Goal: Task Accomplishment & Management: Complete application form

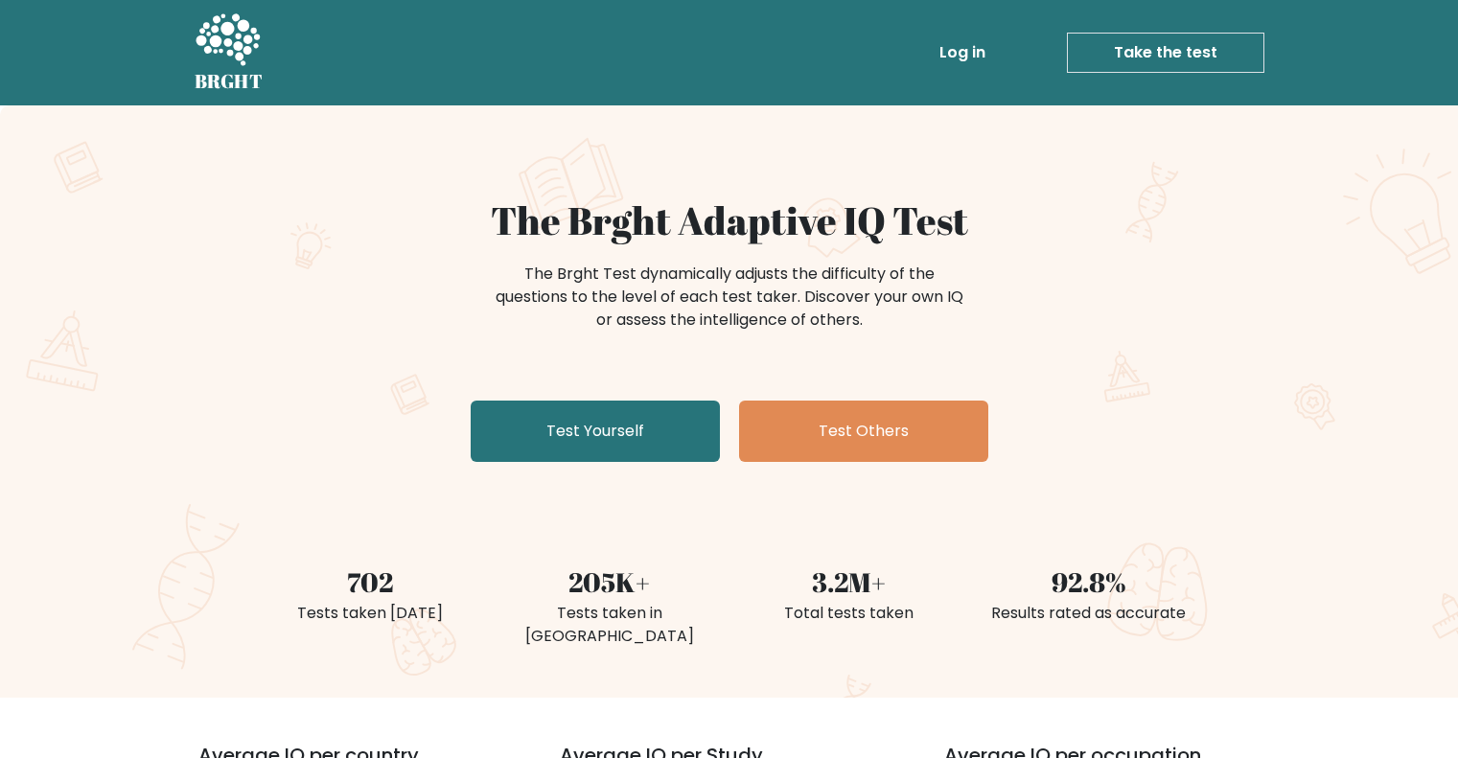
scroll to position [100, 0]
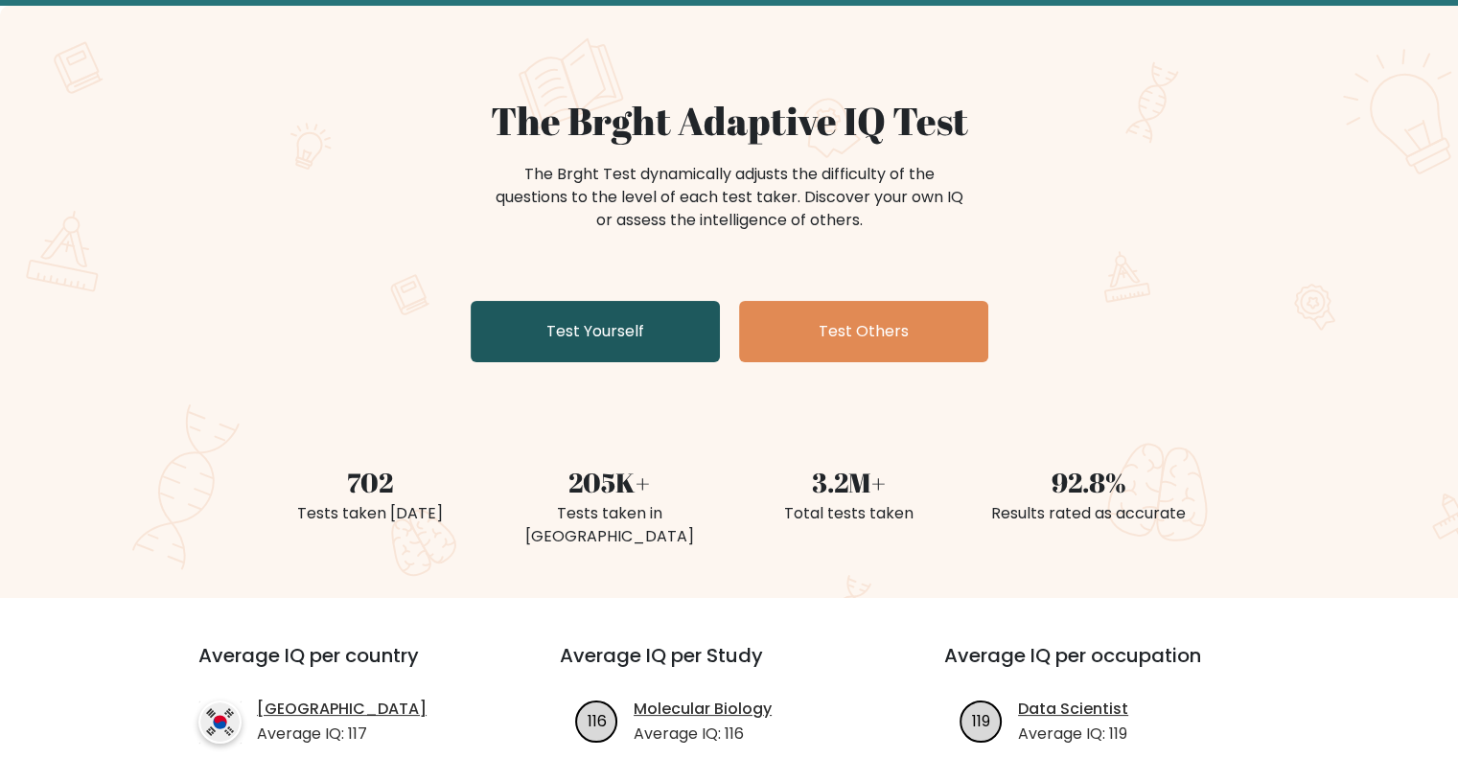
click at [640, 307] on link "Test Yourself" at bounding box center [595, 331] width 249 height 61
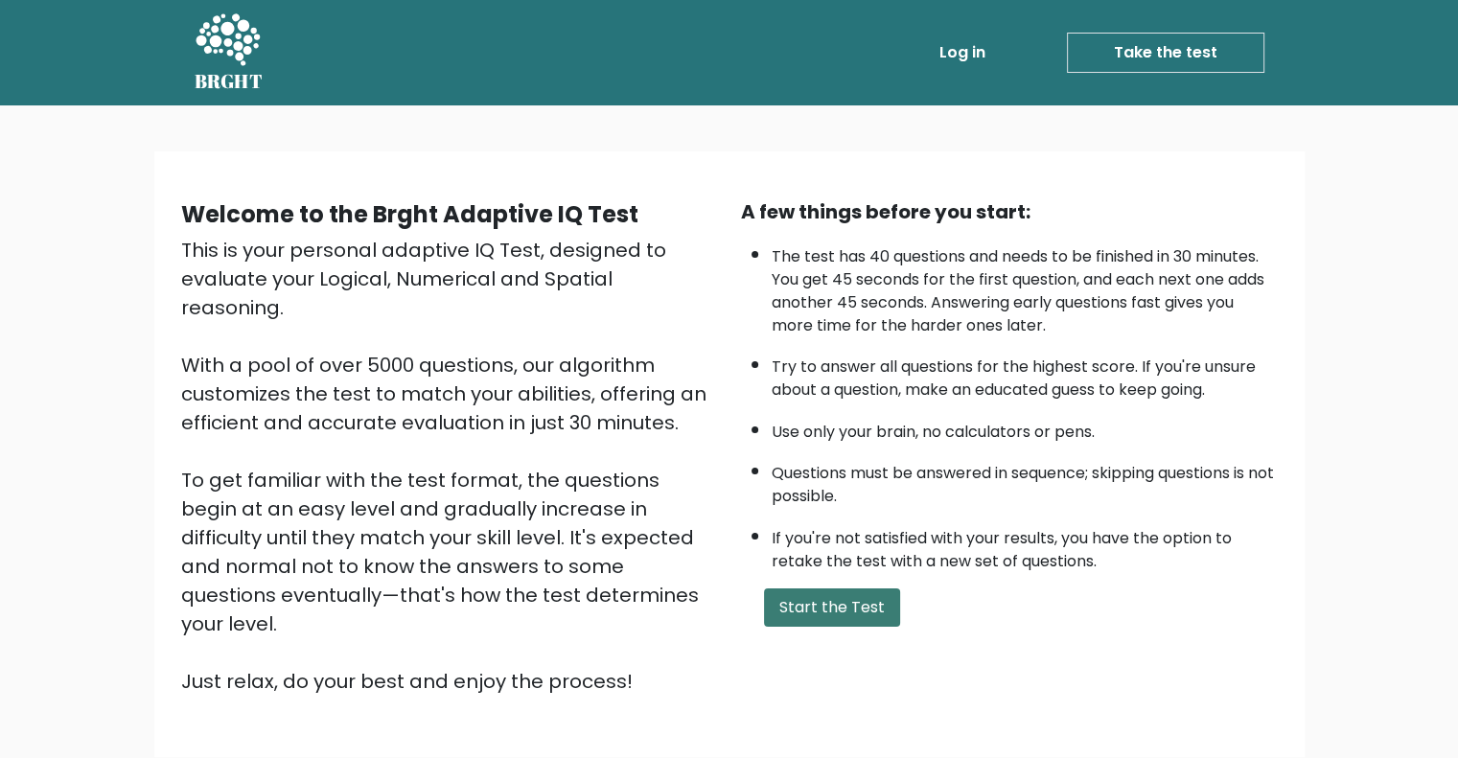
click at [809, 605] on button "Start the Test" at bounding box center [832, 608] width 136 height 38
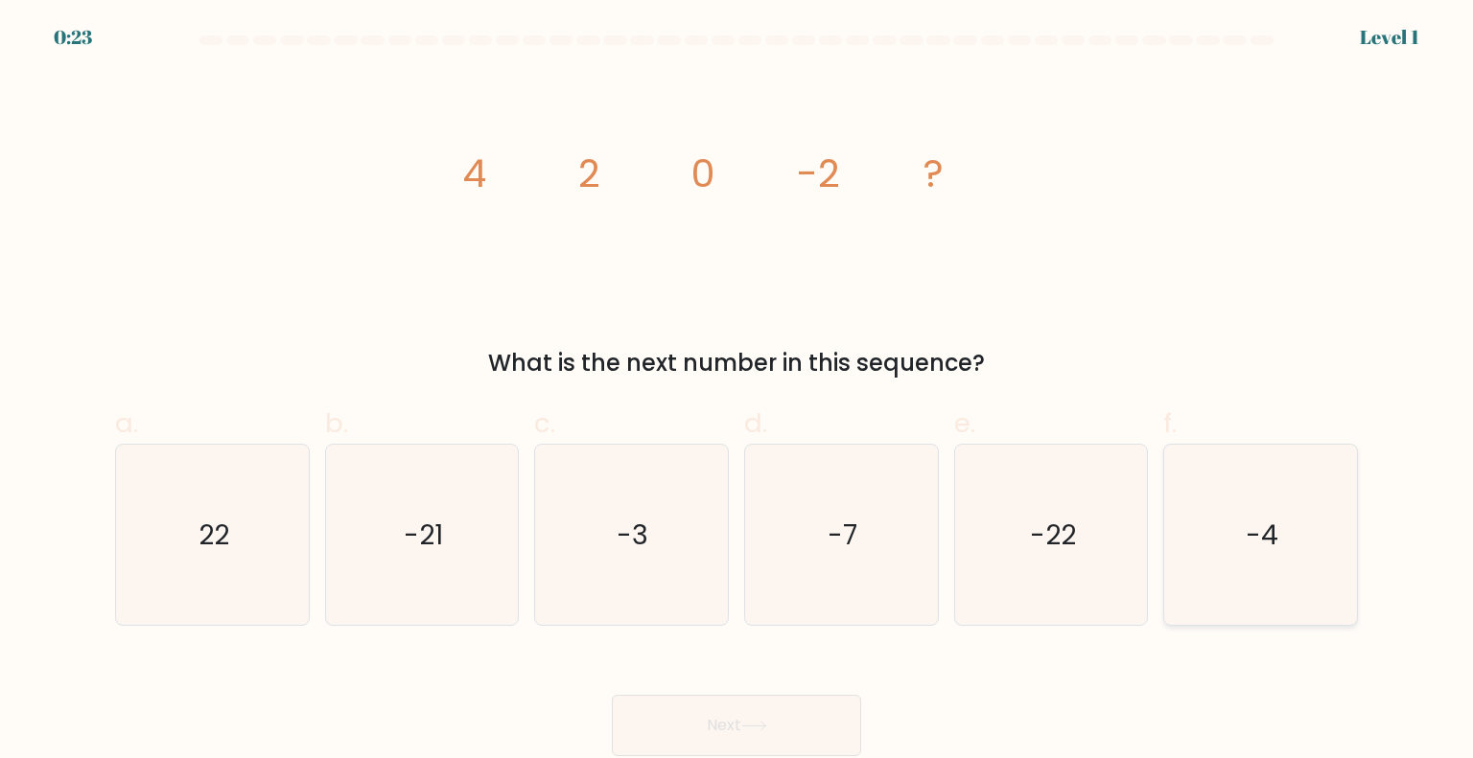
click at [1276, 496] on icon "-4" at bounding box center [1260, 535] width 180 height 180
click at [737, 392] on input "f. -4" at bounding box center [736, 386] width 1 height 12
radio input "true"
click at [785, 733] on button "Next" at bounding box center [736, 725] width 249 height 61
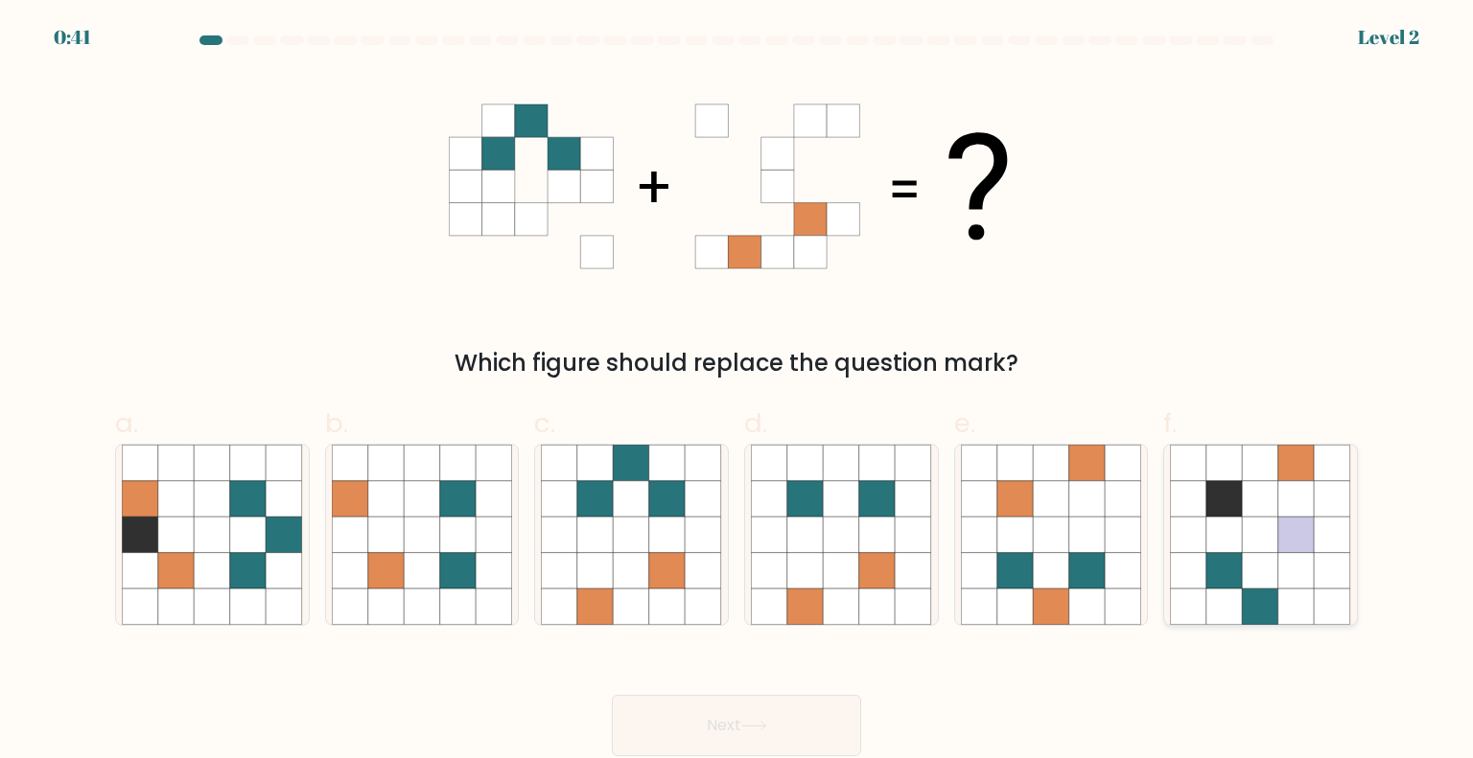
click at [1211, 529] on icon at bounding box center [1224, 535] width 36 height 36
click at [737, 392] on input "f." at bounding box center [736, 386] width 1 height 12
radio input "true"
click at [748, 716] on button "Next" at bounding box center [736, 725] width 249 height 61
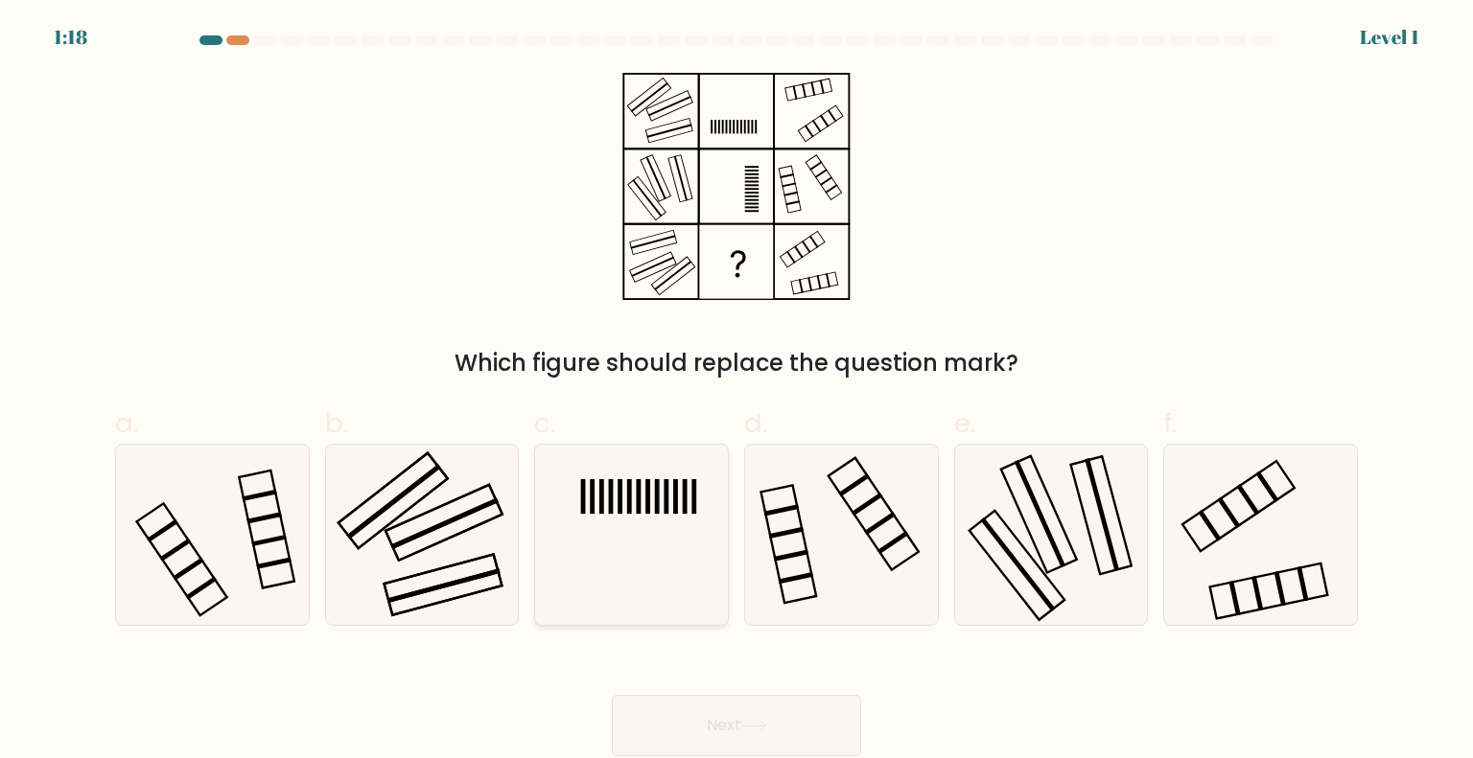
click at [682, 591] on icon at bounding box center [631, 535] width 180 height 180
click at [736, 392] on input "c." at bounding box center [736, 386] width 1 height 12
radio input "true"
click at [721, 742] on button "Next" at bounding box center [736, 725] width 249 height 61
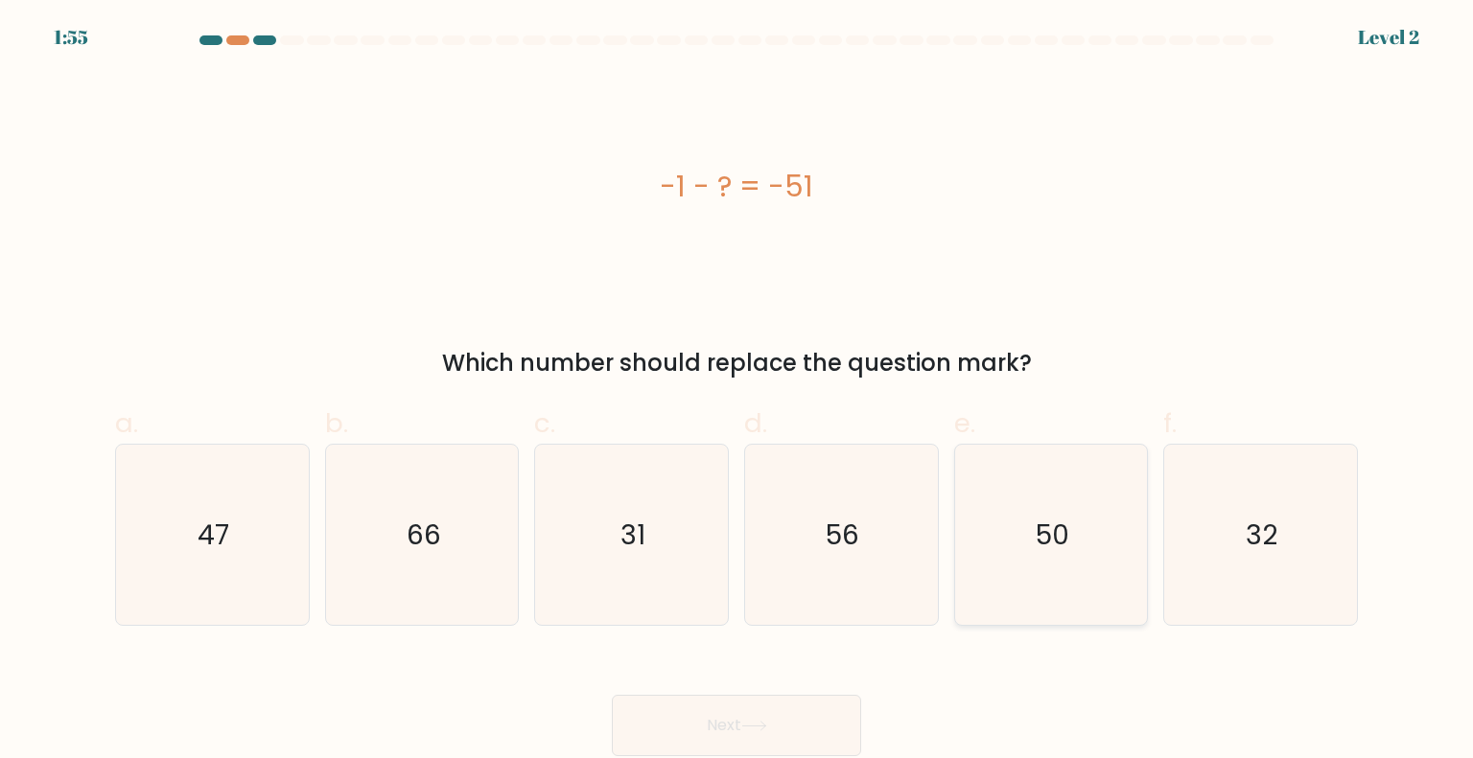
click at [1048, 541] on text "50" at bounding box center [1052, 534] width 34 height 38
click at [737, 392] on input "e. 50" at bounding box center [736, 386] width 1 height 12
radio input "true"
click at [762, 729] on icon at bounding box center [754, 726] width 26 height 11
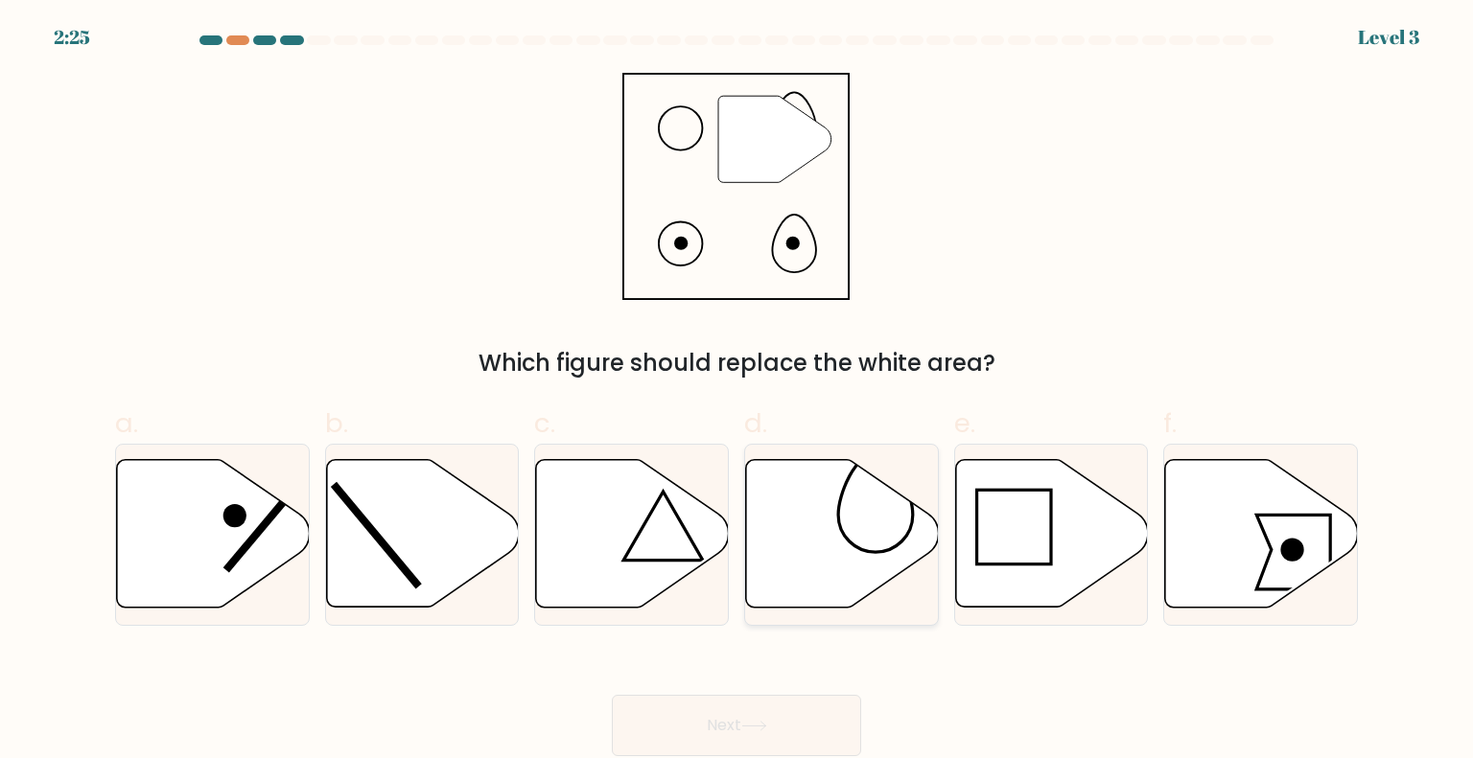
click at [872, 541] on icon at bounding box center [842, 534] width 193 height 148
click at [737, 392] on input "d." at bounding box center [736, 386] width 1 height 12
radio input "true"
click at [809, 737] on button "Next" at bounding box center [736, 725] width 249 height 61
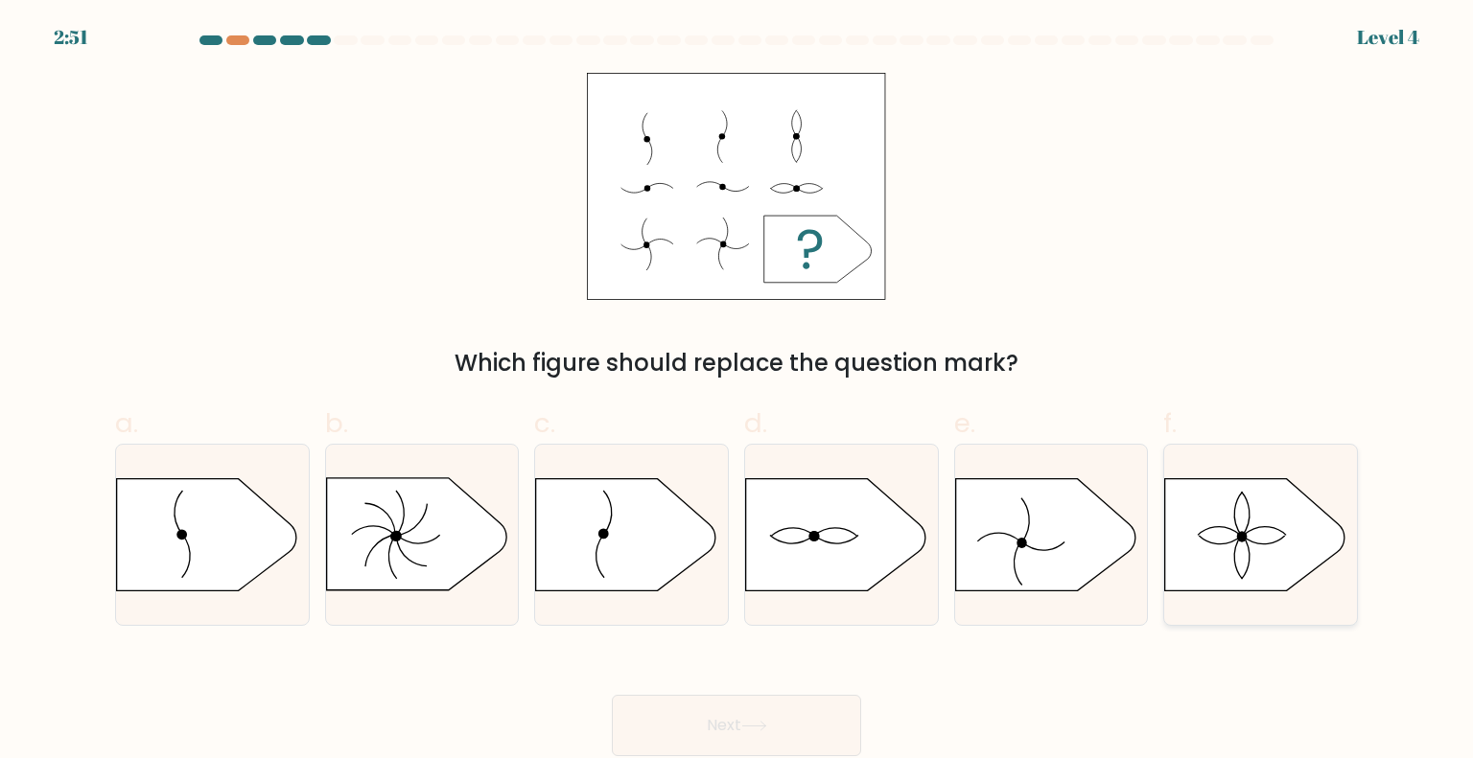
click at [1298, 578] on icon at bounding box center [1255, 534] width 180 height 112
click at [737, 392] on input "f." at bounding box center [736, 386] width 1 height 12
radio input "true"
click at [845, 706] on button "Next" at bounding box center [736, 725] width 249 height 61
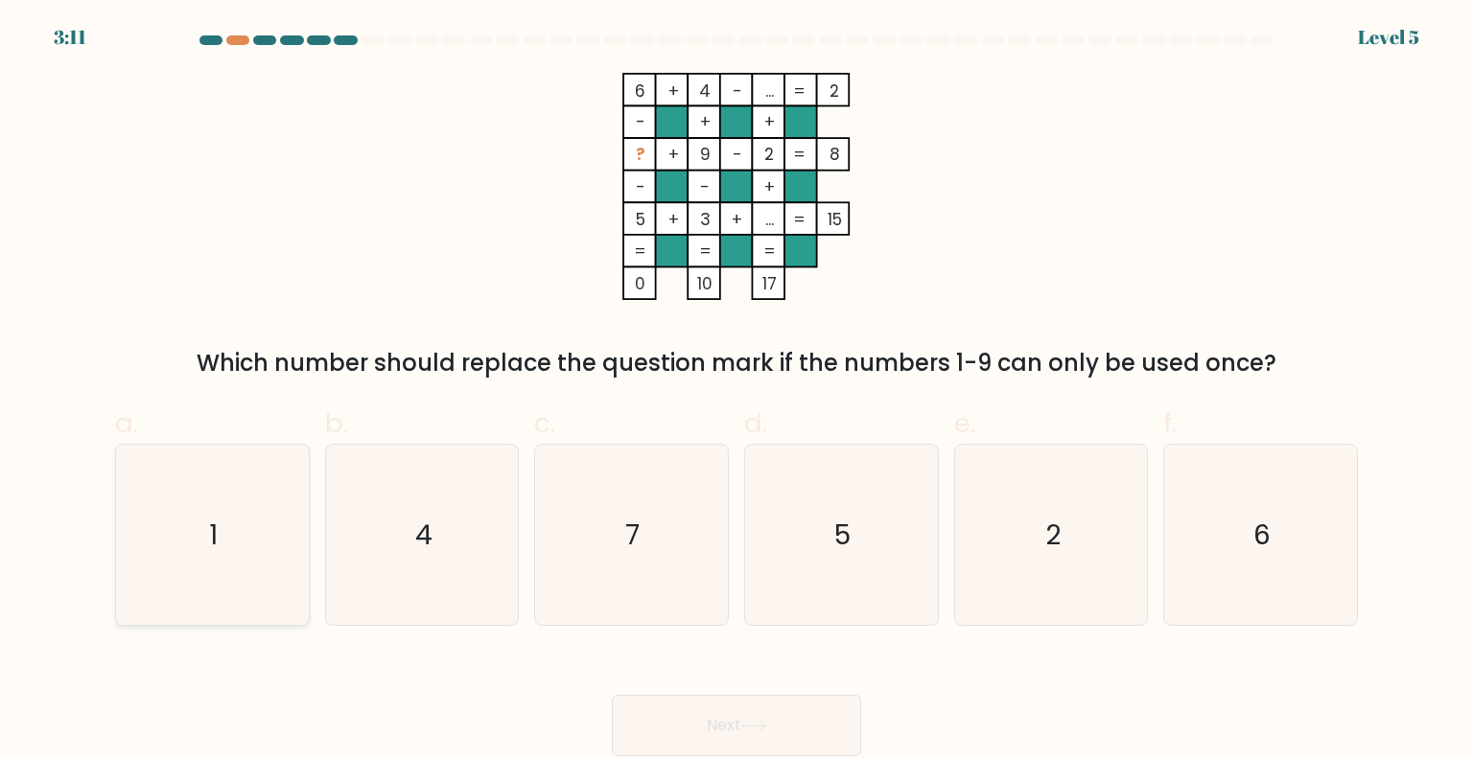
click at [280, 557] on icon "1" at bounding box center [212, 535] width 180 height 180
click at [736, 392] on input "a. 1" at bounding box center [736, 386] width 1 height 12
radio input "true"
click at [765, 726] on icon at bounding box center [753, 726] width 23 height 9
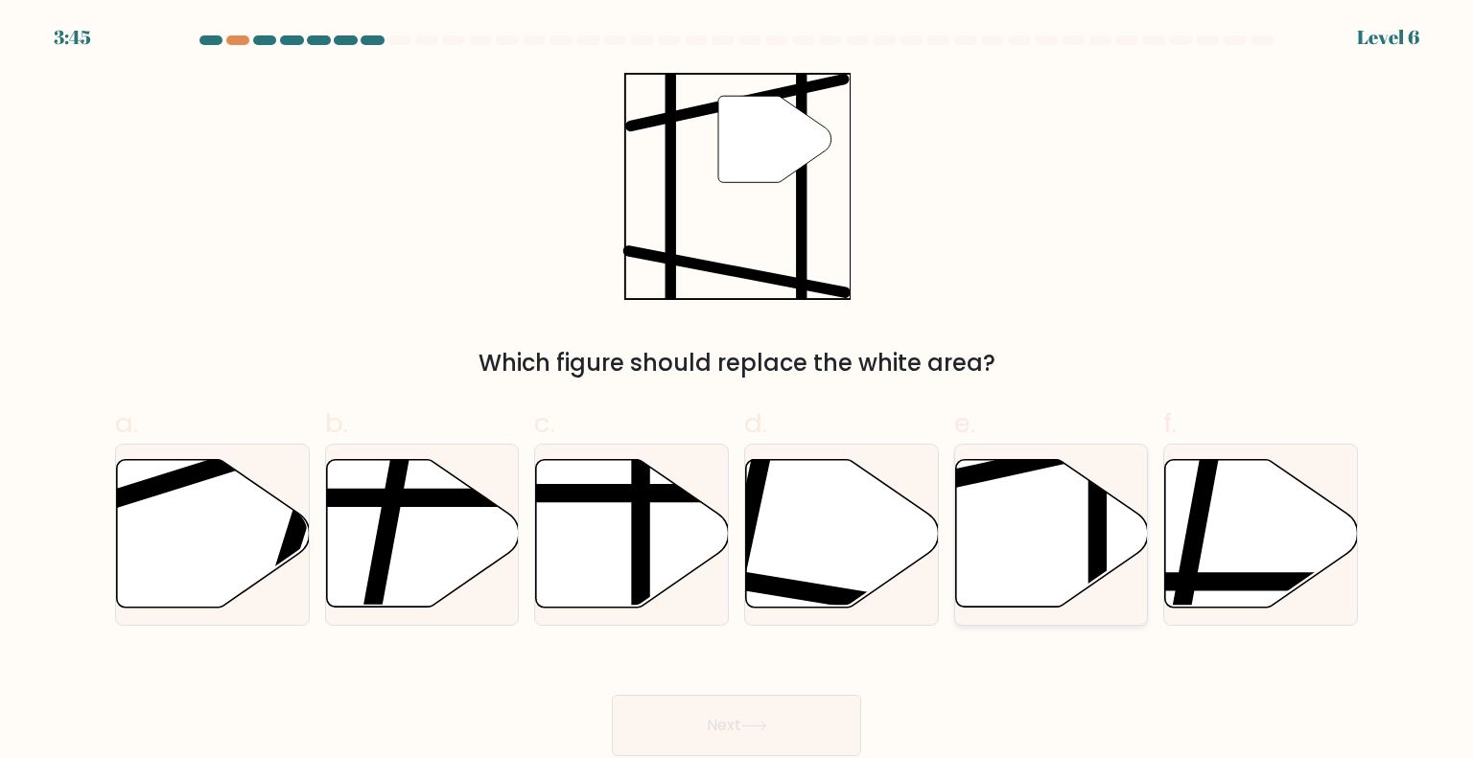
click at [1051, 526] on icon at bounding box center [1051, 534] width 193 height 148
click at [737, 392] on input "e." at bounding box center [736, 386] width 1 height 12
radio input "true"
click at [787, 722] on button "Next" at bounding box center [736, 725] width 249 height 61
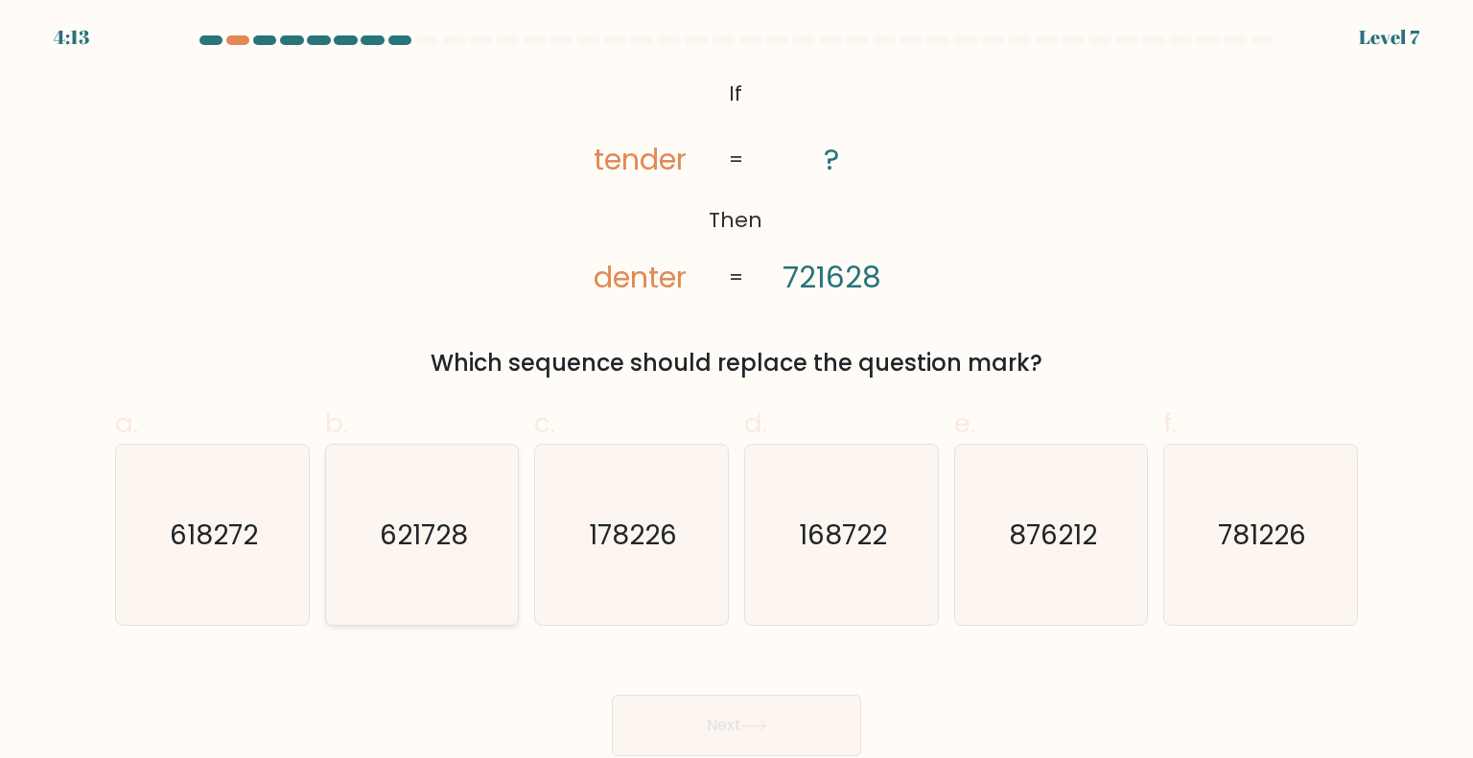
click at [445, 546] on text "621728" at bounding box center [424, 534] width 88 height 38
click at [736, 392] on input "b. 621728" at bounding box center [736, 386] width 1 height 12
radio input "true"
click at [725, 711] on button "Next" at bounding box center [736, 725] width 249 height 61
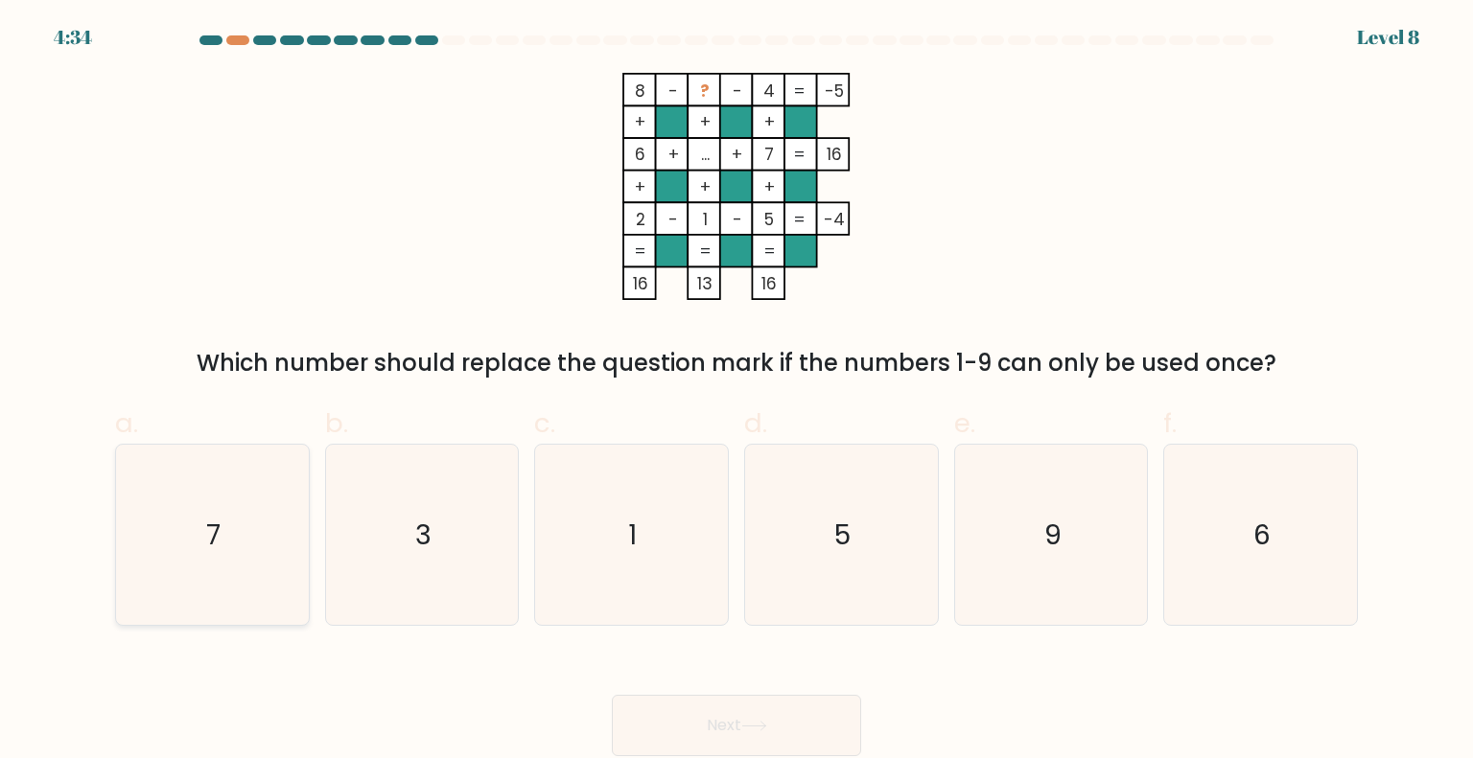
click at [272, 590] on icon "7" at bounding box center [212, 535] width 180 height 180
click at [736, 392] on input "a. 7" at bounding box center [736, 386] width 1 height 12
radio input "true"
click at [689, 729] on button "Next" at bounding box center [736, 725] width 249 height 61
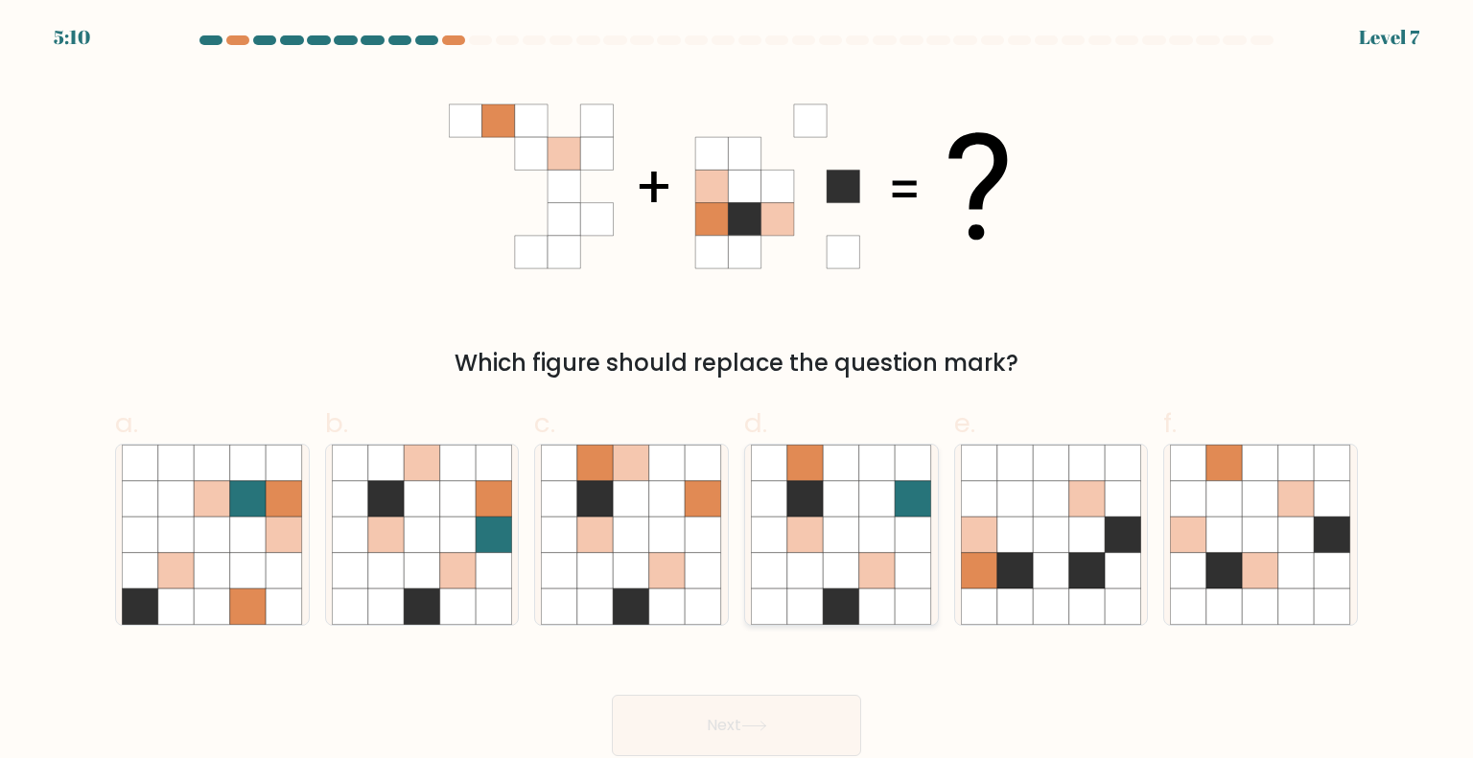
click at [863, 554] on icon at bounding box center [877, 571] width 36 height 36
click at [737, 392] on input "d." at bounding box center [736, 386] width 1 height 12
radio input "true"
click at [795, 717] on button "Next" at bounding box center [736, 725] width 249 height 61
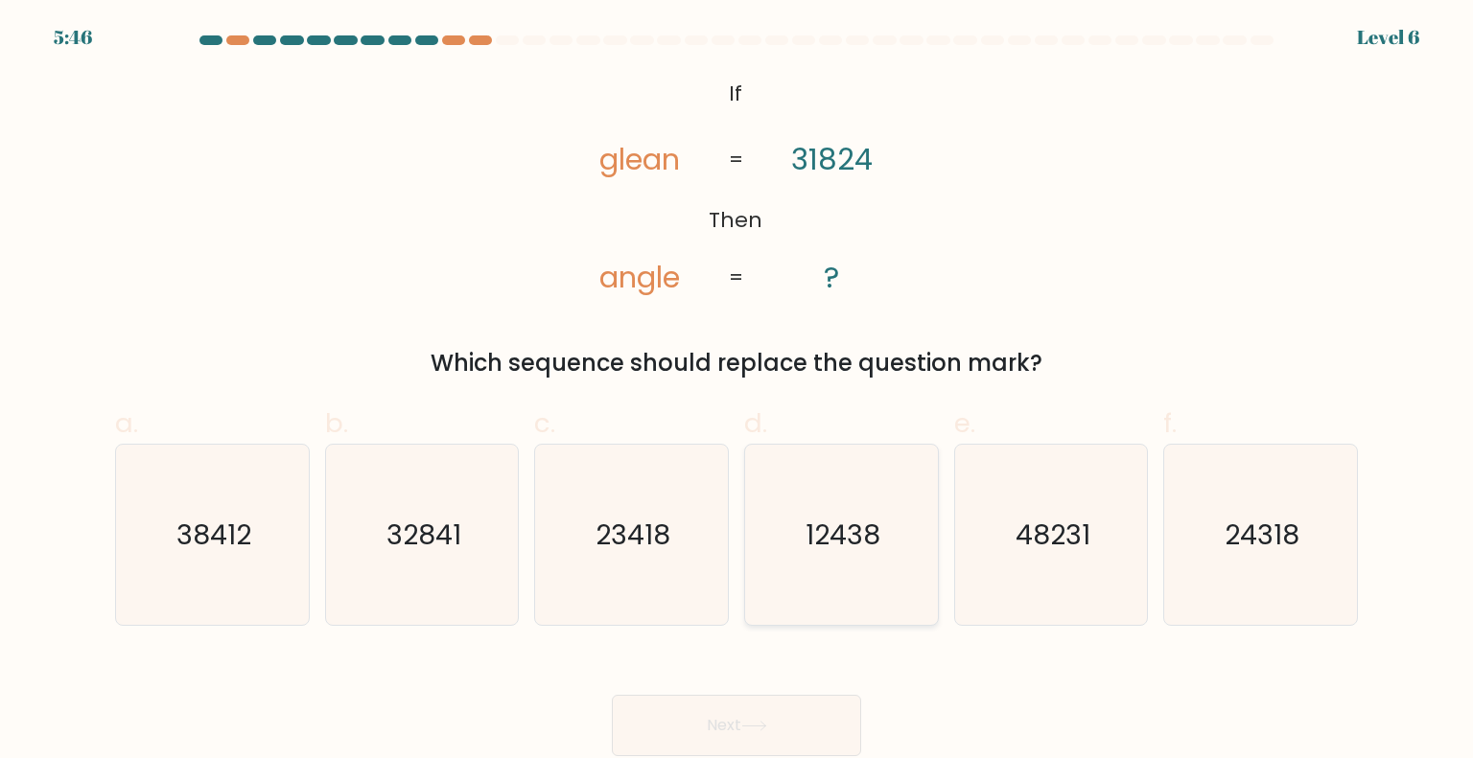
click at [821, 532] on text "12438" at bounding box center [842, 534] width 75 height 38
click at [737, 392] on input "d. 12438" at bounding box center [736, 386] width 1 height 12
radio input "true"
click at [1197, 577] on icon "24318" at bounding box center [1260, 535] width 180 height 180
click at [737, 392] on input "f. 24318" at bounding box center [736, 386] width 1 height 12
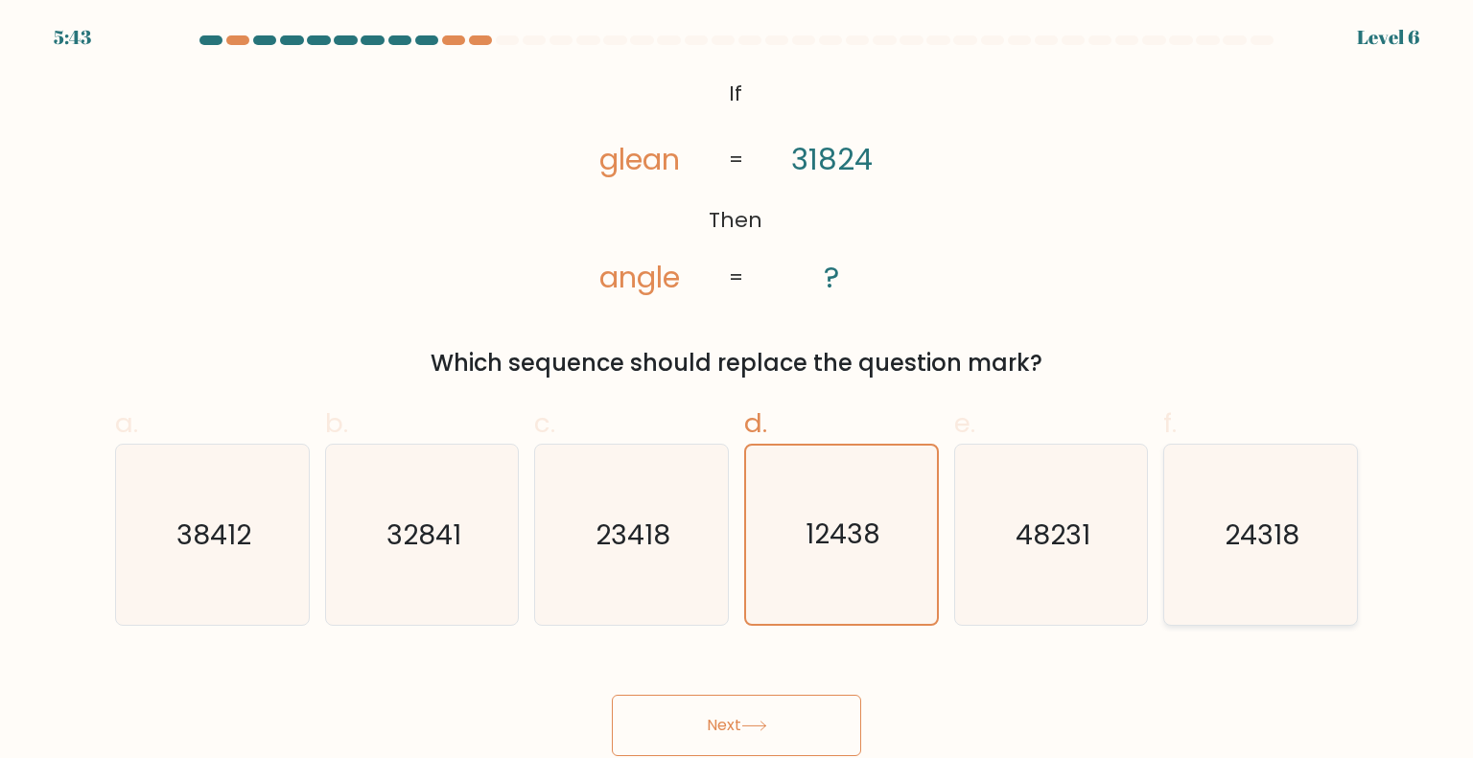
radio input "true"
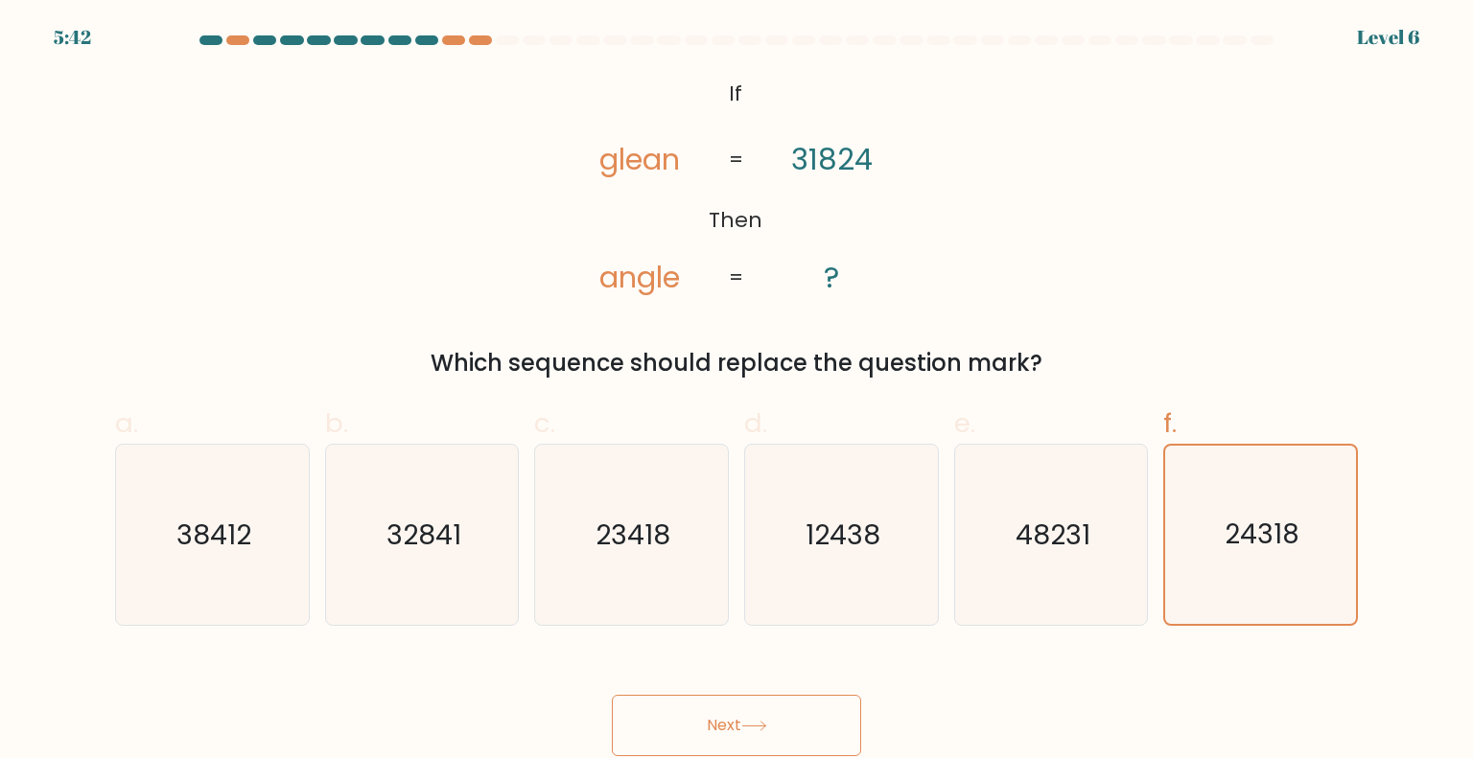
click at [710, 728] on button "Next" at bounding box center [736, 725] width 249 height 61
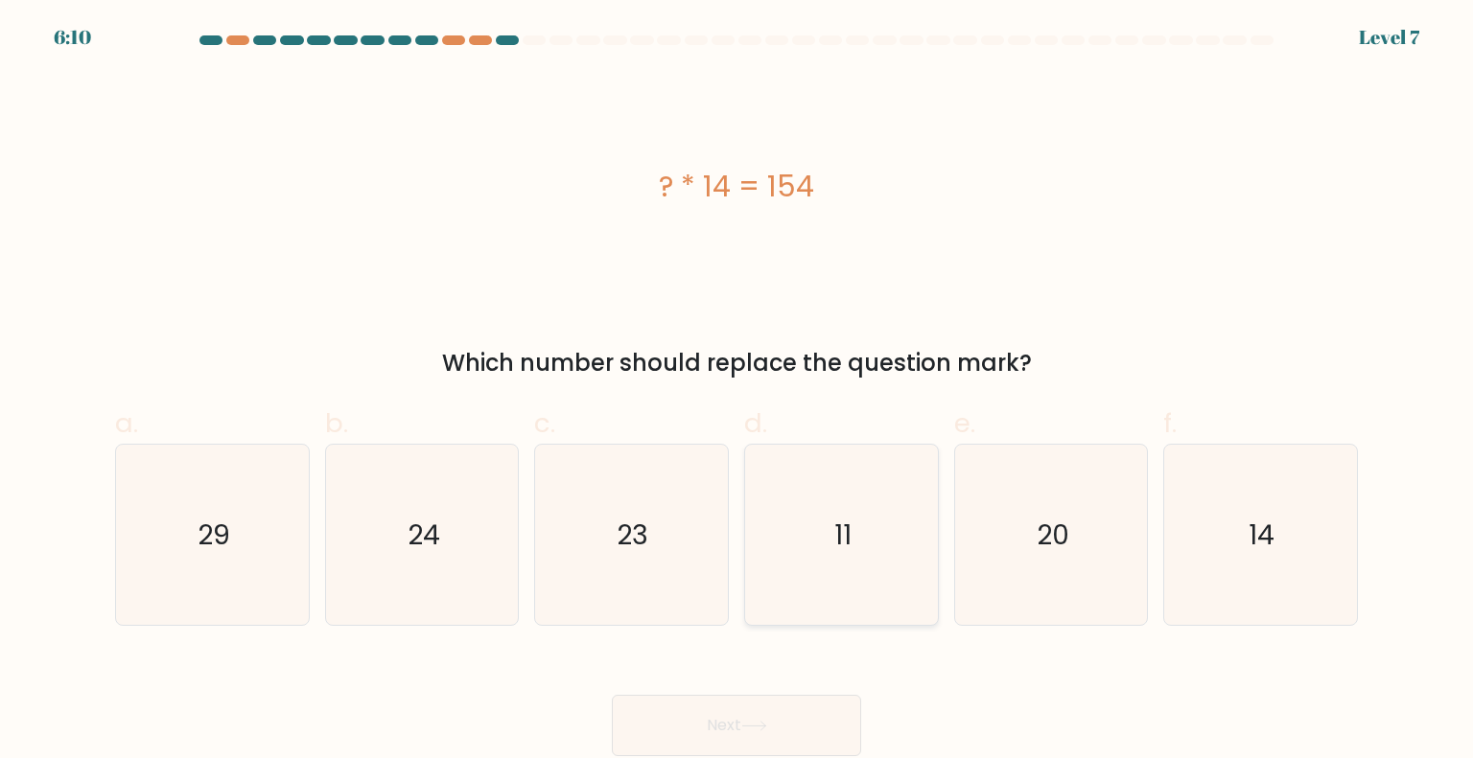
click at [851, 593] on icon "11" at bounding box center [841, 535] width 180 height 180
click at [737, 392] on input "d. 11" at bounding box center [736, 386] width 1 height 12
radio input "true"
click at [815, 724] on button "Next" at bounding box center [736, 725] width 249 height 61
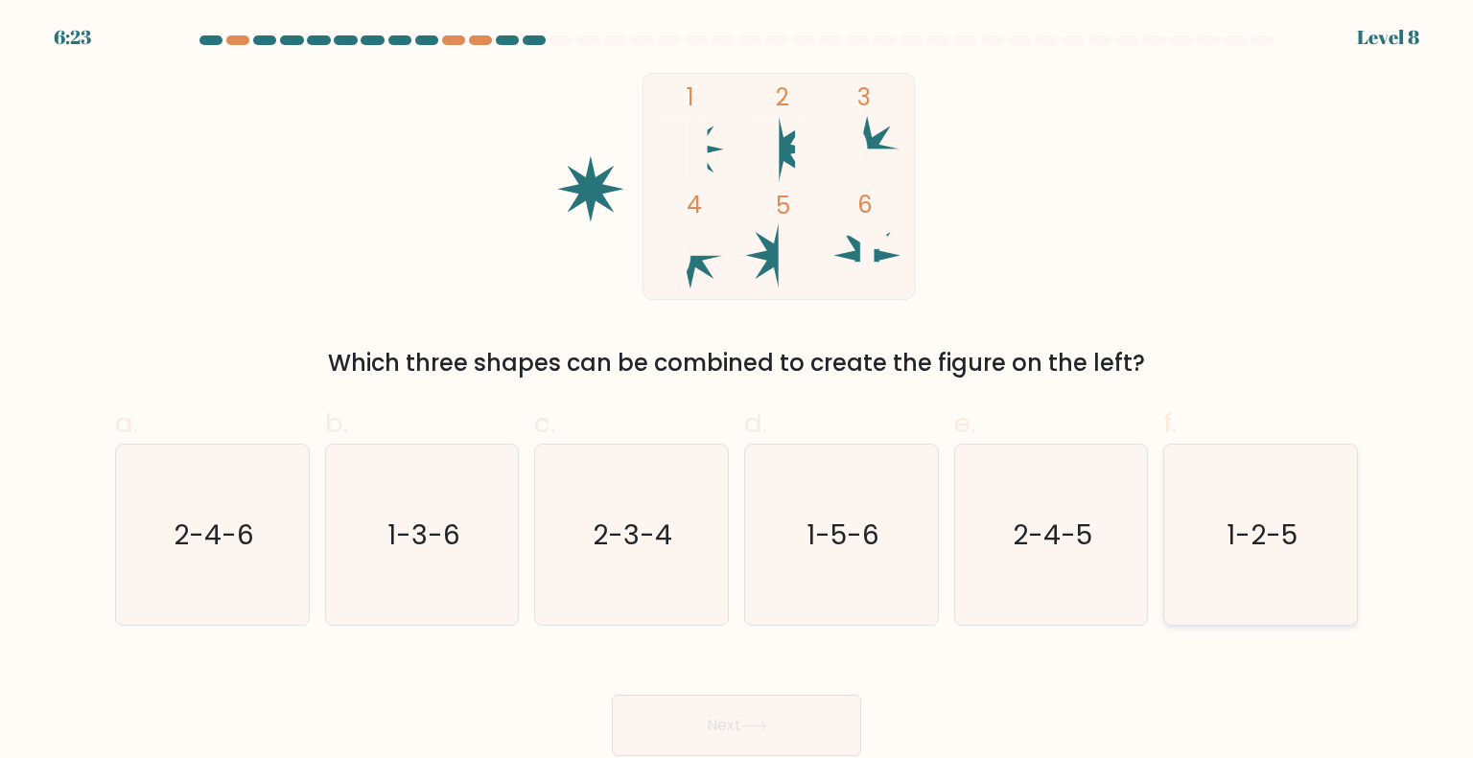
click at [1277, 494] on icon "1-2-5" at bounding box center [1260, 535] width 180 height 180
click at [737, 392] on input "f. 1-2-5" at bounding box center [736, 386] width 1 height 12
radio input "true"
click at [809, 716] on button "Next" at bounding box center [736, 725] width 249 height 61
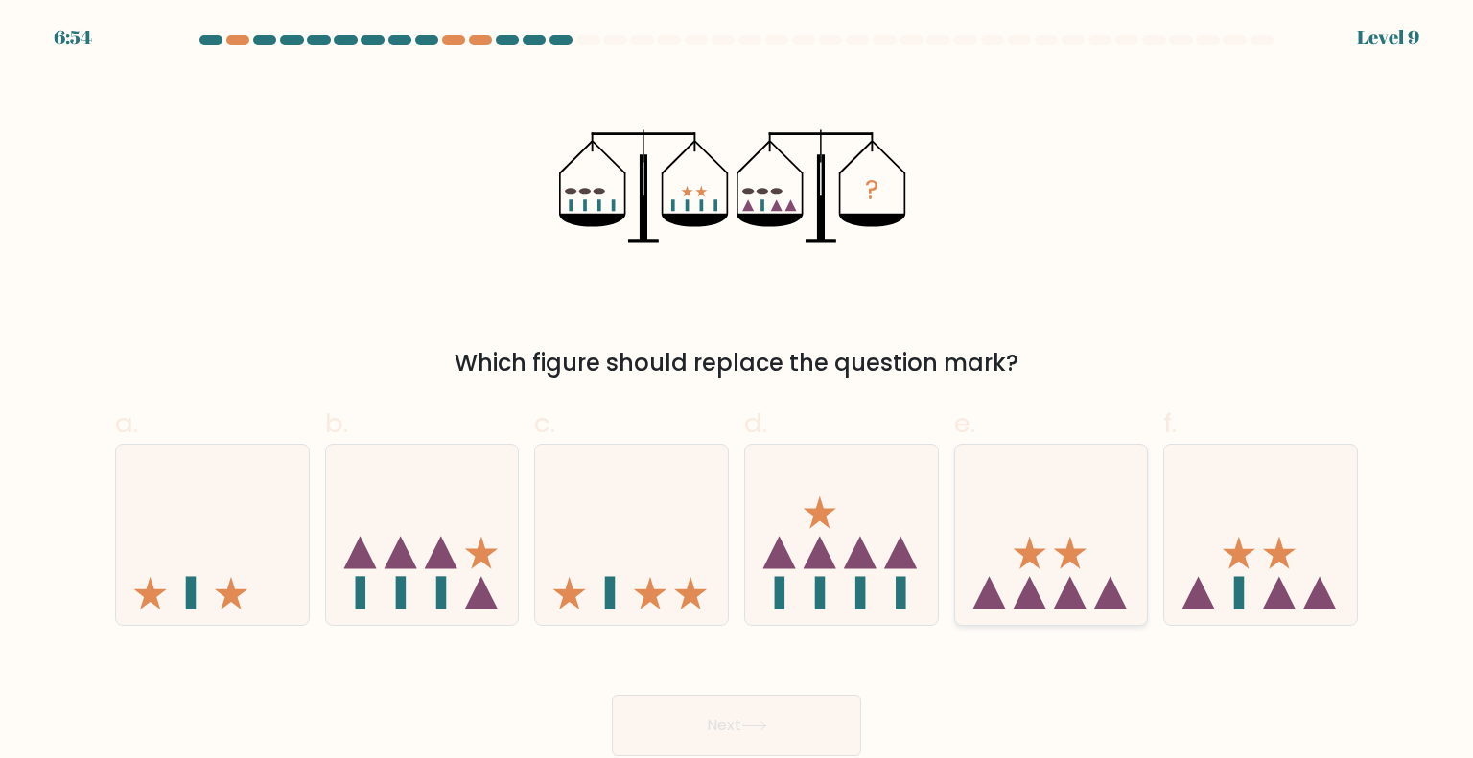
click at [982, 483] on icon at bounding box center [1051, 534] width 193 height 159
click at [737, 392] on input "e." at bounding box center [736, 386] width 1 height 12
radio input "true"
click at [811, 728] on button "Next" at bounding box center [736, 725] width 249 height 61
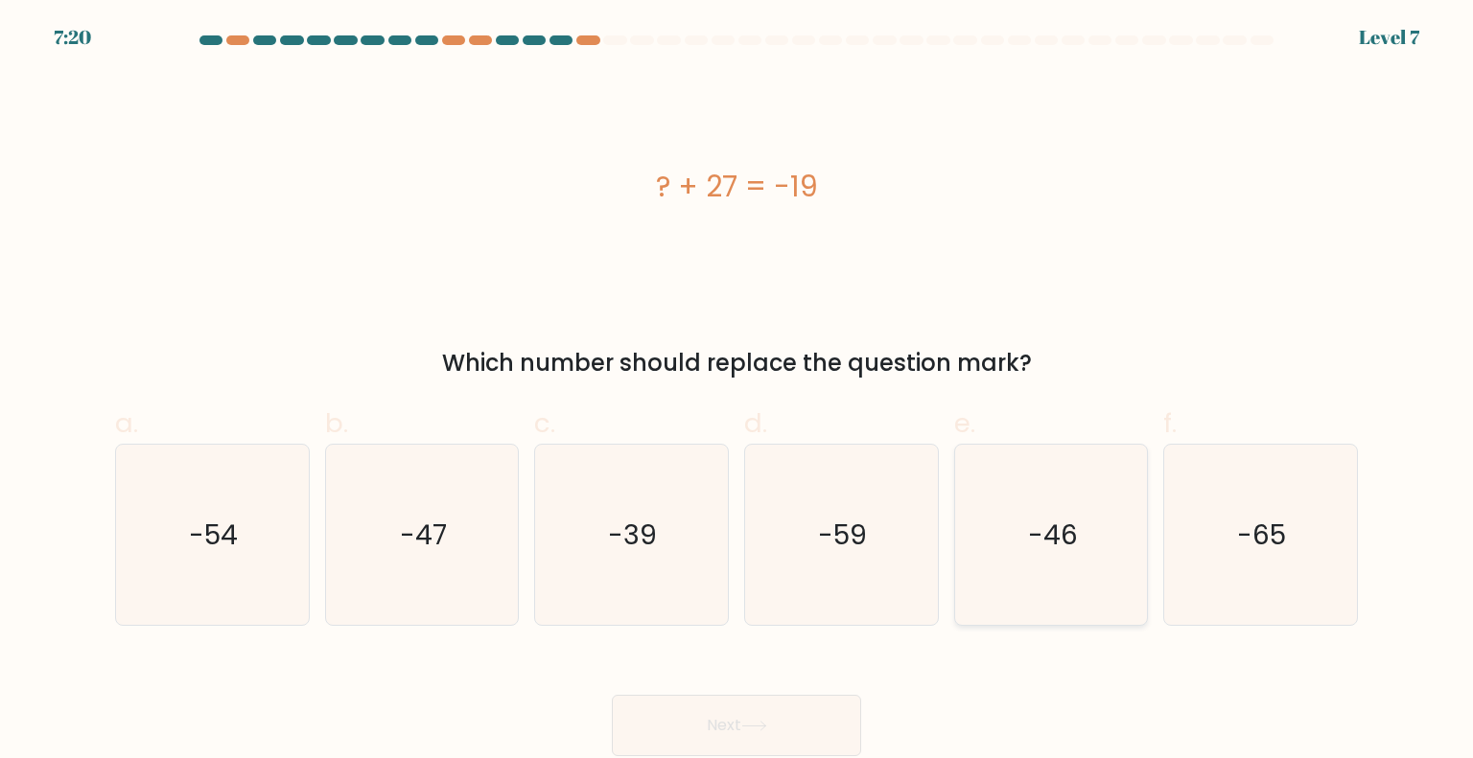
click at [1013, 541] on icon "-46" at bounding box center [1051, 535] width 180 height 180
click at [737, 392] on input "e. -46" at bounding box center [736, 386] width 1 height 12
radio input "true"
click at [805, 709] on button "Next" at bounding box center [736, 725] width 249 height 61
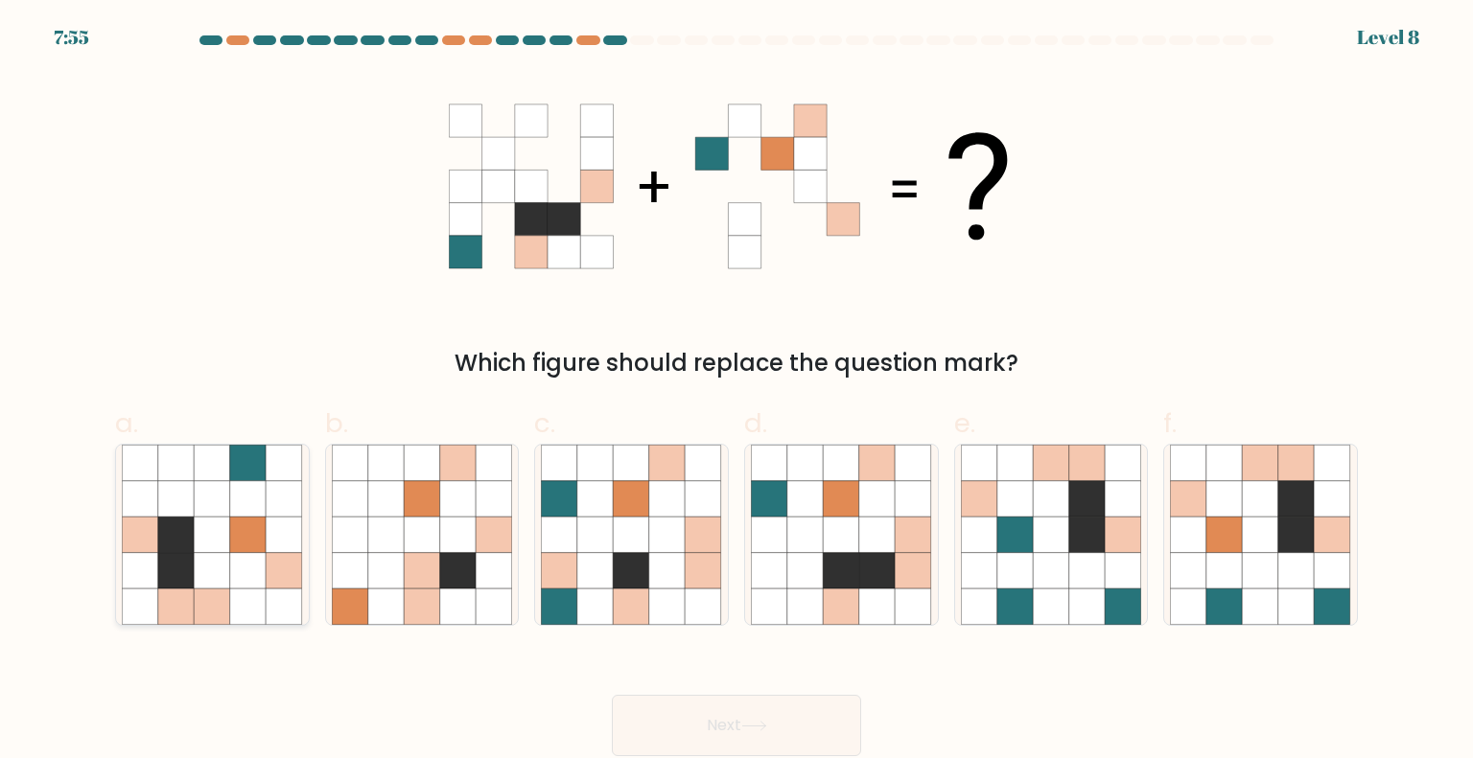
click at [174, 513] on icon at bounding box center [176, 499] width 36 height 36
click at [736, 392] on input "a." at bounding box center [736, 386] width 1 height 12
radio input "true"
click at [740, 720] on button "Next" at bounding box center [736, 725] width 249 height 61
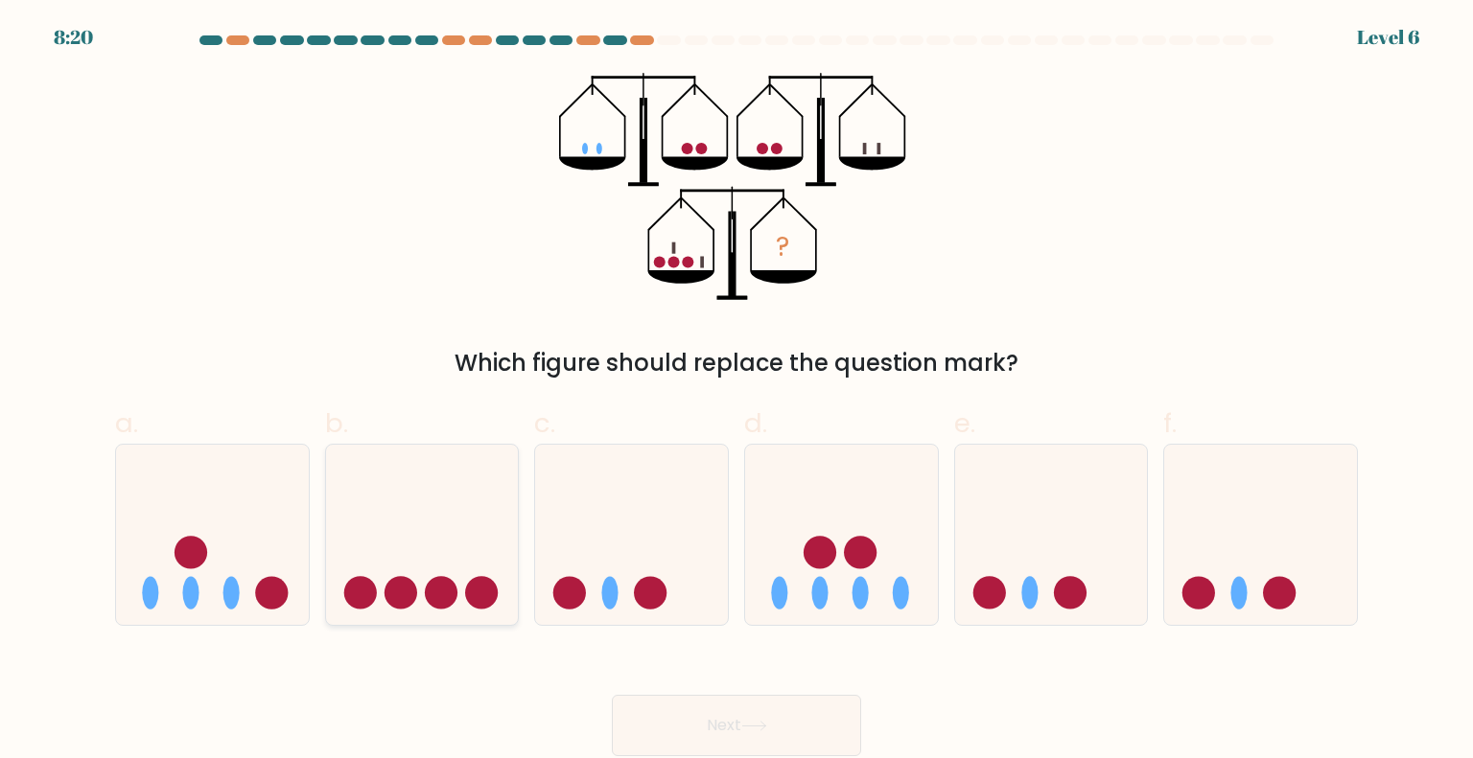
click at [483, 572] on icon at bounding box center [422, 534] width 193 height 159
click at [736, 392] on input "b." at bounding box center [736, 386] width 1 height 12
radio input "true"
click at [255, 579] on icon at bounding box center [212, 534] width 193 height 159
click at [736, 392] on input "a." at bounding box center [736, 386] width 1 height 12
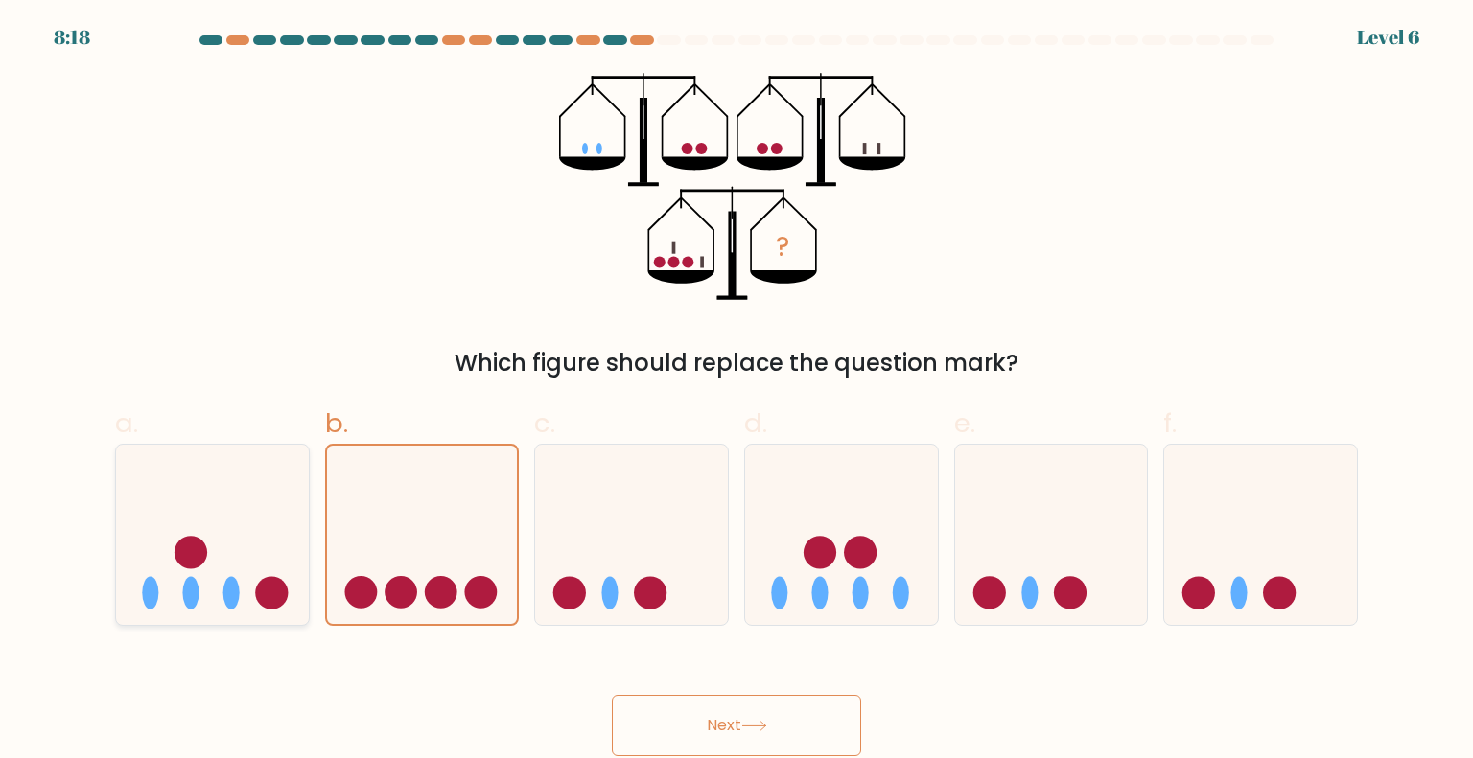
radio input "true"
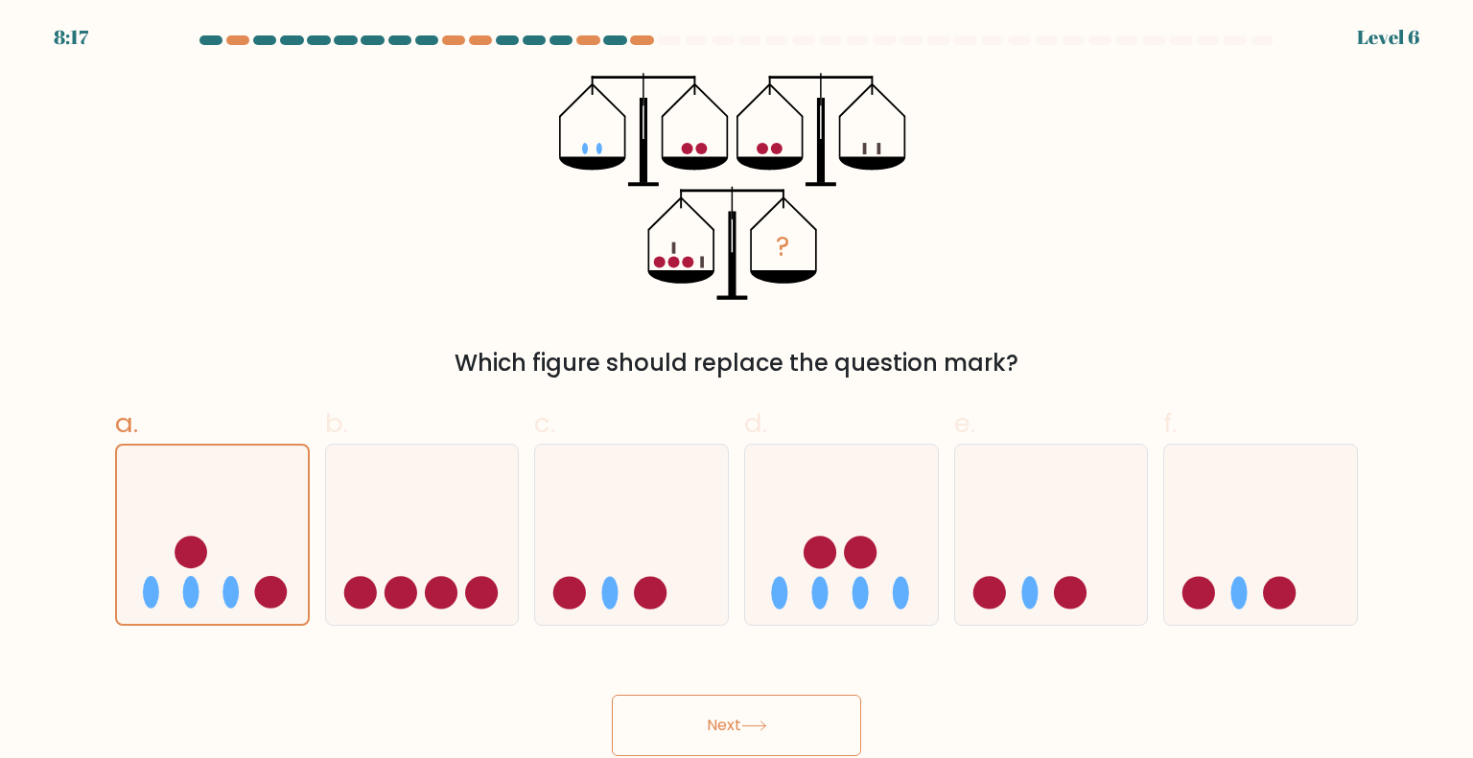
click at [692, 726] on button "Next" at bounding box center [736, 725] width 249 height 61
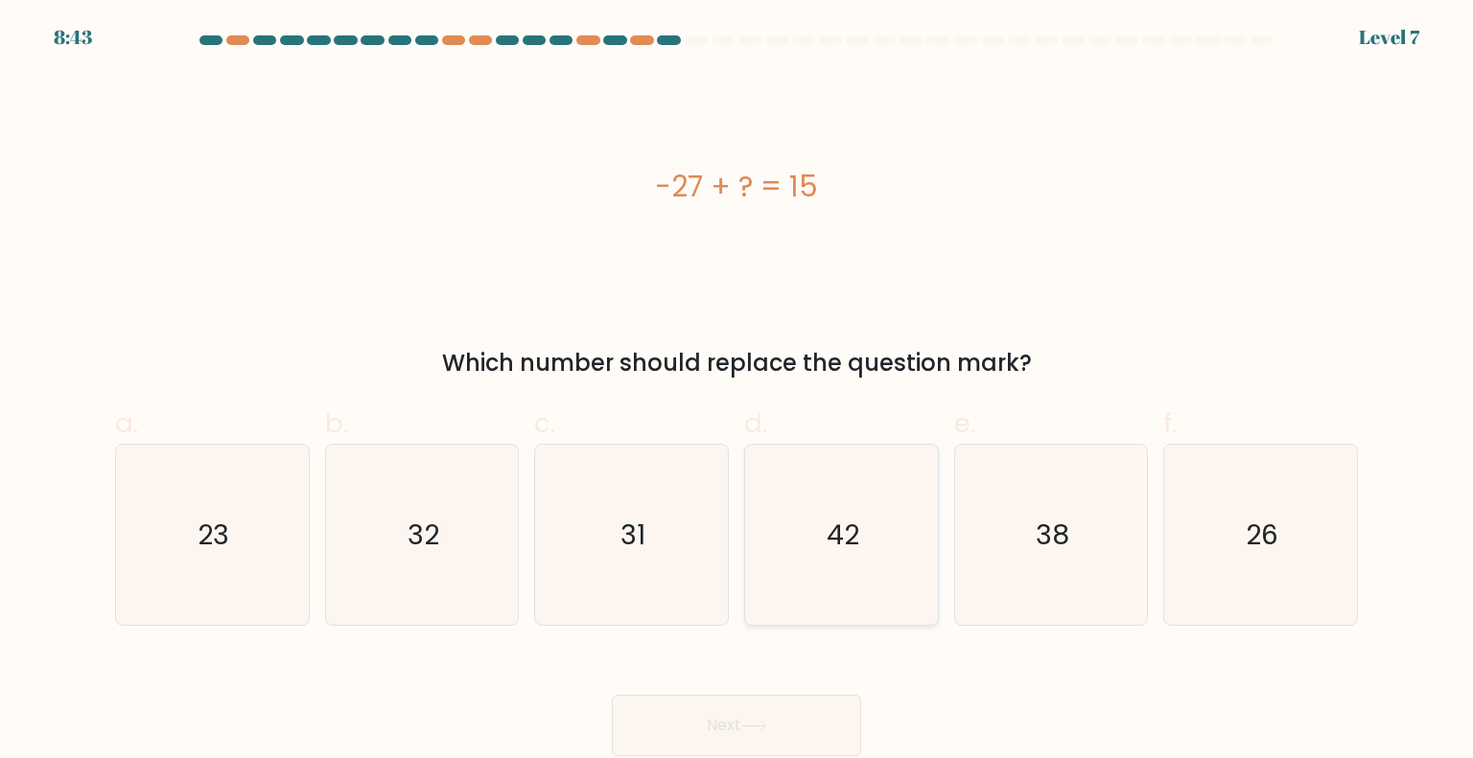
click at [821, 615] on icon "42" at bounding box center [841, 535] width 180 height 180
click at [737, 392] on input "d. 42" at bounding box center [736, 386] width 1 height 12
radio input "true"
click at [812, 717] on button "Next" at bounding box center [736, 725] width 249 height 61
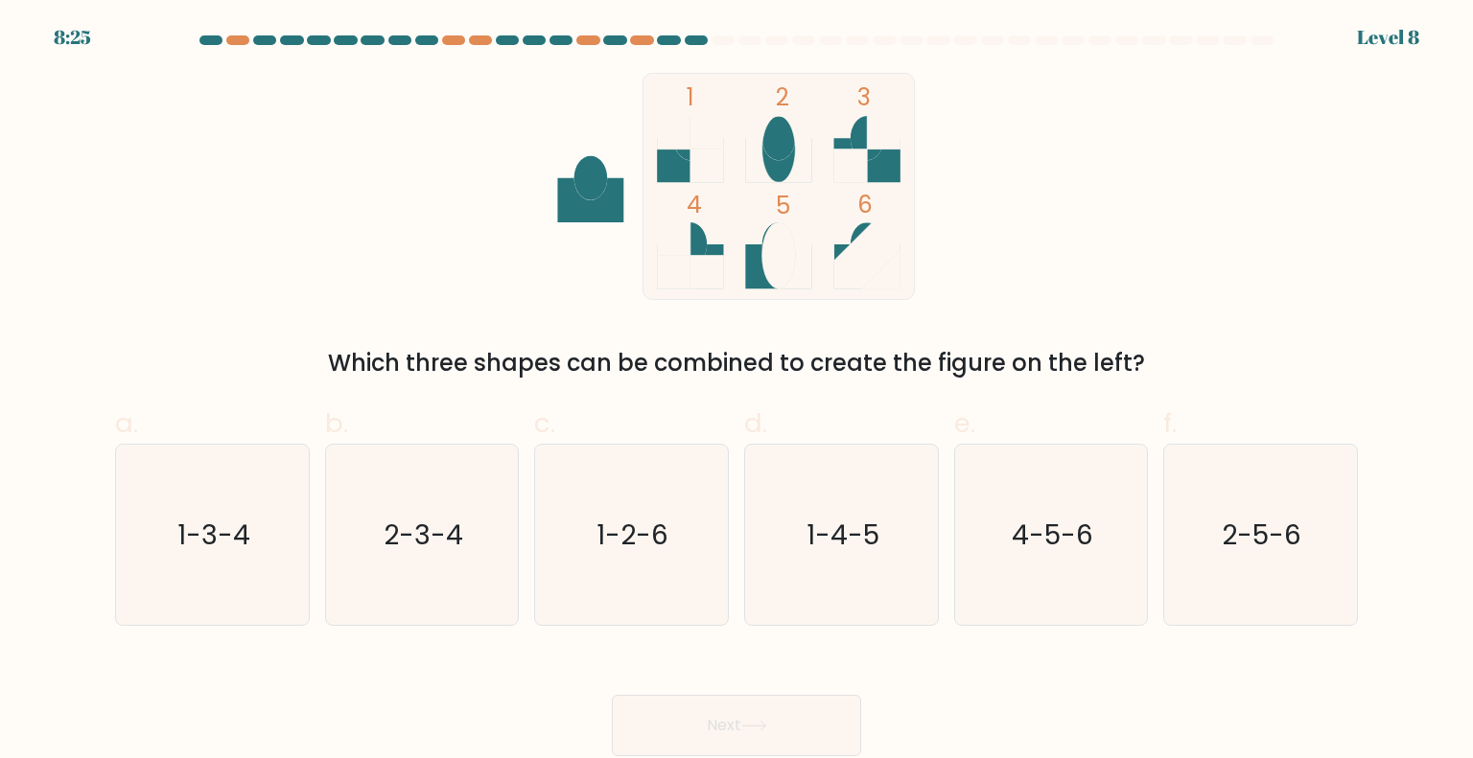
click at [688, 168] on icon at bounding box center [690, 160] width 66 height 44
click at [825, 482] on icon "1-4-5" at bounding box center [841, 535] width 180 height 180
click at [737, 392] on input "d. 1-4-5" at bounding box center [736, 386] width 1 height 12
radio input "true"
click at [798, 732] on button "Next" at bounding box center [736, 725] width 249 height 61
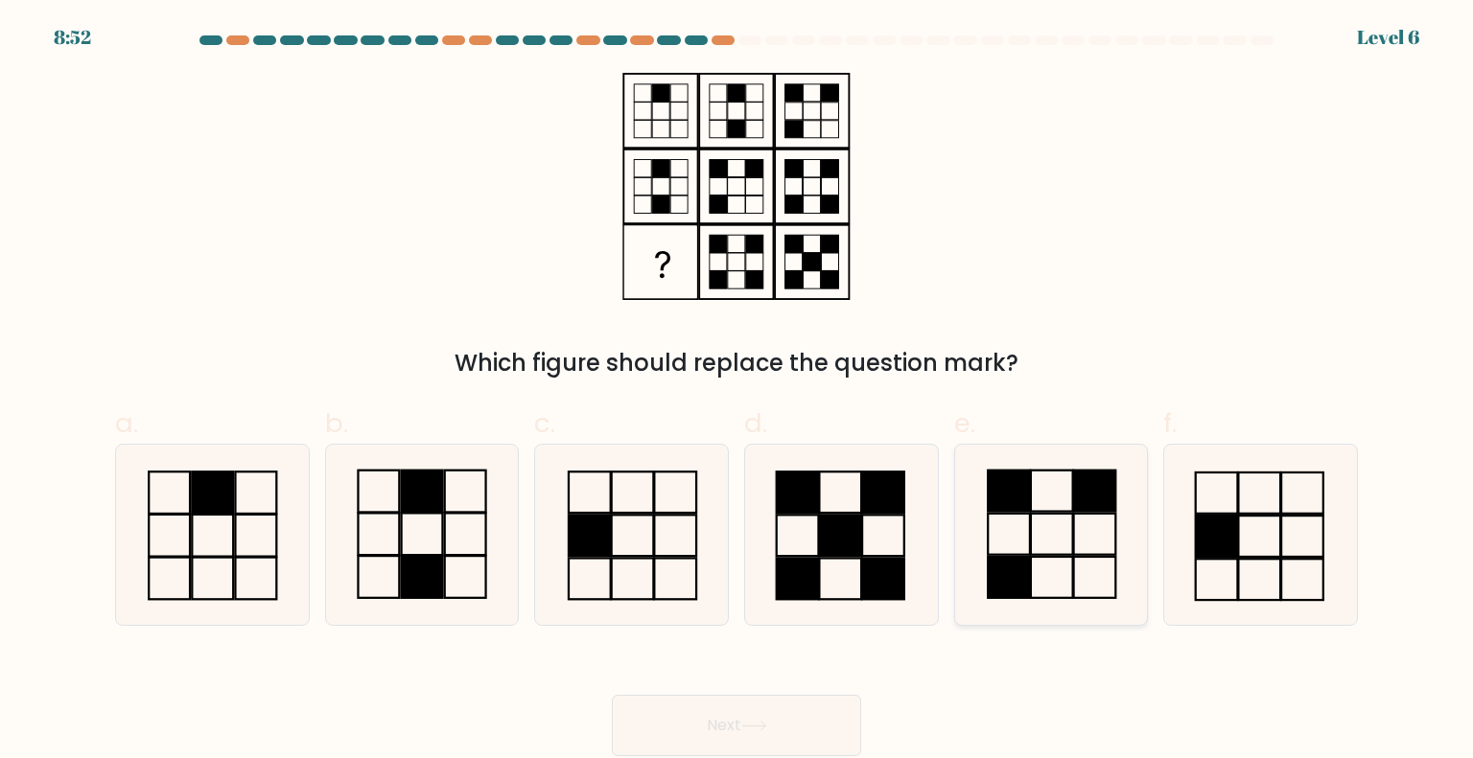
click at [1019, 544] on icon at bounding box center [1051, 535] width 180 height 180
click at [737, 392] on input "e." at bounding box center [736, 386] width 1 height 12
radio input "true"
click at [792, 722] on button "Next" at bounding box center [736, 725] width 249 height 61
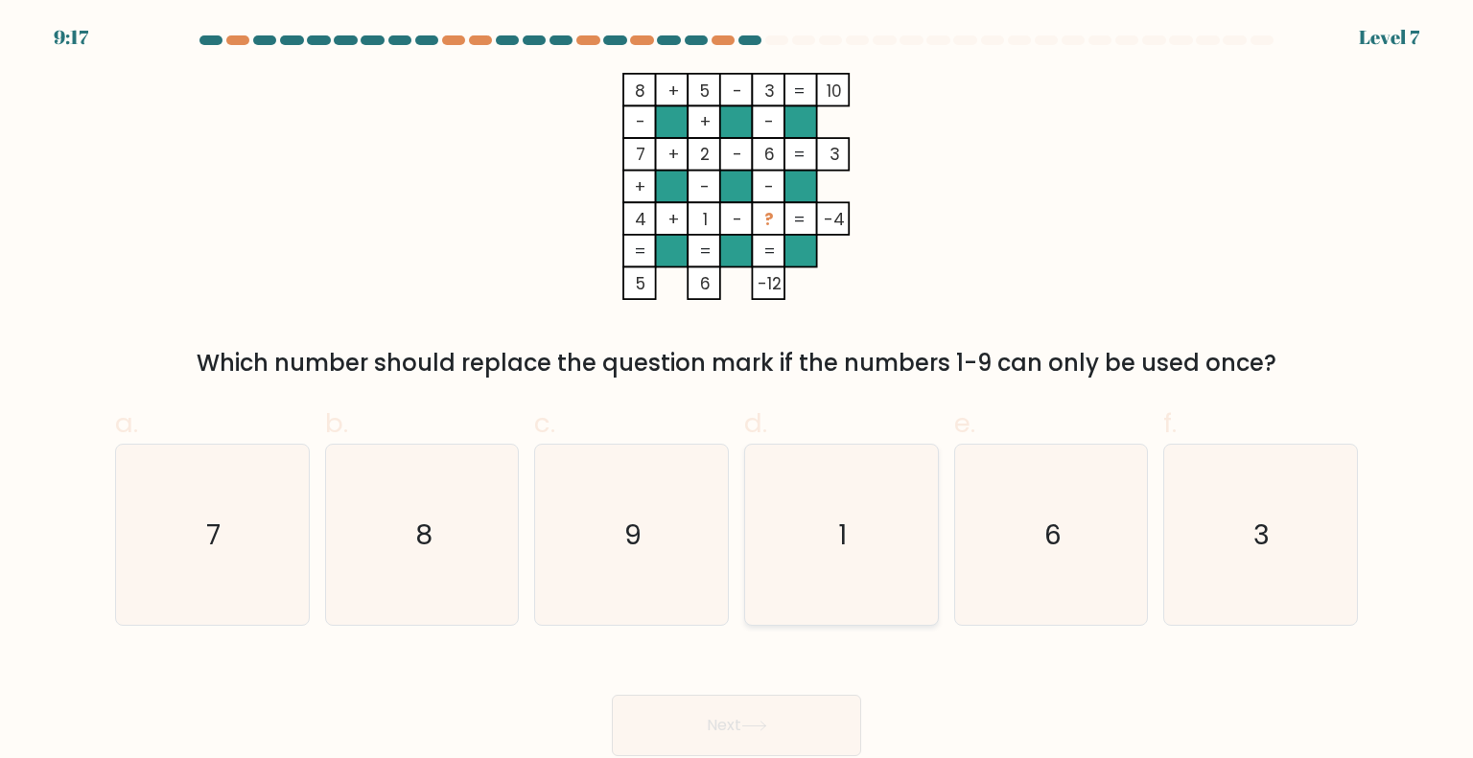
click at [844, 484] on icon "1" at bounding box center [841, 535] width 180 height 180
click at [737, 392] on input "d. 1" at bounding box center [736, 386] width 1 height 12
radio input "true"
click at [790, 726] on button "Next" at bounding box center [736, 725] width 249 height 61
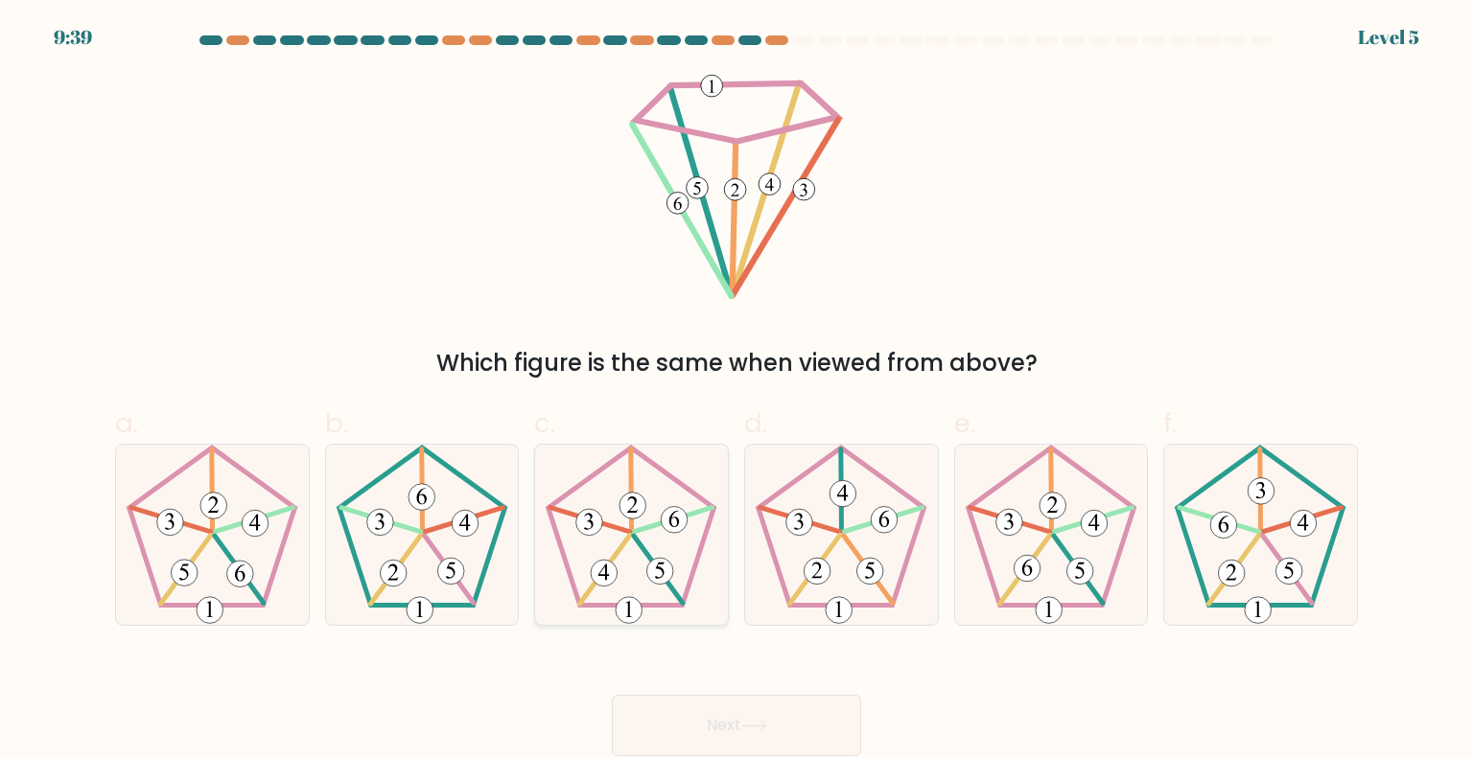
click at [662, 509] on icon at bounding box center [631, 535] width 180 height 180
click at [736, 392] on input "c." at bounding box center [736, 386] width 1 height 12
radio input "true"
click at [749, 724] on icon at bounding box center [754, 726] width 26 height 11
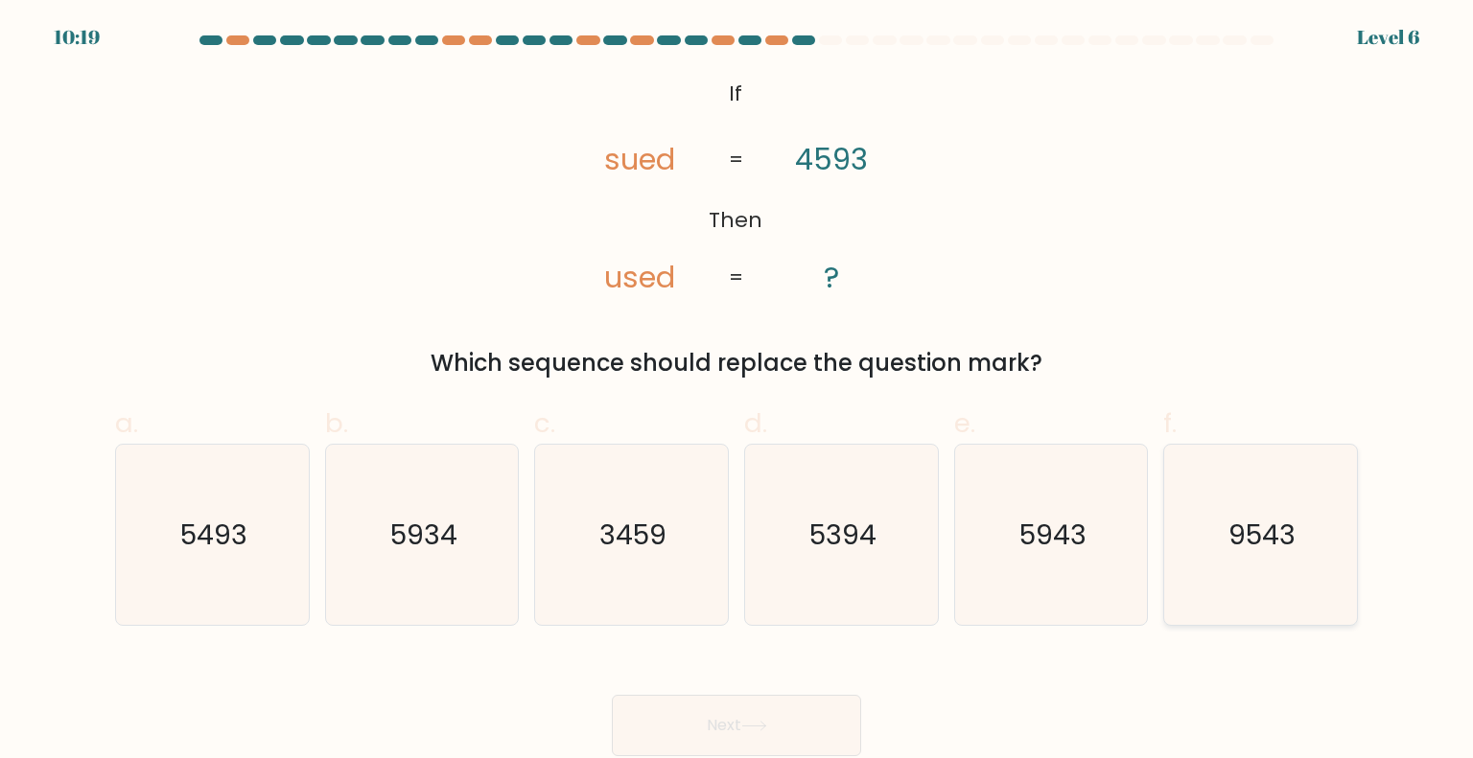
click at [1267, 535] on text "9543" at bounding box center [1261, 534] width 67 height 38
click at [737, 392] on input "f. 9543" at bounding box center [736, 386] width 1 height 12
radio input "true"
click at [1063, 590] on icon "5943" at bounding box center [1051, 535] width 180 height 180
click at [737, 392] on input "e. 5943" at bounding box center [736, 386] width 1 height 12
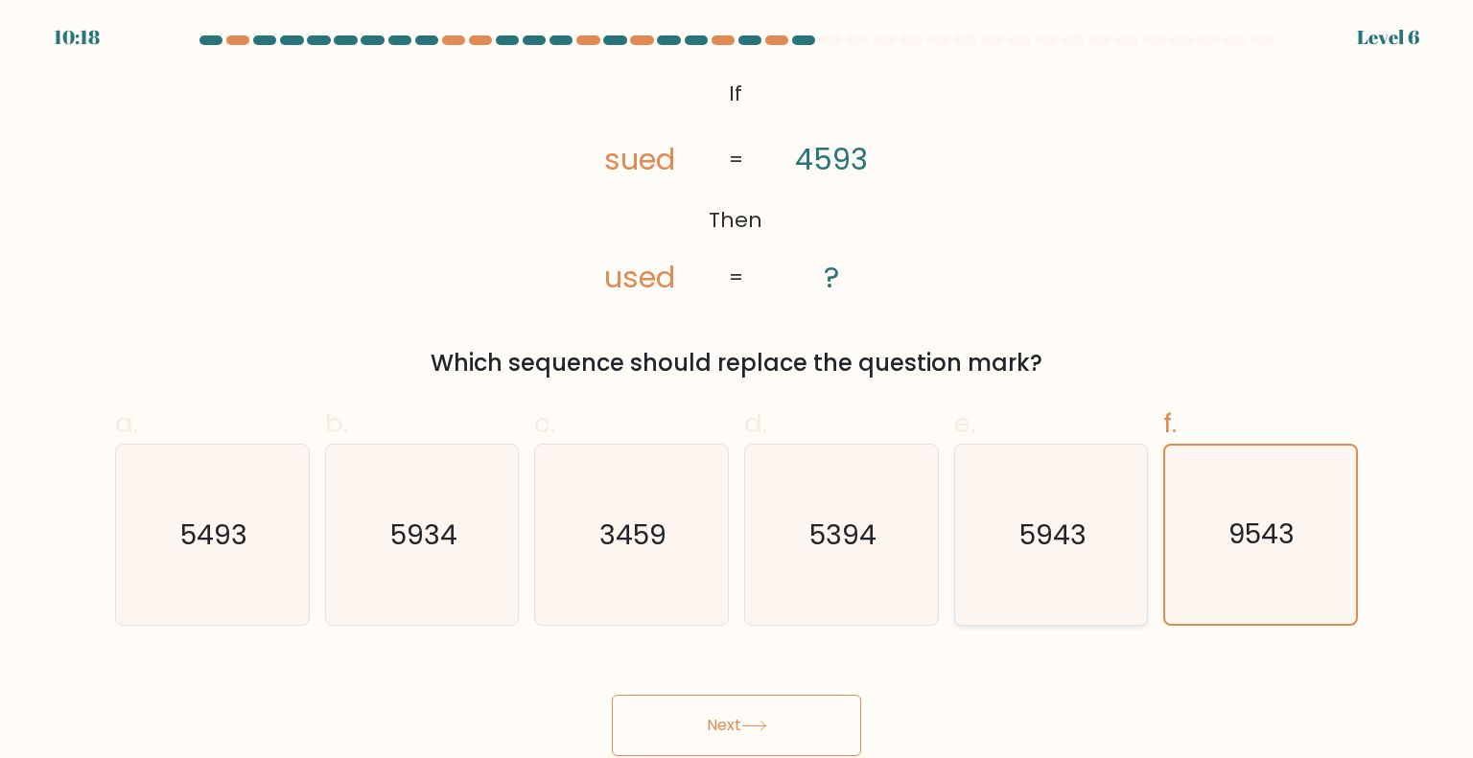
radio input "true"
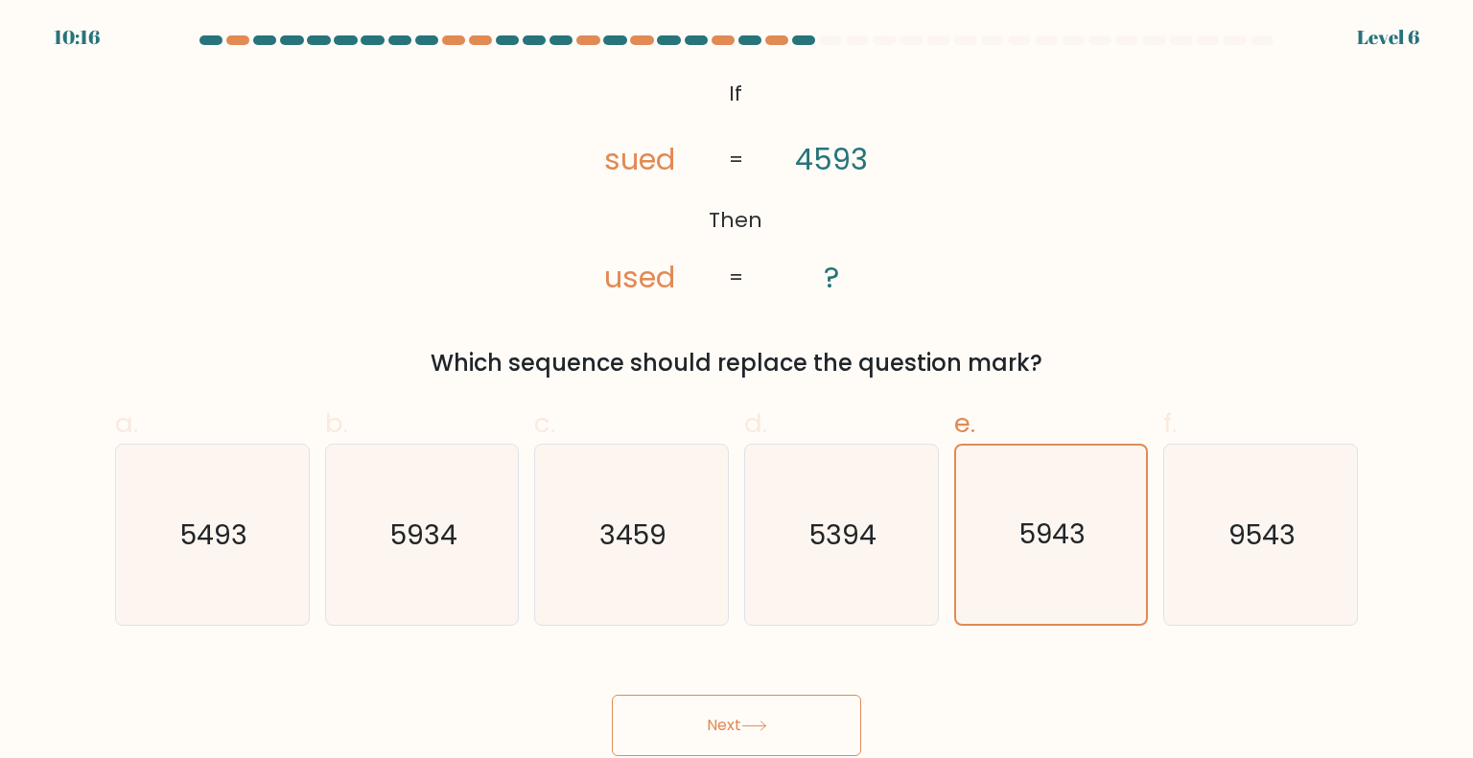
click at [820, 720] on button "Next" at bounding box center [736, 725] width 249 height 61
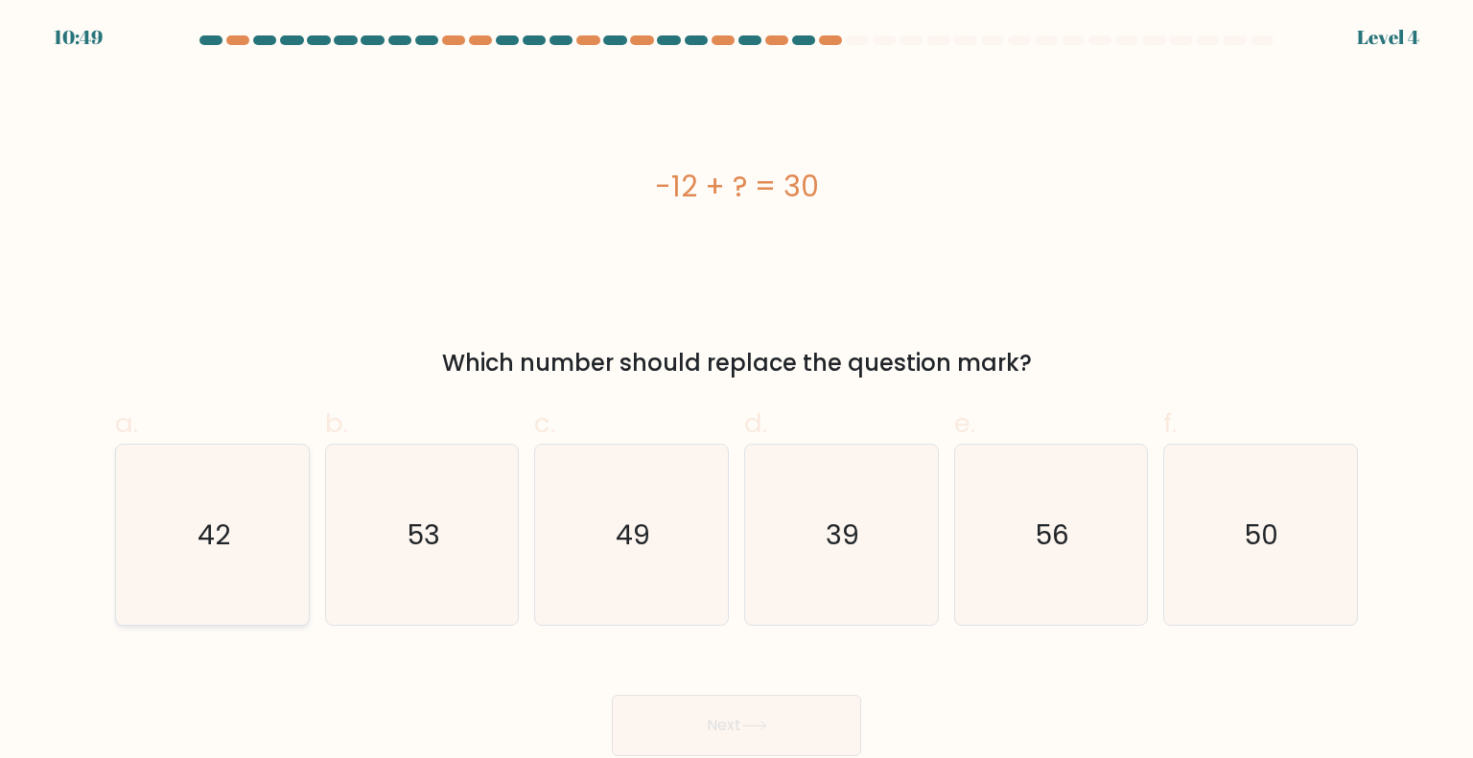
click at [211, 589] on icon "42" at bounding box center [212, 535] width 180 height 180
click at [736, 392] on input "a. 42" at bounding box center [736, 386] width 1 height 12
radio input "true"
click at [706, 722] on button "Next" at bounding box center [736, 725] width 249 height 61
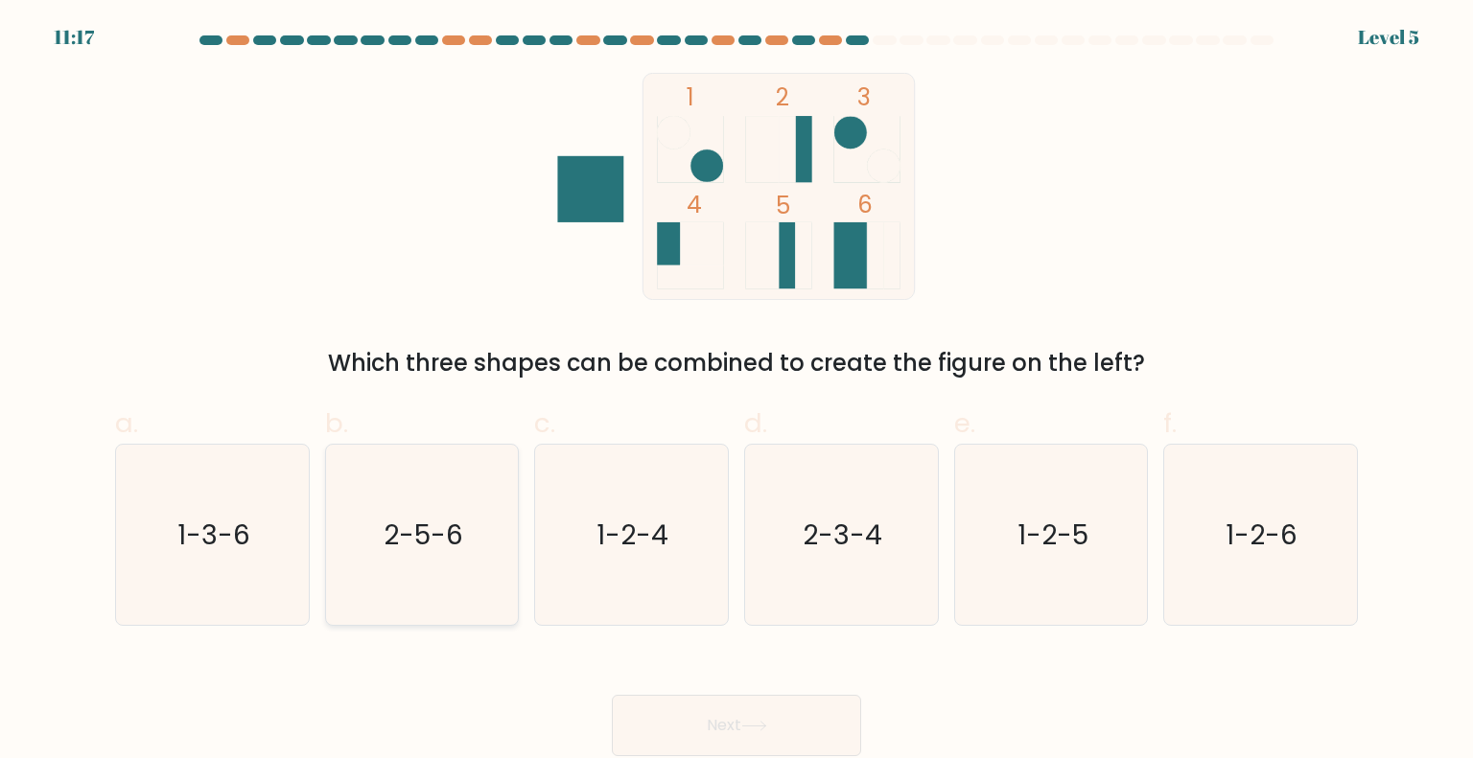
click at [418, 556] on icon "2-5-6" at bounding box center [422, 535] width 180 height 180
click at [736, 392] on input "b. 2-5-6" at bounding box center [736, 386] width 1 height 12
radio input "true"
click at [732, 709] on button "Next" at bounding box center [736, 725] width 249 height 61
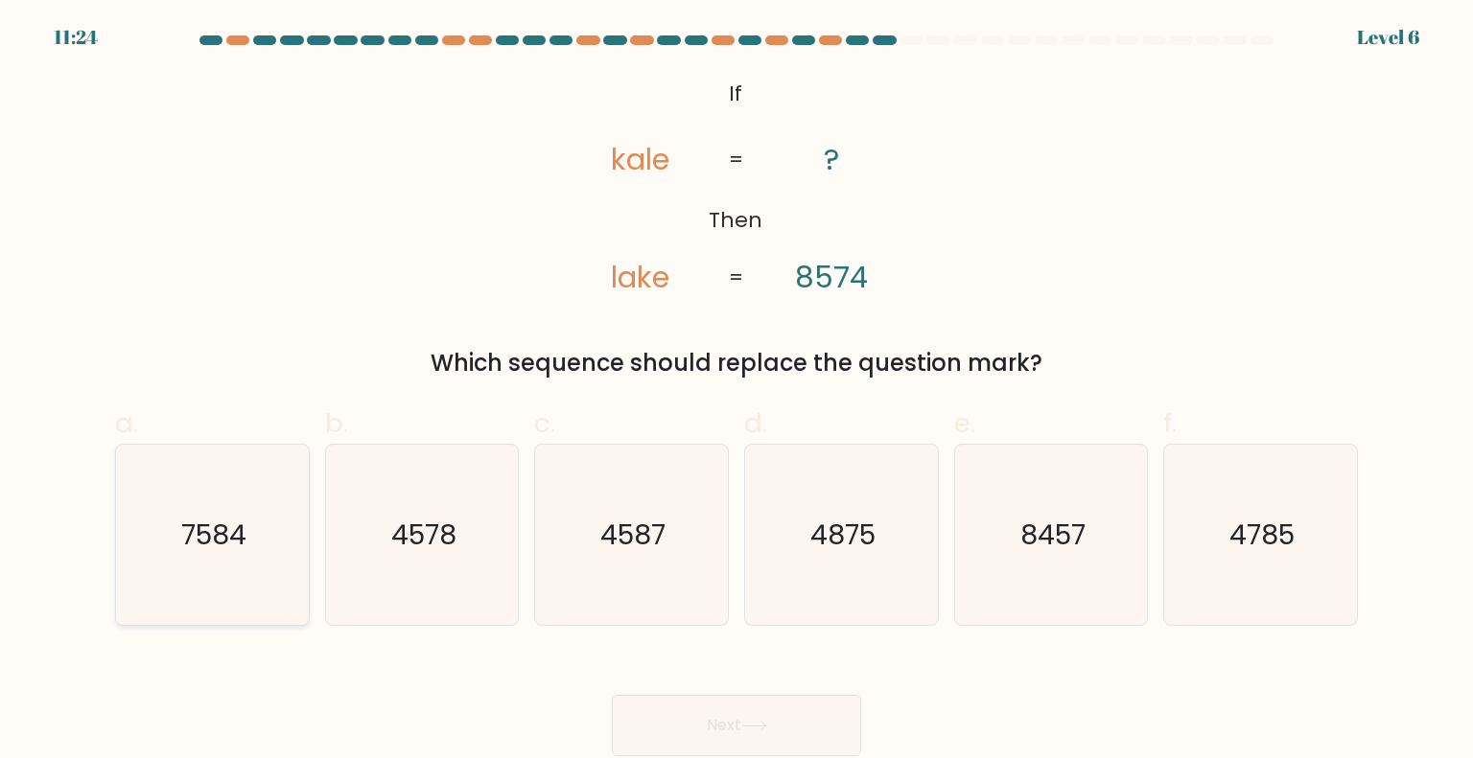
click at [213, 521] on text "7584" at bounding box center [213, 534] width 65 height 38
click at [736, 392] on input "a. 7584" at bounding box center [736, 386] width 1 height 12
radio input "true"
click at [722, 735] on button "Next" at bounding box center [736, 725] width 249 height 61
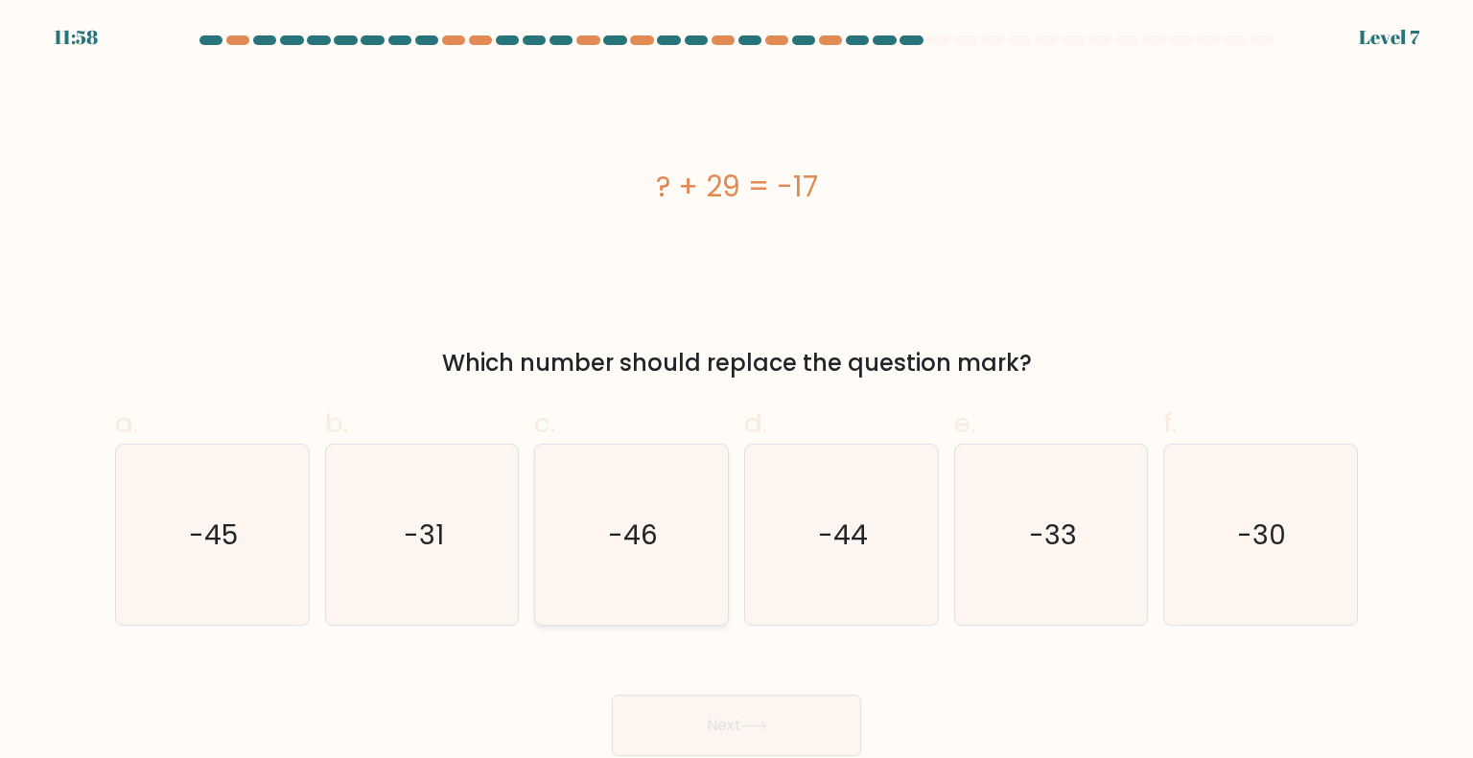
click at [584, 563] on icon "-46" at bounding box center [631, 535] width 180 height 180
click at [736, 392] on input "c. -46" at bounding box center [736, 386] width 1 height 12
radio input "true"
click at [744, 727] on button "Next" at bounding box center [736, 725] width 249 height 61
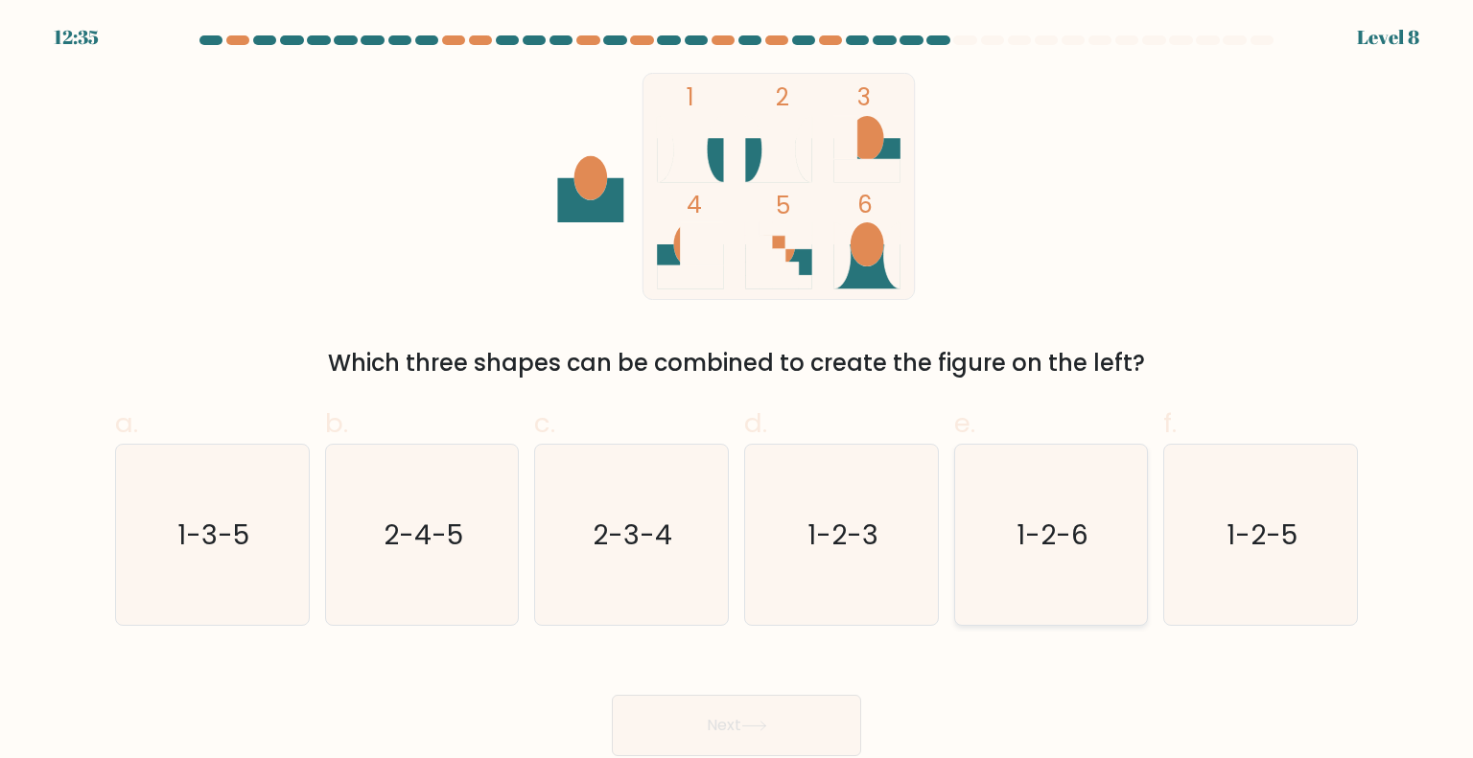
click at [1007, 570] on icon "1-2-6" at bounding box center [1051, 535] width 180 height 180
click at [737, 392] on input "e. 1-2-6" at bounding box center [736, 386] width 1 height 12
radio input "true"
click at [779, 718] on button "Next" at bounding box center [736, 725] width 249 height 61
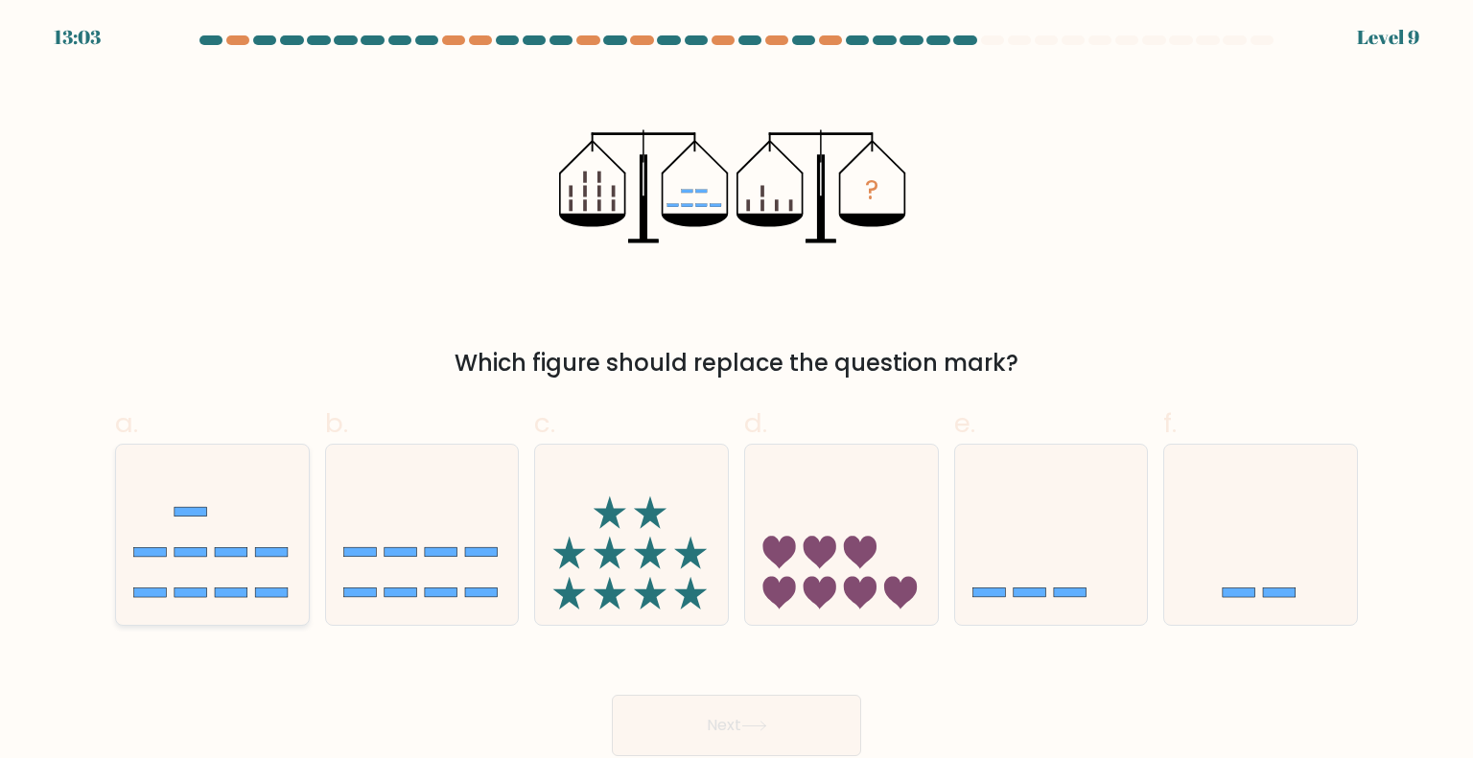
click at [291, 547] on icon at bounding box center [212, 534] width 193 height 159
click at [736, 392] on input "a." at bounding box center [736, 386] width 1 height 12
radio input "true"
click at [1266, 553] on icon at bounding box center [1260, 534] width 193 height 159
click at [737, 392] on input "f." at bounding box center [736, 386] width 1 height 12
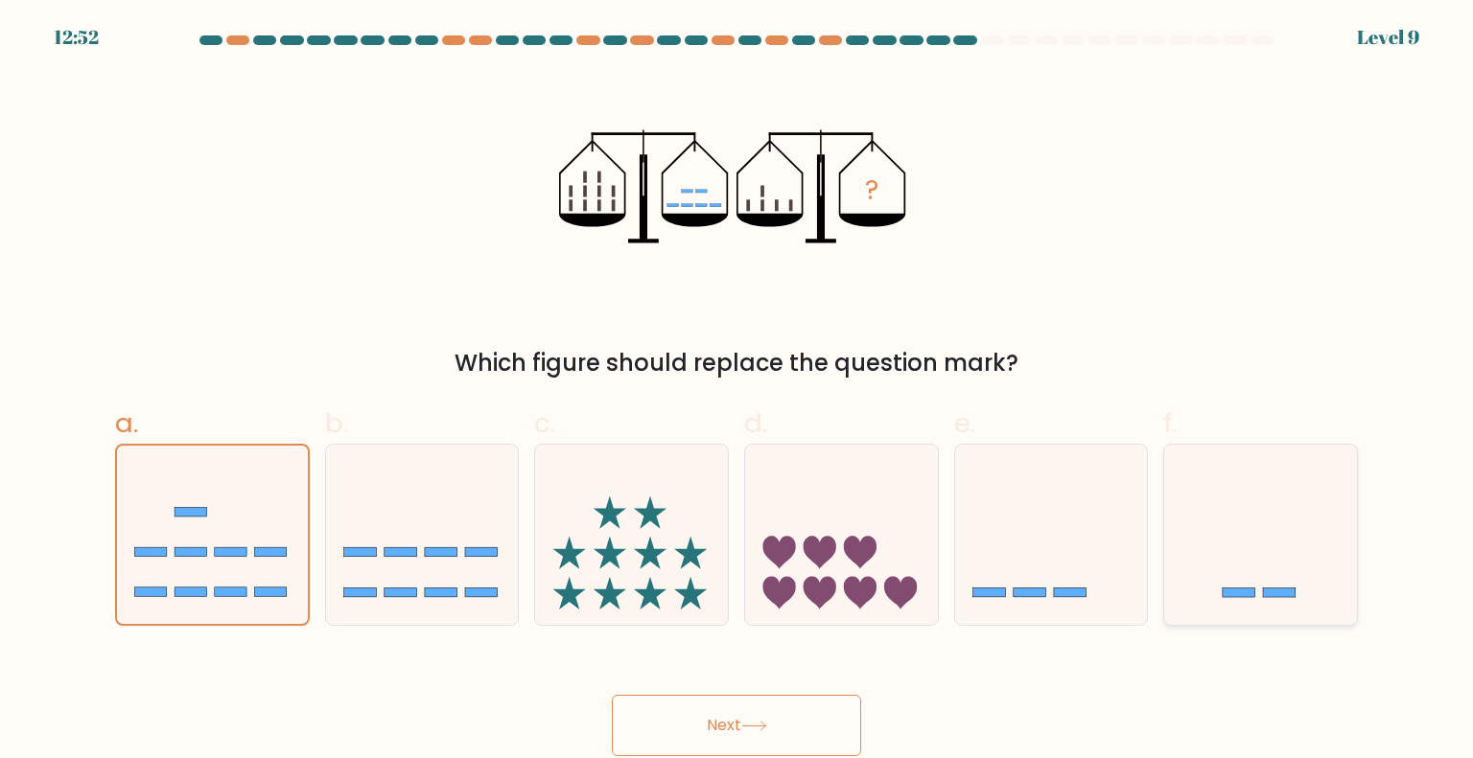
radio input "true"
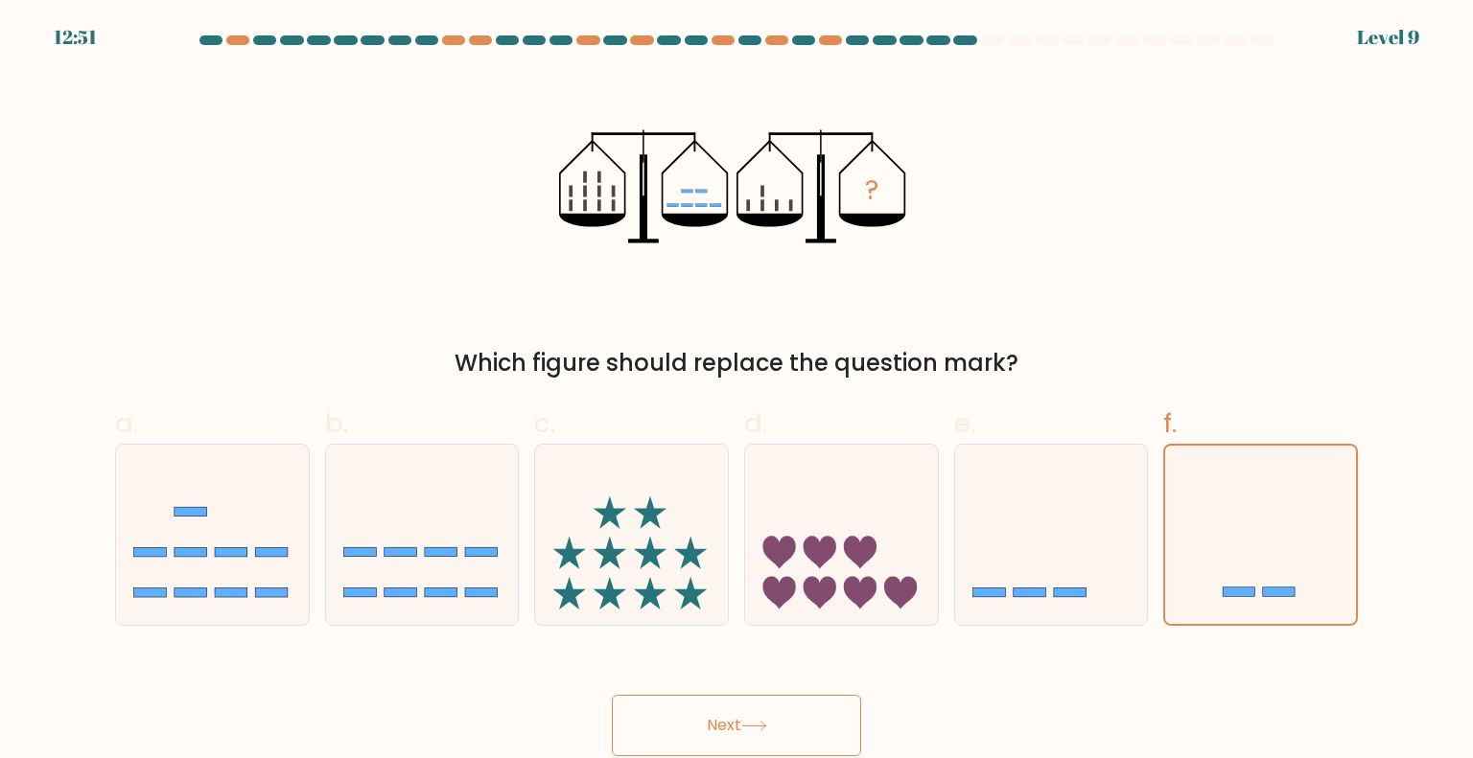
click at [802, 731] on button "Next" at bounding box center [736, 725] width 249 height 61
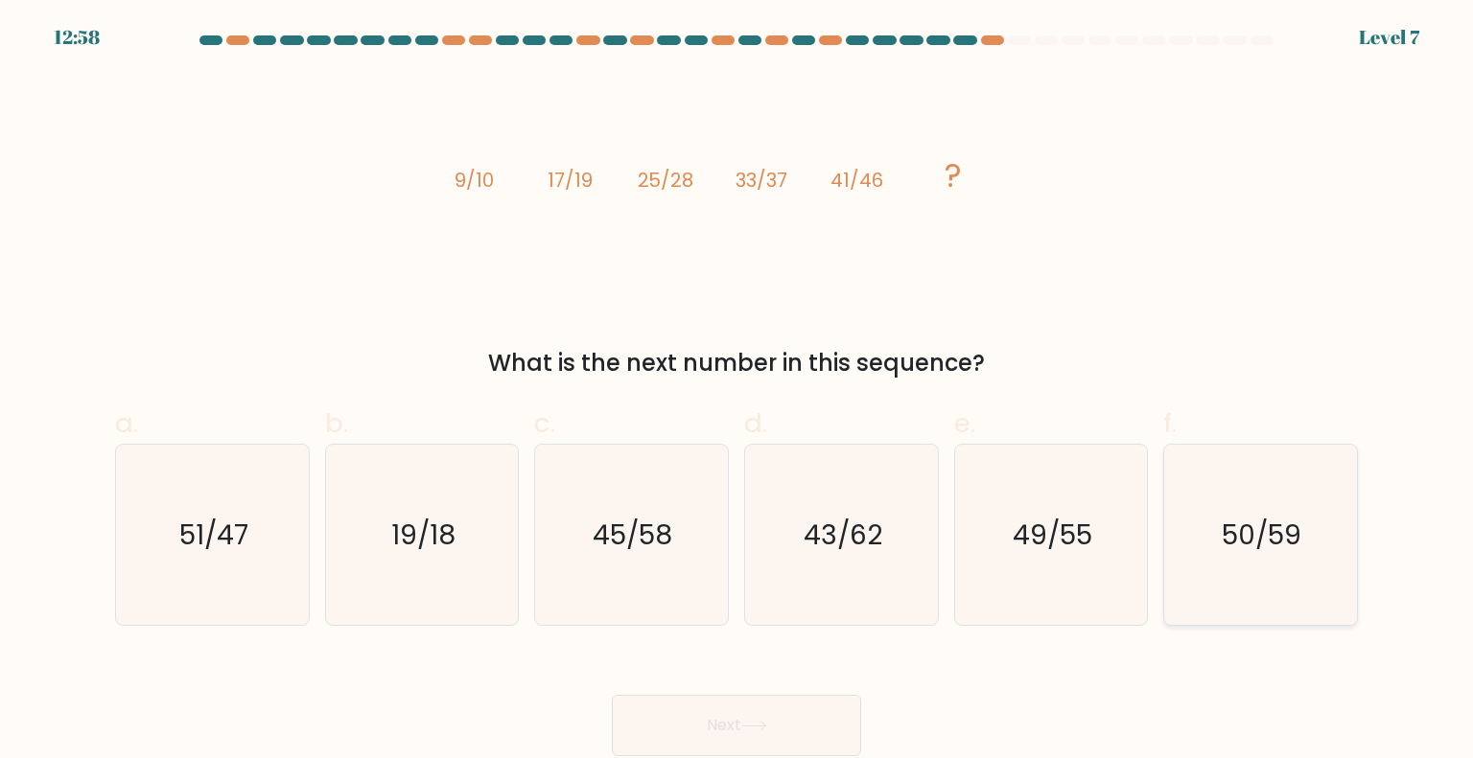
click at [1271, 546] on text "50/59" at bounding box center [1262, 534] width 80 height 38
click at [737, 392] on input "f. 50/59" at bounding box center [736, 386] width 1 height 12
radio input "true"
click at [667, 726] on button "Next" at bounding box center [736, 725] width 249 height 61
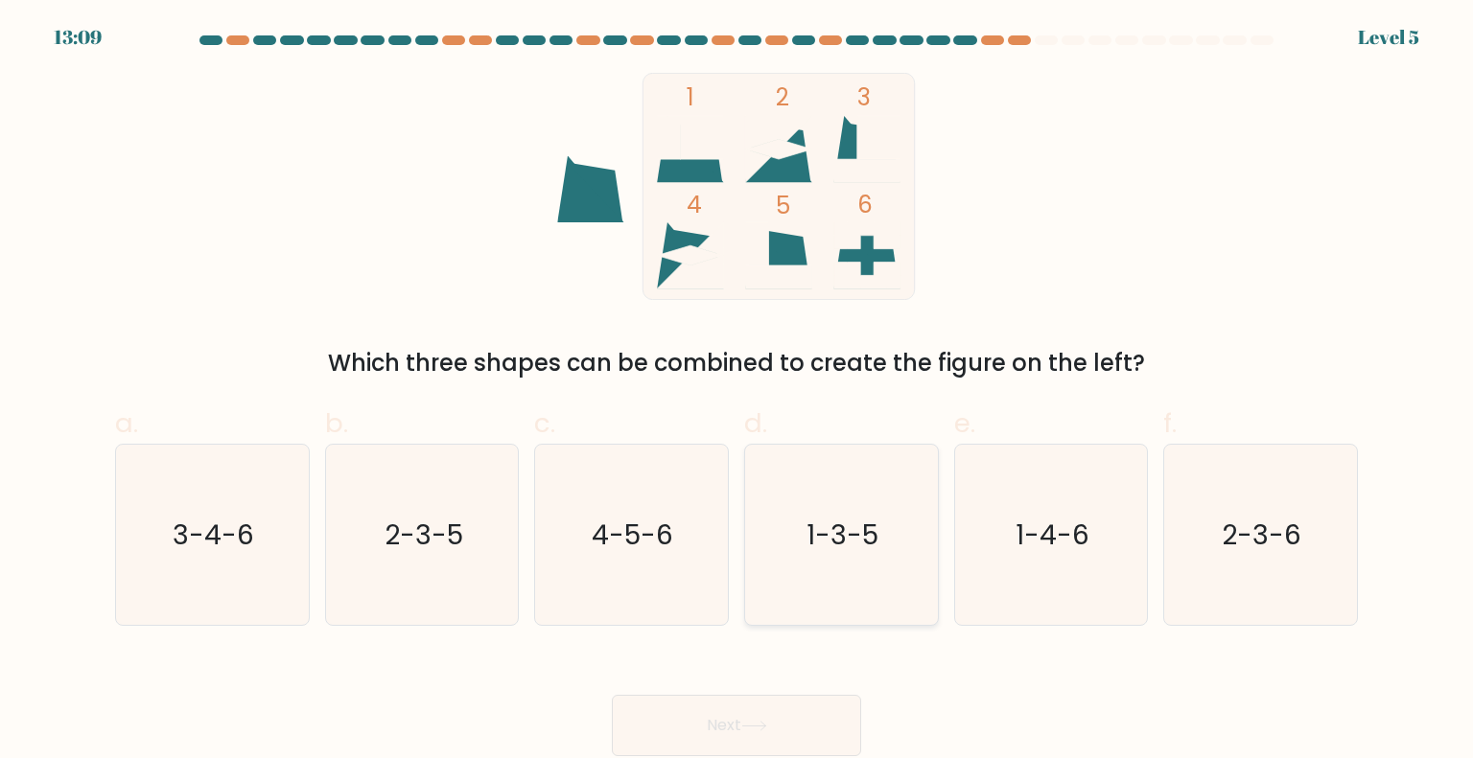
click at [847, 578] on icon "1-3-5" at bounding box center [841, 535] width 180 height 180
click at [737, 392] on input "d. 1-3-5" at bounding box center [736, 386] width 1 height 12
radio input "true"
click at [782, 732] on button "Next" at bounding box center [736, 725] width 249 height 61
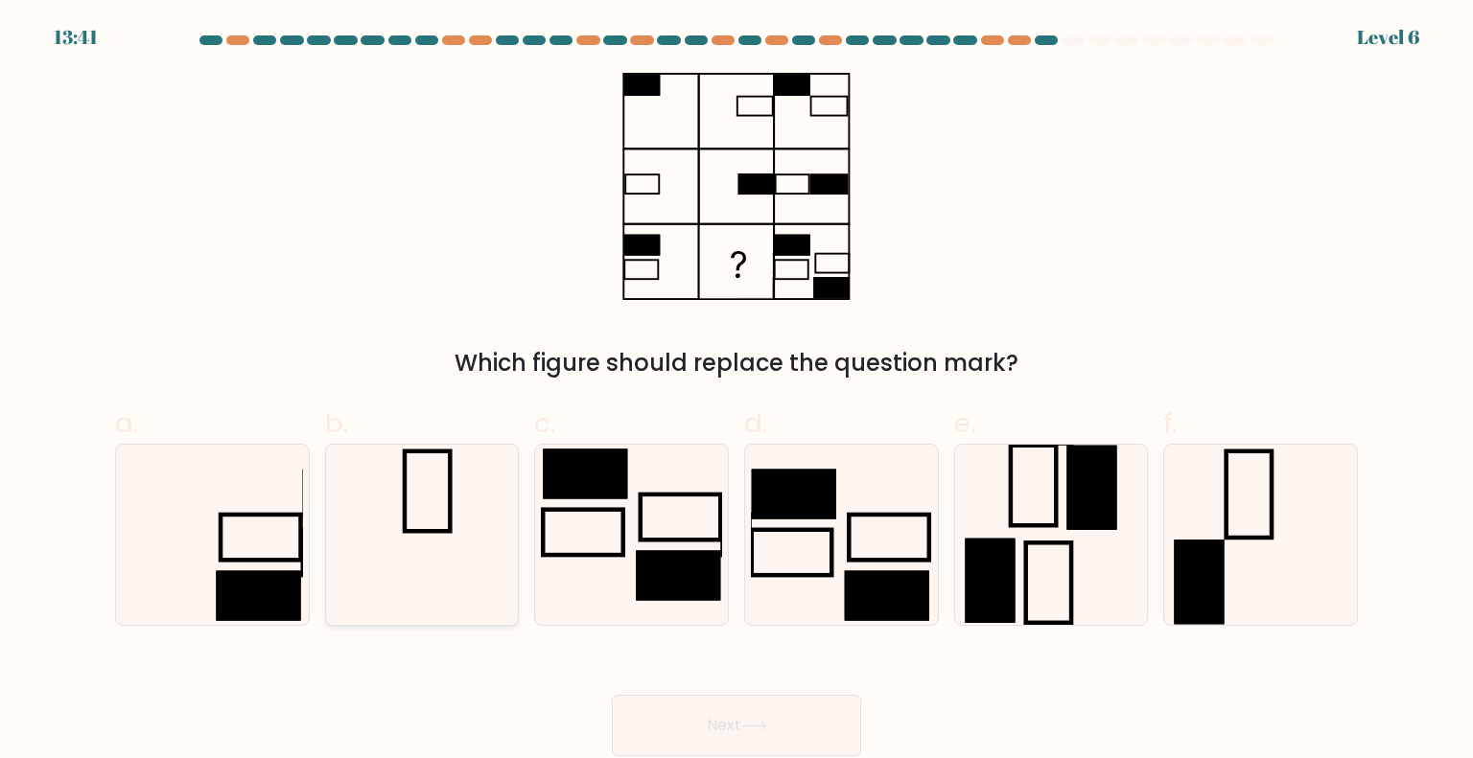
click at [487, 470] on icon at bounding box center [422, 535] width 180 height 180
click at [736, 392] on input "b." at bounding box center [736, 386] width 1 height 12
radio input "true"
click at [730, 724] on button "Next" at bounding box center [736, 725] width 249 height 61
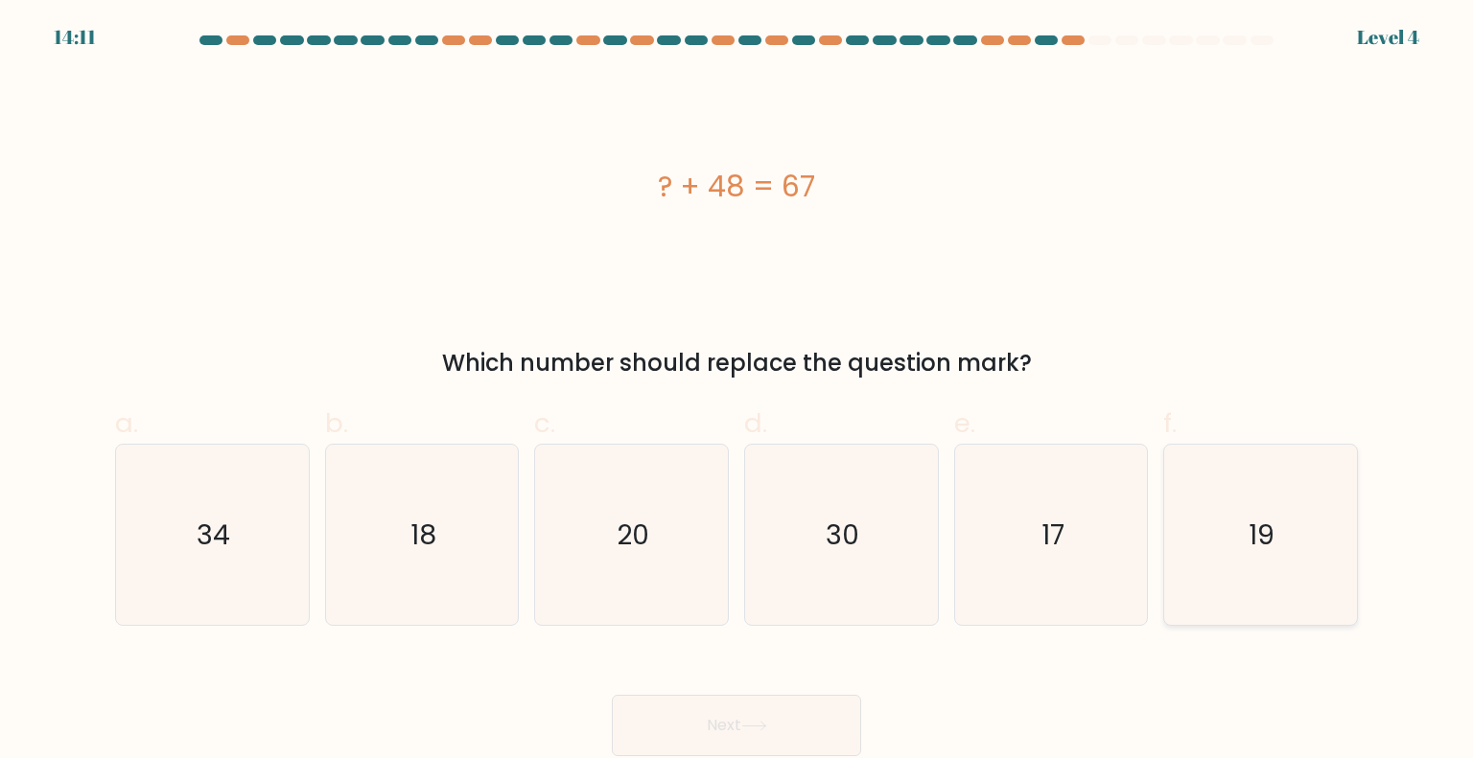
click at [1270, 608] on icon "19" at bounding box center [1260, 535] width 180 height 180
click at [737, 392] on input "f. 19" at bounding box center [736, 386] width 1 height 12
radio input "true"
click at [743, 735] on button "Next" at bounding box center [736, 725] width 249 height 61
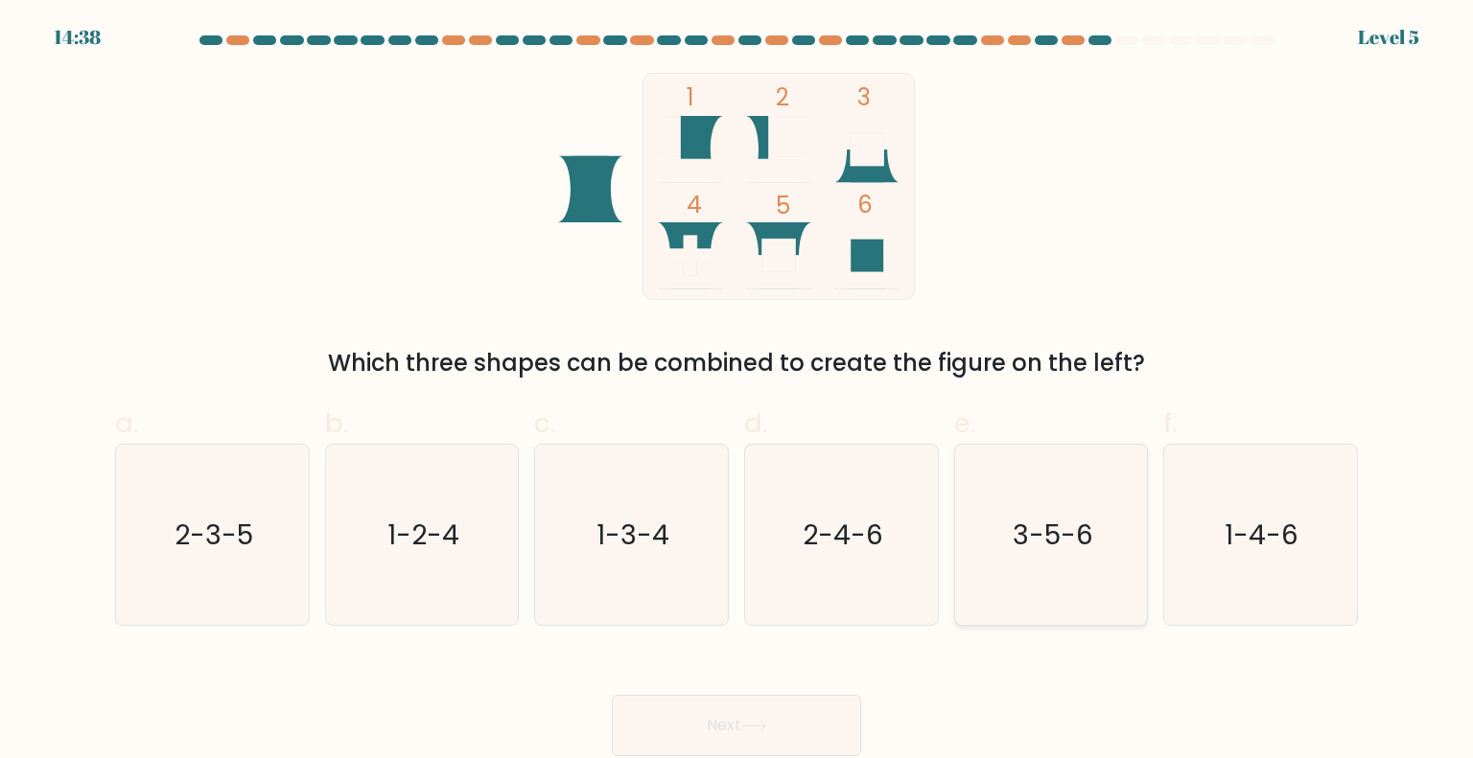
click at [1032, 546] on text "3-5-6" at bounding box center [1052, 534] width 81 height 38
click at [737, 392] on input "e. 3-5-6" at bounding box center [736, 386] width 1 height 12
radio input "true"
click at [799, 736] on button "Next" at bounding box center [736, 725] width 249 height 61
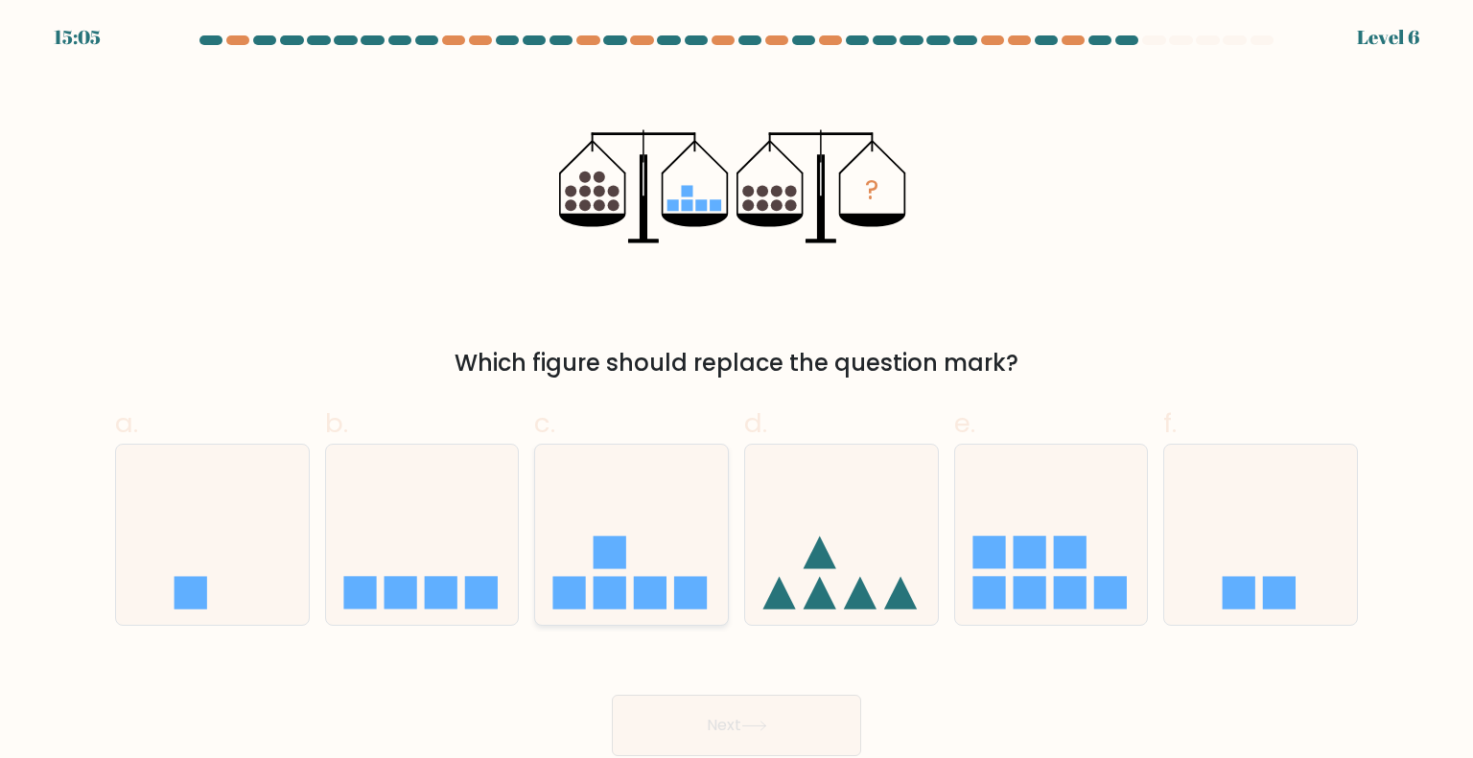
click at [660, 582] on rect at bounding box center [650, 592] width 33 height 33
click at [736, 392] on input "c." at bounding box center [736, 386] width 1 height 12
radio input "true"
click at [337, 566] on icon at bounding box center [422, 534] width 193 height 159
click at [736, 392] on input "b." at bounding box center [736, 386] width 1 height 12
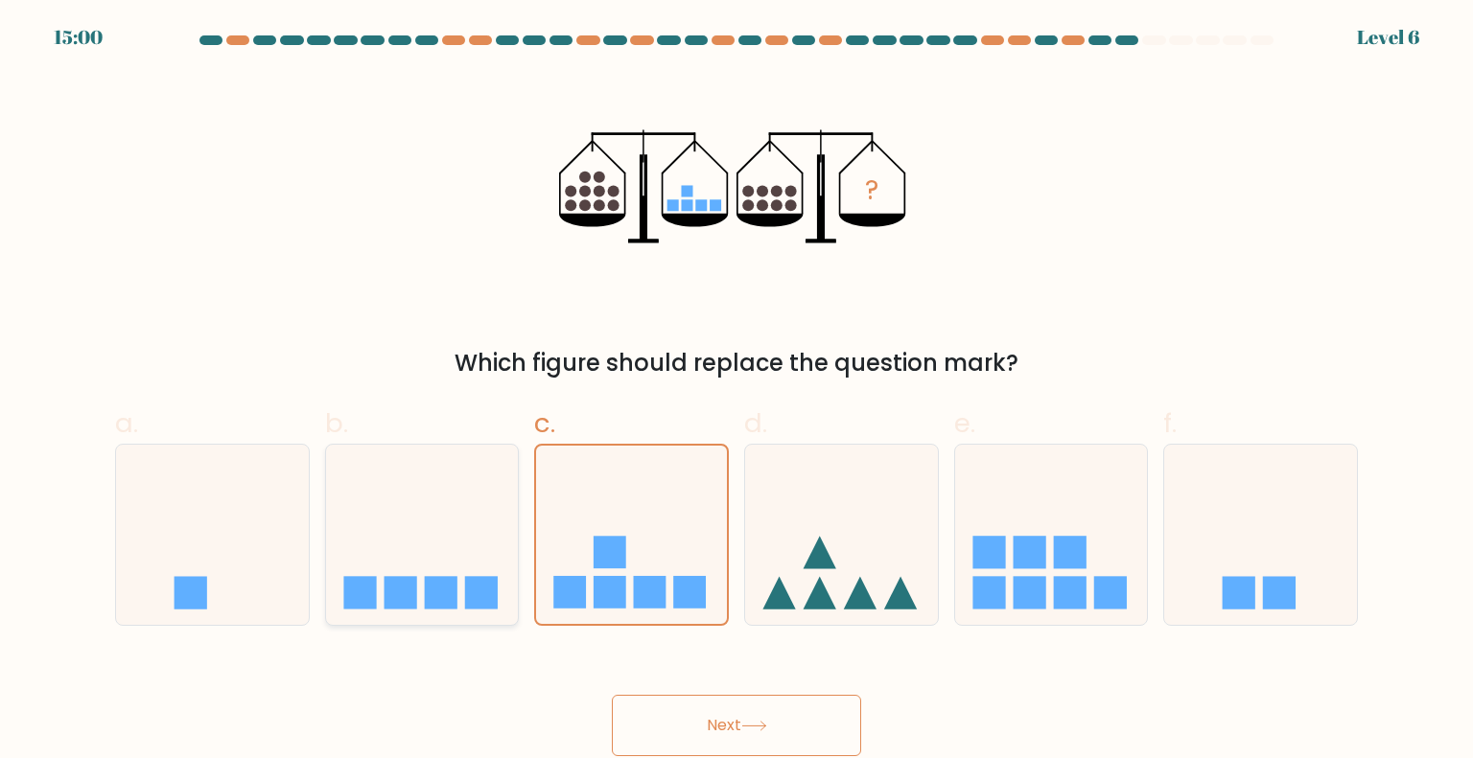
radio input "true"
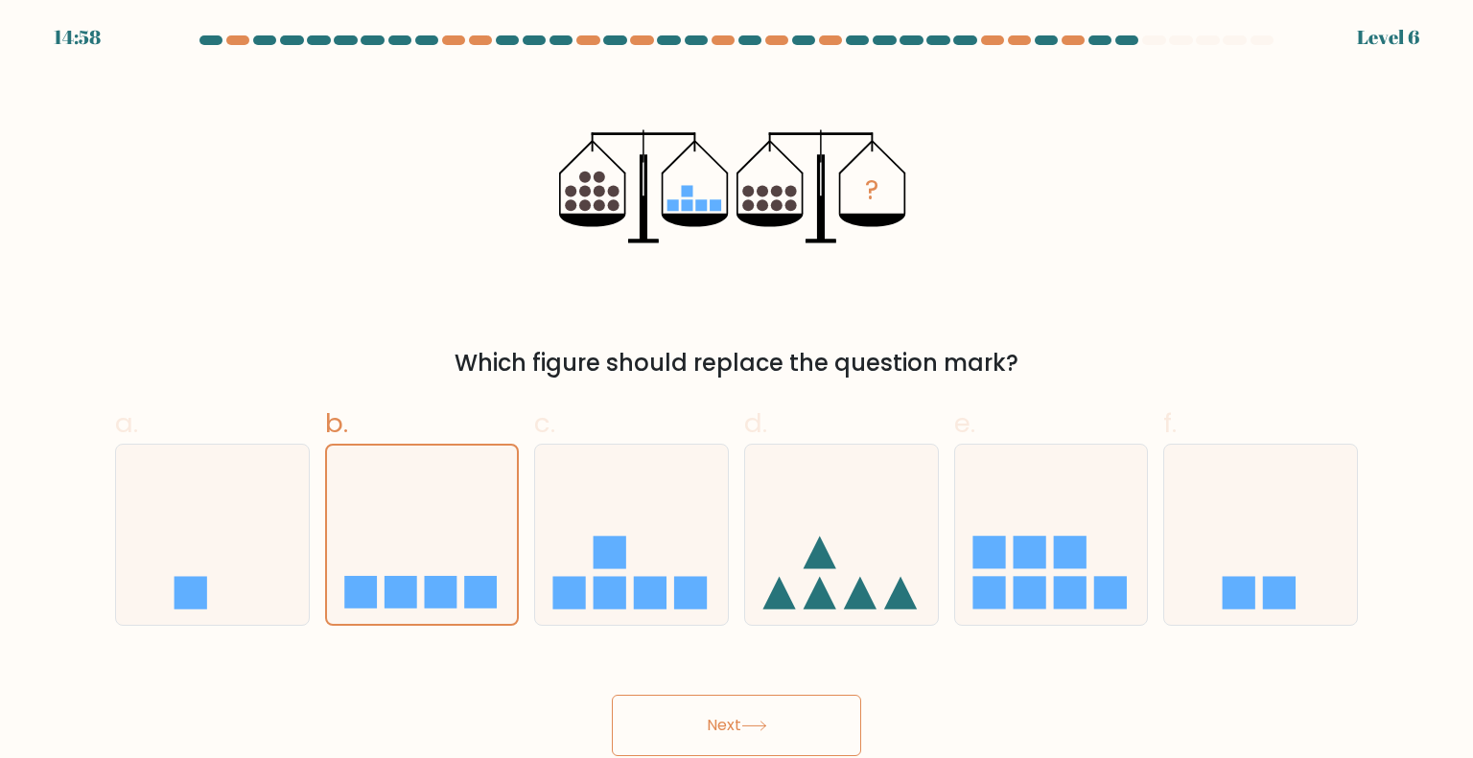
click at [777, 723] on button "Next" at bounding box center [736, 725] width 249 height 61
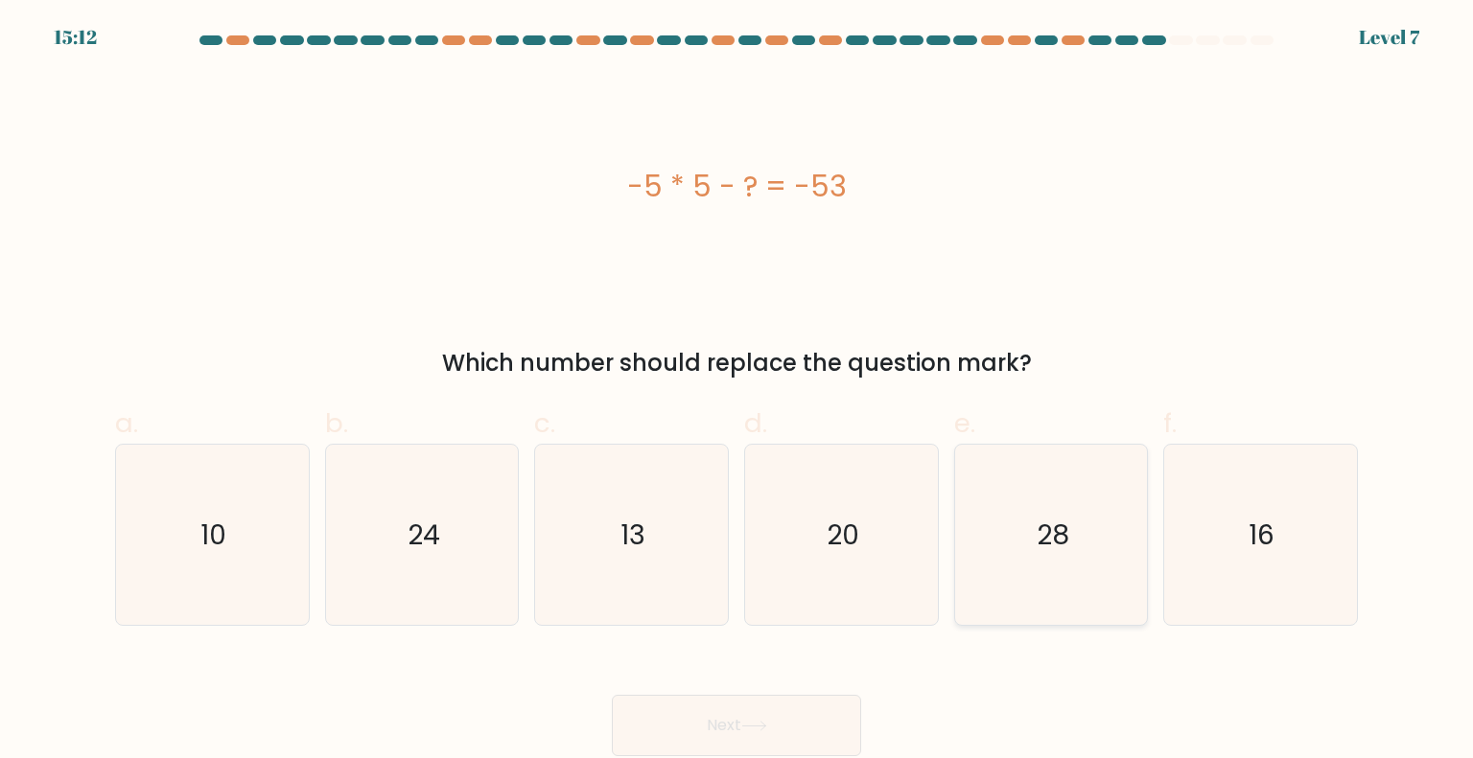
click at [1035, 505] on icon "28" at bounding box center [1051, 535] width 180 height 180
click at [737, 392] on input "e. 28" at bounding box center [736, 386] width 1 height 12
radio input "true"
click at [750, 733] on button "Next" at bounding box center [736, 725] width 249 height 61
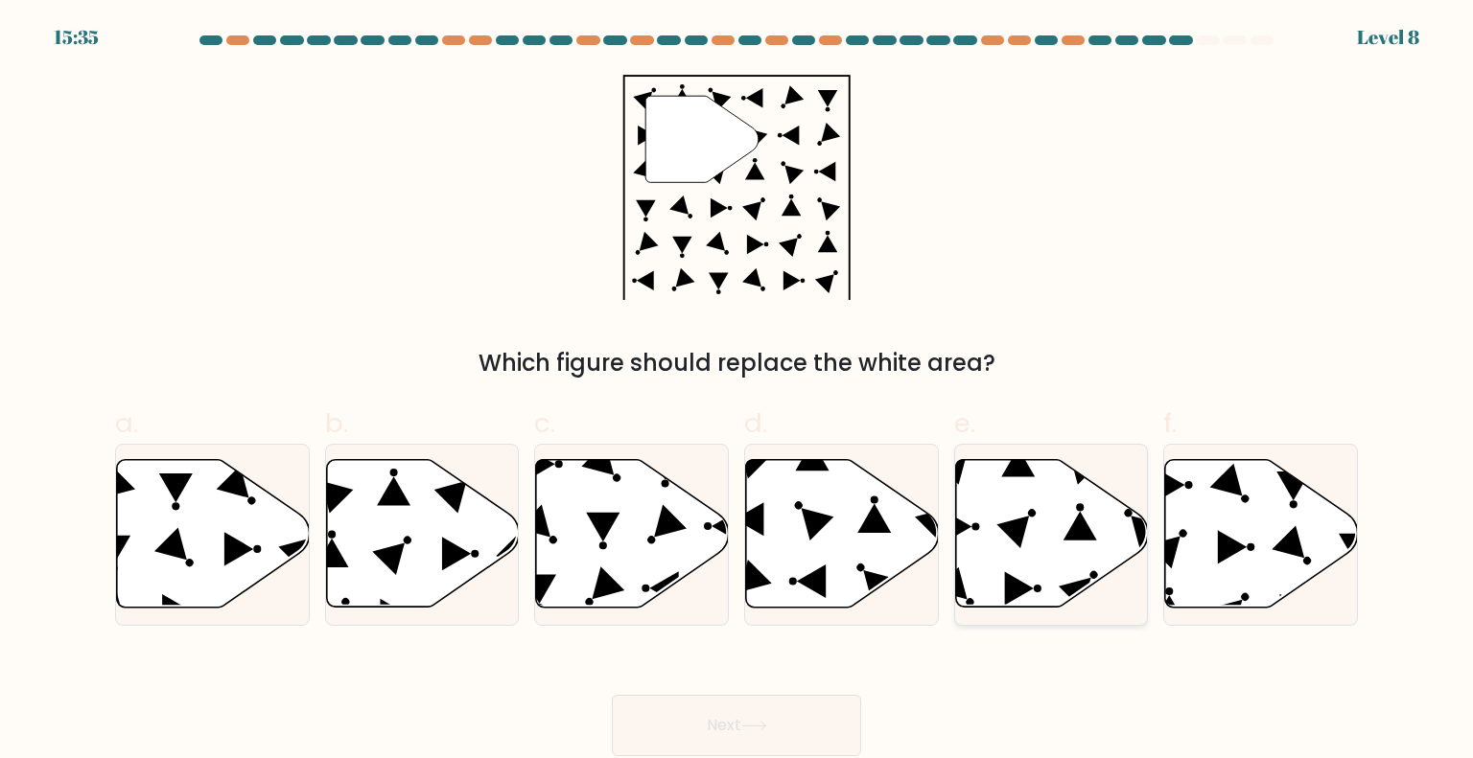
click at [1009, 567] on icon at bounding box center [1051, 534] width 193 height 148
click at [737, 392] on input "e." at bounding box center [736, 386] width 1 height 12
radio input "true"
click at [840, 706] on button "Next" at bounding box center [736, 725] width 249 height 61
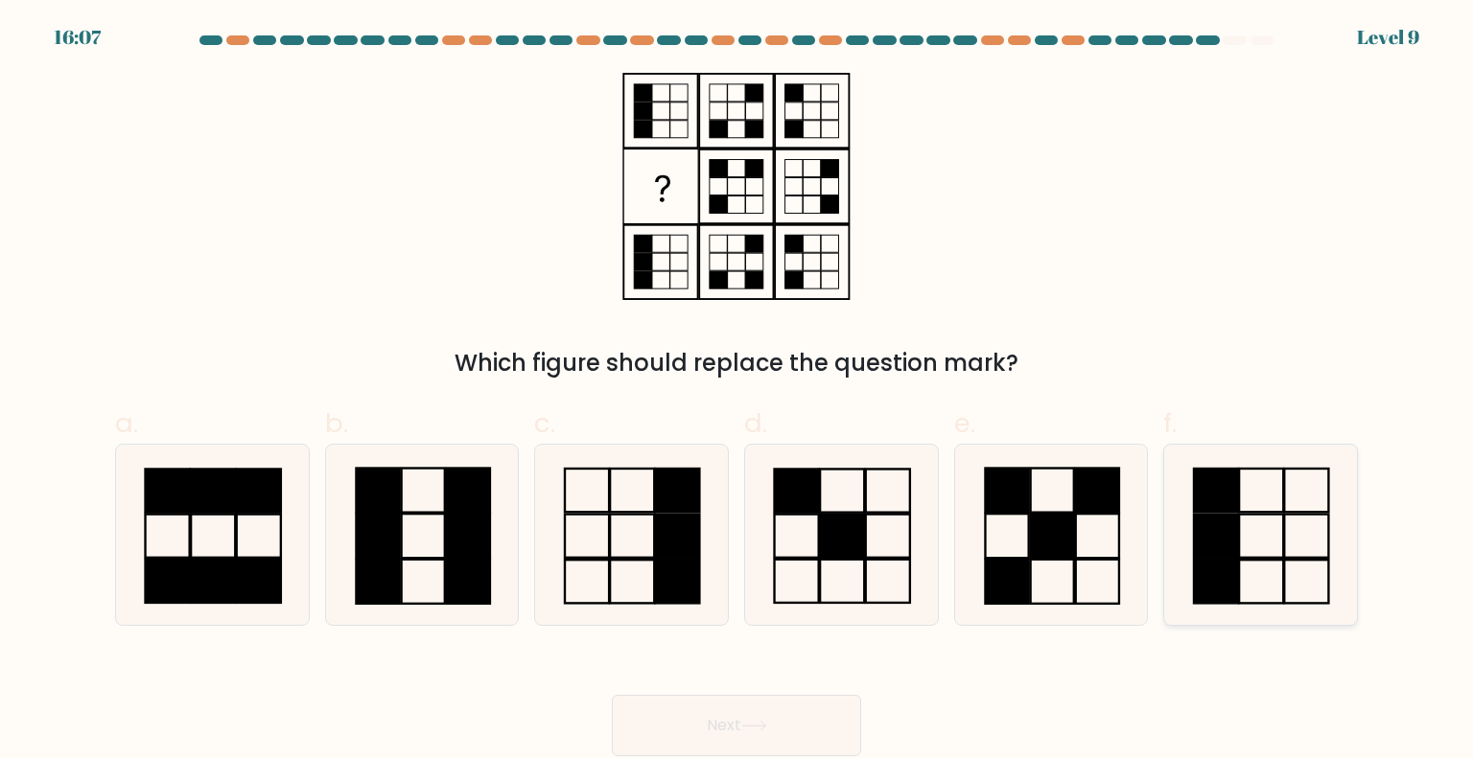
click at [1213, 538] on rect at bounding box center [1216, 535] width 44 height 43
click at [737, 392] on input "f." at bounding box center [736, 386] width 1 height 12
radio input "true"
click at [741, 746] on button "Next" at bounding box center [736, 725] width 249 height 61
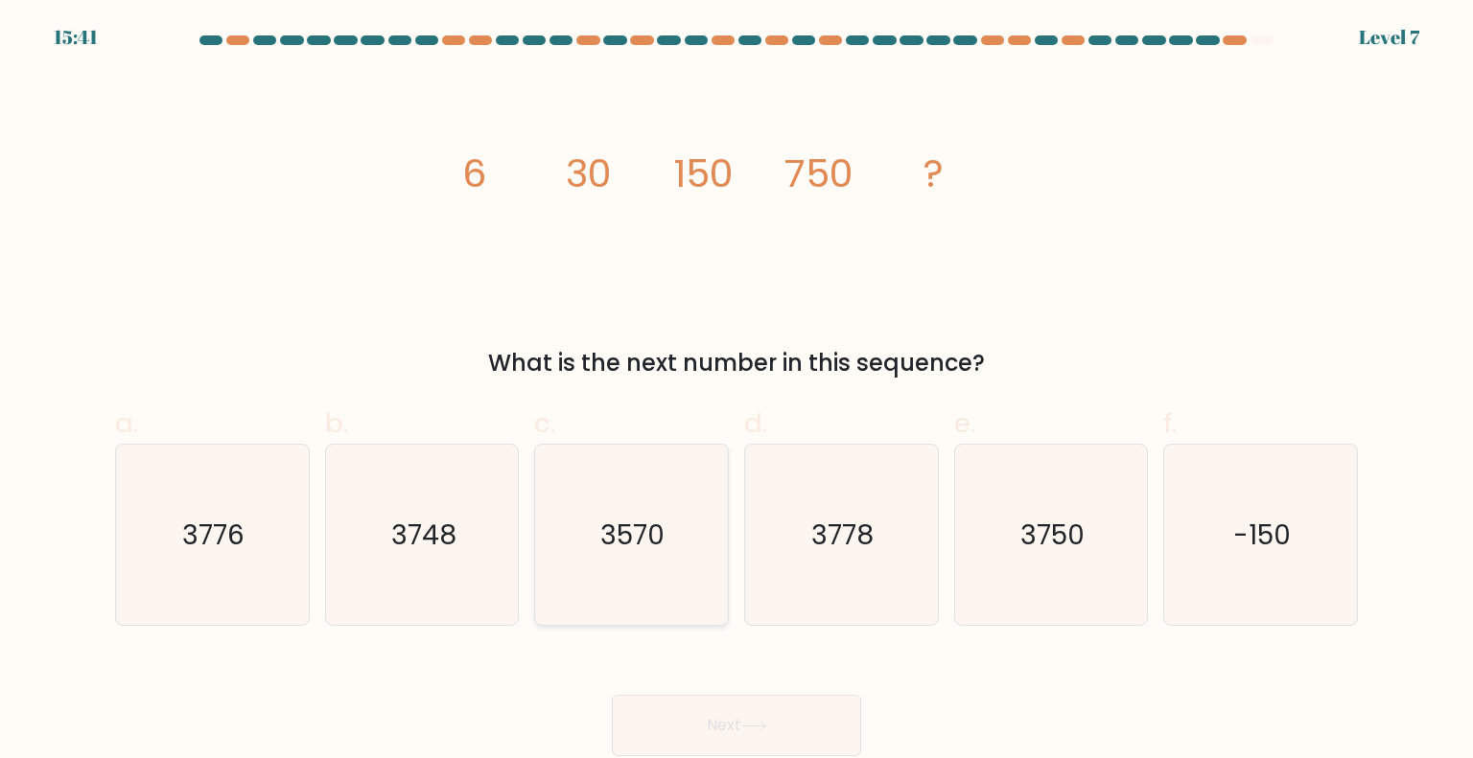
click at [599, 512] on icon "3570" at bounding box center [631, 535] width 180 height 180
click at [736, 392] on input "c. 3570" at bounding box center [736, 386] width 1 height 12
radio input "true"
click at [752, 724] on icon at bounding box center [754, 726] width 26 height 11
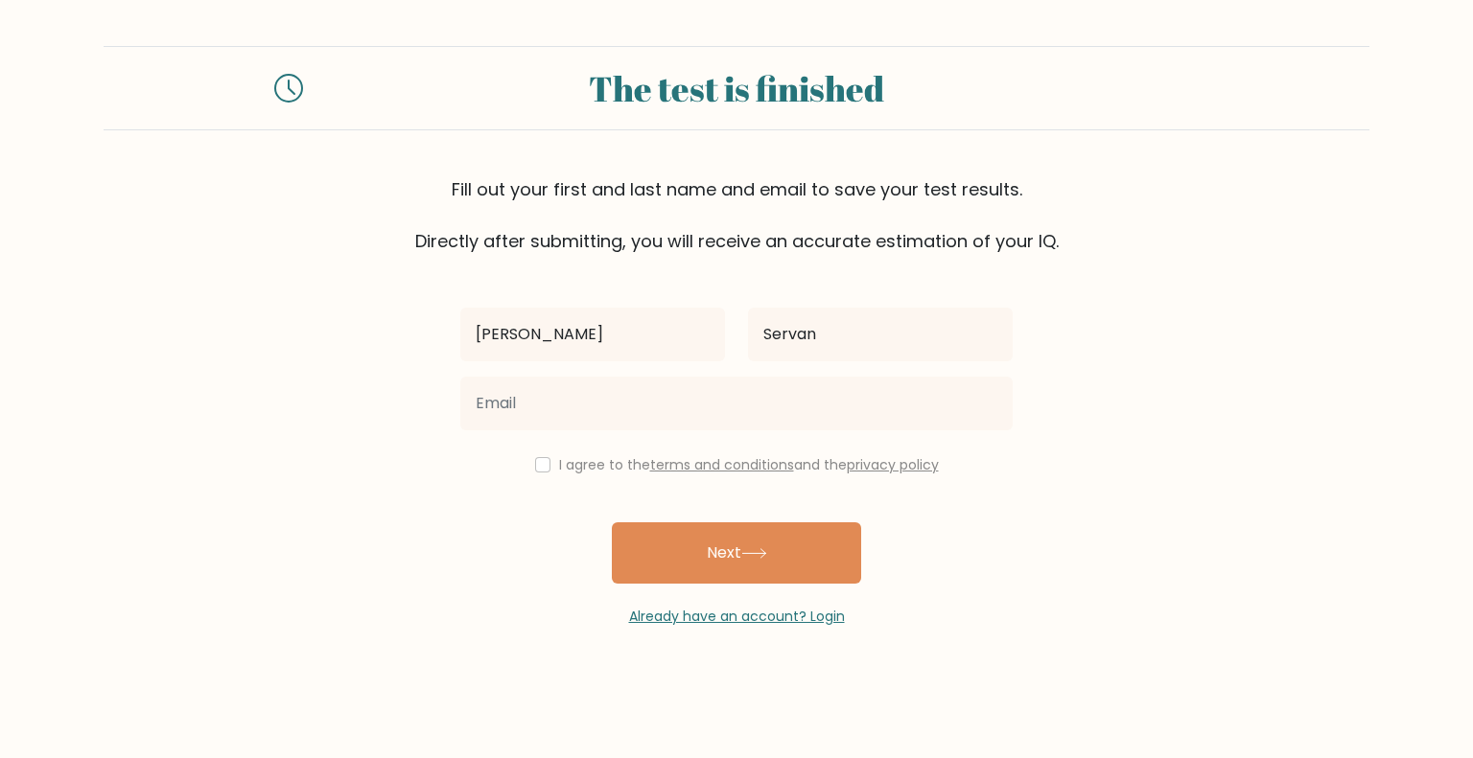
type input "maryroseservan24@gmail.com"
click at [541, 462] on input "checkbox" at bounding box center [542, 464] width 15 height 15
checkbox input "true"
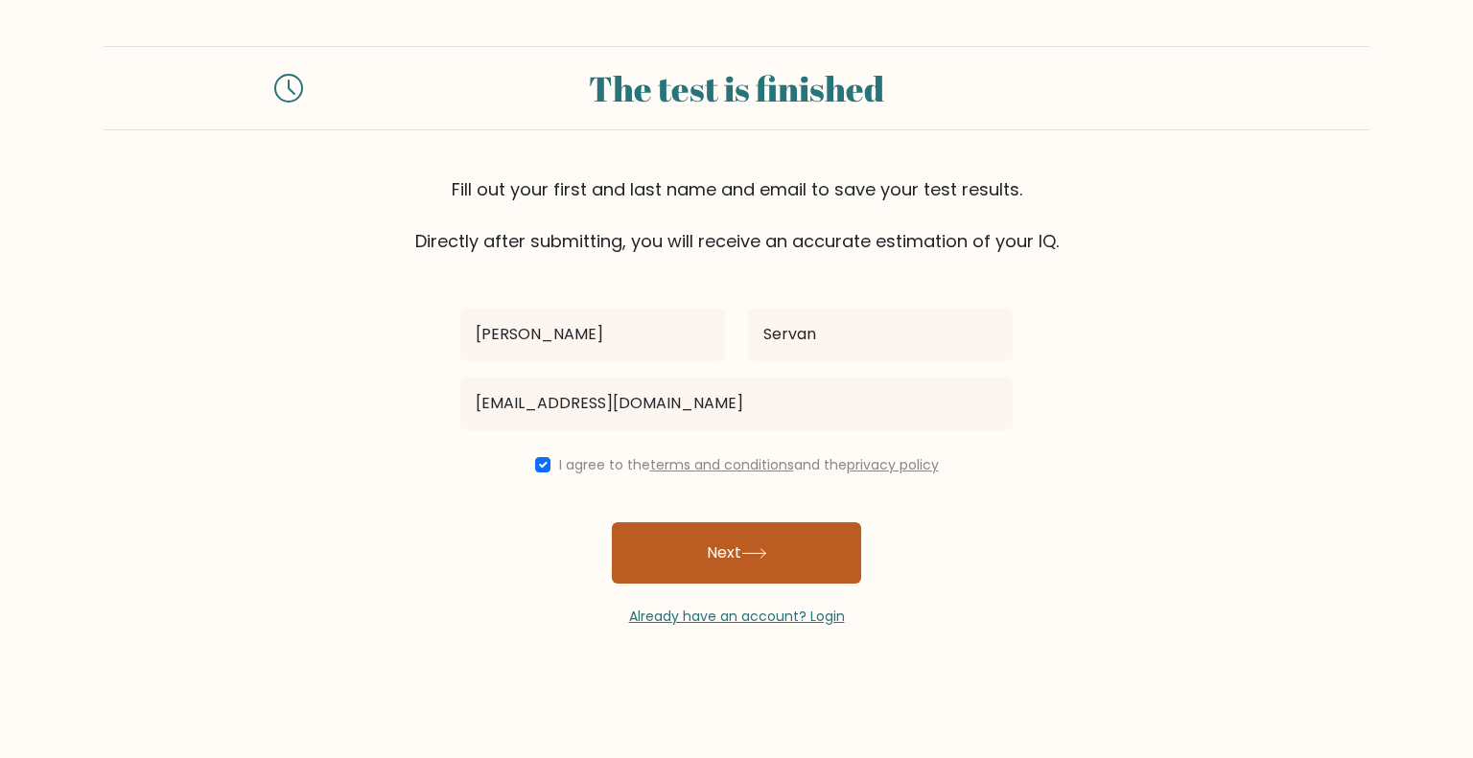
click at [756, 548] on icon at bounding box center [754, 553] width 26 height 11
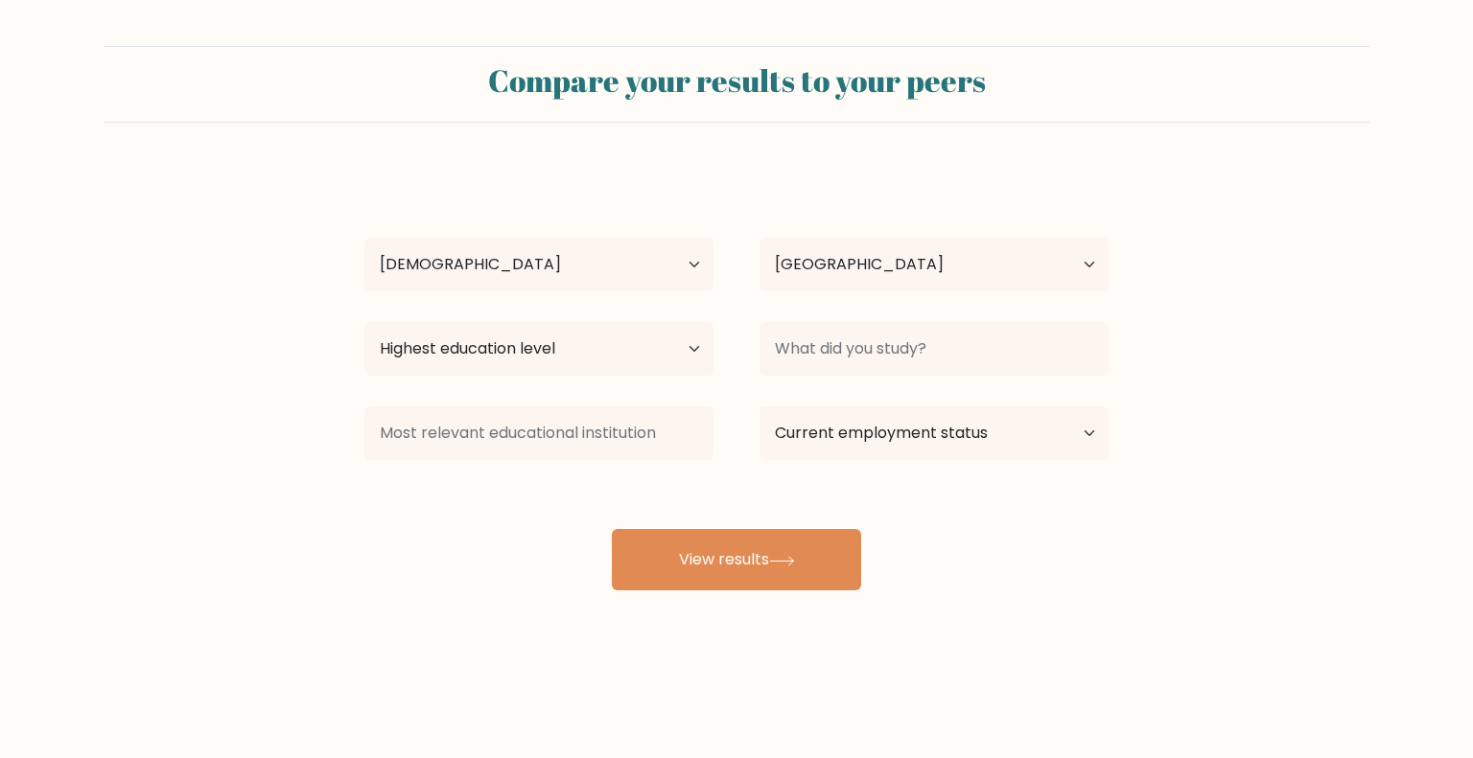
select select "25_34"
select select "PH"
select select "occupation_specific"
click at [364, 322] on select "Highest education level No schooling Primary Lower Secondary Upper Secondary Oc…" at bounding box center [538, 349] width 349 height 54
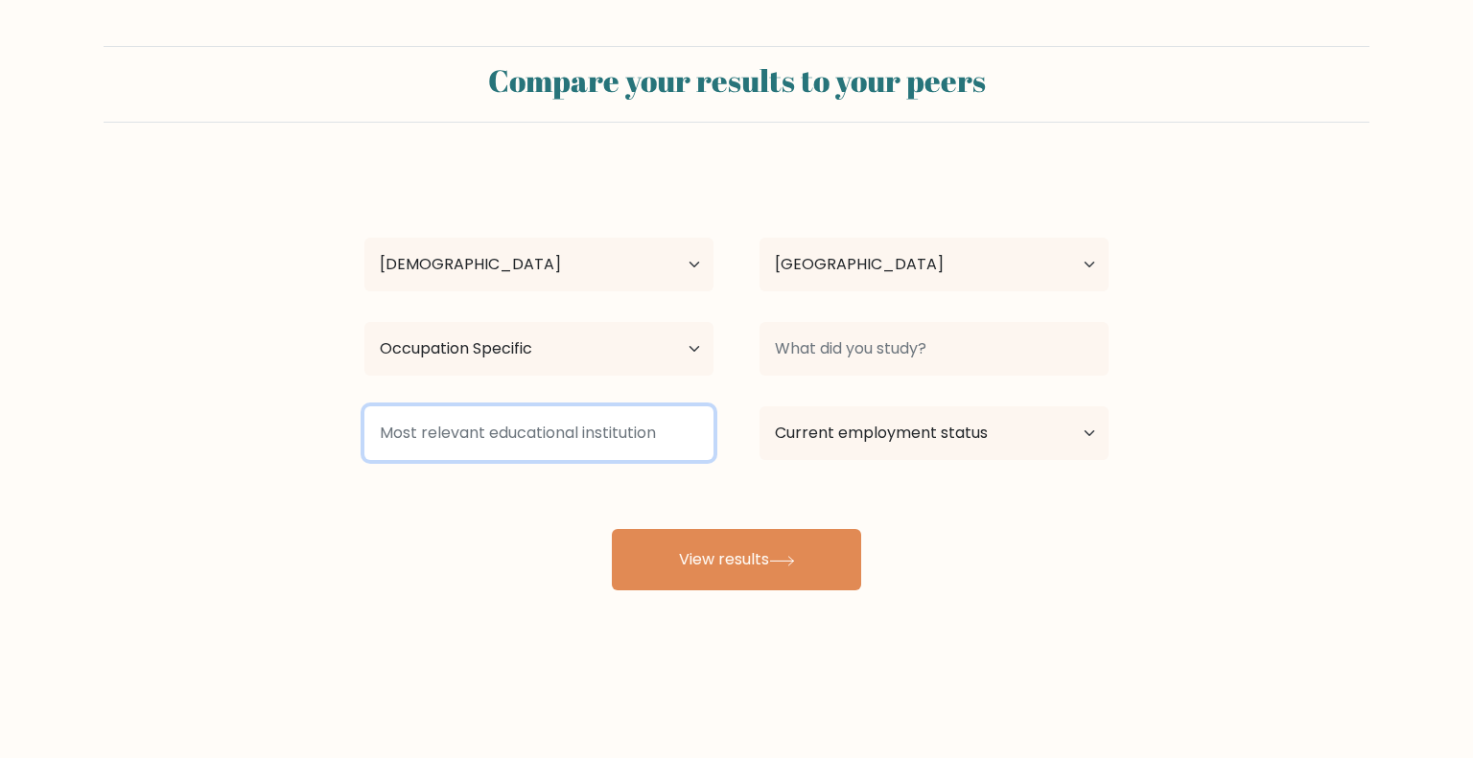
click at [614, 438] on input at bounding box center [538, 434] width 349 height 54
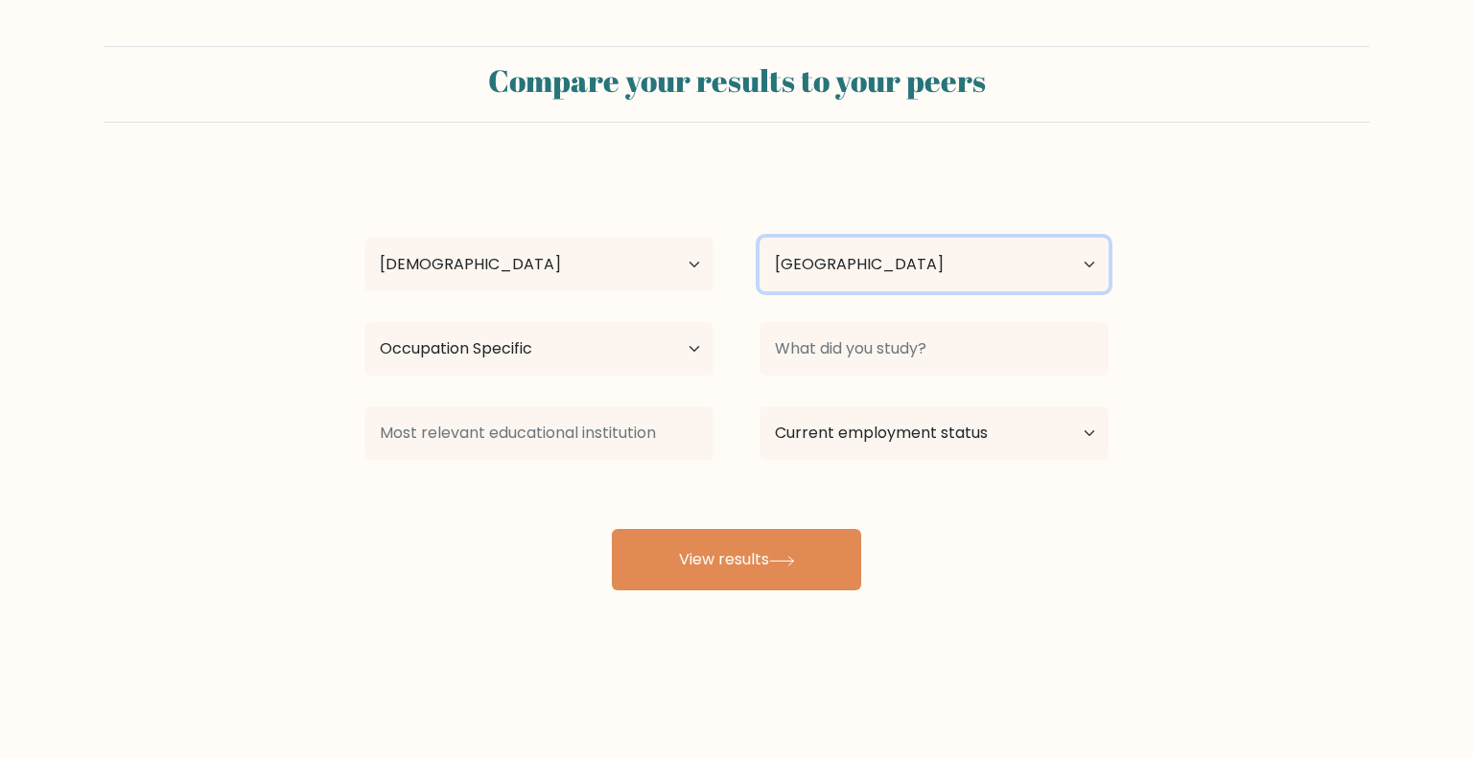
click at [843, 244] on select "Country Afghanistan Albania Algeria American Samoa Andorra Angola Anguilla Anta…" at bounding box center [933, 265] width 349 height 54
click at [841, 264] on select "Country Afghanistan Albania Algeria American Samoa Andorra Angola Anguilla Anta…" at bounding box center [933, 265] width 349 height 54
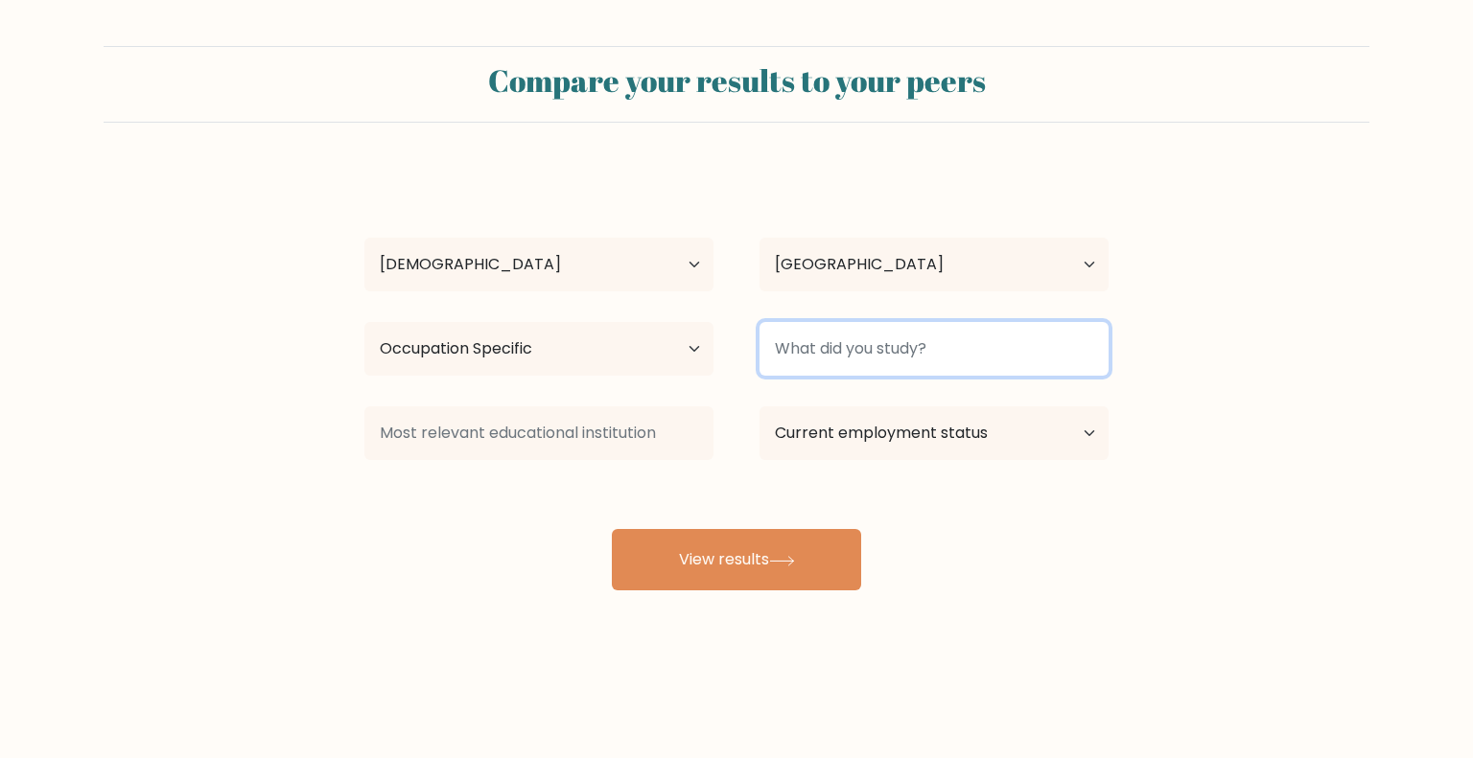
click at [859, 329] on input at bounding box center [933, 349] width 349 height 54
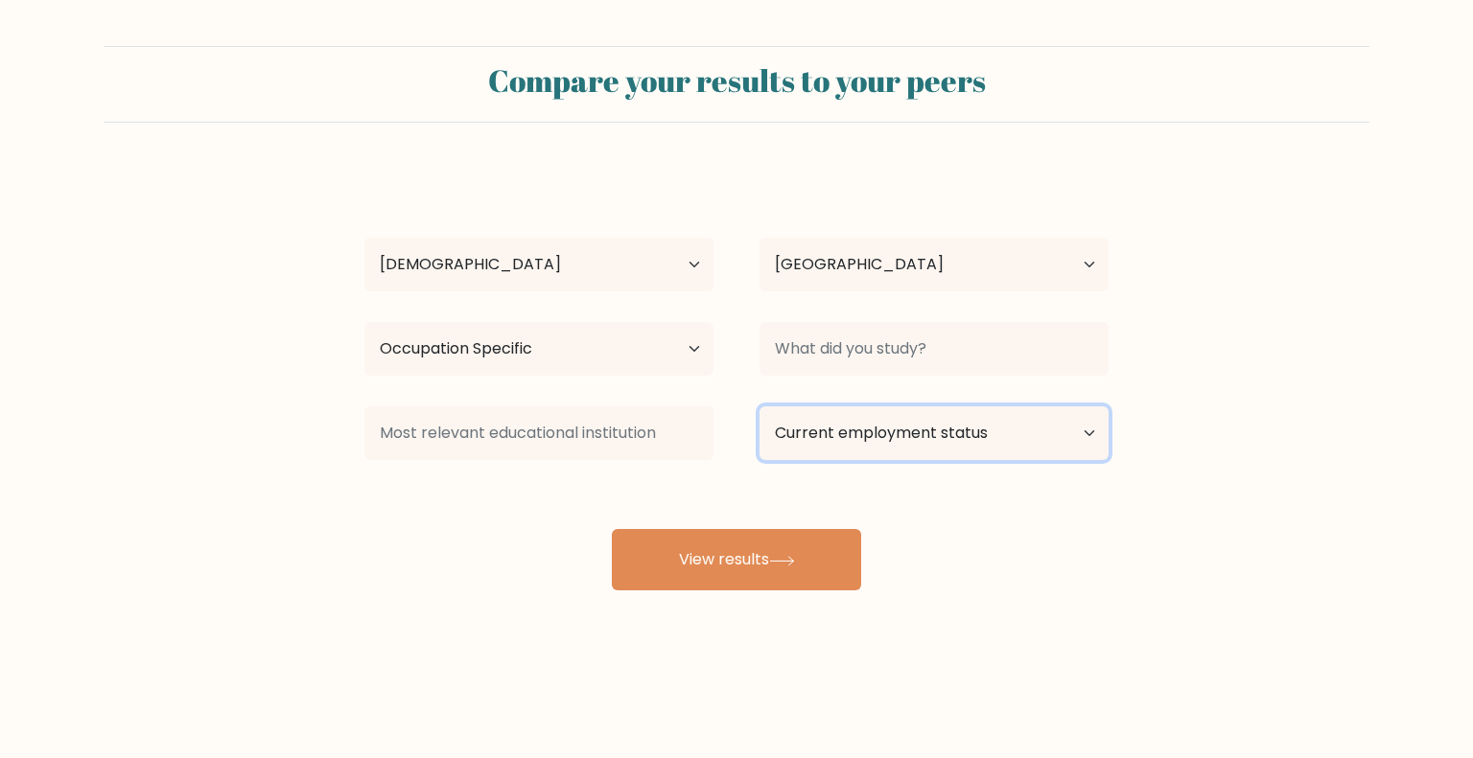
click at [891, 428] on select "Current employment status Employed Student Retired Other / prefer not to answer" at bounding box center [933, 434] width 349 height 54
select select "other"
click at [759, 407] on select "Current employment status Employed Student Retired Other / prefer not to answer" at bounding box center [933, 434] width 349 height 54
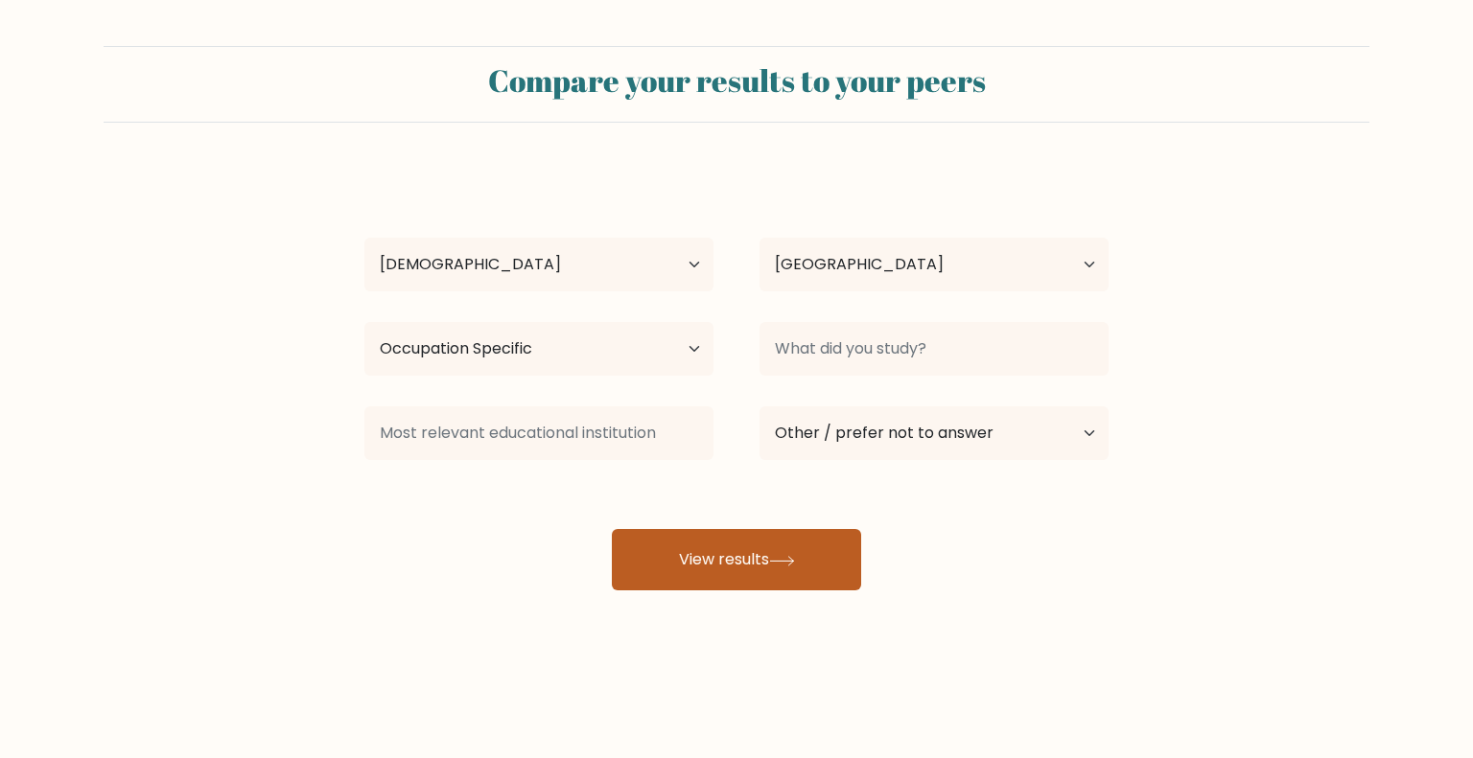
click at [787, 567] on button "View results" at bounding box center [736, 559] width 249 height 61
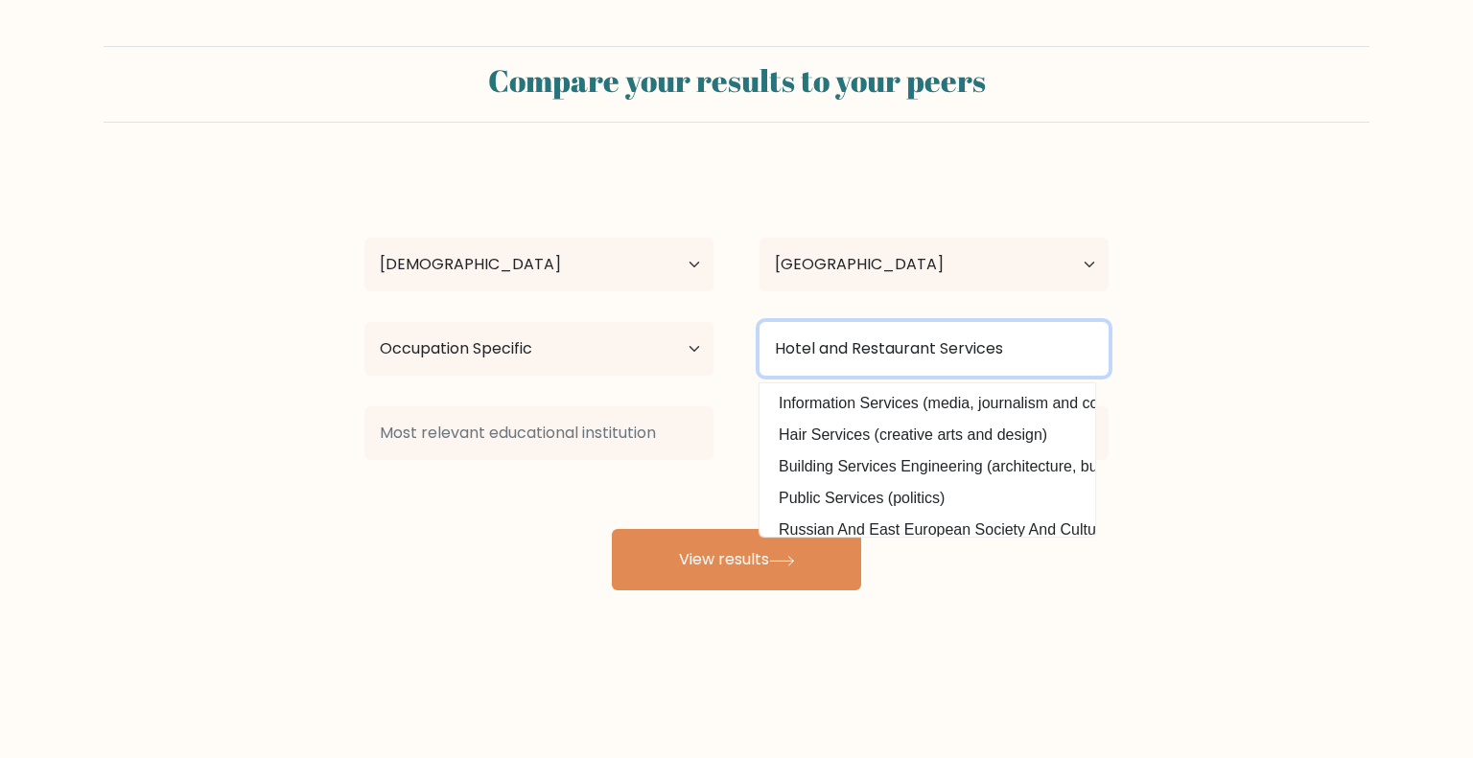
type input "Hotel and Restaurant Services"
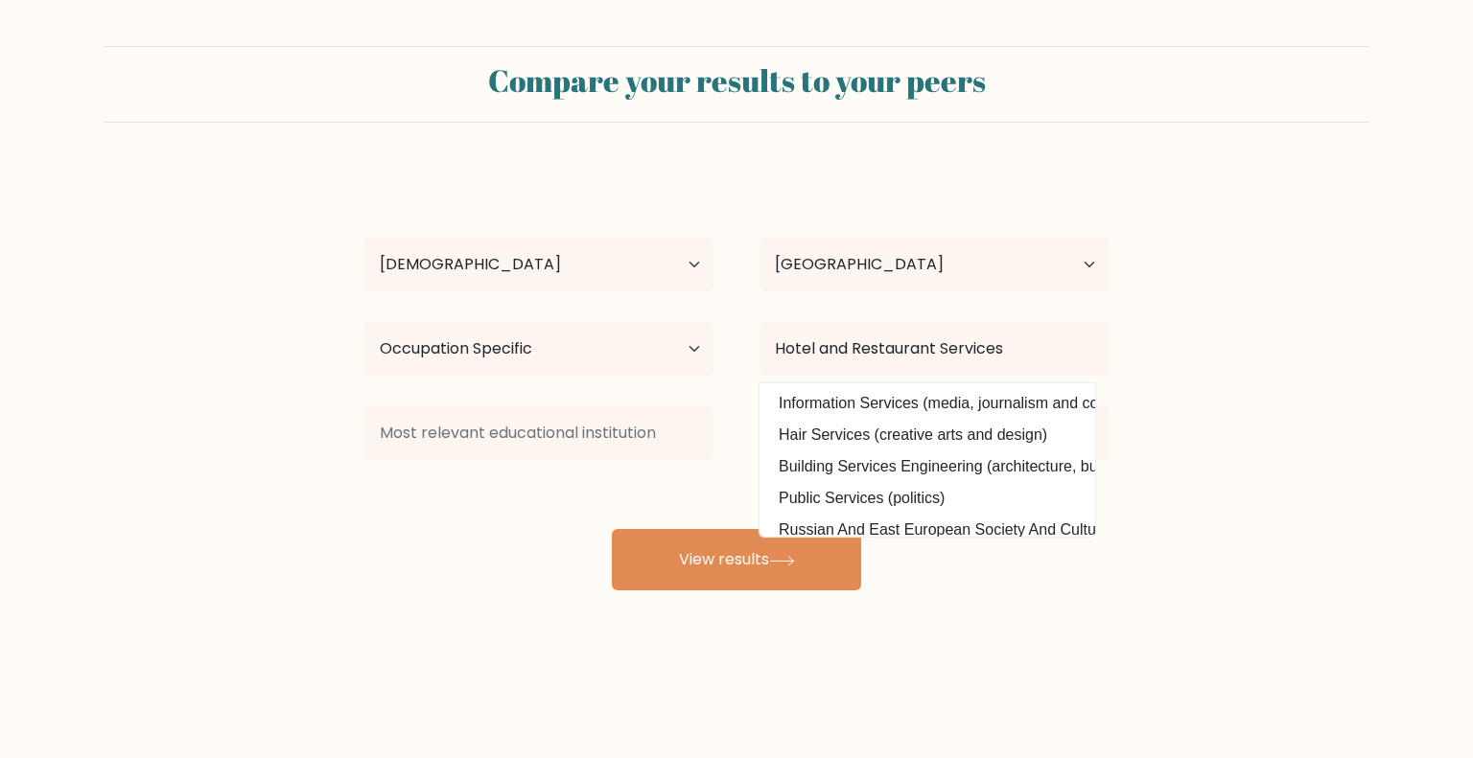
click at [920, 574] on div "Mary Rose Servan Age Under 18 years old 18-24 years old 25-34 years old 35-44 y…" at bounding box center [736, 380] width 767 height 422
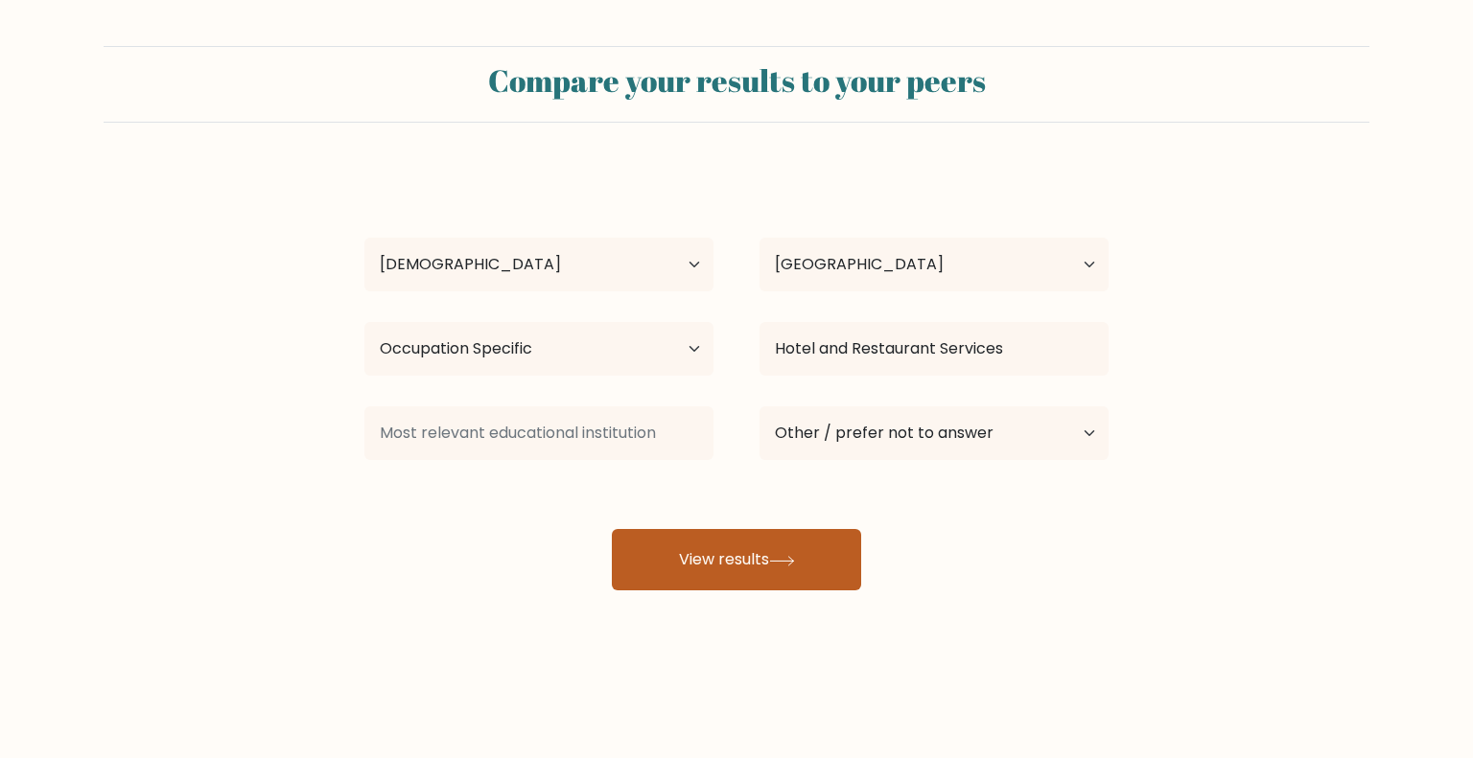
click at [833, 550] on button "View results" at bounding box center [736, 559] width 249 height 61
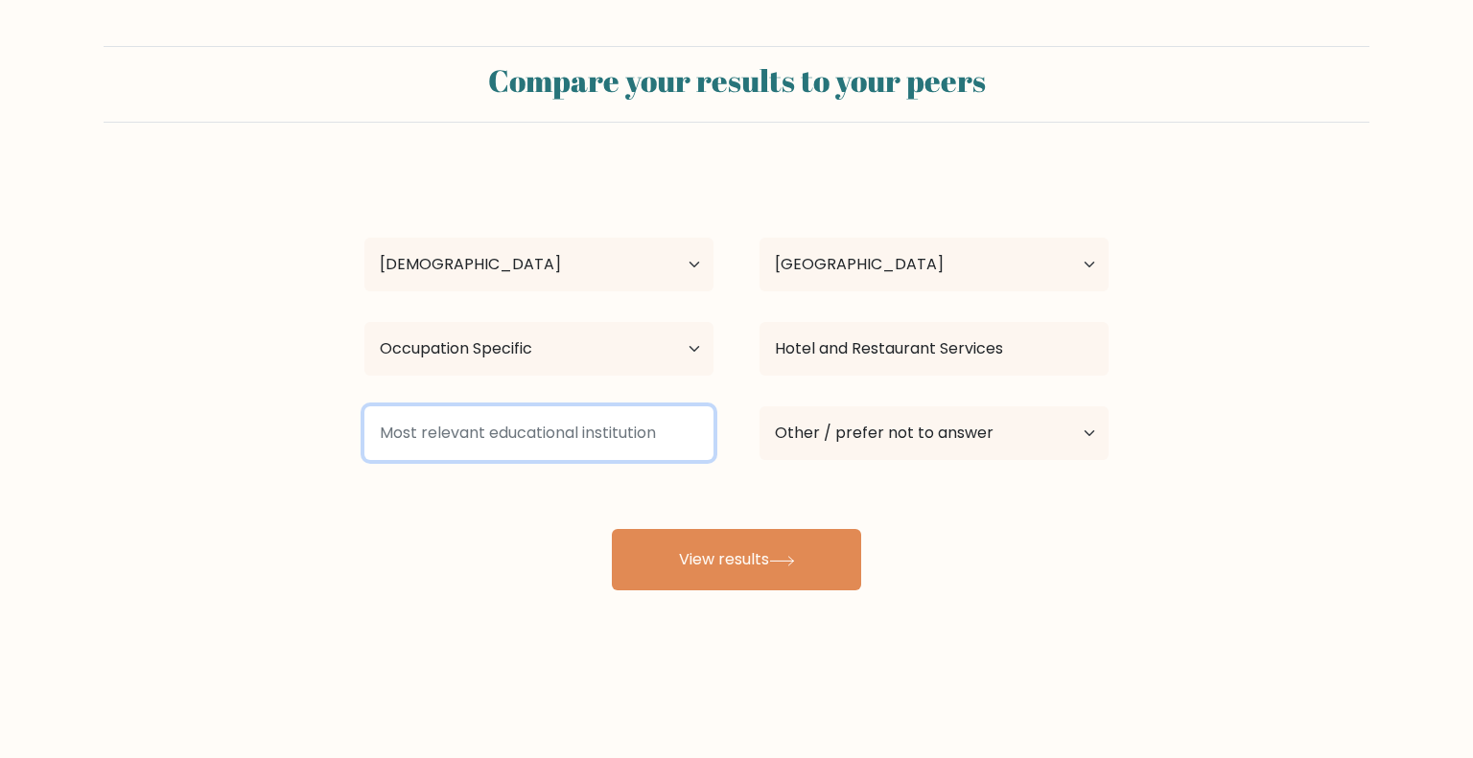
click at [639, 435] on input at bounding box center [538, 434] width 349 height 54
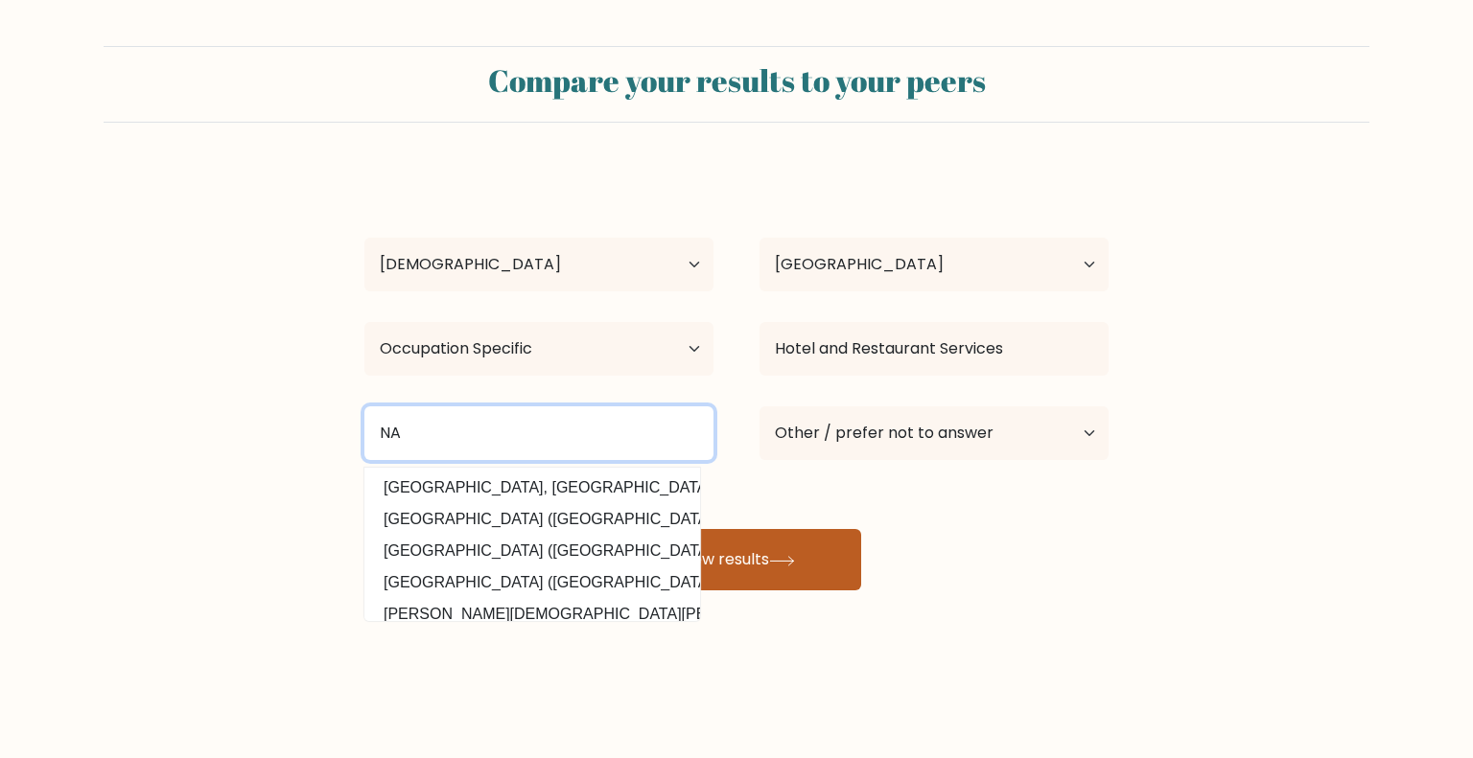
type input "NA"
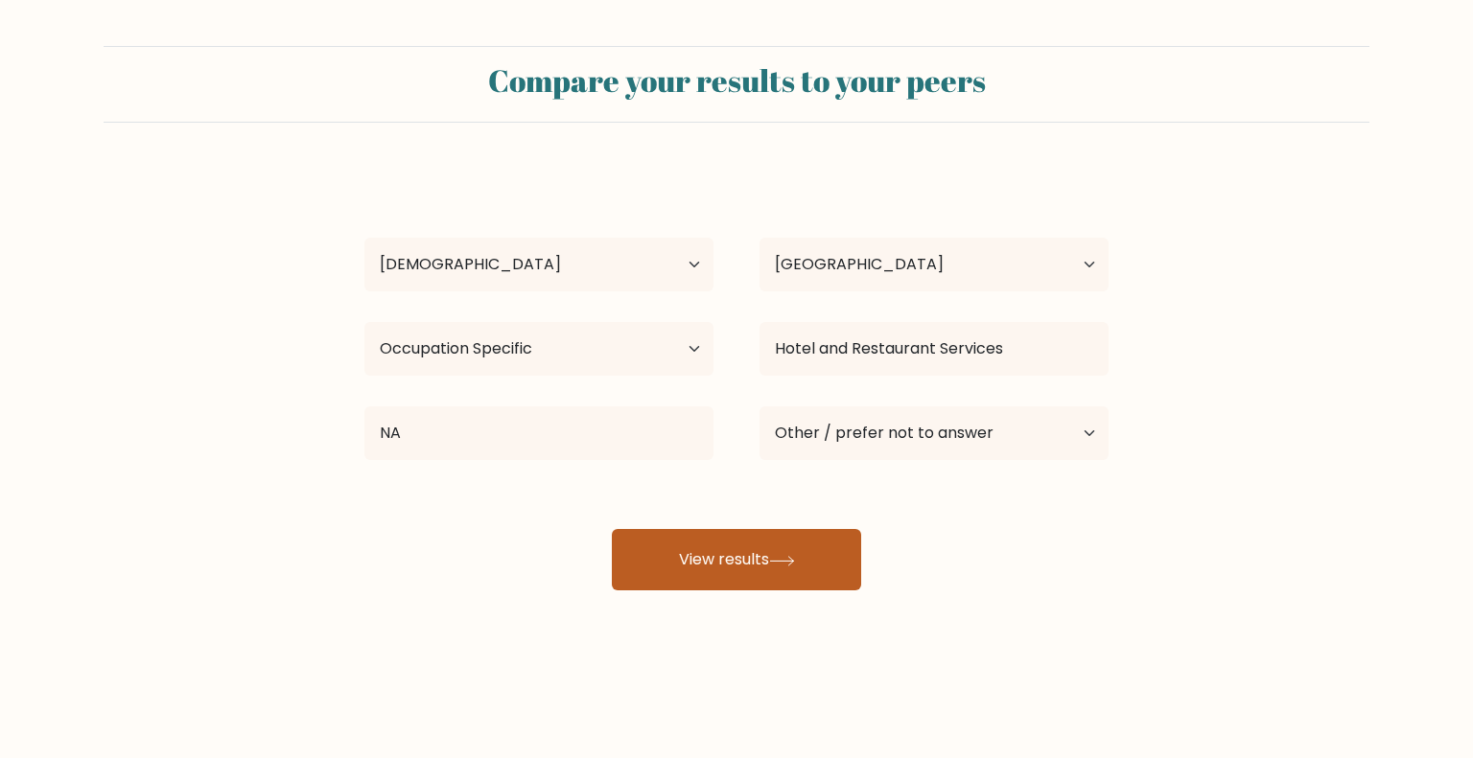
click at [791, 549] on button "View results" at bounding box center [736, 559] width 249 height 61
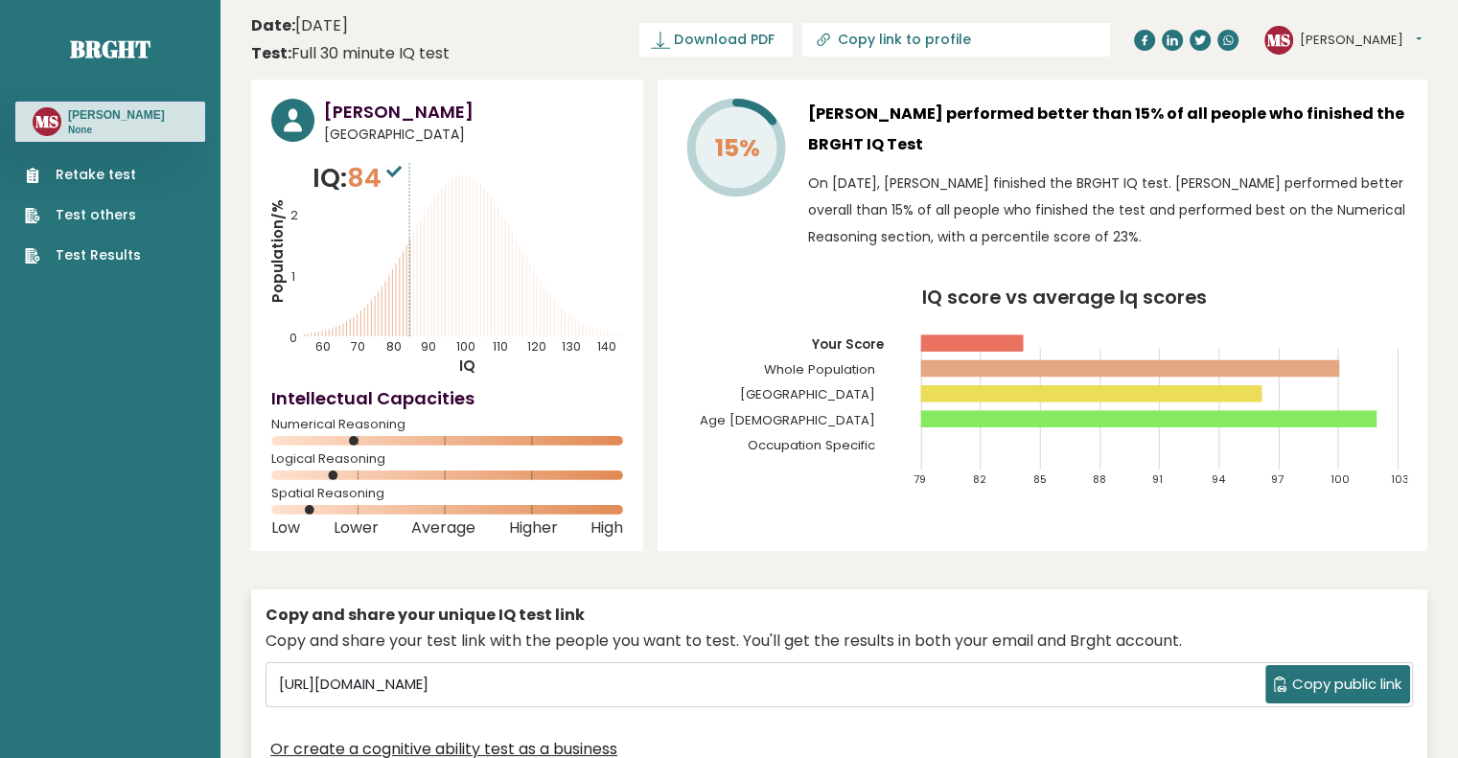
click at [58, 180] on link "Retake test" at bounding box center [83, 175] width 116 height 20
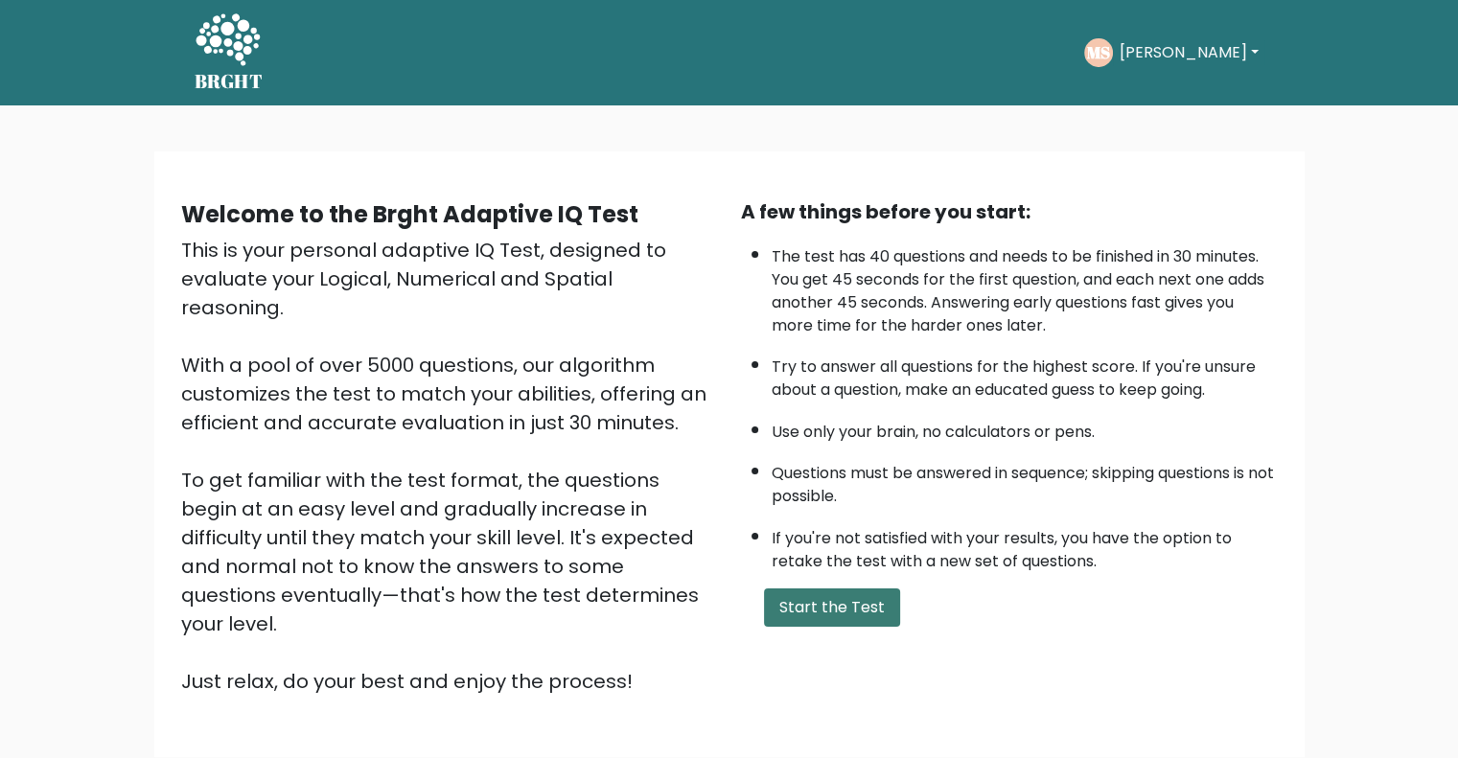
click at [813, 615] on button "Start the Test" at bounding box center [832, 608] width 136 height 38
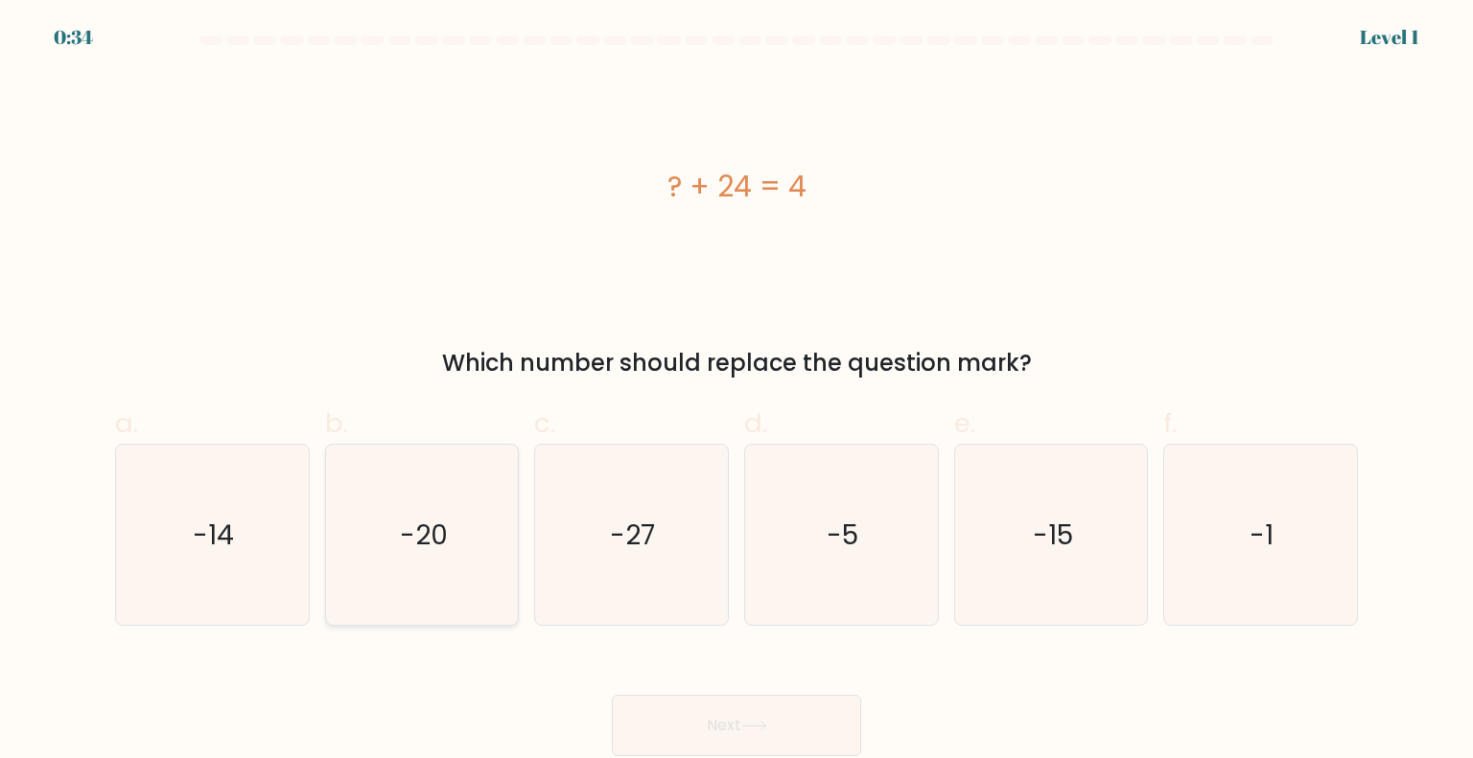
click at [414, 528] on text "-20" at bounding box center [424, 534] width 48 height 38
click at [736, 392] on input "b. -20" at bounding box center [736, 386] width 1 height 12
radio input "true"
click at [734, 725] on button "Next" at bounding box center [736, 725] width 249 height 61
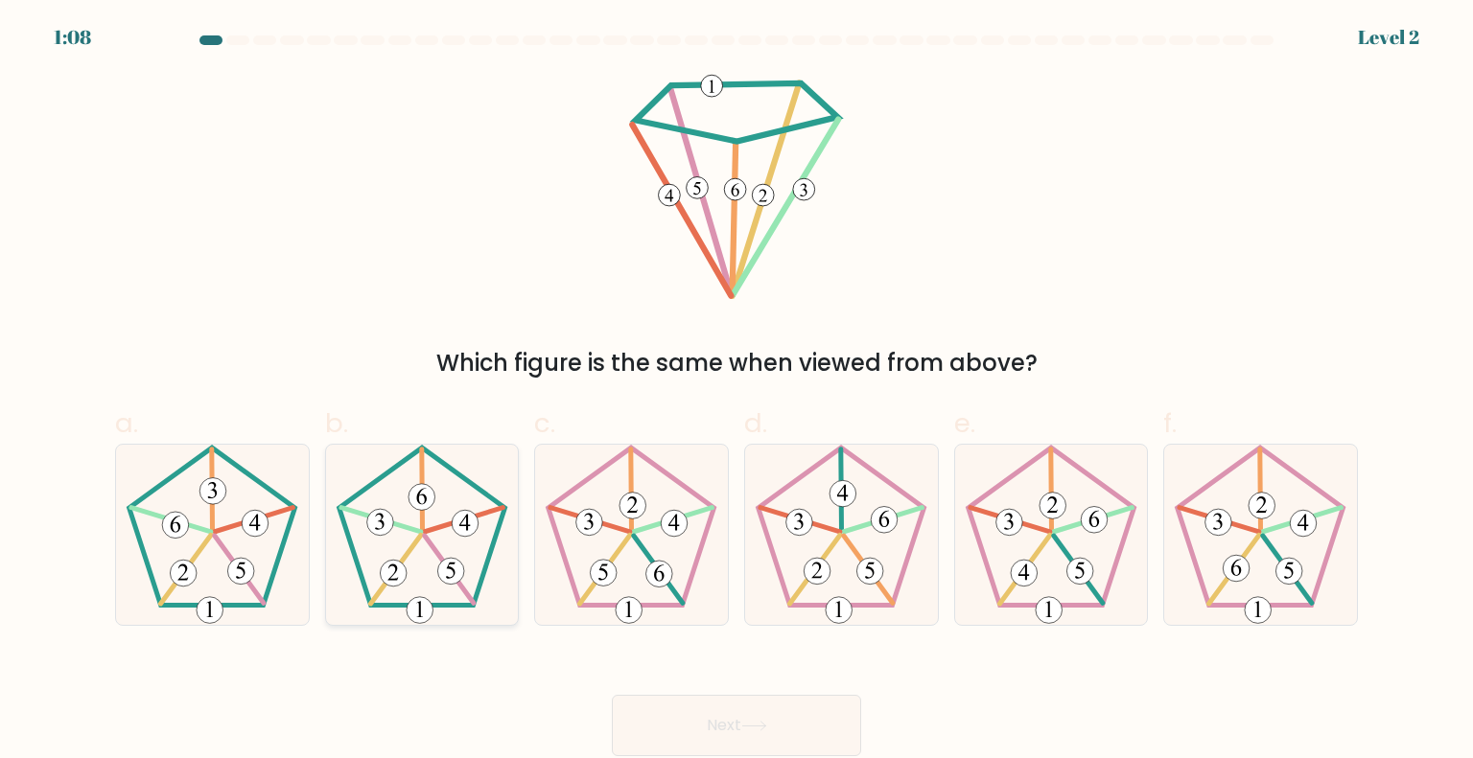
click at [441, 551] on icon at bounding box center [422, 535] width 180 height 180
click at [736, 392] on input "b." at bounding box center [736, 386] width 1 height 12
radio input "true"
click at [674, 735] on button "Next" at bounding box center [736, 725] width 249 height 61
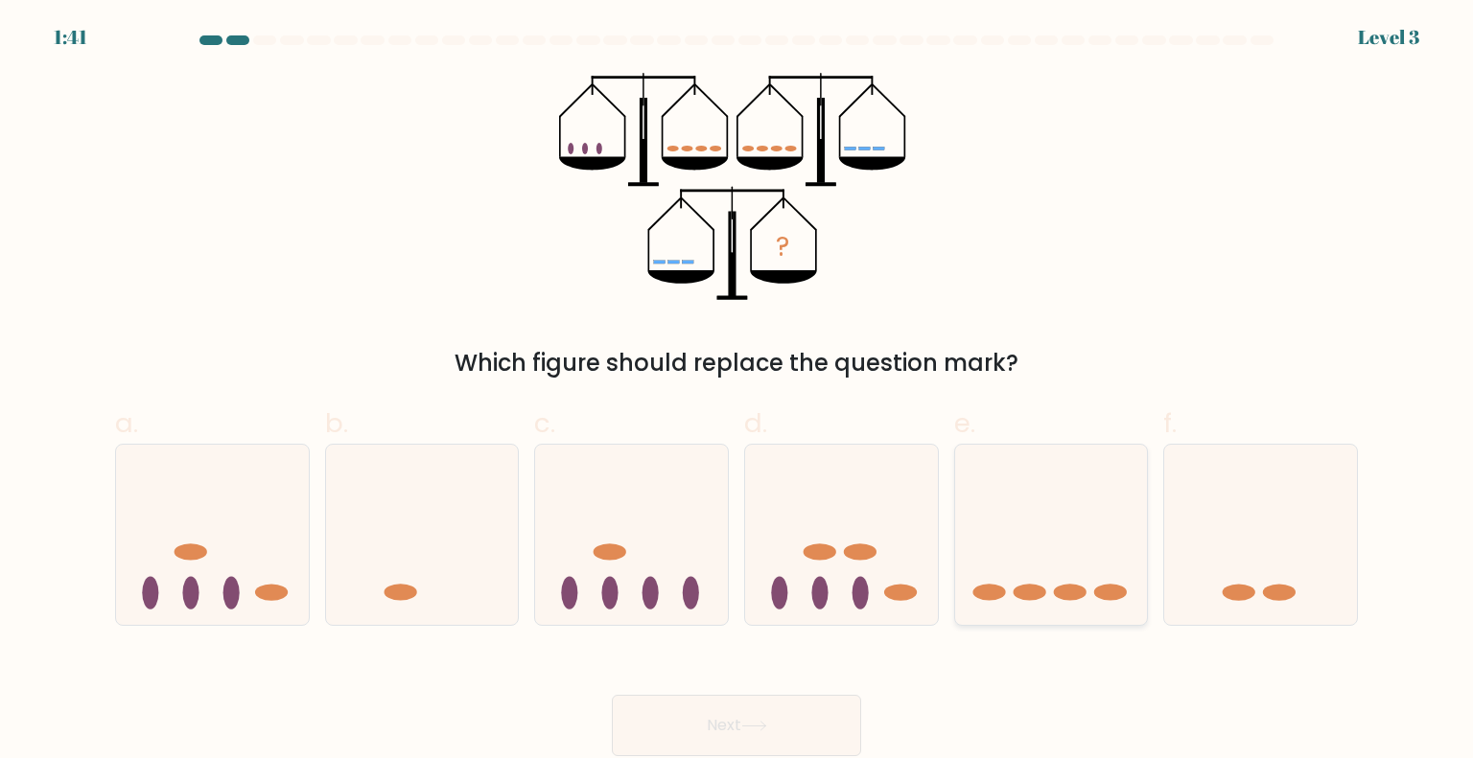
click at [1052, 590] on icon at bounding box center [1051, 534] width 193 height 159
click at [737, 392] on input "e." at bounding box center [736, 386] width 1 height 12
radio input "true"
click at [782, 712] on button "Next" at bounding box center [736, 725] width 249 height 61
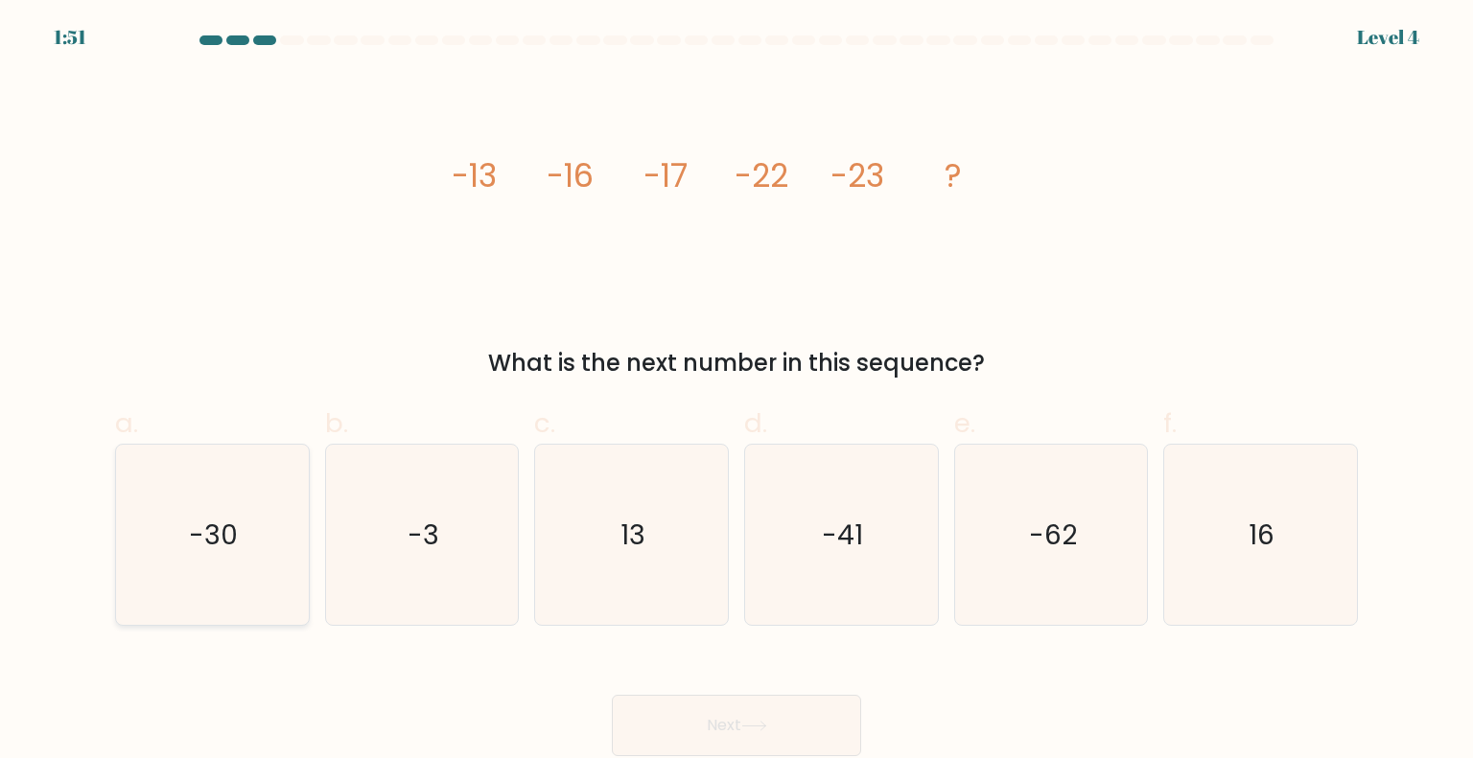
click at [203, 506] on icon "-30" at bounding box center [212, 535] width 180 height 180
click at [736, 392] on input "a. -30" at bounding box center [736, 386] width 1 height 12
radio input "true"
click at [739, 736] on button "Next" at bounding box center [736, 725] width 249 height 61
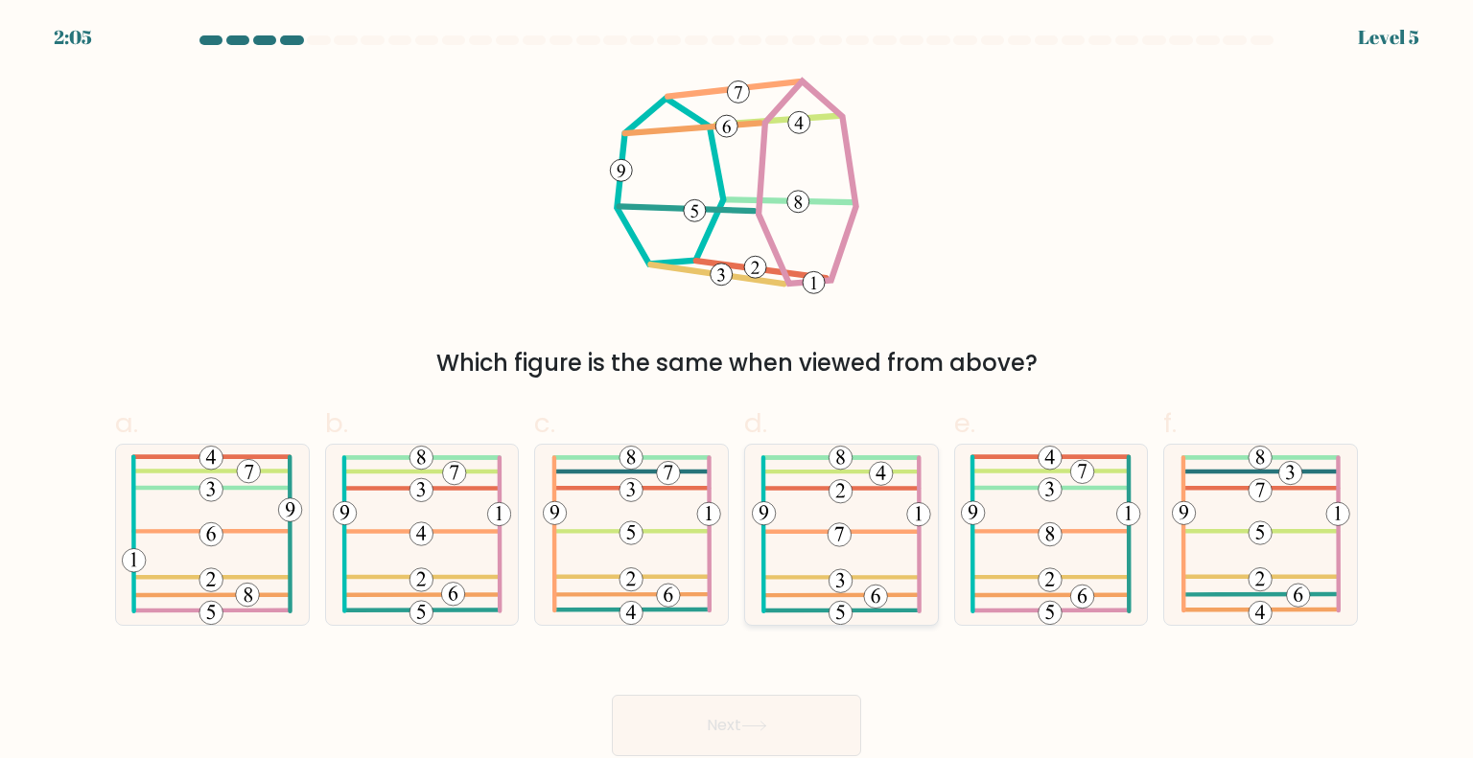
click at [838, 523] on 575 at bounding box center [838, 534] width 23 height 23
click at [737, 392] on input "d." at bounding box center [736, 386] width 1 height 12
radio input "true"
click at [793, 727] on button "Next" at bounding box center [736, 725] width 249 height 61
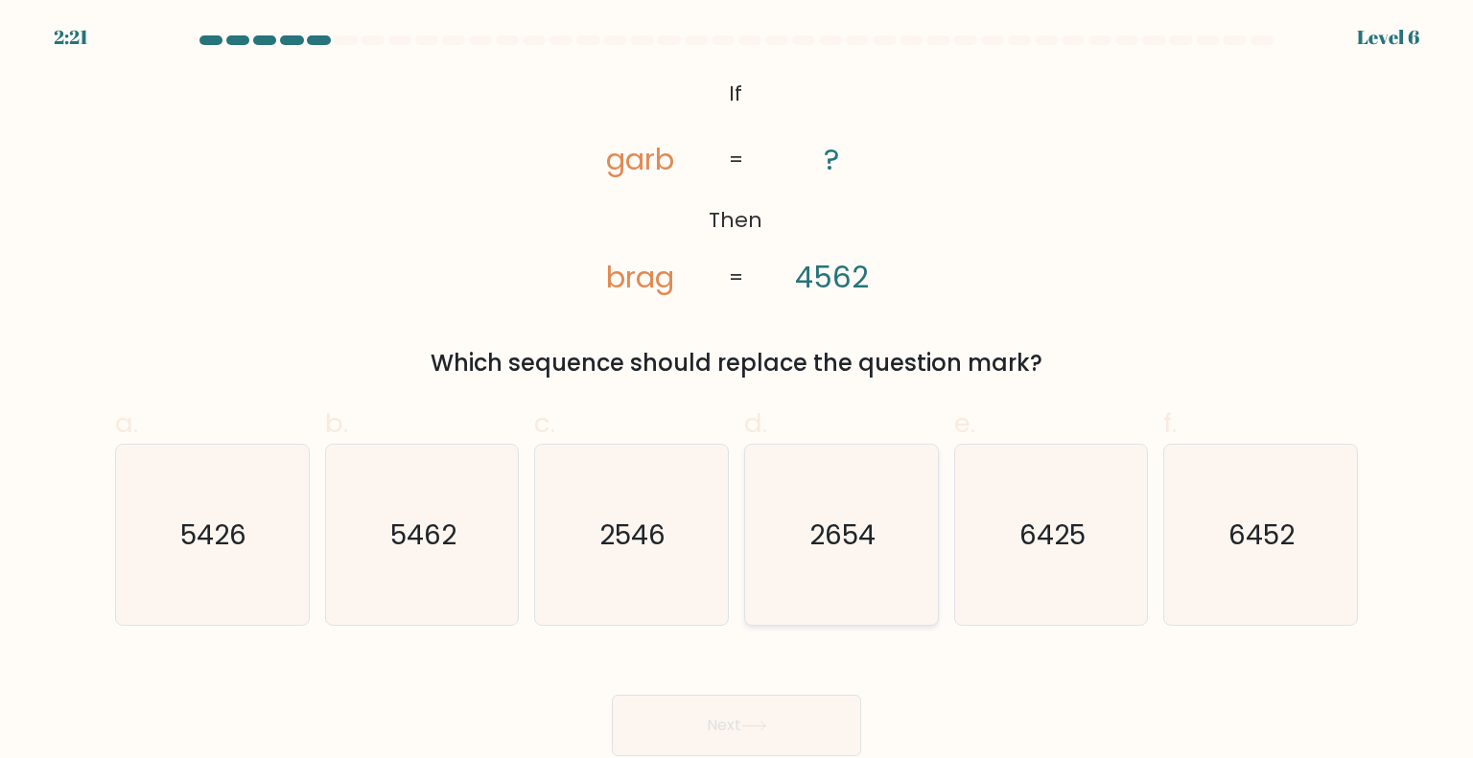
click at [836, 575] on icon "2654" at bounding box center [841, 535] width 180 height 180
click at [737, 392] on input "d. 2654" at bounding box center [736, 386] width 1 height 12
radio input "true"
click at [797, 726] on button "Next" at bounding box center [736, 725] width 249 height 61
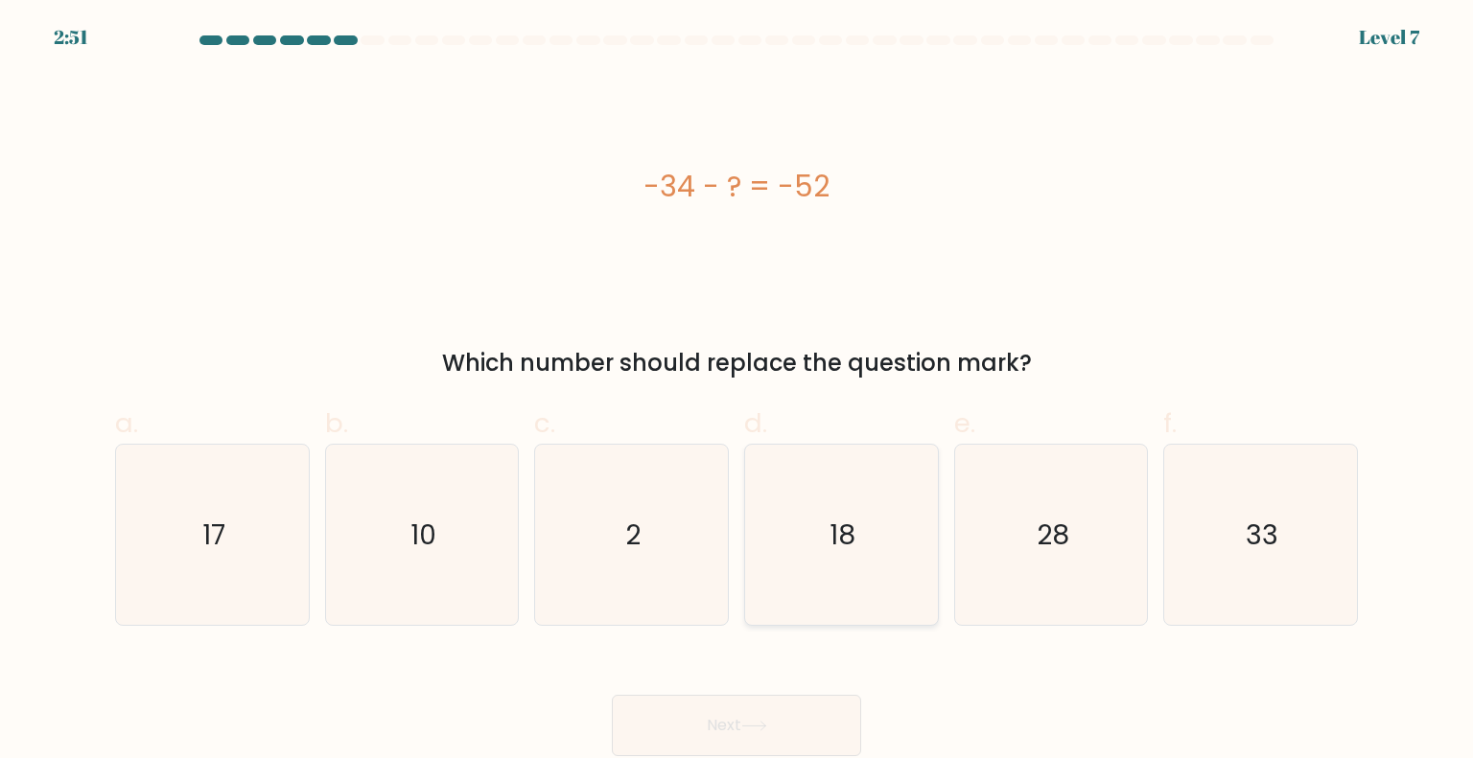
click at [924, 496] on icon "18" at bounding box center [841, 535] width 180 height 180
click at [737, 392] on input "d. 18" at bounding box center [736, 386] width 1 height 12
radio input "true"
click at [775, 728] on button "Next" at bounding box center [736, 725] width 249 height 61
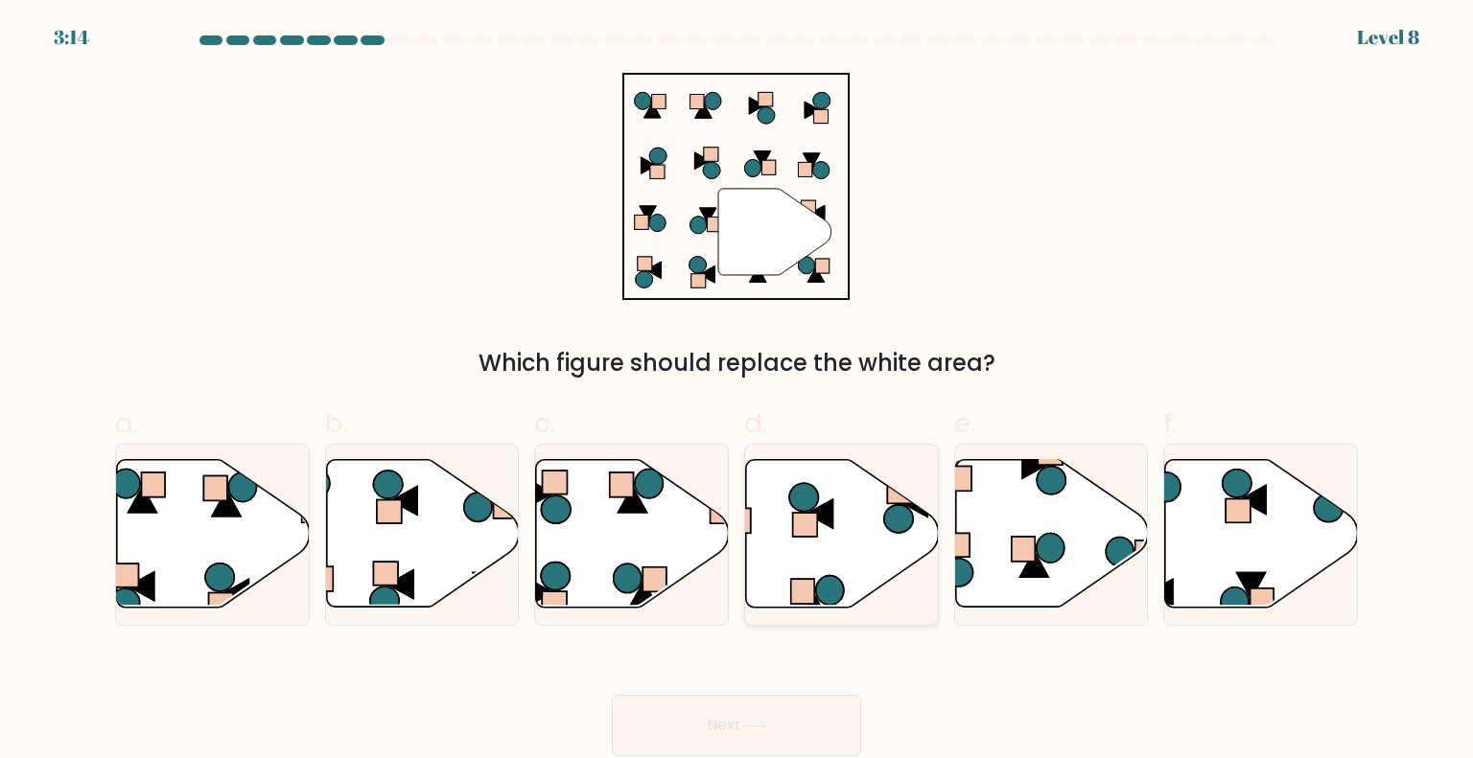
click at [867, 498] on icon at bounding box center [842, 534] width 193 height 148
click at [737, 392] on input "d." at bounding box center [736, 386] width 1 height 12
radio input "true"
click at [782, 732] on button "Next" at bounding box center [736, 725] width 249 height 61
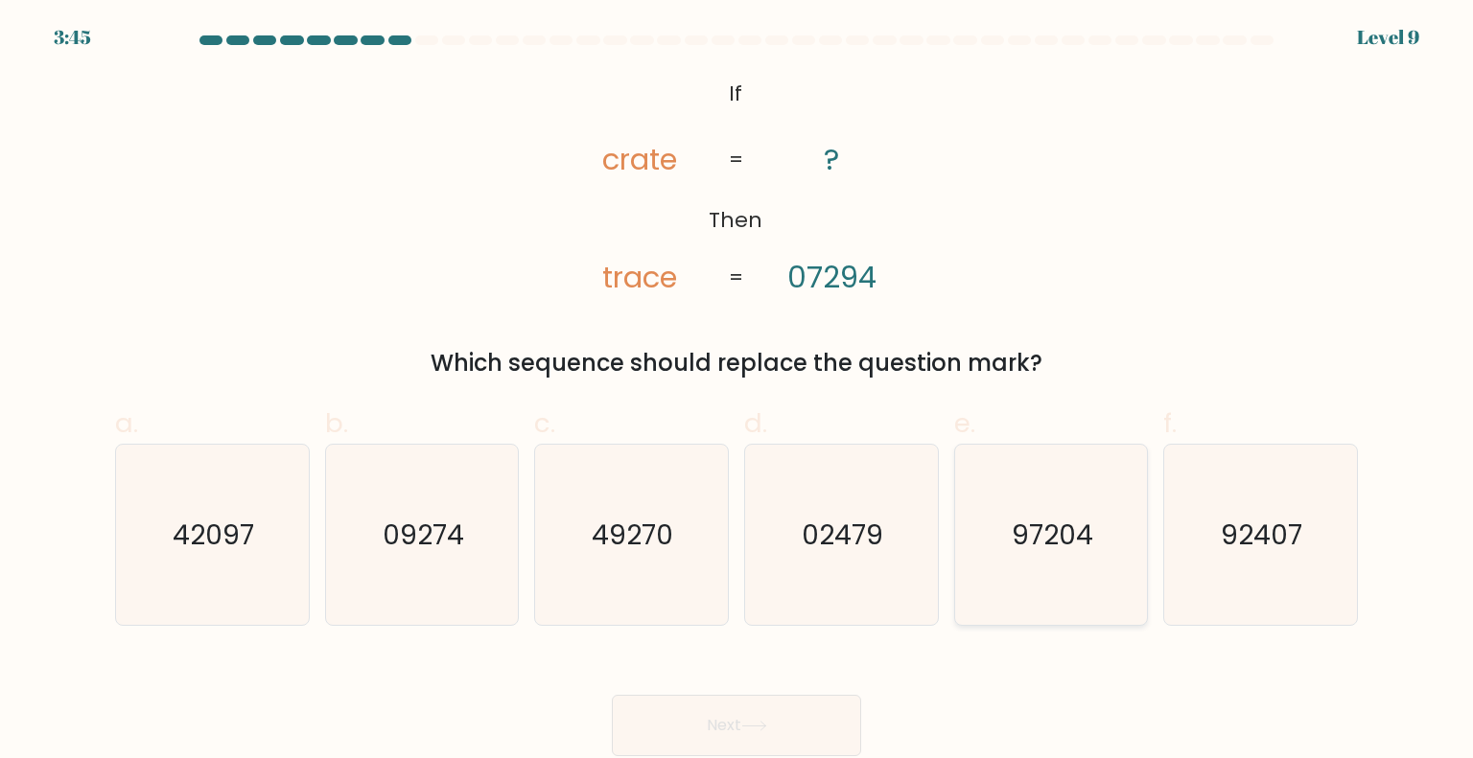
click at [1017, 574] on icon "97204" at bounding box center [1051, 535] width 180 height 180
click at [737, 392] on input "e. 97204" at bounding box center [736, 386] width 1 height 12
radio input "true"
click at [831, 711] on button "Next" at bounding box center [736, 725] width 249 height 61
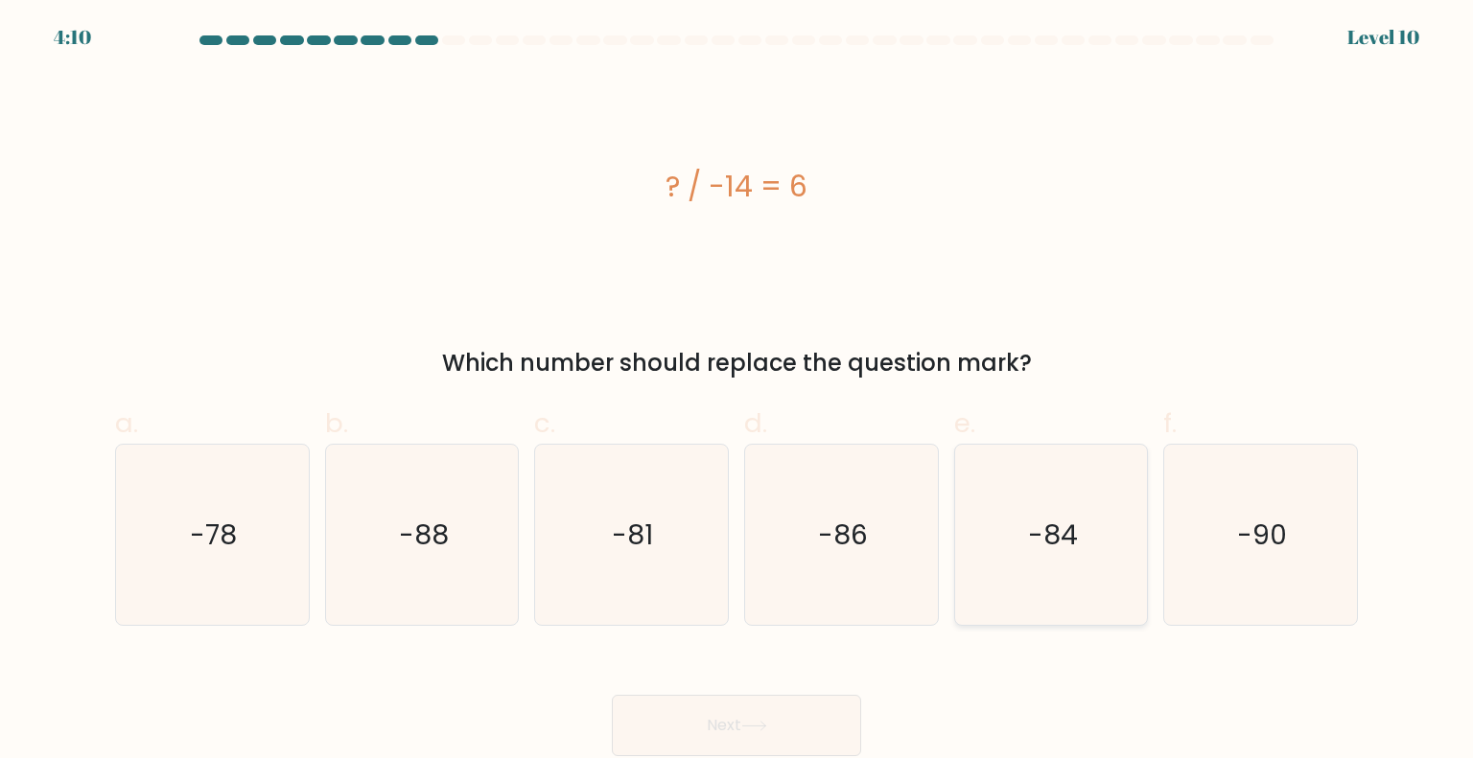
click at [1024, 564] on icon "-84" at bounding box center [1051, 535] width 180 height 180
click at [737, 392] on input "e. -84" at bounding box center [736, 386] width 1 height 12
radio input "true"
click at [824, 725] on button "Next" at bounding box center [736, 725] width 249 height 61
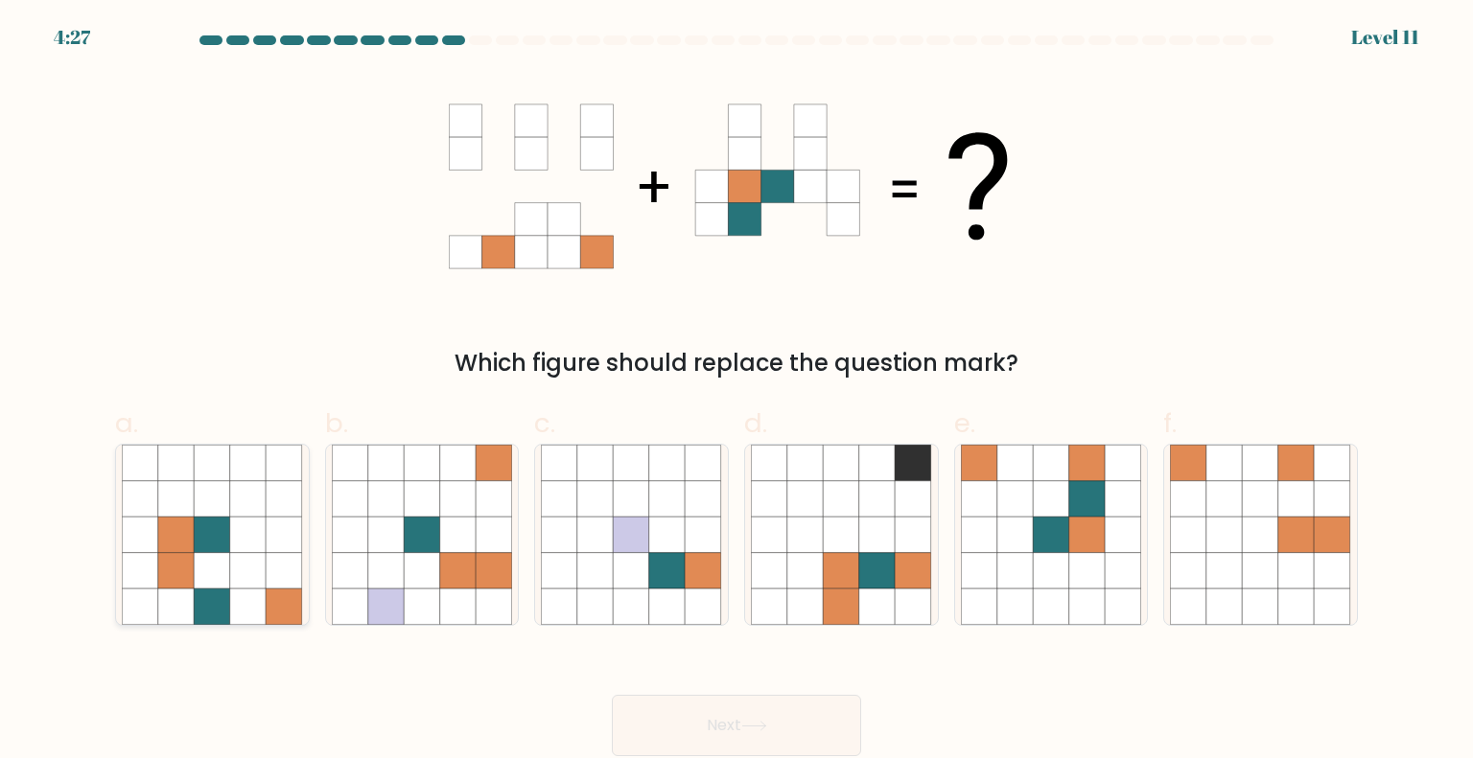
click at [240, 474] on icon at bounding box center [248, 463] width 36 height 36
click at [736, 392] on input "a." at bounding box center [736, 386] width 1 height 12
radio input "true"
click at [759, 743] on button "Next" at bounding box center [736, 725] width 249 height 61
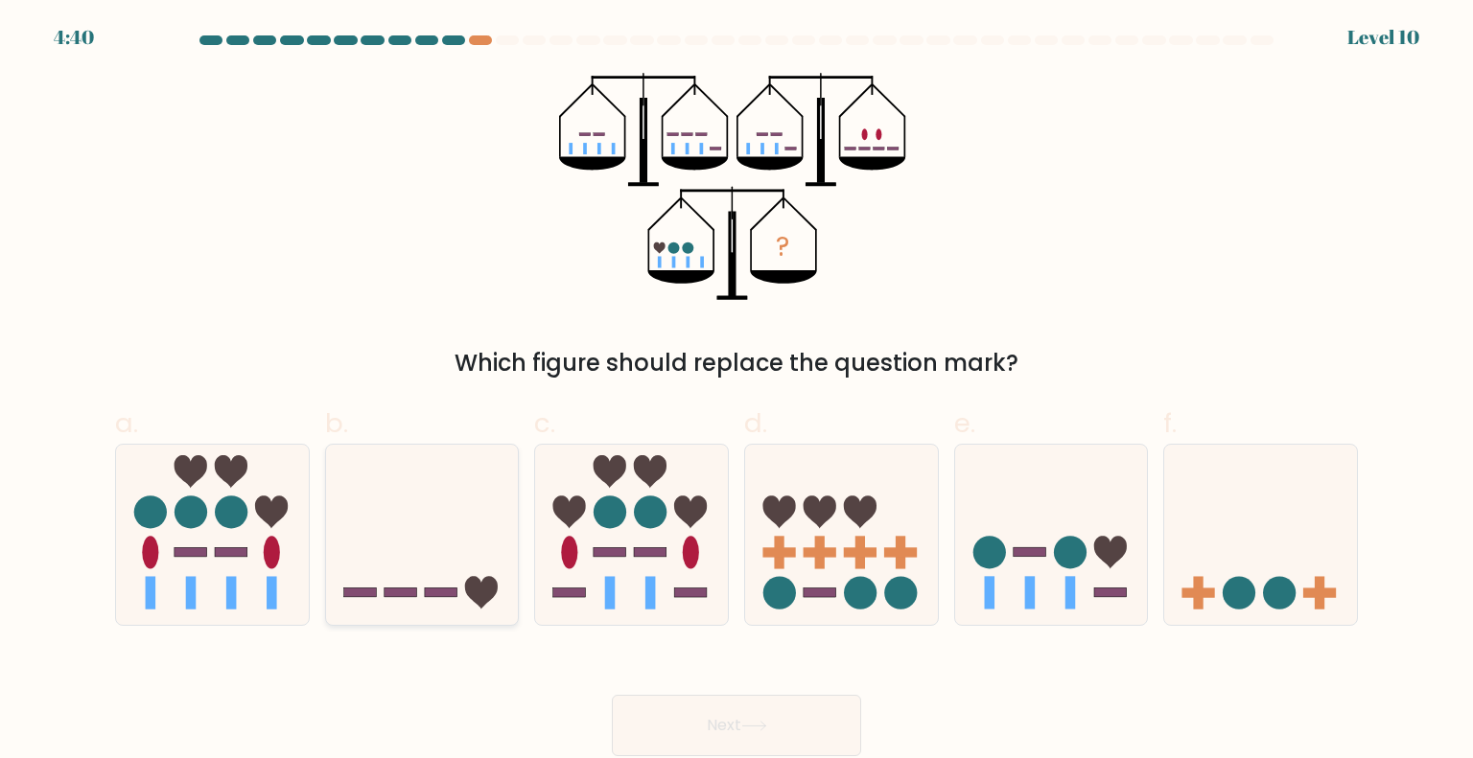
click at [412, 577] on icon at bounding box center [422, 534] width 193 height 159
click at [736, 392] on input "b." at bounding box center [736, 386] width 1 height 12
radio input "true"
click at [775, 731] on button "Next" at bounding box center [736, 725] width 249 height 61
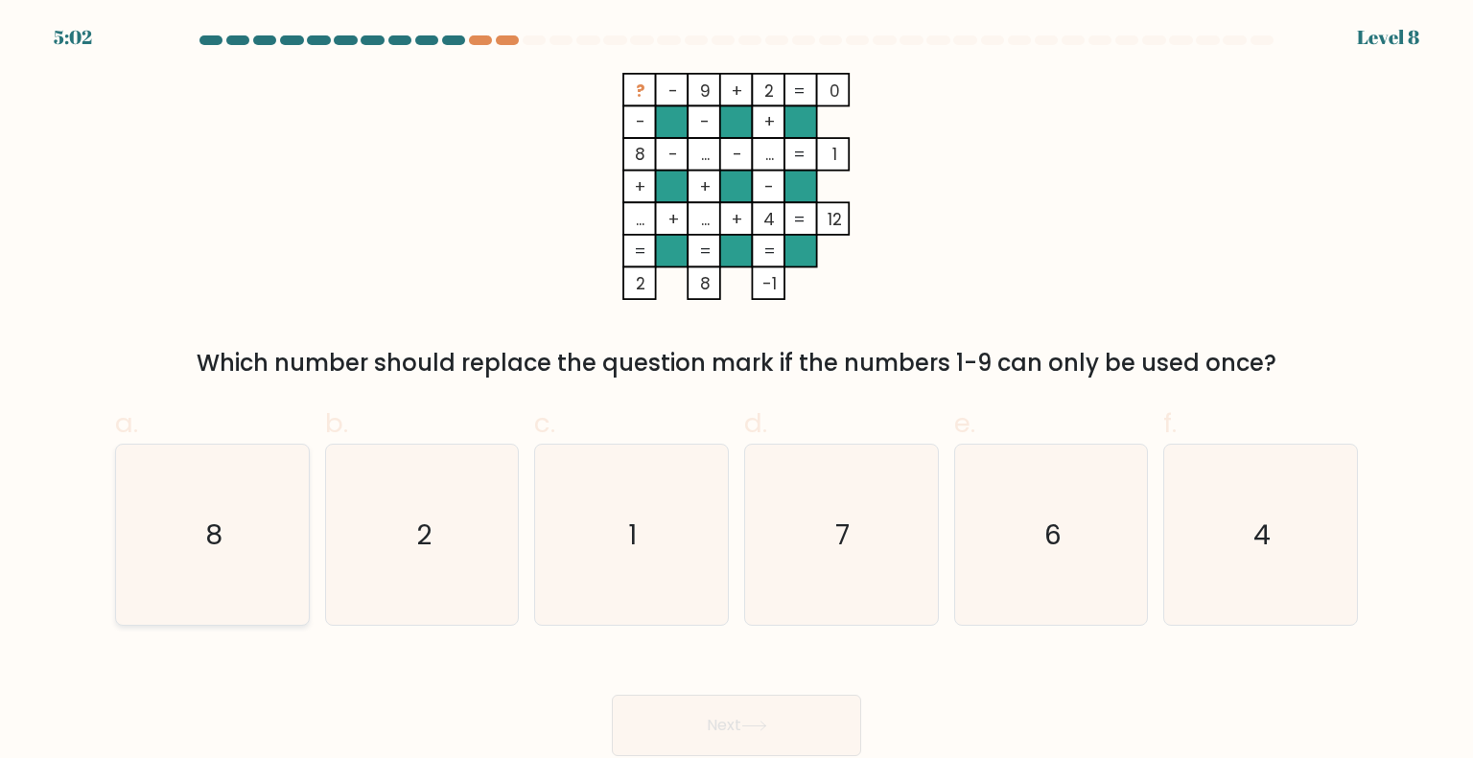
click at [219, 541] on text "8" at bounding box center [213, 534] width 17 height 38
click at [736, 392] on input "a. 8" at bounding box center [736, 386] width 1 height 12
radio input "true"
click at [785, 718] on button "Next" at bounding box center [736, 725] width 249 height 61
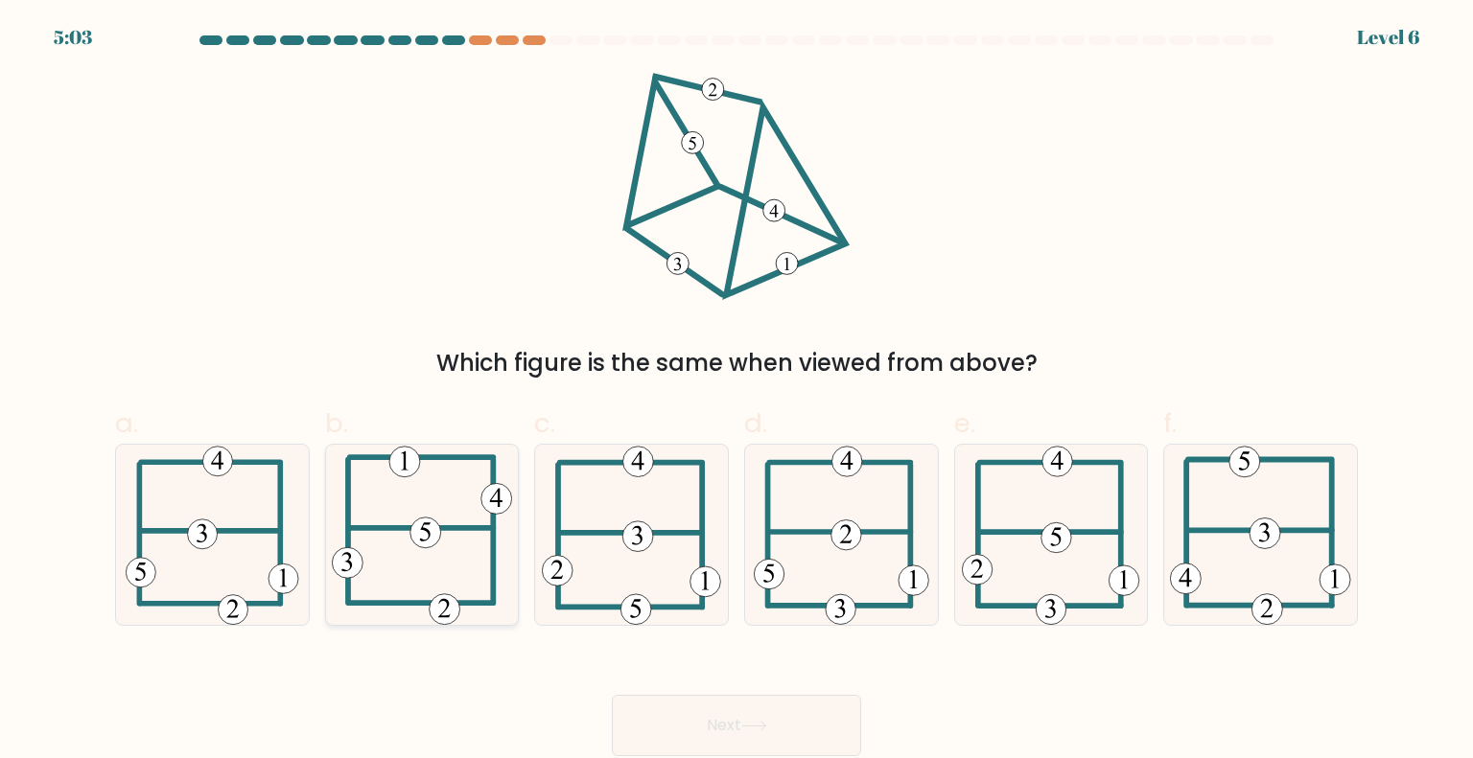
click at [456, 579] on icon at bounding box center [422, 535] width 180 height 180
click at [736, 392] on input "b." at bounding box center [736, 386] width 1 height 12
radio input "true"
click at [701, 710] on button "Next" at bounding box center [736, 725] width 249 height 61
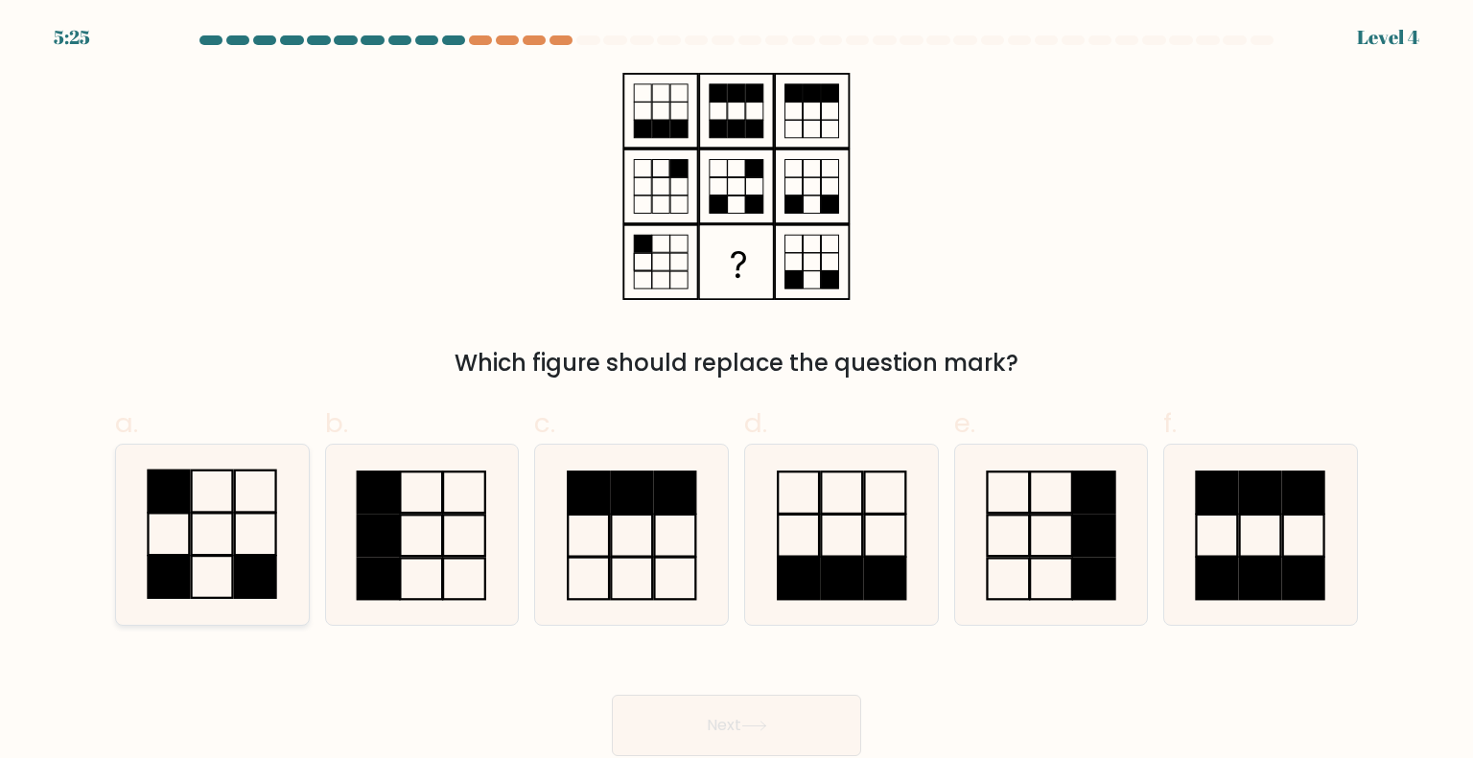
click at [202, 565] on icon at bounding box center [212, 535] width 180 height 180
click at [736, 392] on input "a." at bounding box center [736, 386] width 1 height 12
radio input "true"
click at [686, 706] on button "Next" at bounding box center [736, 725] width 249 height 61
click at [723, 715] on button "Next" at bounding box center [736, 725] width 249 height 61
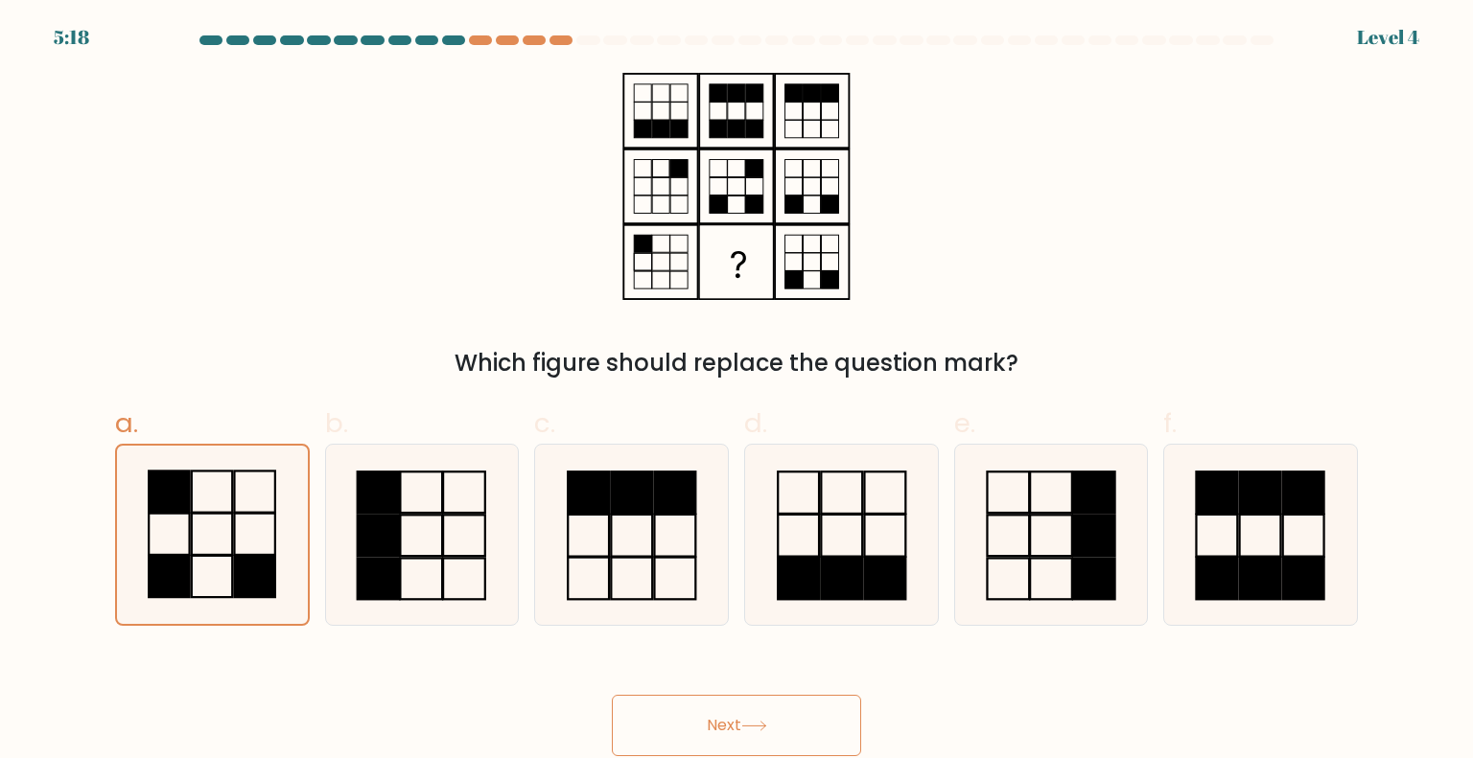
click at [763, 709] on button "Next" at bounding box center [736, 725] width 249 height 61
click at [238, 540] on icon at bounding box center [212, 535] width 178 height 178
click at [736, 392] on input "a." at bounding box center [736, 386] width 1 height 12
click at [696, 729] on button "Next" at bounding box center [736, 725] width 249 height 61
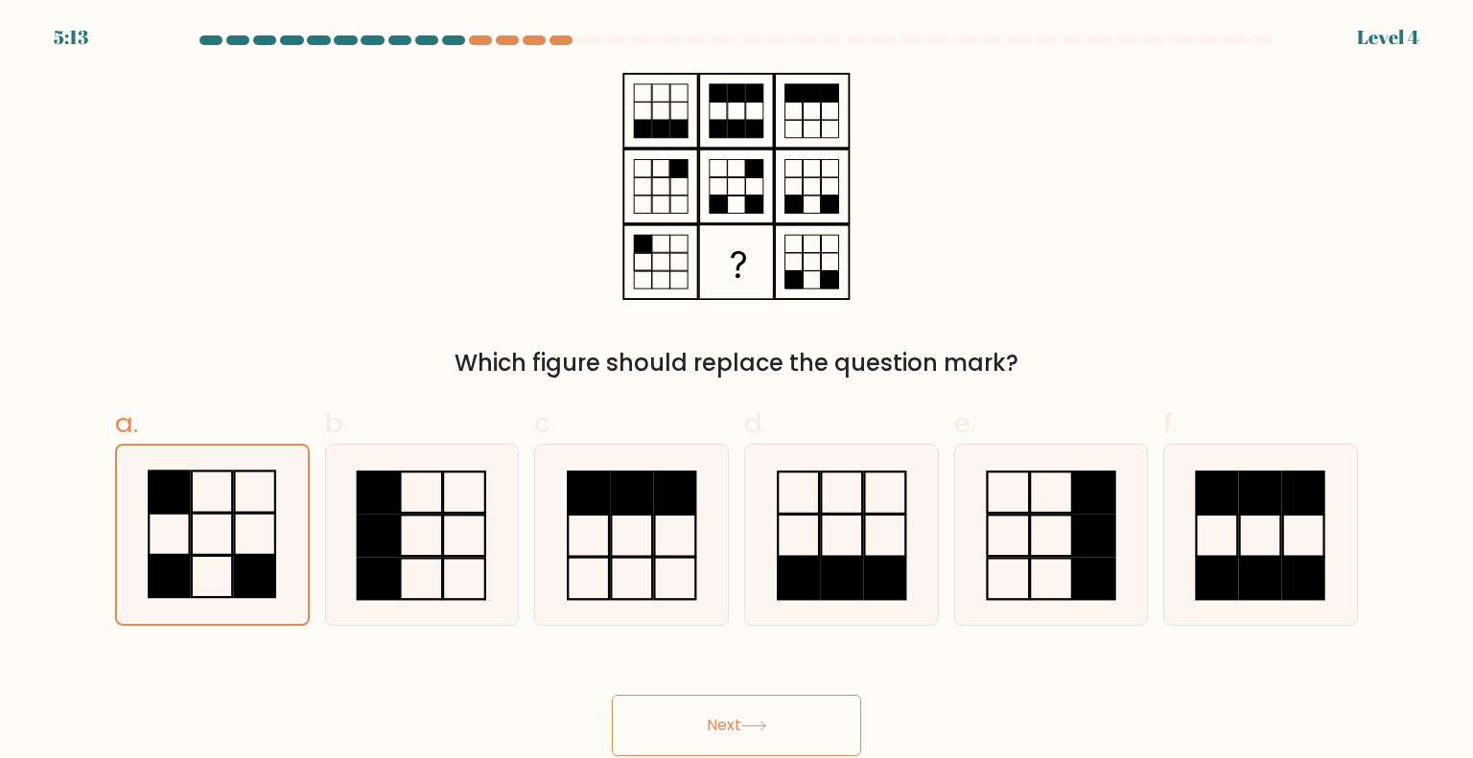
click at [501, 722] on div "Next" at bounding box center [737, 702] width 1266 height 107
click at [396, 525] on rect at bounding box center [379, 535] width 42 height 41
click at [736, 392] on input "b." at bounding box center [736, 386] width 1 height 12
radio input "true"
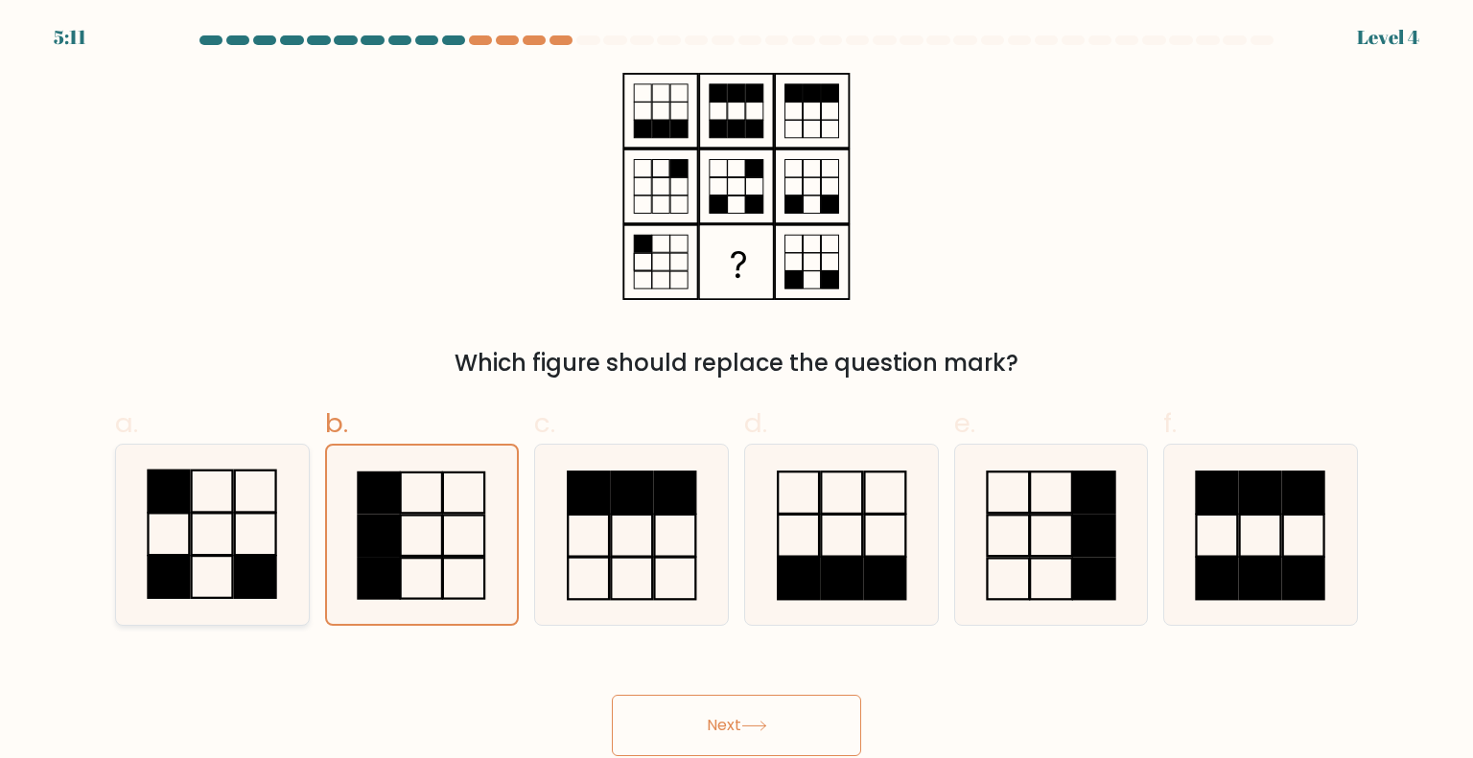
click at [267, 501] on icon at bounding box center [212, 535] width 180 height 180
click at [736, 392] on input "a." at bounding box center [736, 386] width 1 height 12
radio input "true"
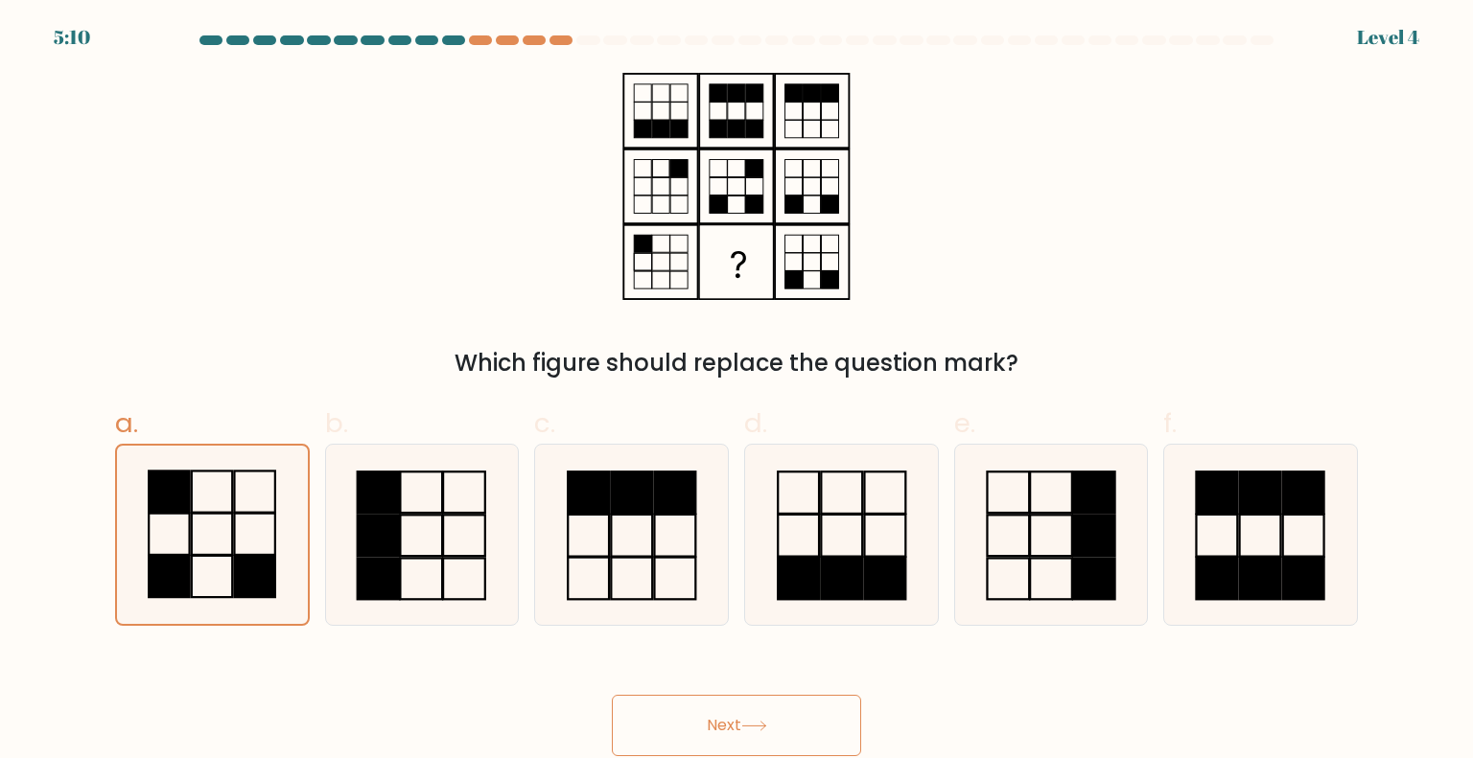
click at [680, 728] on button "Next" at bounding box center [736, 725] width 249 height 61
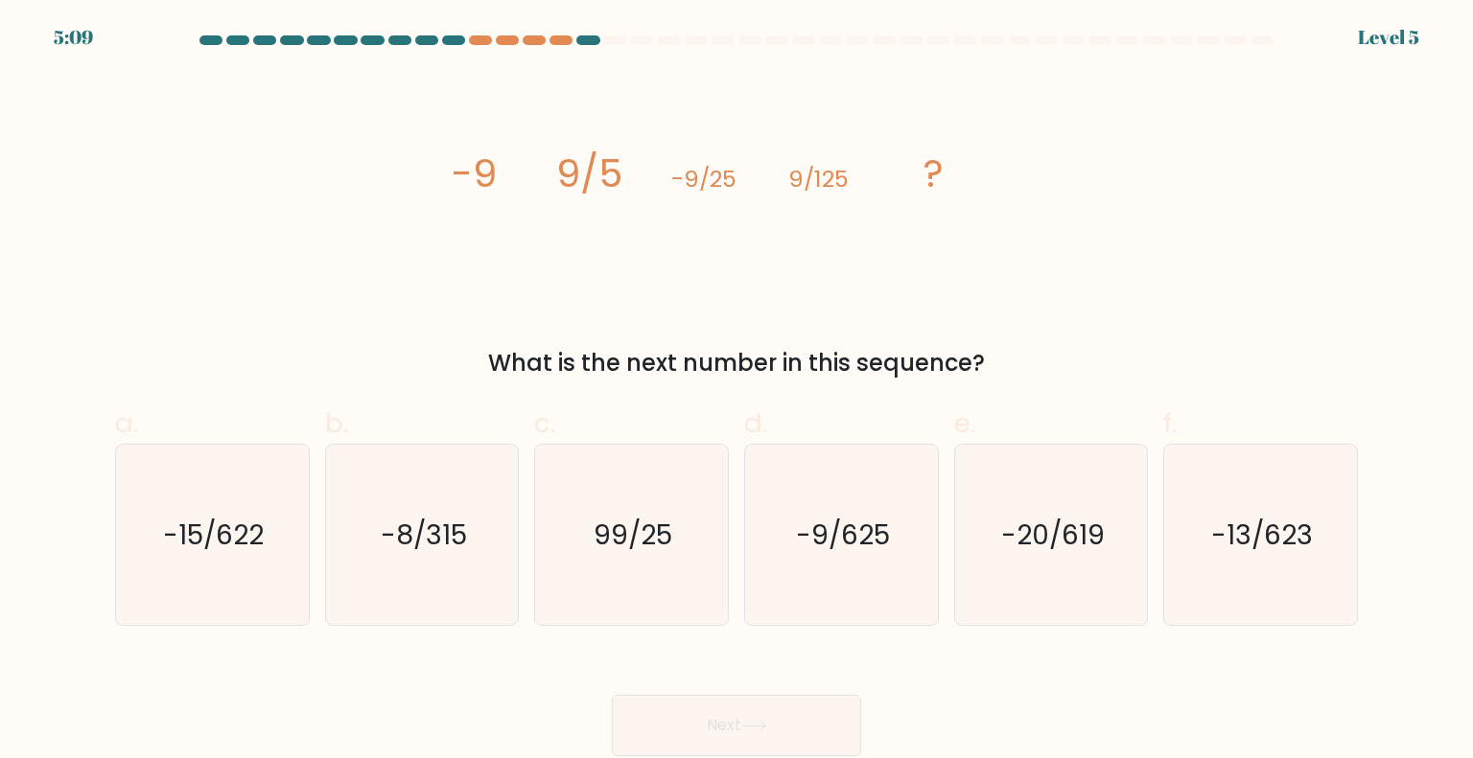
click at [787, 726] on button "Next" at bounding box center [736, 725] width 249 height 61
click at [855, 571] on icon "-9/625" at bounding box center [841, 535] width 180 height 180
click at [737, 392] on input "d. -9/625" at bounding box center [736, 386] width 1 height 12
radio input "true"
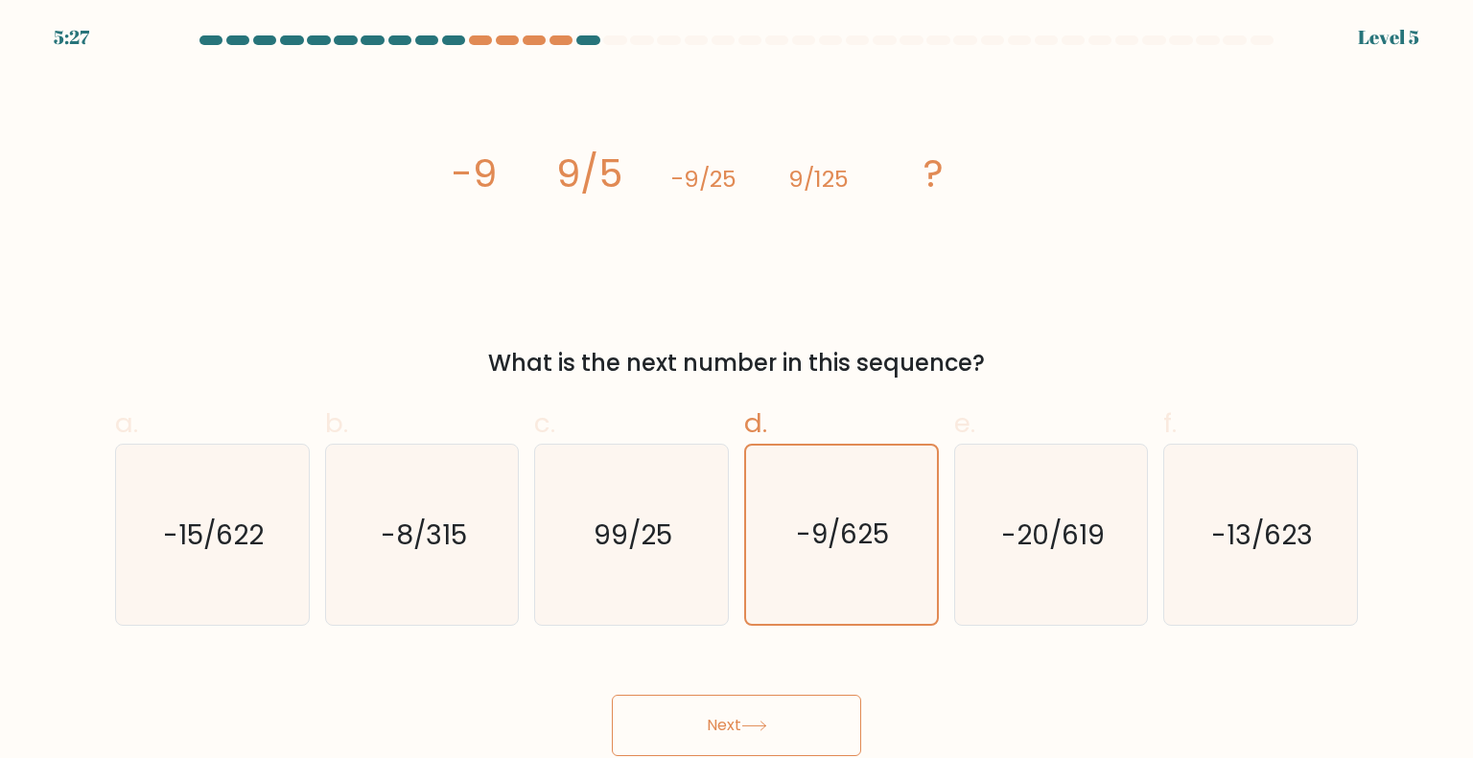
click at [782, 741] on button "Next" at bounding box center [736, 725] width 249 height 61
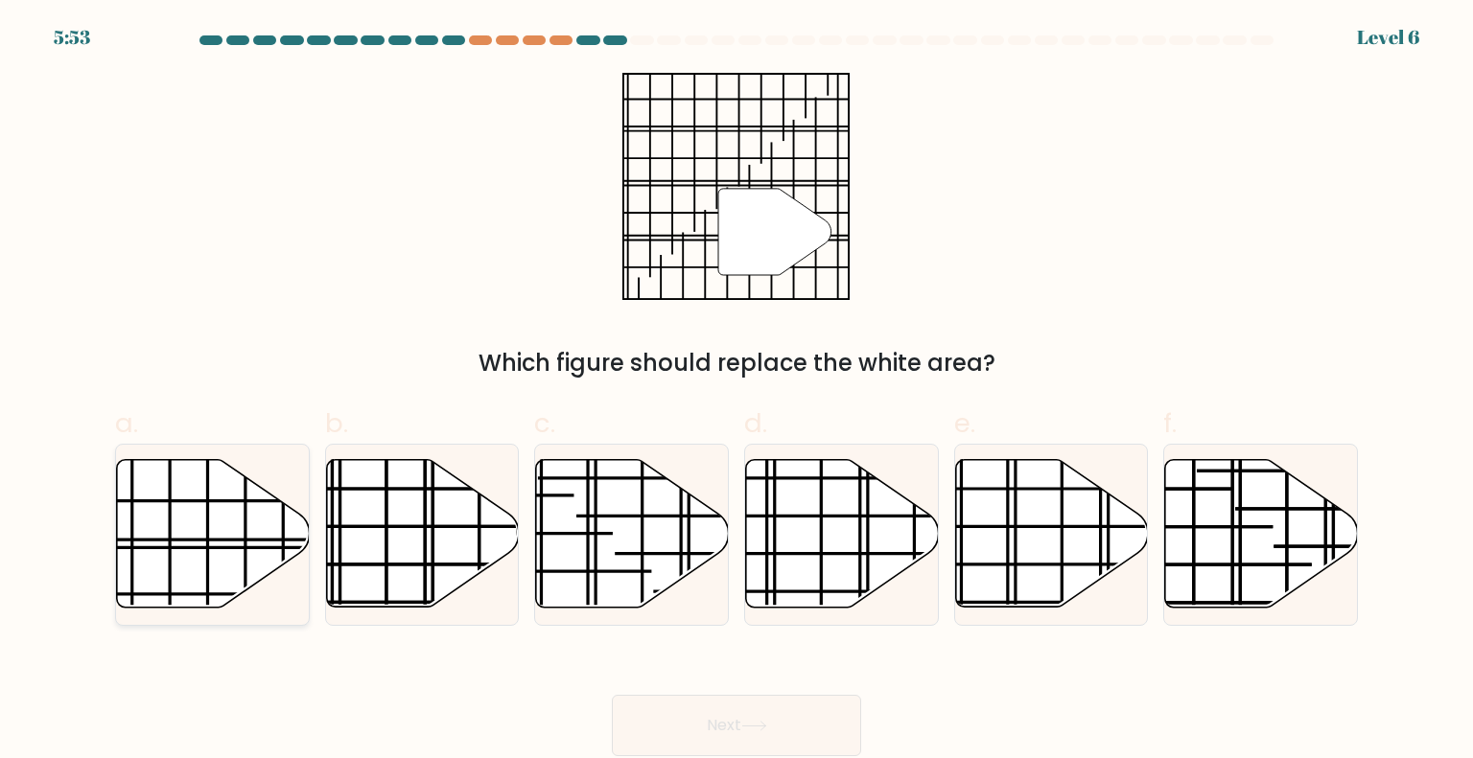
click at [249, 521] on icon at bounding box center [213, 534] width 193 height 148
click at [736, 392] on input "a." at bounding box center [736, 386] width 1 height 12
radio input "true"
click at [754, 725] on icon at bounding box center [754, 726] width 26 height 11
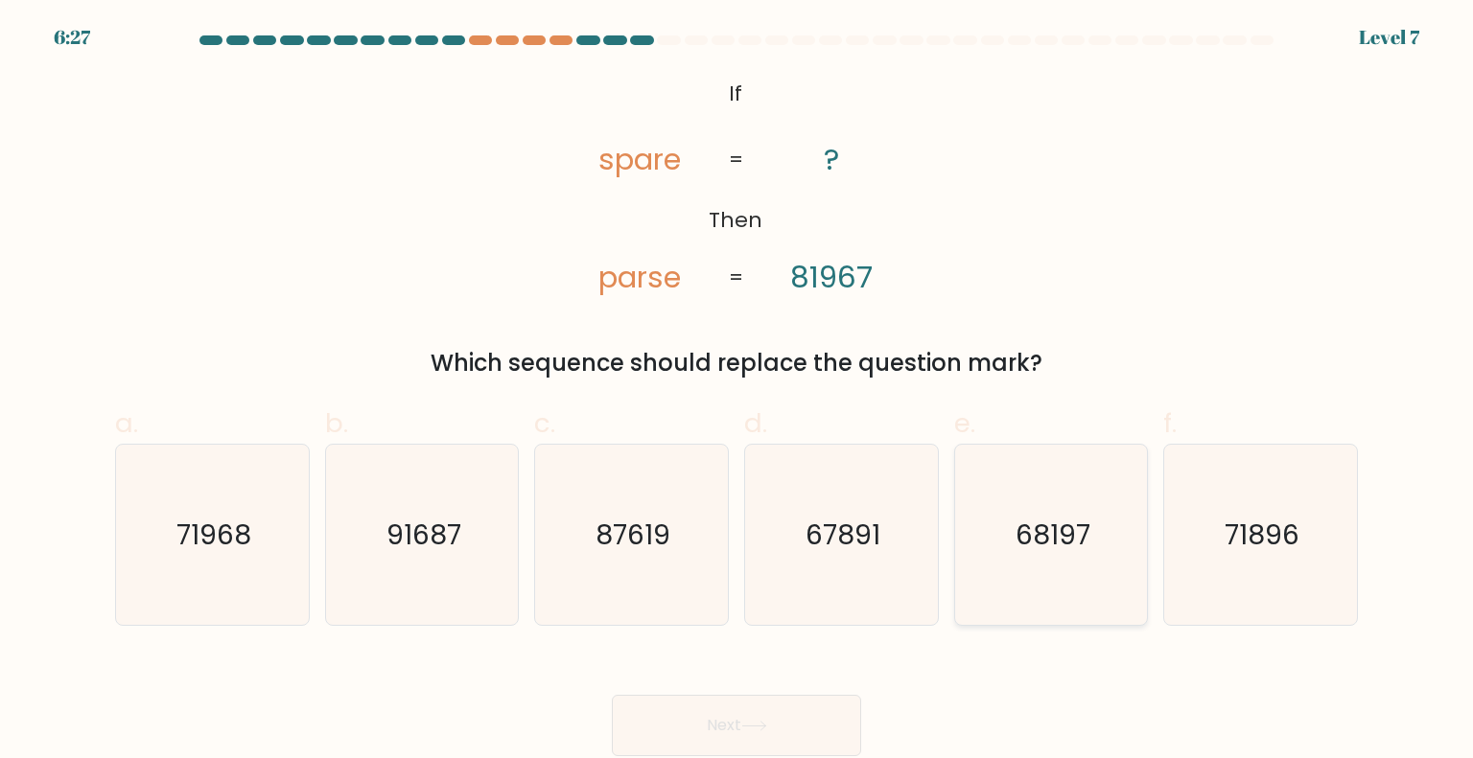
click at [1062, 569] on icon "68197" at bounding box center [1051, 535] width 180 height 180
click at [737, 392] on input "e. 68197" at bounding box center [736, 386] width 1 height 12
radio input "true"
click at [825, 716] on button "Next" at bounding box center [736, 725] width 249 height 61
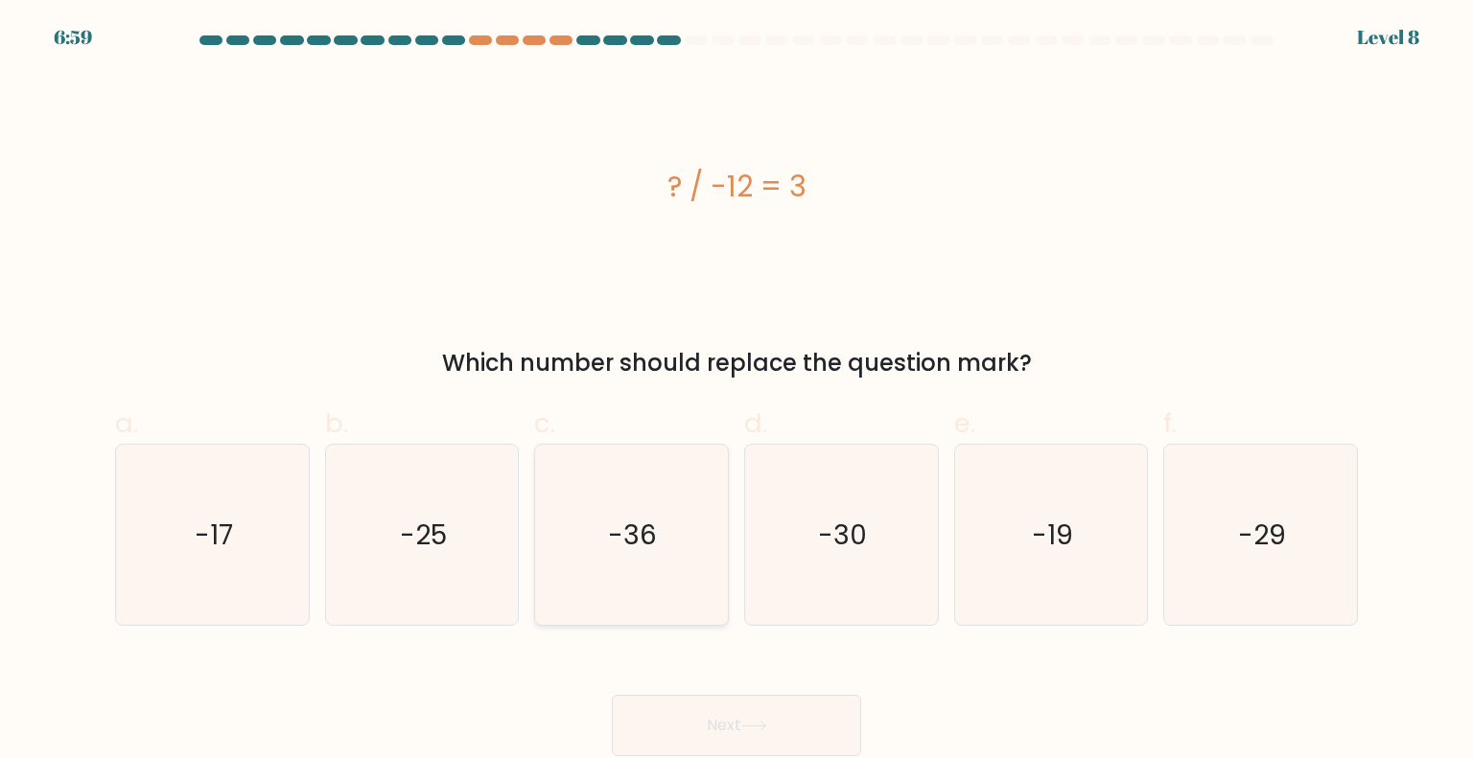
click at [623, 562] on icon "-36" at bounding box center [631, 535] width 180 height 180
click at [736, 392] on input "c. -36" at bounding box center [736, 386] width 1 height 12
radio input "true"
click at [761, 730] on icon at bounding box center [754, 726] width 26 height 11
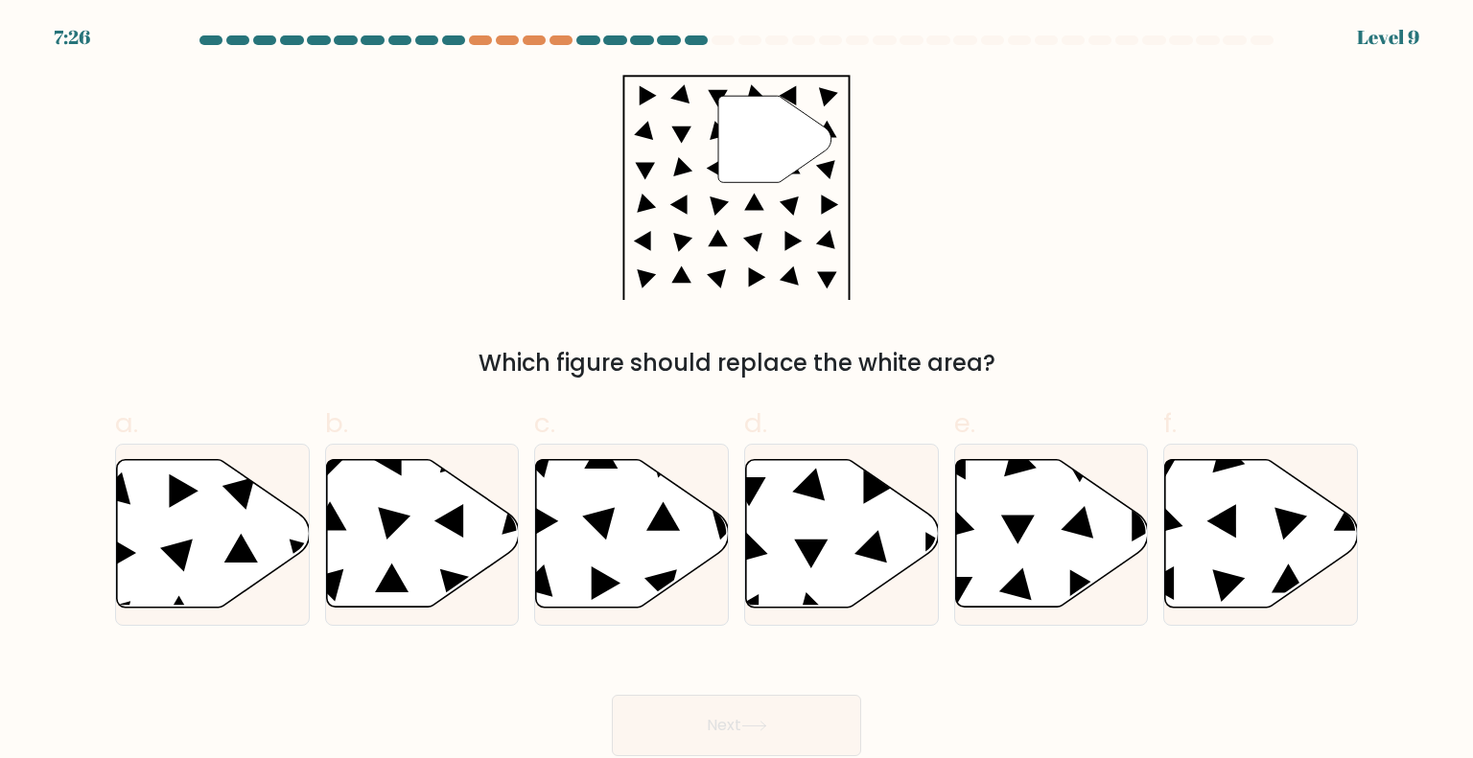
click at [790, 233] on icon """ at bounding box center [735, 186] width 227 height 227
click at [1236, 527] on icon at bounding box center [1261, 534] width 193 height 148
click at [737, 392] on input "f." at bounding box center [736, 386] width 1 height 12
radio input "true"
click at [740, 734] on button "Next" at bounding box center [736, 725] width 249 height 61
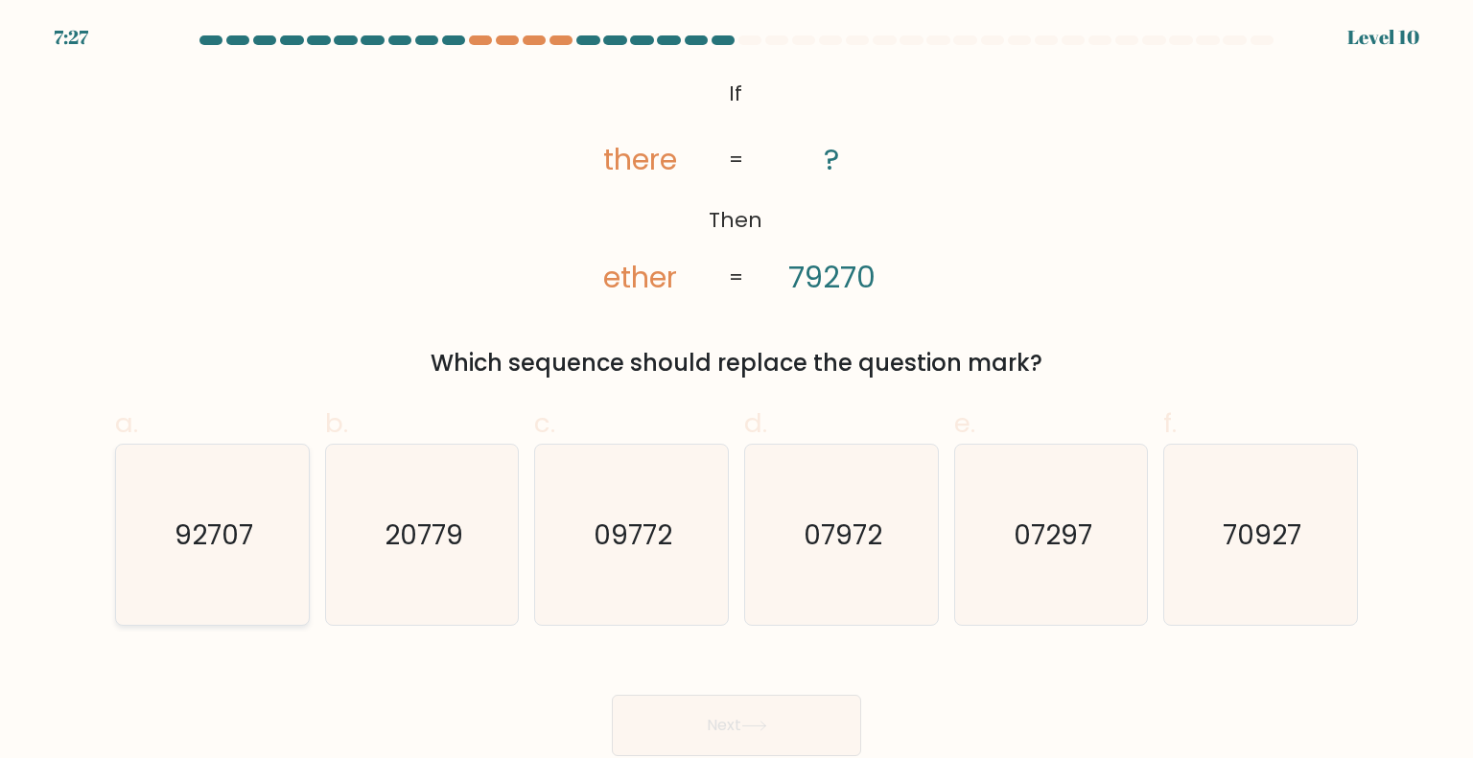
click at [268, 532] on icon "92707" at bounding box center [212, 535] width 180 height 180
click at [736, 392] on input "a. 92707" at bounding box center [736, 386] width 1 height 12
radio input "true"
click at [704, 710] on button "Next" at bounding box center [736, 725] width 249 height 61
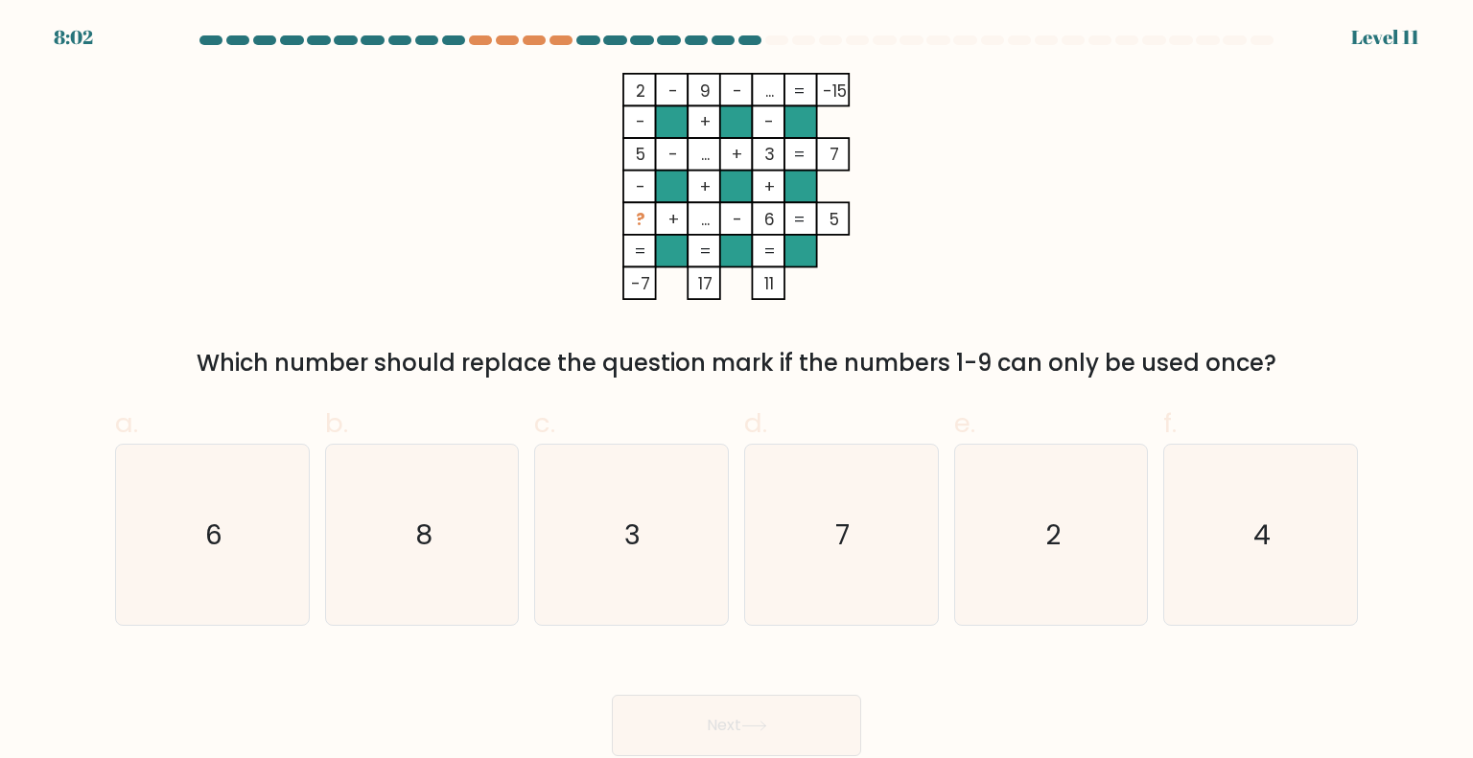
click at [706, 215] on tspan "..." at bounding box center [705, 219] width 9 height 23
click at [779, 445] on icon "7" at bounding box center [841, 535] width 180 height 180
click at [737, 392] on input "d. 7" at bounding box center [736, 386] width 1 height 12
radio input "true"
click at [800, 707] on button "Next" at bounding box center [736, 725] width 249 height 61
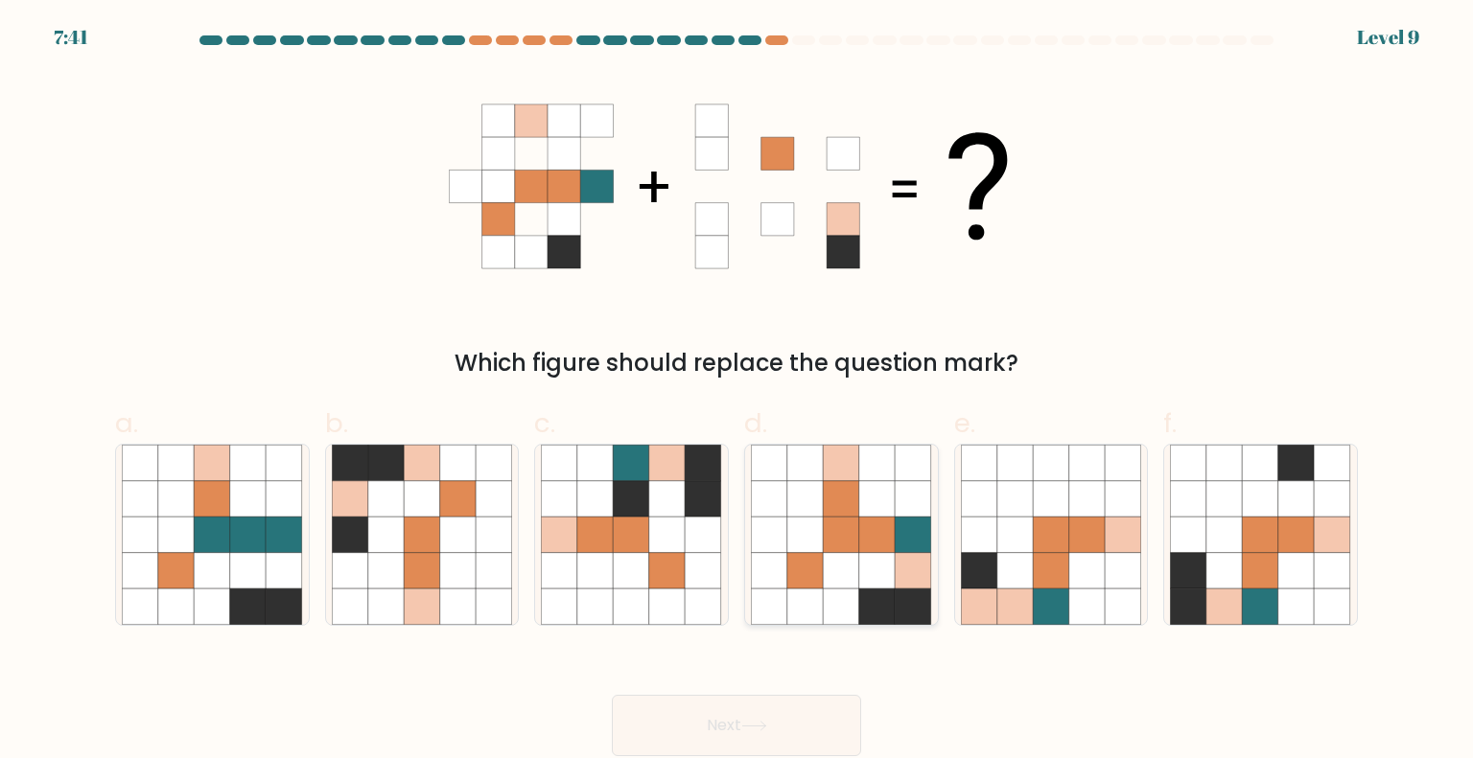
click at [913, 595] on icon at bounding box center [913, 607] width 36 height 36
click at [737, 392] on input "d." at bounding box center [736, 386] width 1 height 12
radio input "true"
click at [798, 722] on button "Next" at bounding box center [736, 725] width 249 height 61
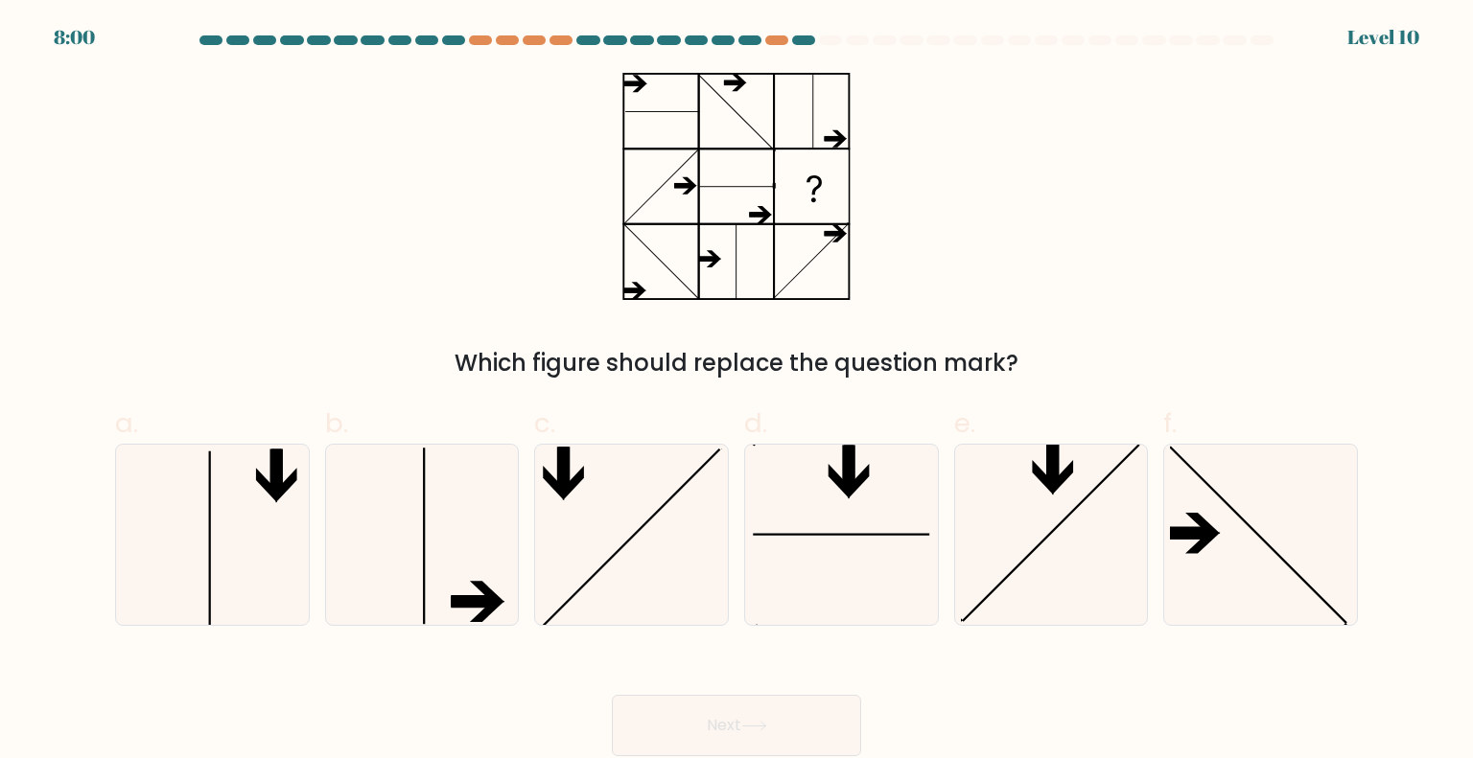
click at [730, 111] on icon at bounding box center [736, 186] width 240 height 227
click at [460, 509] on icon at bounding box center [422, 535] width 180 height 180
click at [736, 392] on input "b." at bounding box center [736, 386] width 1 height 12
radio input "true"
click at [717, 733] on button "Next" at bounding box center [736, 725] width 249 height 61
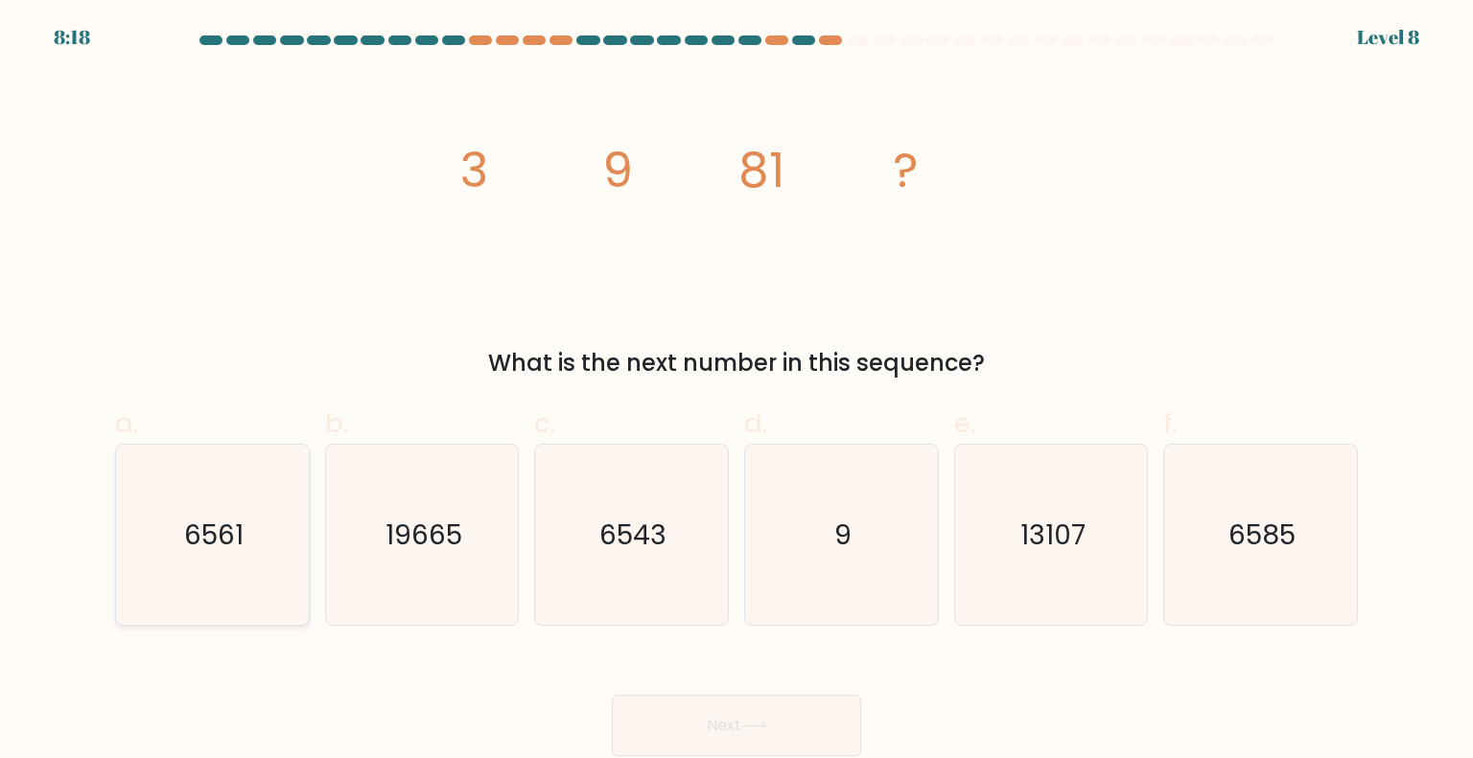
click at [211, 499] on icon "6561" at bounding box center [212, 535] width 180 height 180
click at [736, 392] on input "a. 6561" at bounding box center [736, 386] width 1 height 12
radio input "true"
click at [728, 730] on button "Next" at bounding box center [736, 725] width 249 height 61
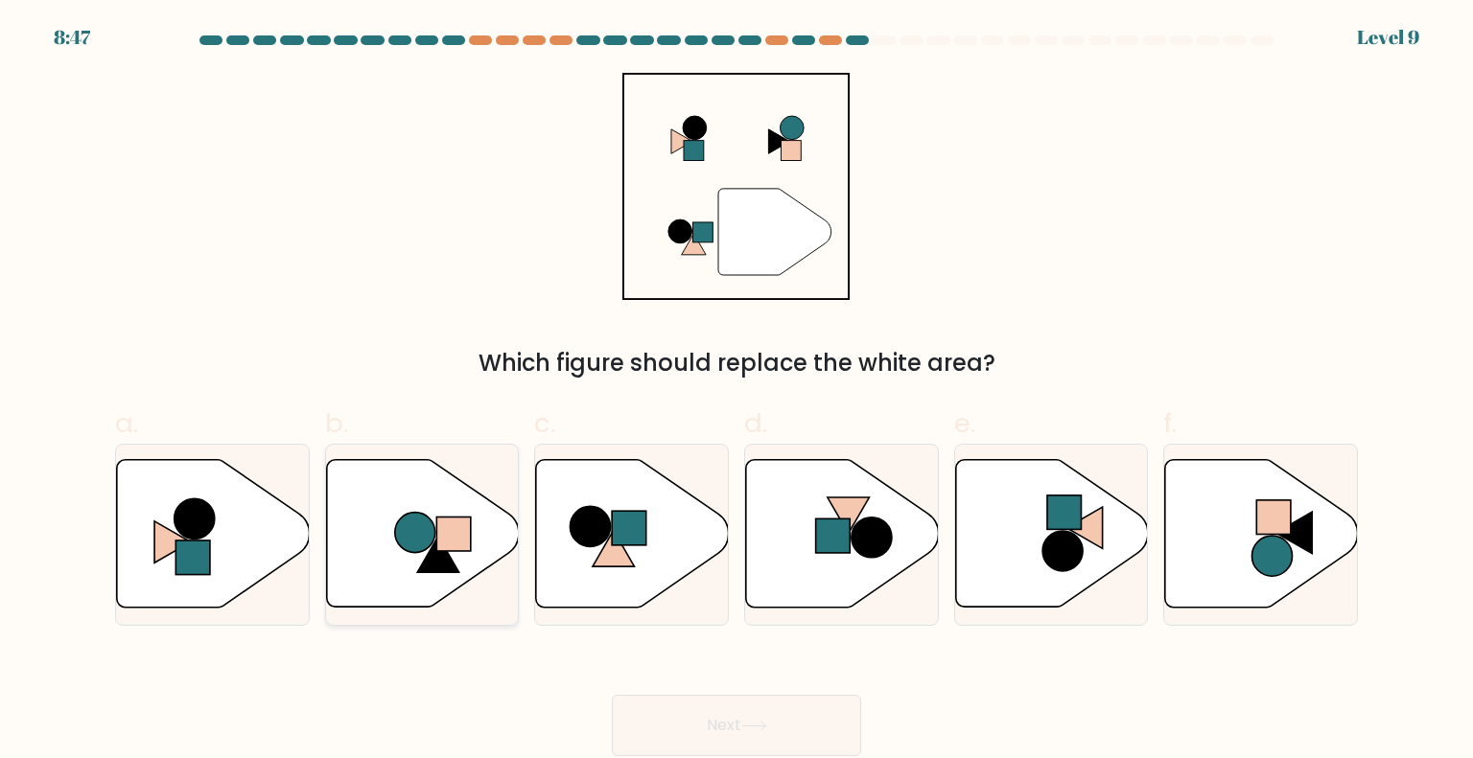
click at [381, 548] on icon at bounding box center [422, 534] width 193 height 148
click at [736, 392] on input "b." at bounding box center [736, 386] width 1 height 12
radio input "true"
click at [702, 737] on button "Next" at bounding box center [736, 725] width 249 height 61
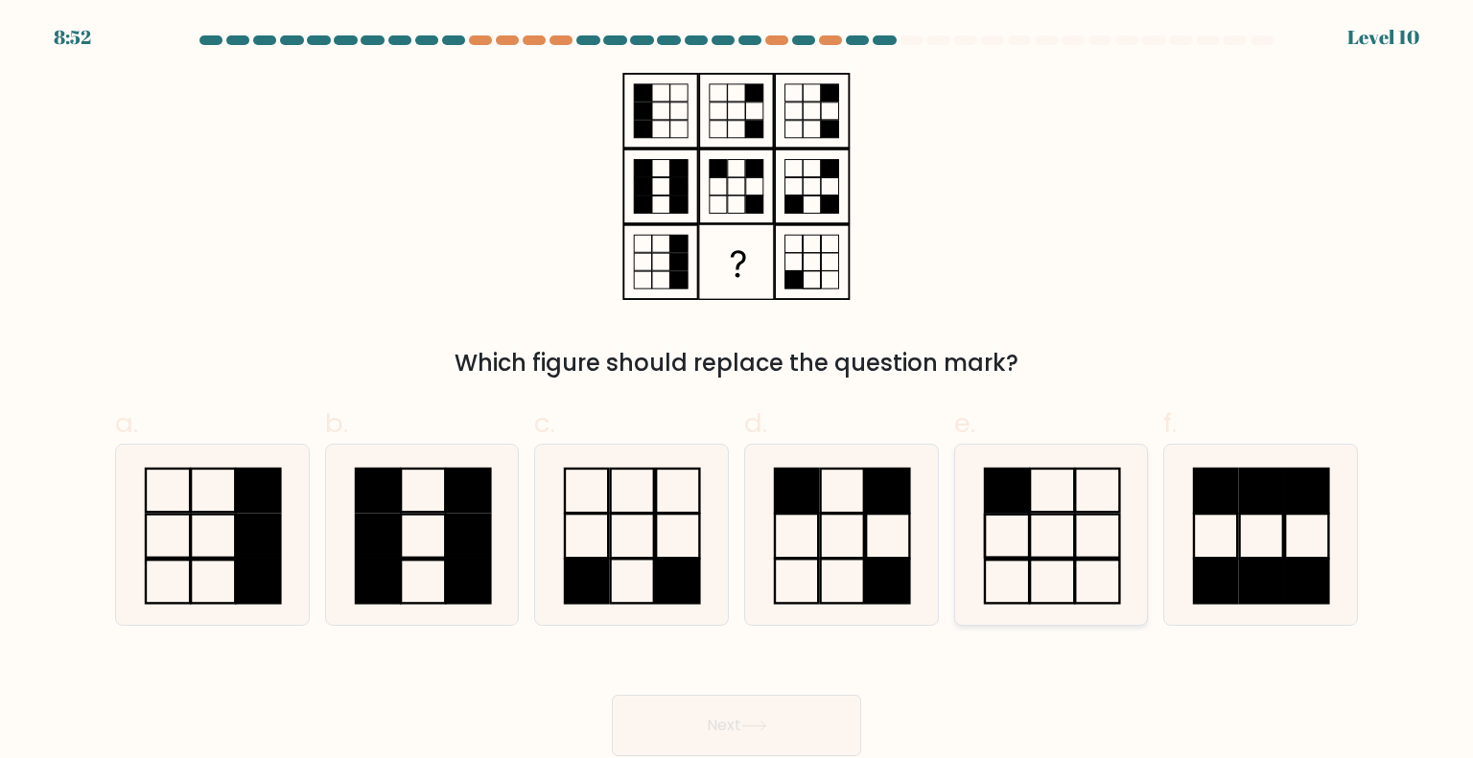
click at [1051, 525] on icon at bounding box center [1051, 535] width 180 height 180
click at [737, 392] on input "e." at bounding box center [736, 386] width 1 height 12
radio input "true"
click at [767, 728] on icon at bounding box center [754, 726] width 26 height 11
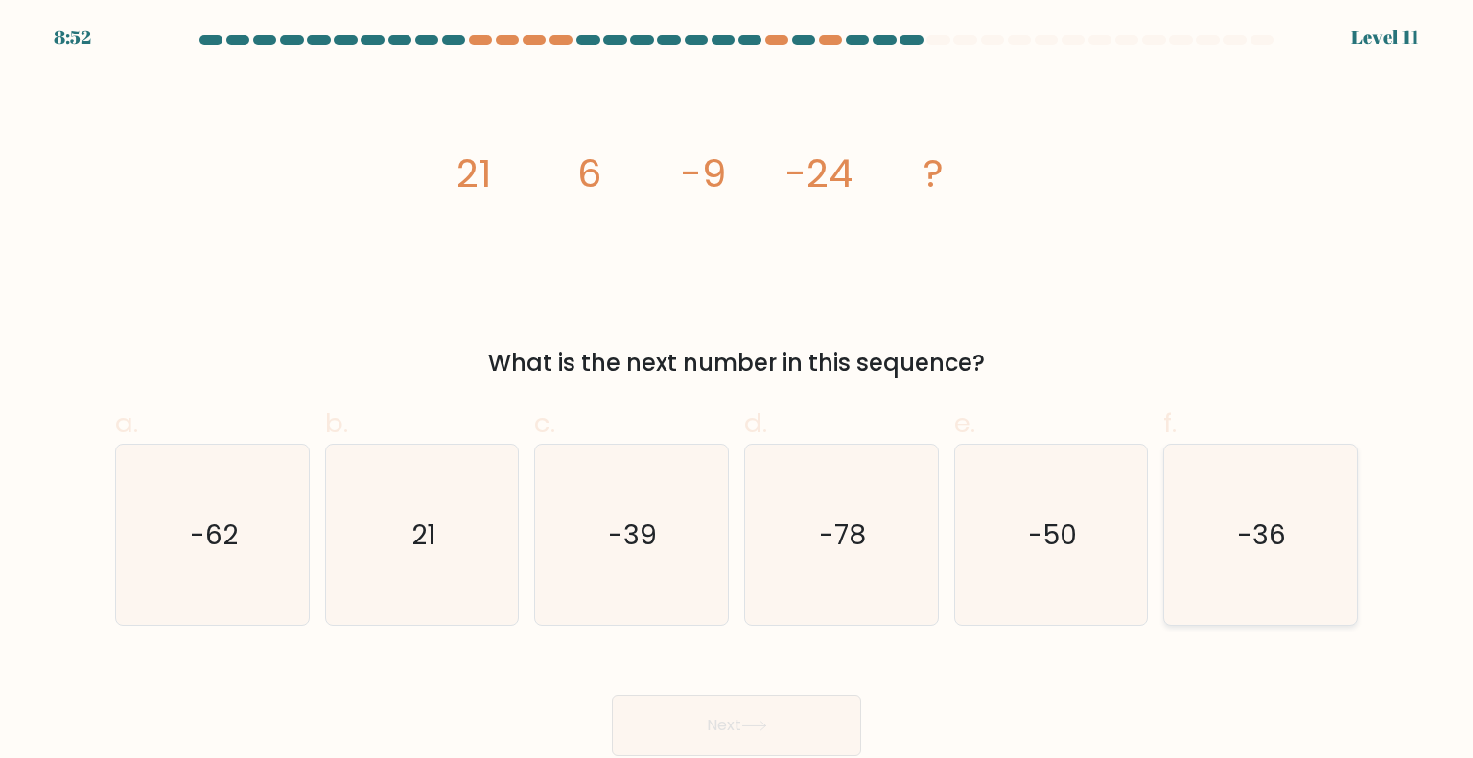
click at [1323, 523] on icon "-36" at bounding box center [1260, 535] width 180 height 180
click at [737, 392] on input "f. -36" at bounding box center [736, 386] width 1 height 12
radio input "true"
click at [804, 715] on button "Next" at bounding box center [736, 725] width 249 height 61
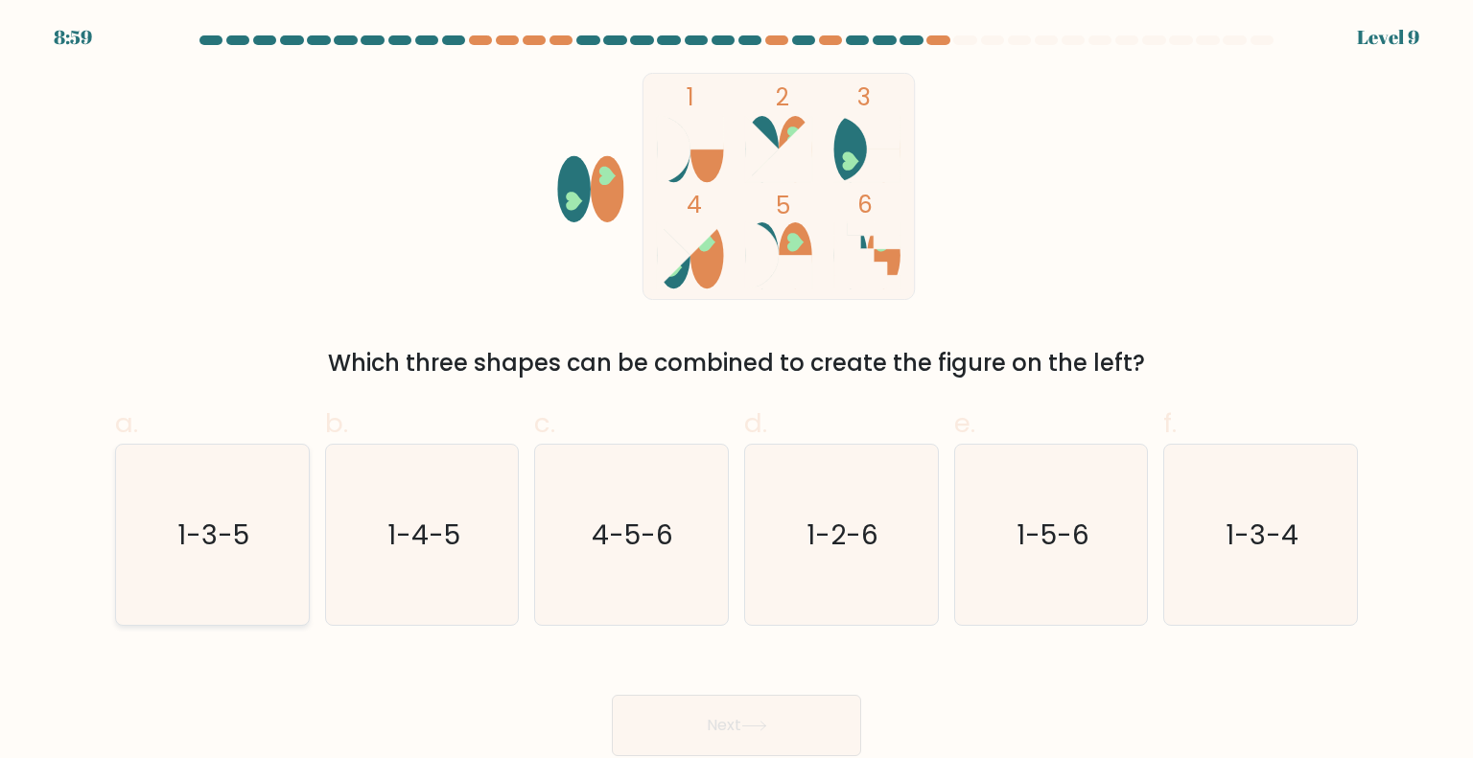
click at [178, 511] on icon "1-3-5" at bounding box center [212, 535] width 180 height 180
click at [736, 392] on input "a. 1-3-5" at bounding box center [736, 386] width 1 height 12
radio input "true"
click at [683, 734] on button "Next" at bounding box center [736, 725] width 249 height 61
click at [774, 723] on button "Next" at bounding box center [736, 725] width 249 height 61
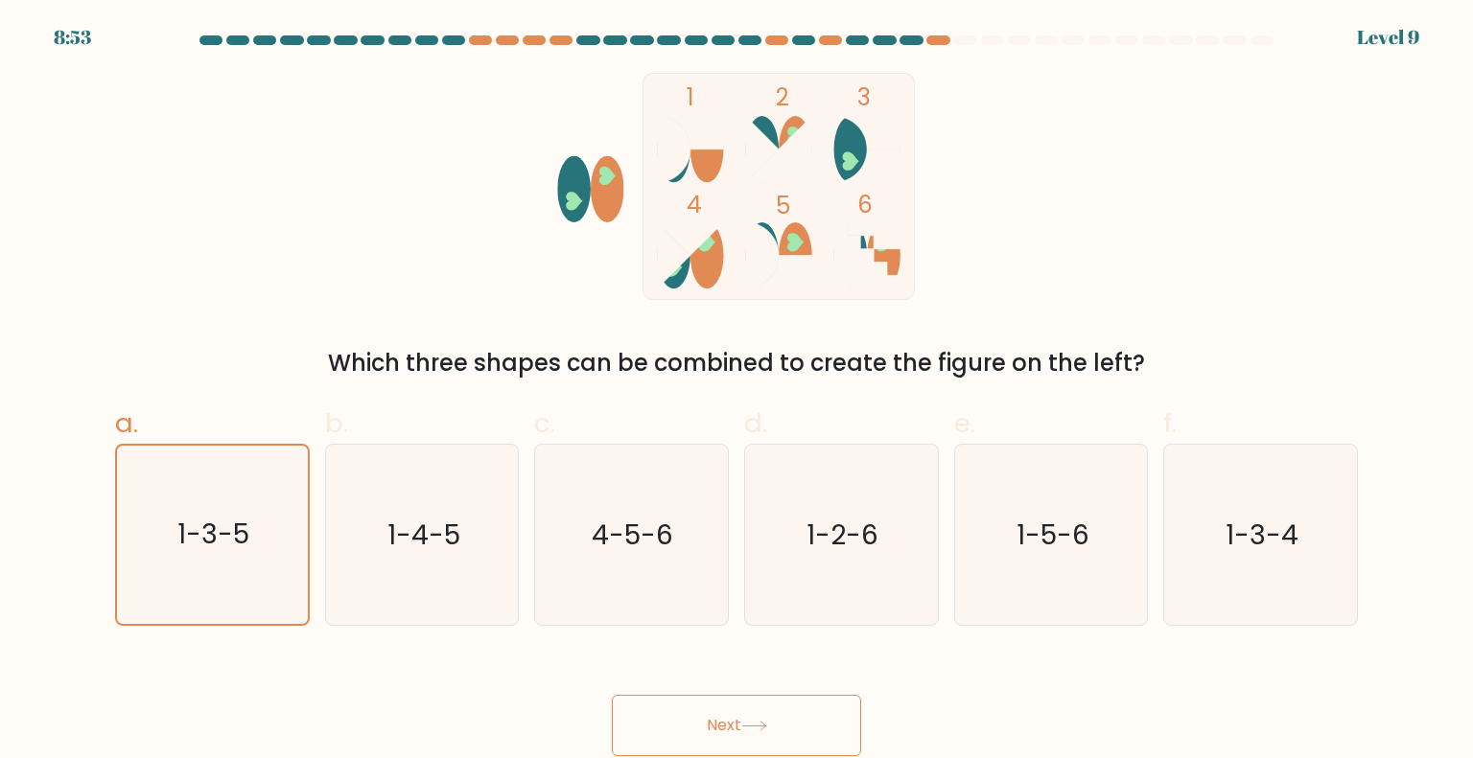
click at [774, 723] on button "Next" at bounding box center [736, 725] width 249 height 61
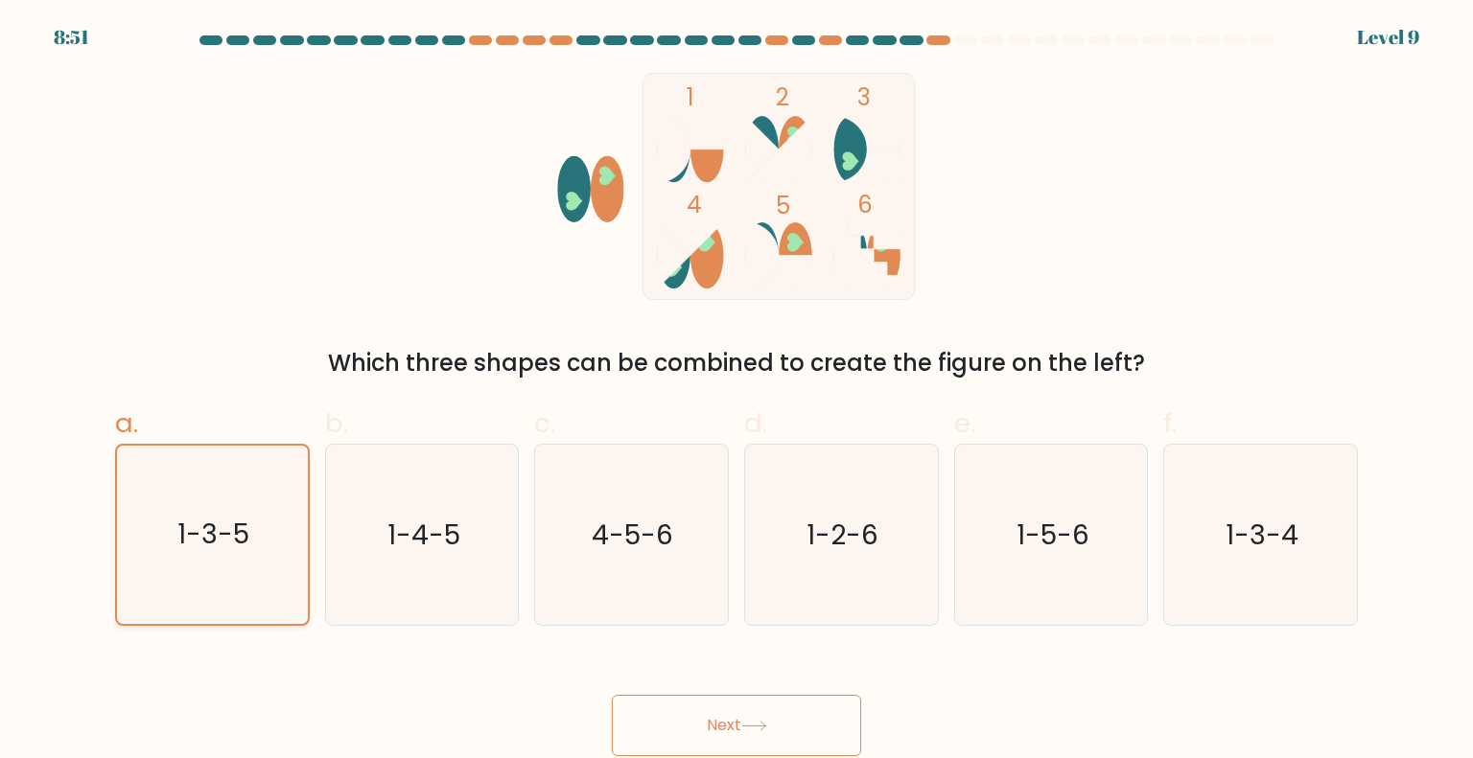
click at [273, 605] on icon "1-3-5" at bounding box center [212, 535] width 178 height 178
click at [736, 392] on input "a. 1-3-5" at bounding box center [736, 386] width 1 height 12
click at [363, 601] on icon "1-4-5" at bounding box center [422, 535] width 180 height 180
click at [736, 392] on input "b. 1-4-5" at bounding box center [736, 386] width 1 height 12
radio input "true"
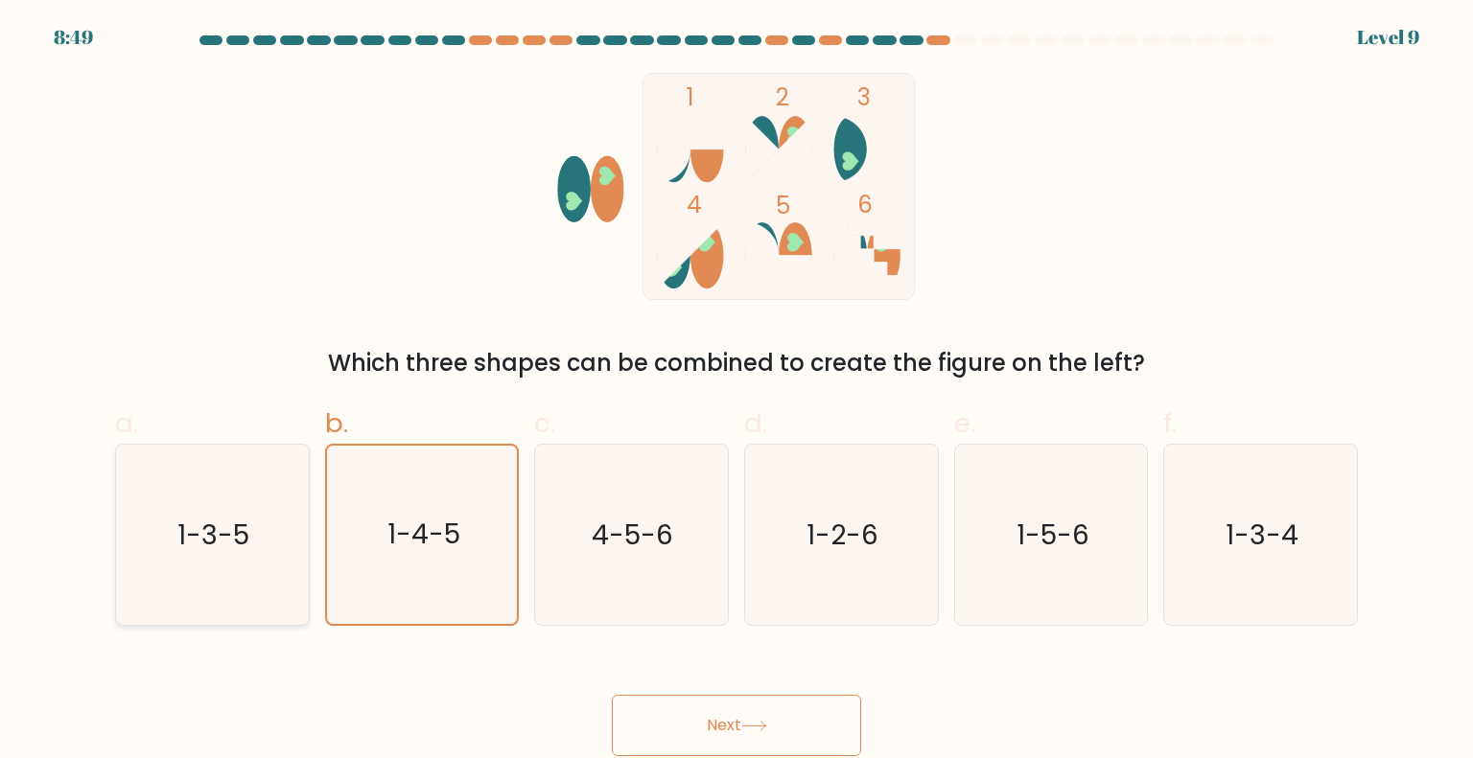
click at [263, 545] on icon "1-3-5" at bounding box center [212, 535] width 180 height 180
click at [736, 392] on input "a. 1-3-5" at bounding box center [736, 386] width 1 height 12
radio input "true"
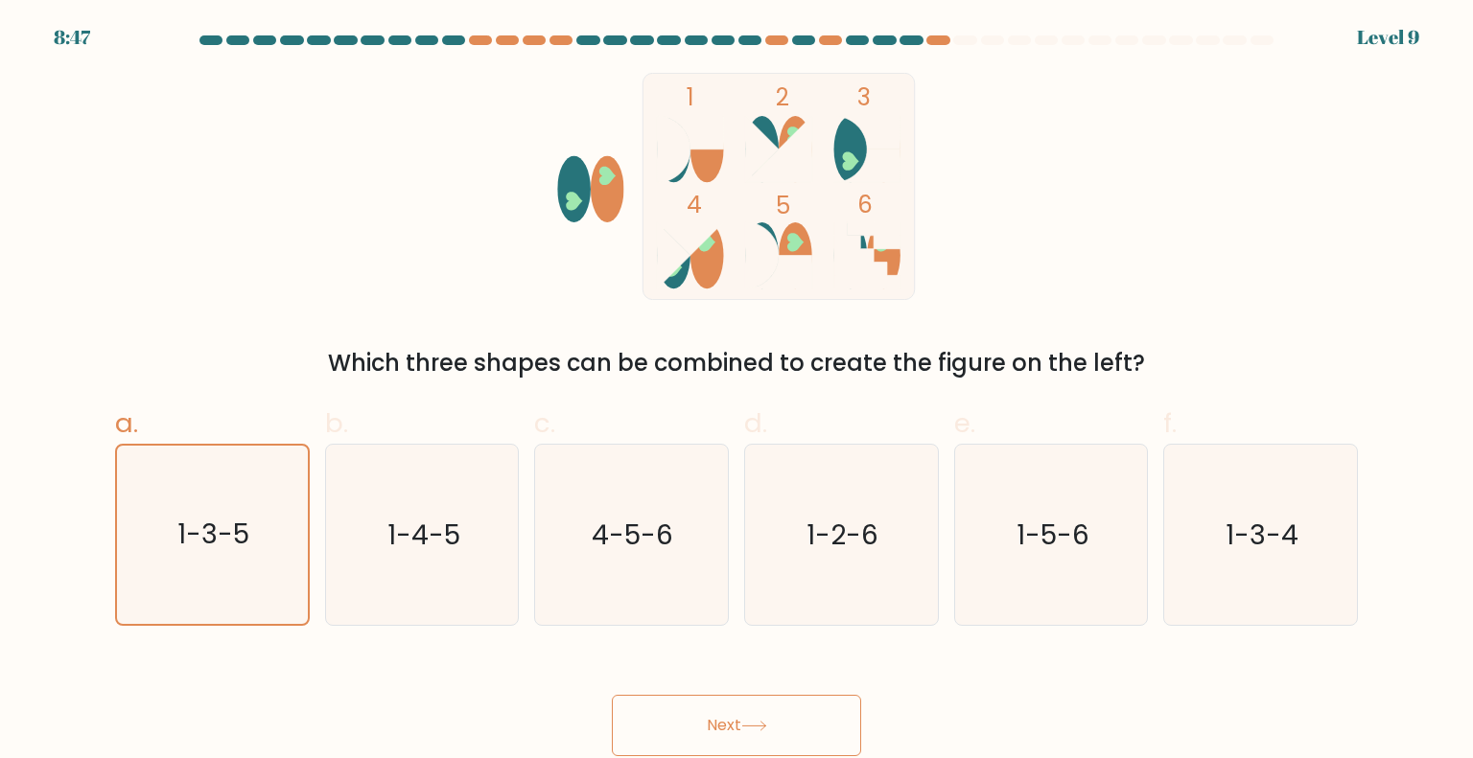
click at [779, 736] on button "Next" at bounding box center [736, 725] width 249 height 61
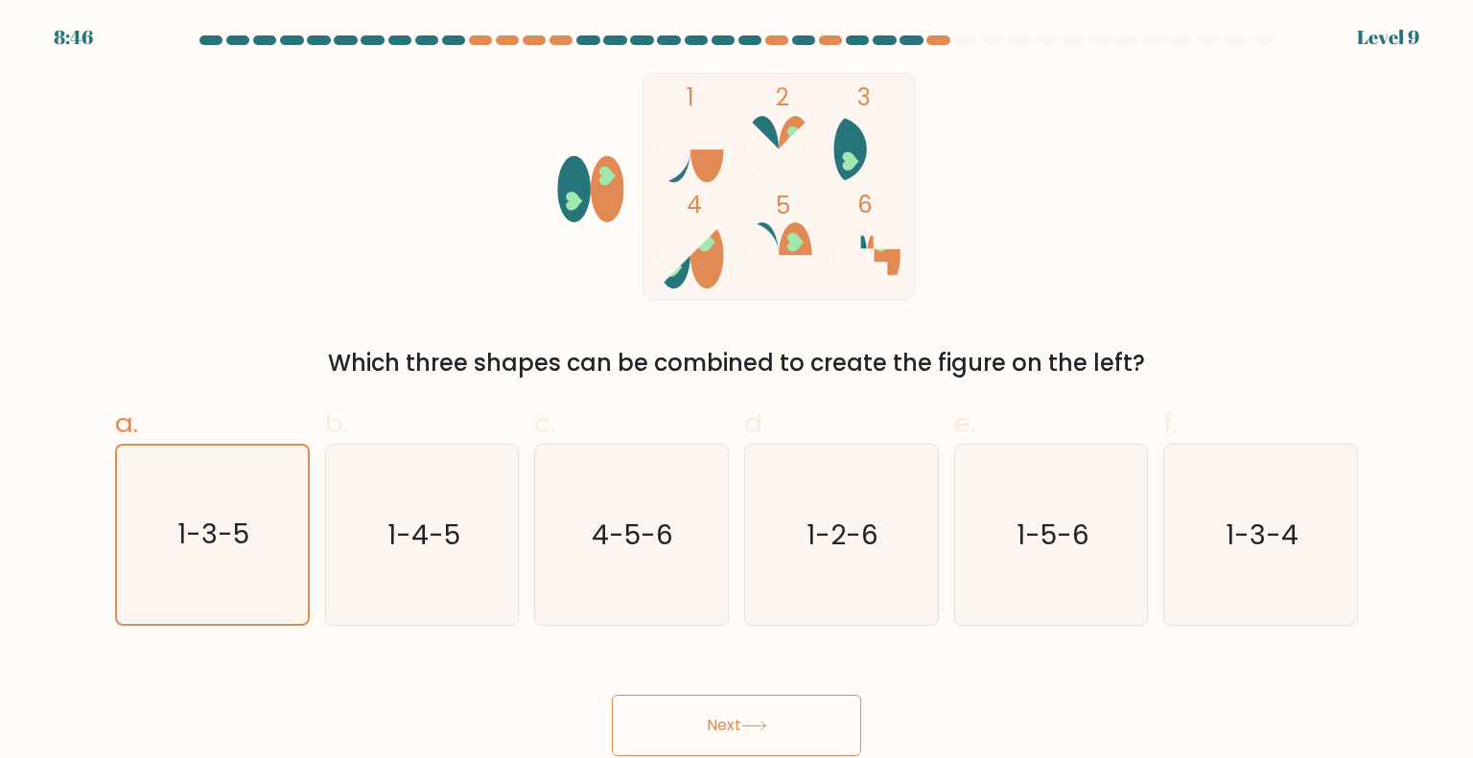
click at [779, 736] on button "Next" at bounding box center [736, 725] width 249 height 61
click at [729, 729] on button "Next" at bounding box center [736, 725] width 249 height 61
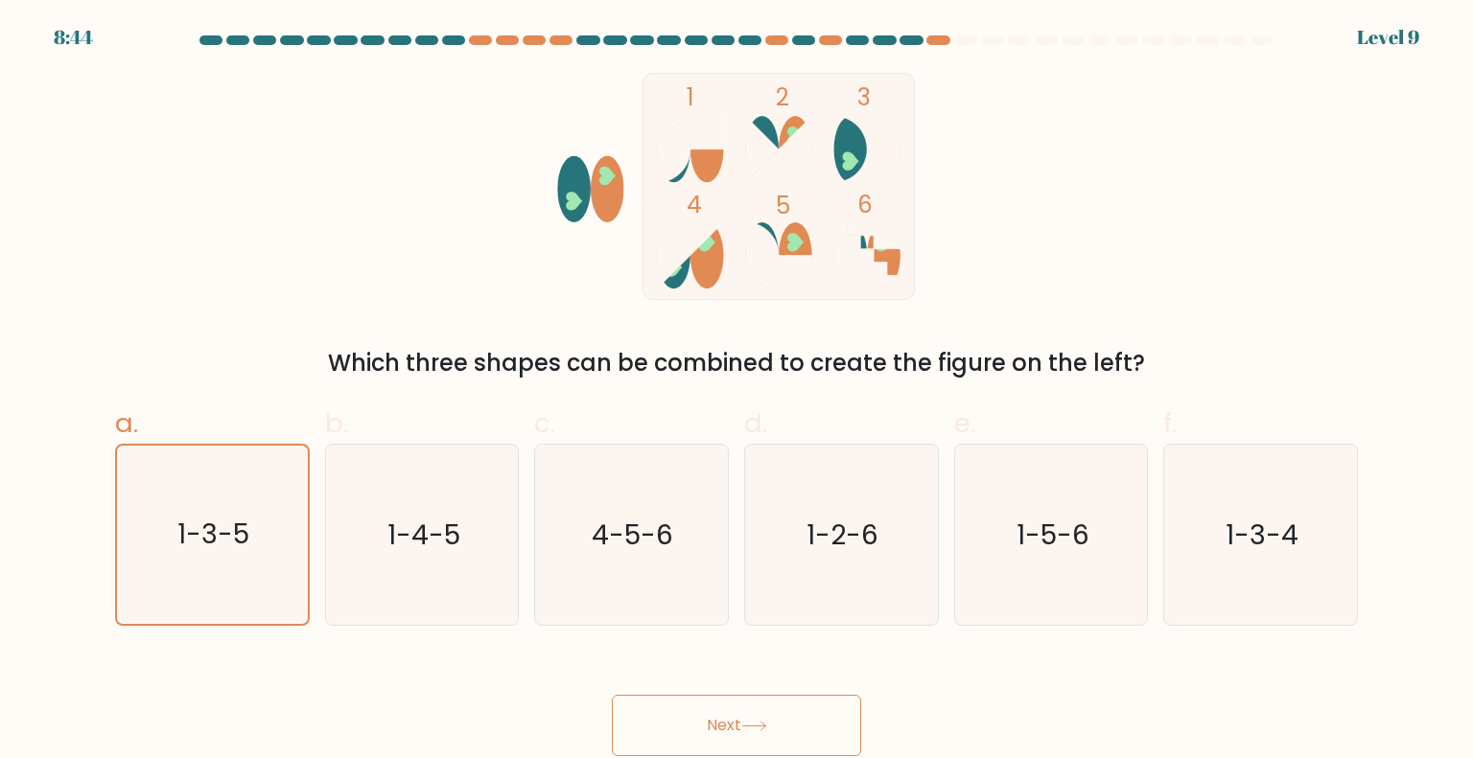
click at [729, 729] on button "Next" at bounding box center [736, 725] width 249 height 61
click at [723, 729] on button "Next" at bounding box center [736, 725] width 249 height 61
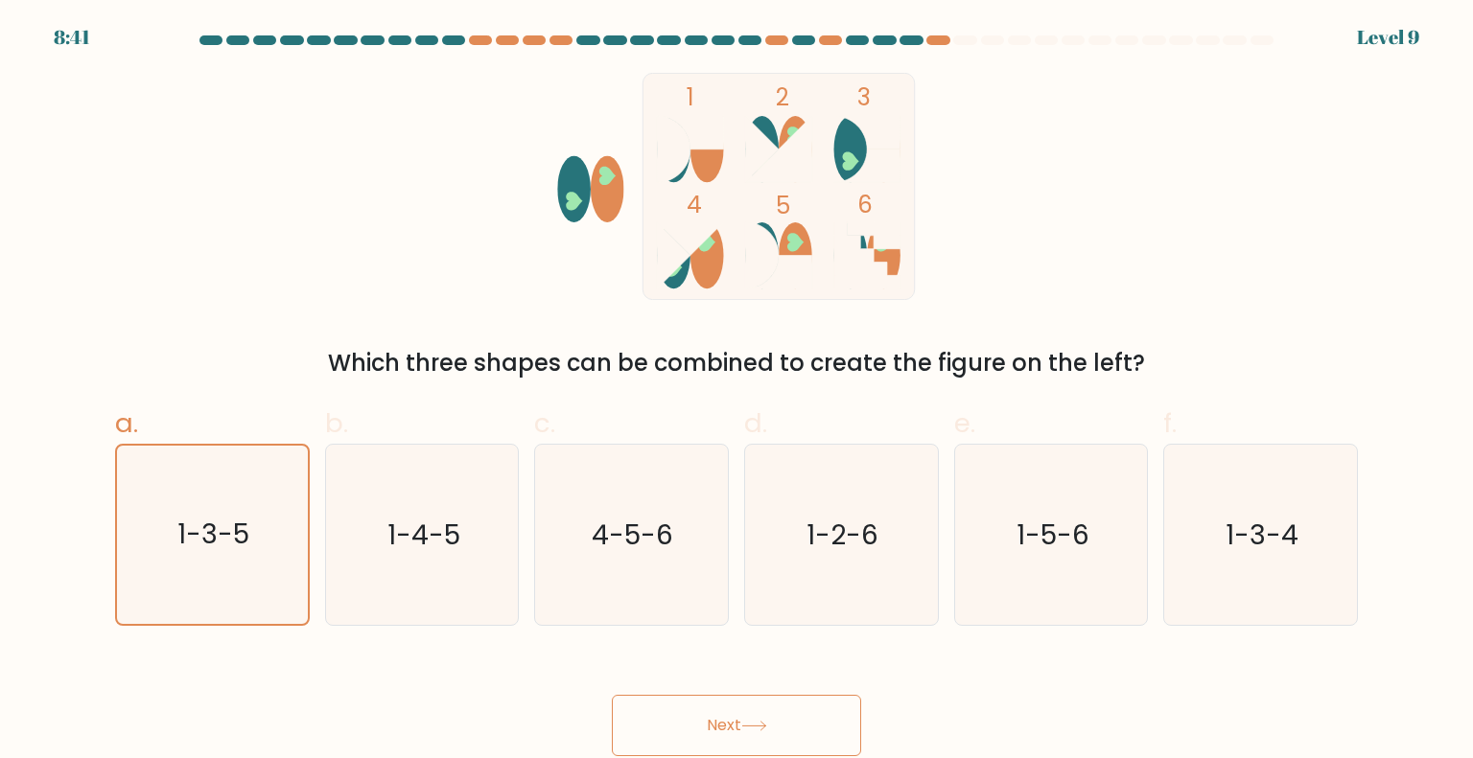
click at [723, 729] on button "Next" at bounding box center [736, 725] width 249 height 61
click at [844, 720] on button "Next" at bounding box center [736, 725] width 249 height 61
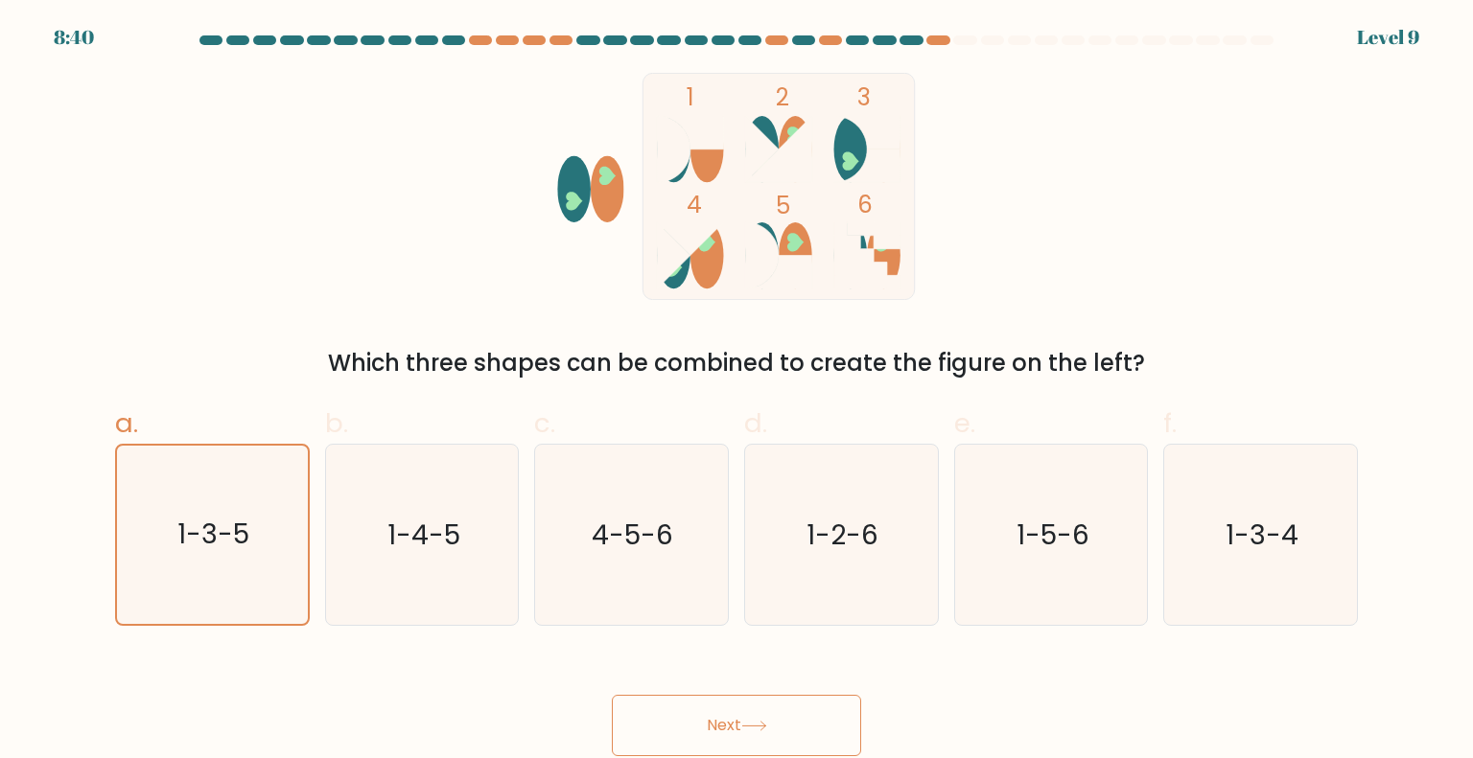
click at [844, 720] on button "Next" at bounding box center [736, 725] width 249 height 61
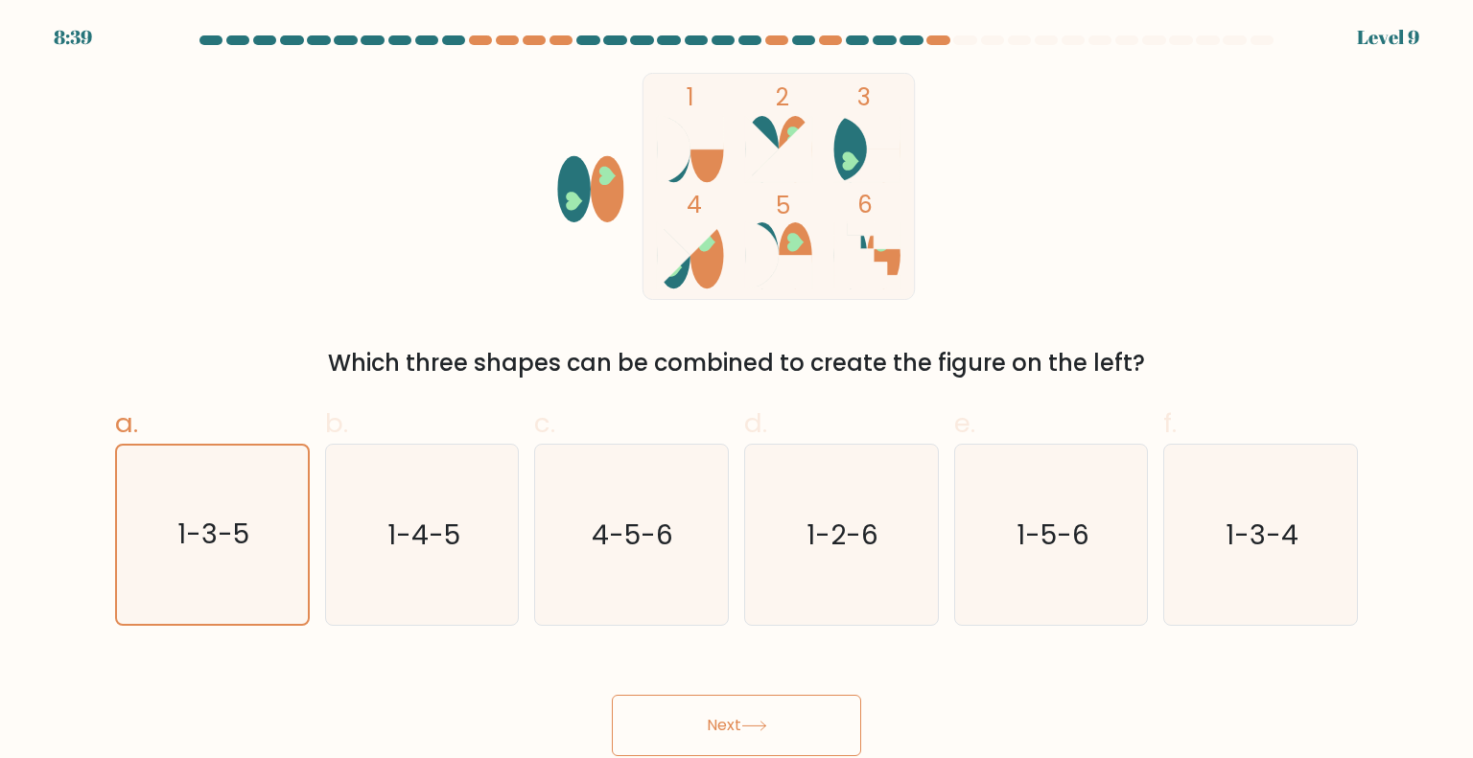
click at [844, 720] on button "Next" at bounding box center [736, 725] width 249 height 61
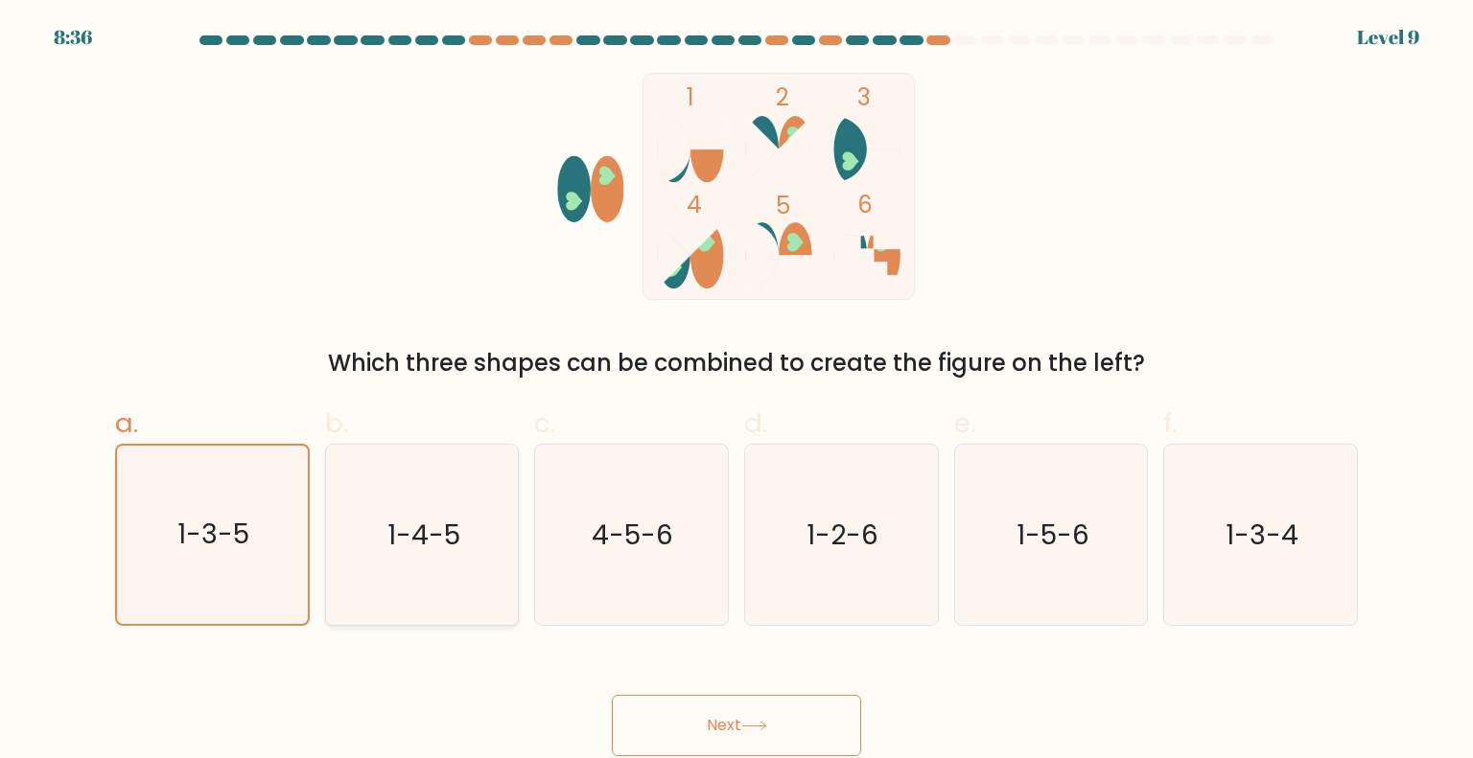
click at [422, 470] on icon "1-4-5" at bounding box center [422, 535] width 180 height 180
click at [736, 392] on input "b. 1-4-5" at bounding box center [736, 386] width 1 height 12
radio input "true"
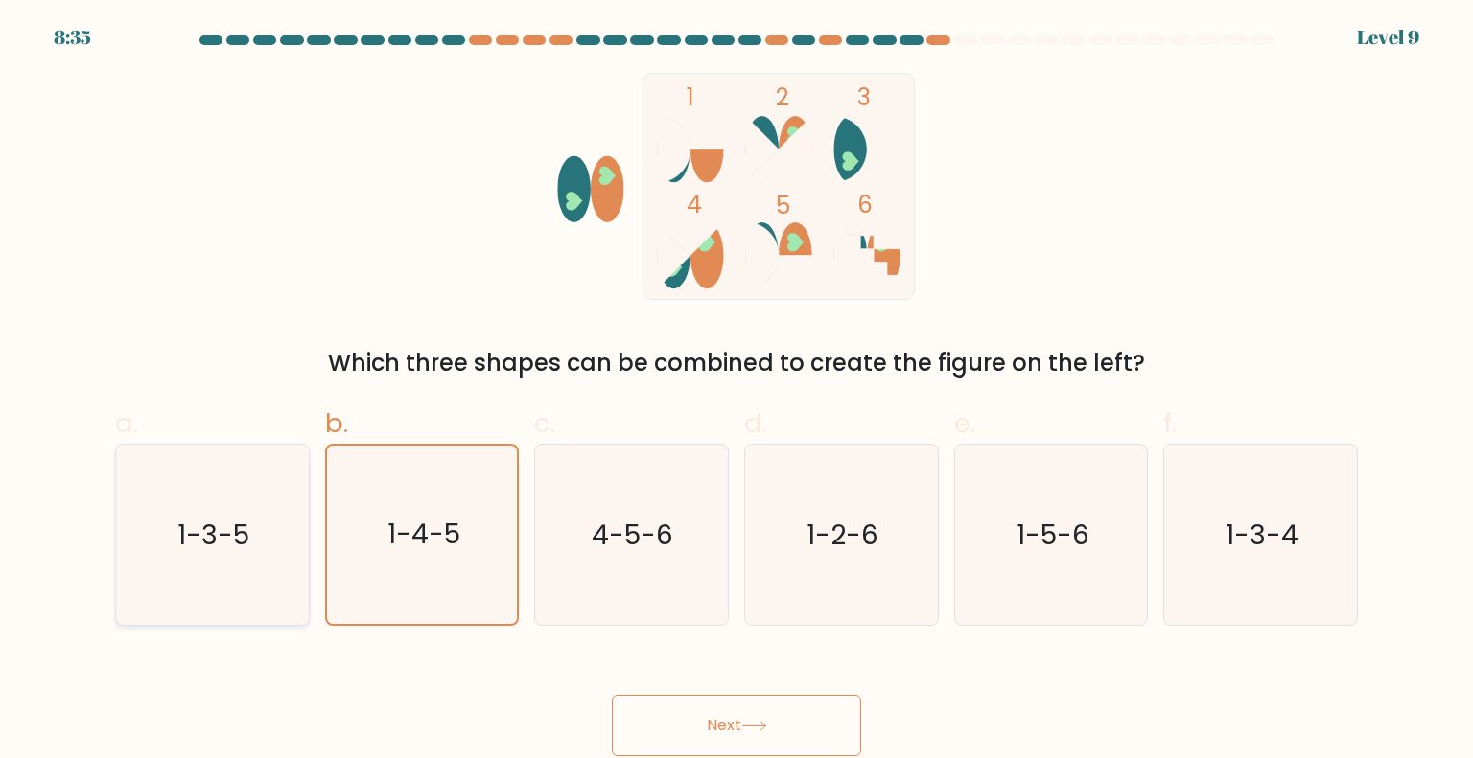
click at [244, 509] on icon "1-3-5" at bounding box center [212, 535] width 180 height 180
click at [736, 392] on input "a. 1-3-5" at bounding box center [736, 386] width 1 height 12
radio input "true"
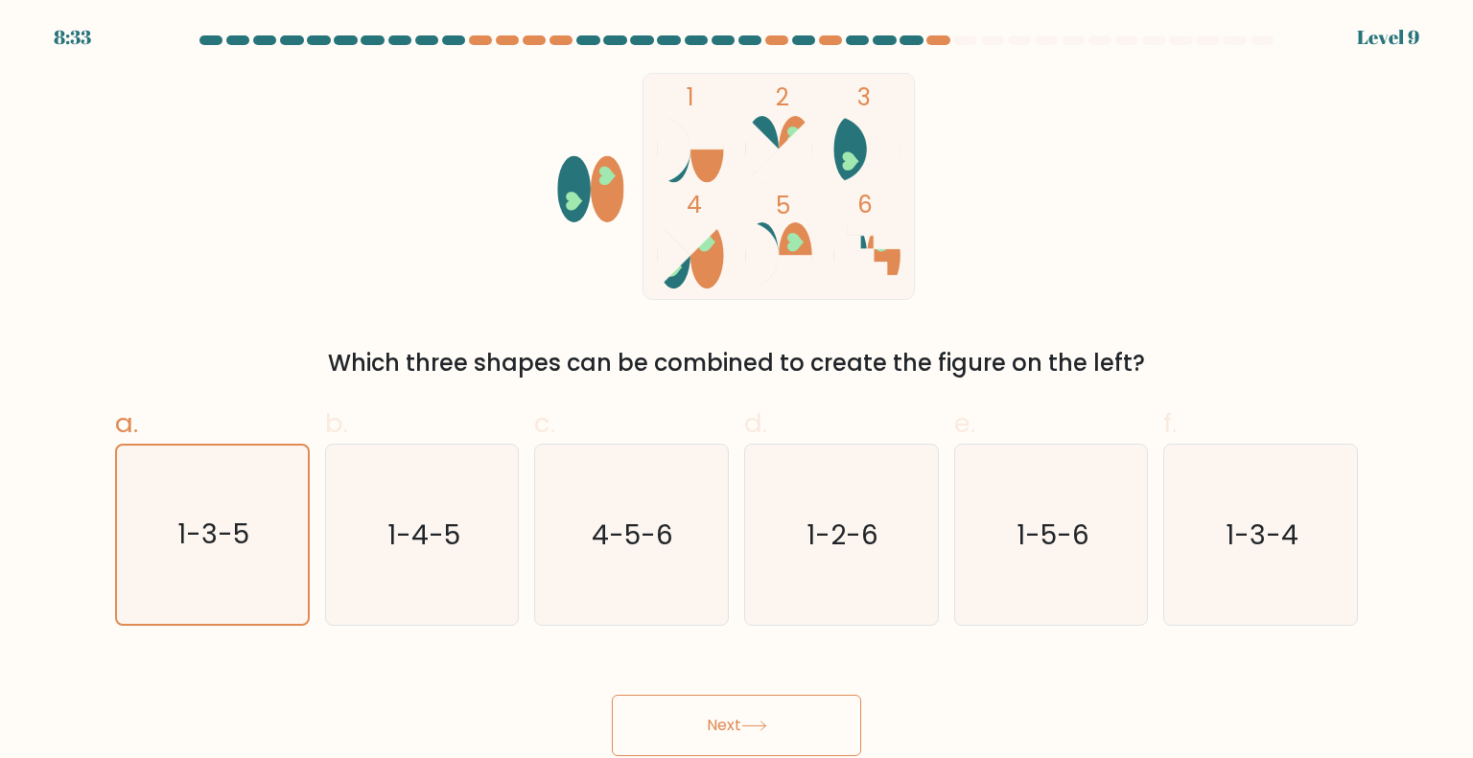
click at [806, 716] on button "Next" at bounding box center [736, 725] width 249 height 61
click at [809, 719] on button "Next" at bounding box center [736, 725] width 249 height 61
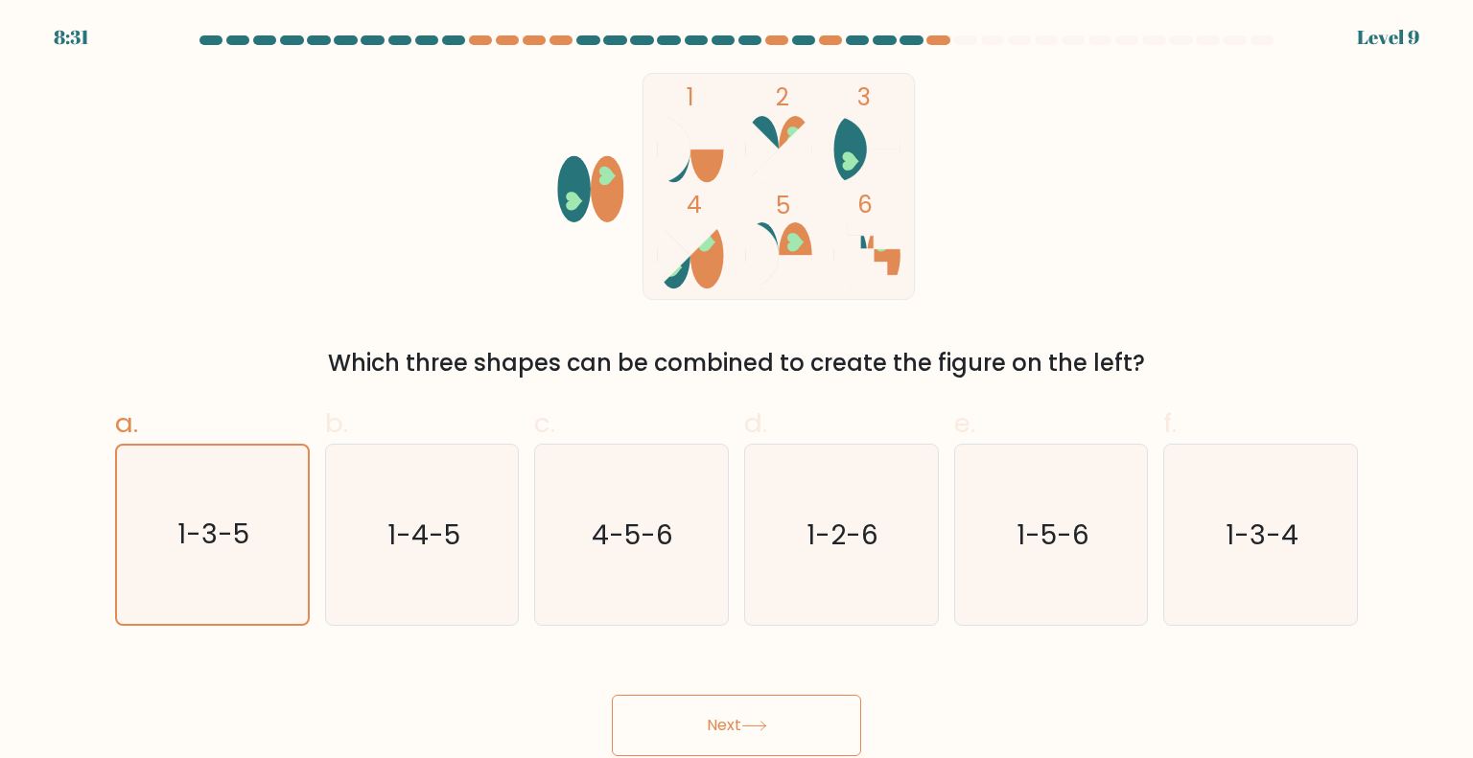
click at [809, 719] on button "Next" at bounding box center [736, 725] width 249 height 61
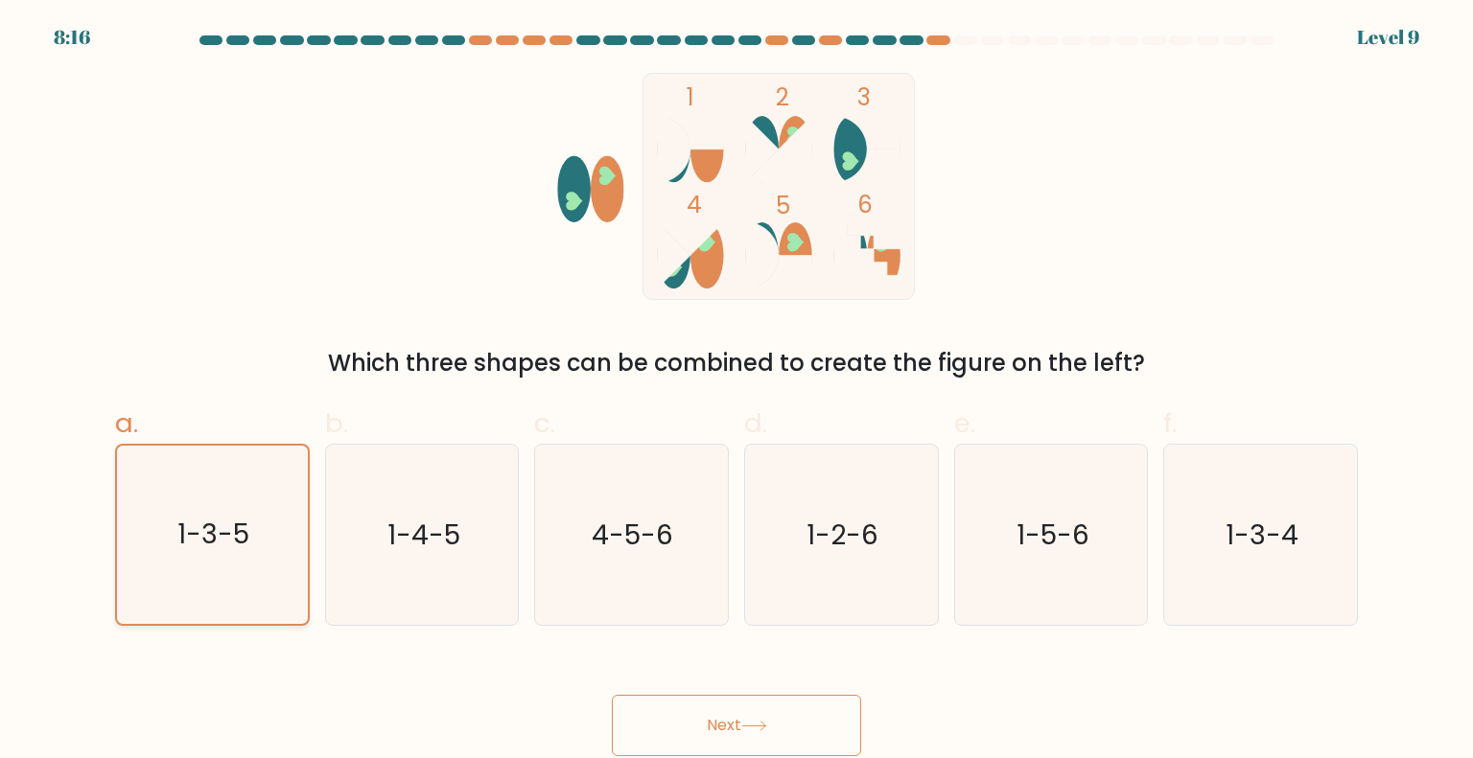
click at [284, 556] on icon "1-3-5" at bounding box center [212, 535] width 178 height 178
click at [736, 392] on input "a. 1-3-5" at bounding box center [736, 386] width 1 height 12
click at [675, 723] on button "Next" at bounding box center [736, 725] width 249 height 61
drag, startPoint x: 675, startPoint y: 723, endPoint x: 733, endPoint y: 753, distance: 65.6
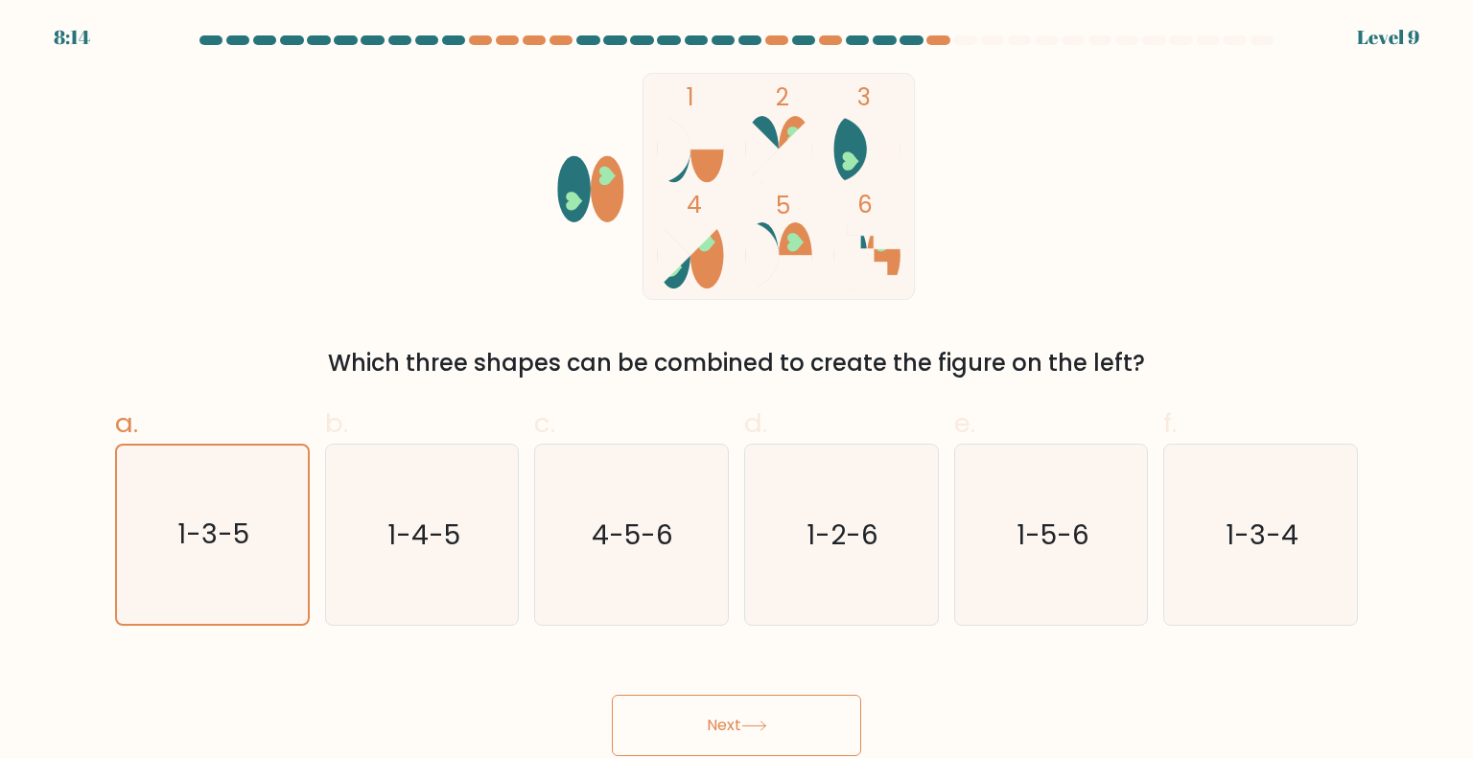
click at [694, 743] on button "Next" at bounding box center [736, 725] width 249 height 61
click at [752, 730] on button "Next" at bounding box center [736, 725] width 249 height 61
click at [823, 729] on button "Next" at bounding box center [736, 725] width 249 height 61
click at [956, 707] on div "Next" at bounding box center [737, 702] width 1266 height 107
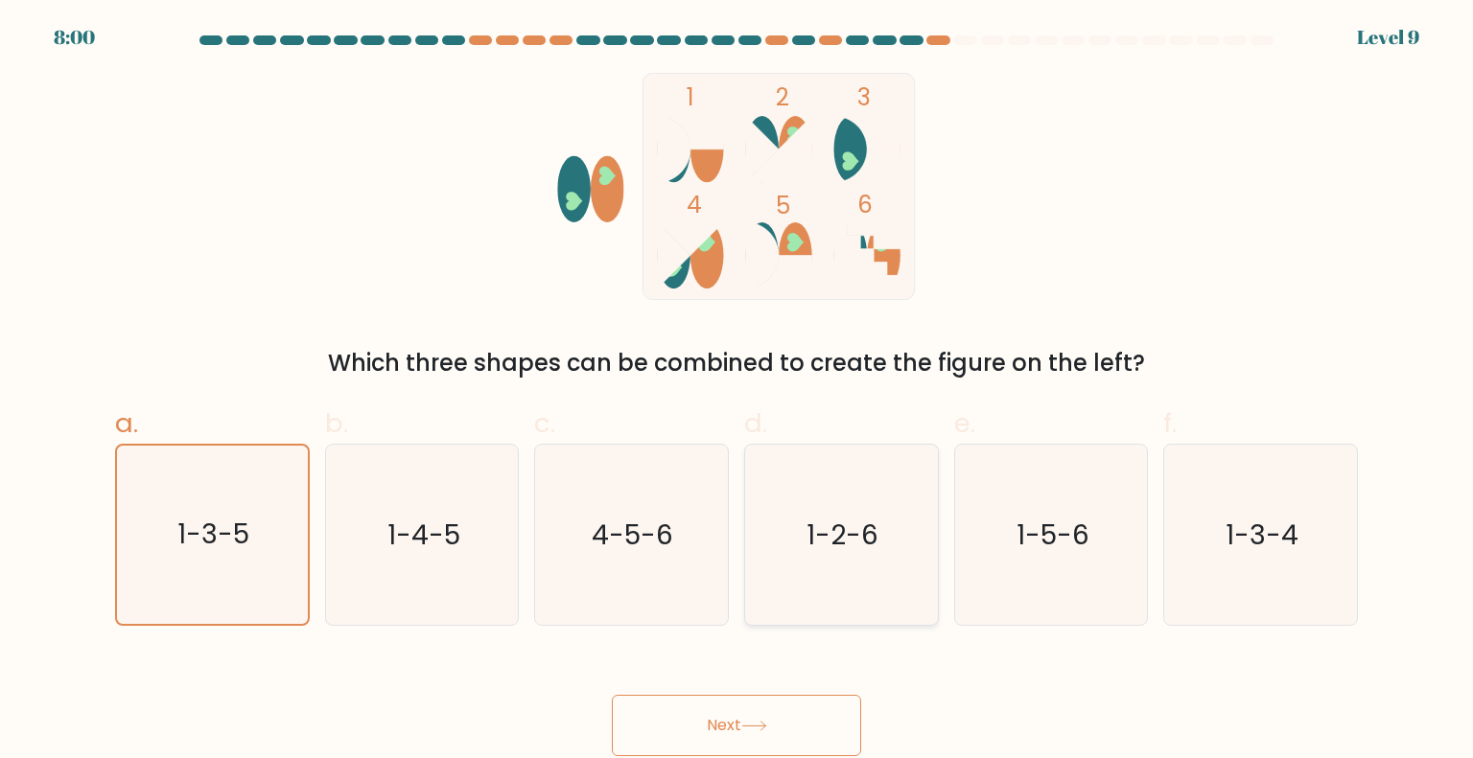
click at [882, 598] on icon "1-2-6" at bounding box center [841, 535] width 180 height 180
click at [737, 392] on input "d. 1-2-6" at bounding box center [736, 386] width 1 height 12
radio input "true"
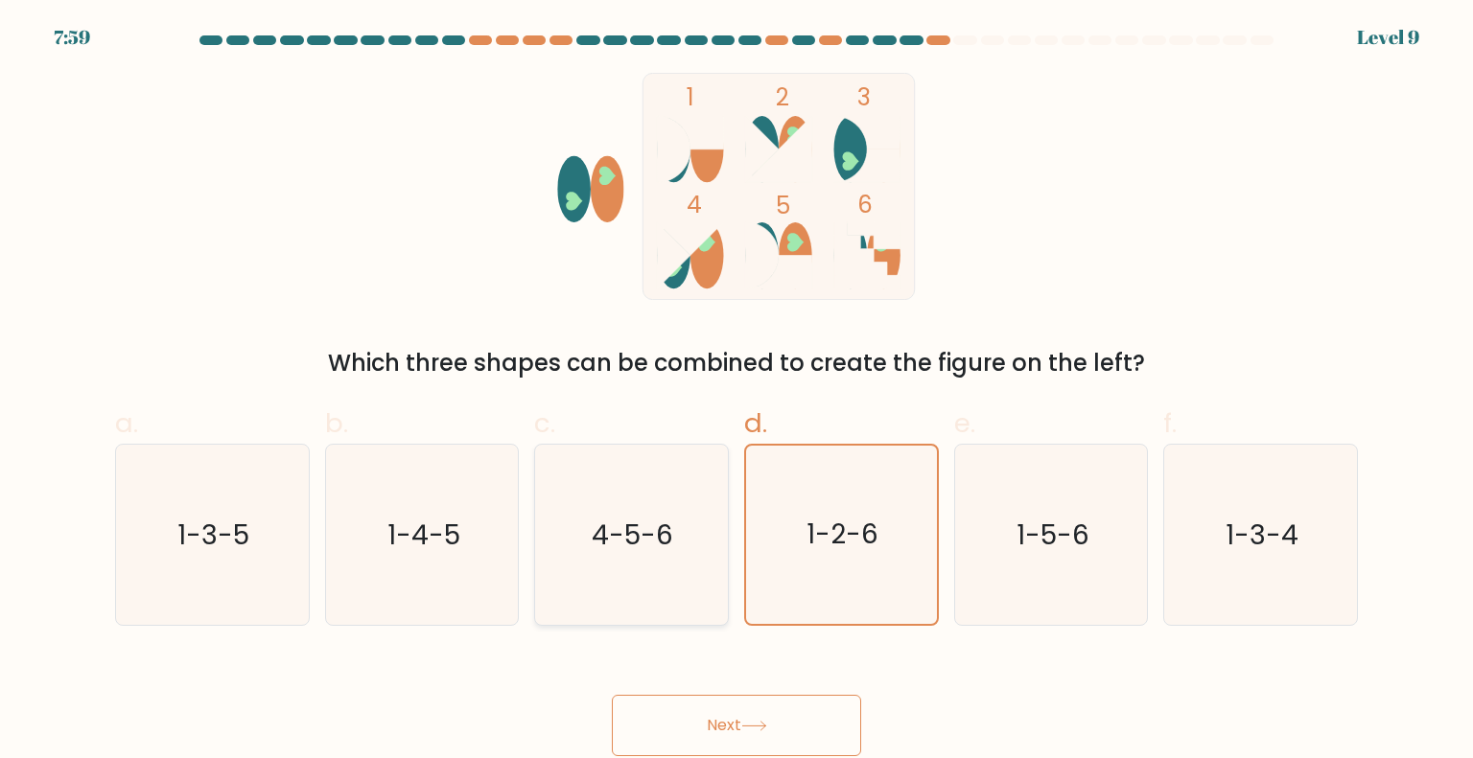
click at [728, 555] on div "4-5-6" at bounding box center [631, 535] width 195 height 182
click at [736, 392] on input "c. 4-5-6" at bounding box center [736, 386] width 1 height 12
radio input "true"
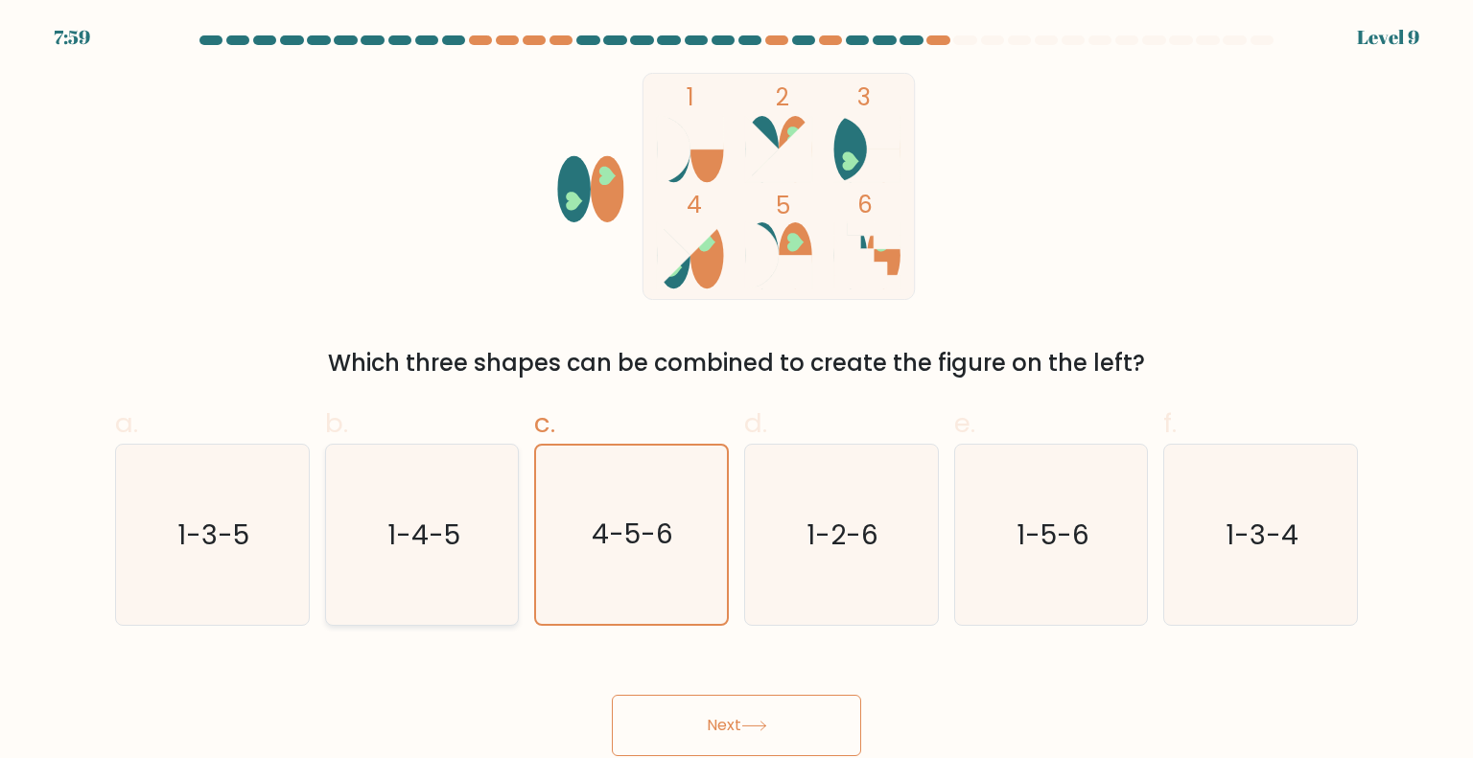
click at [473, 563] on icon "1-4-5" at bounding box center [422, 535] width 180 height 180
click at [736, 392] on input "b. 1-4-5" at bounding box center [736, 386] width 1 height 12
radio input "true"
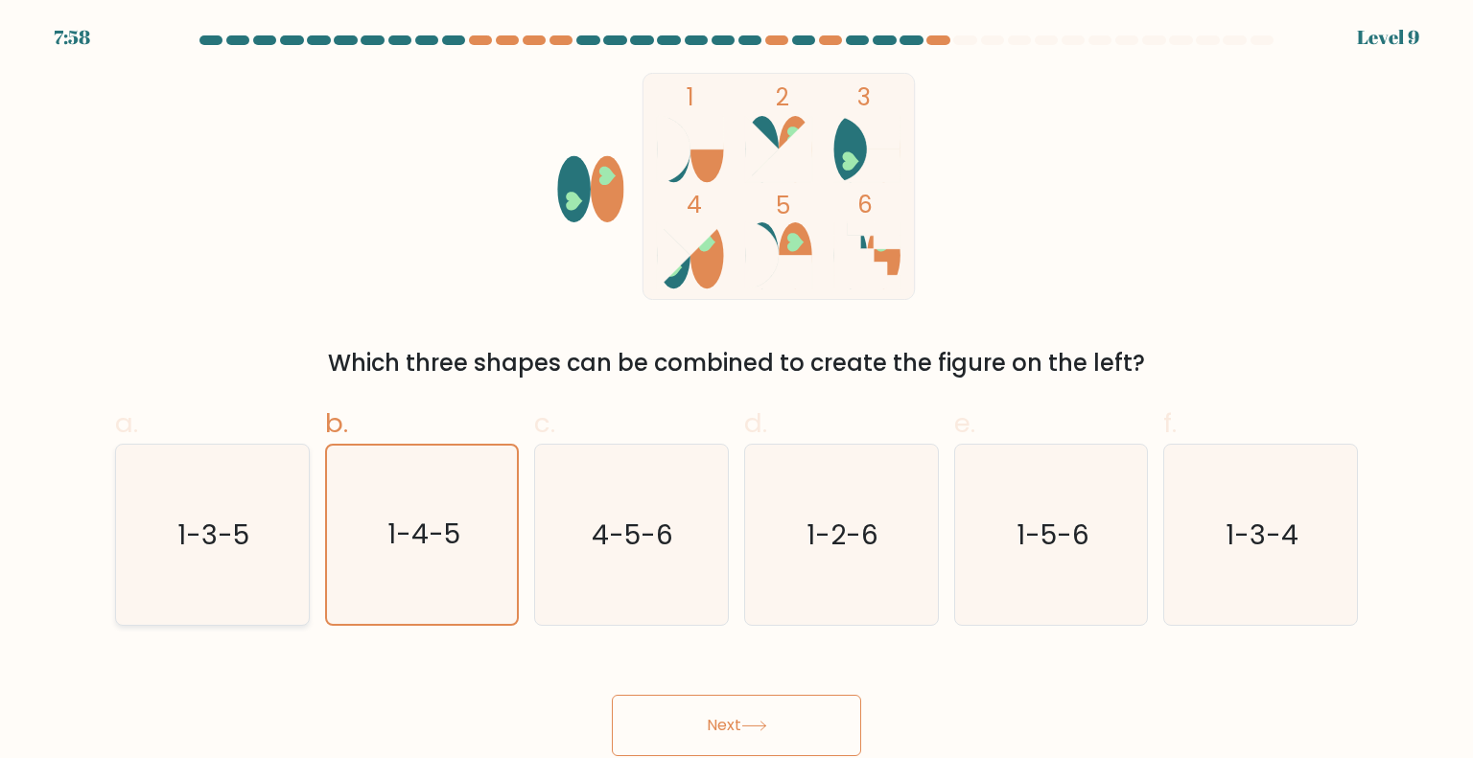
click at [200, 519] on text "1-3-5" at bounding box center [214, 534] width 72 height 38
click at [736, 392] on input "a. 1-3-5" at bounding box center [736, 386] width 1 height 12
radio input "true"
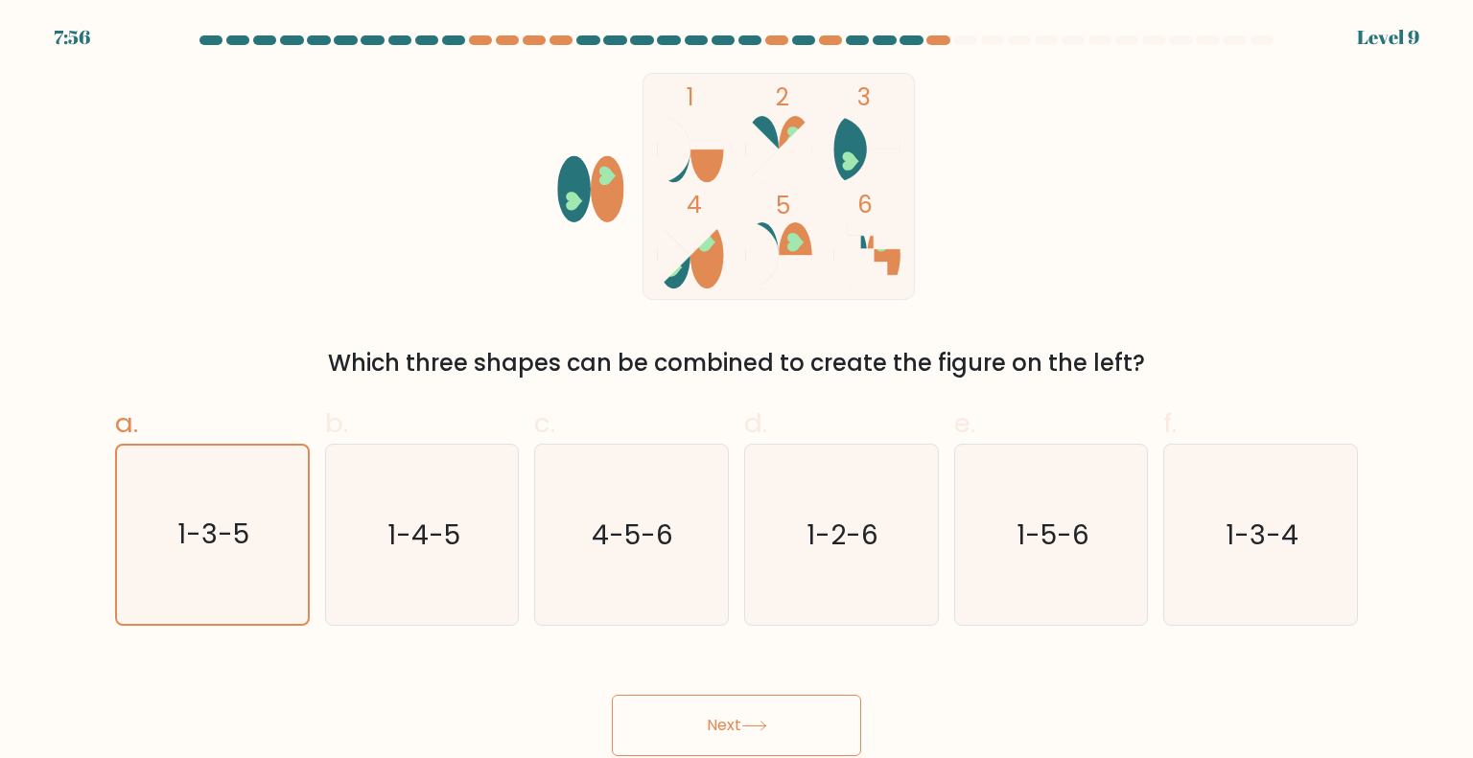
click at [711, 718] on button "Next" at bounding box center [736, 725] width 249 height 61
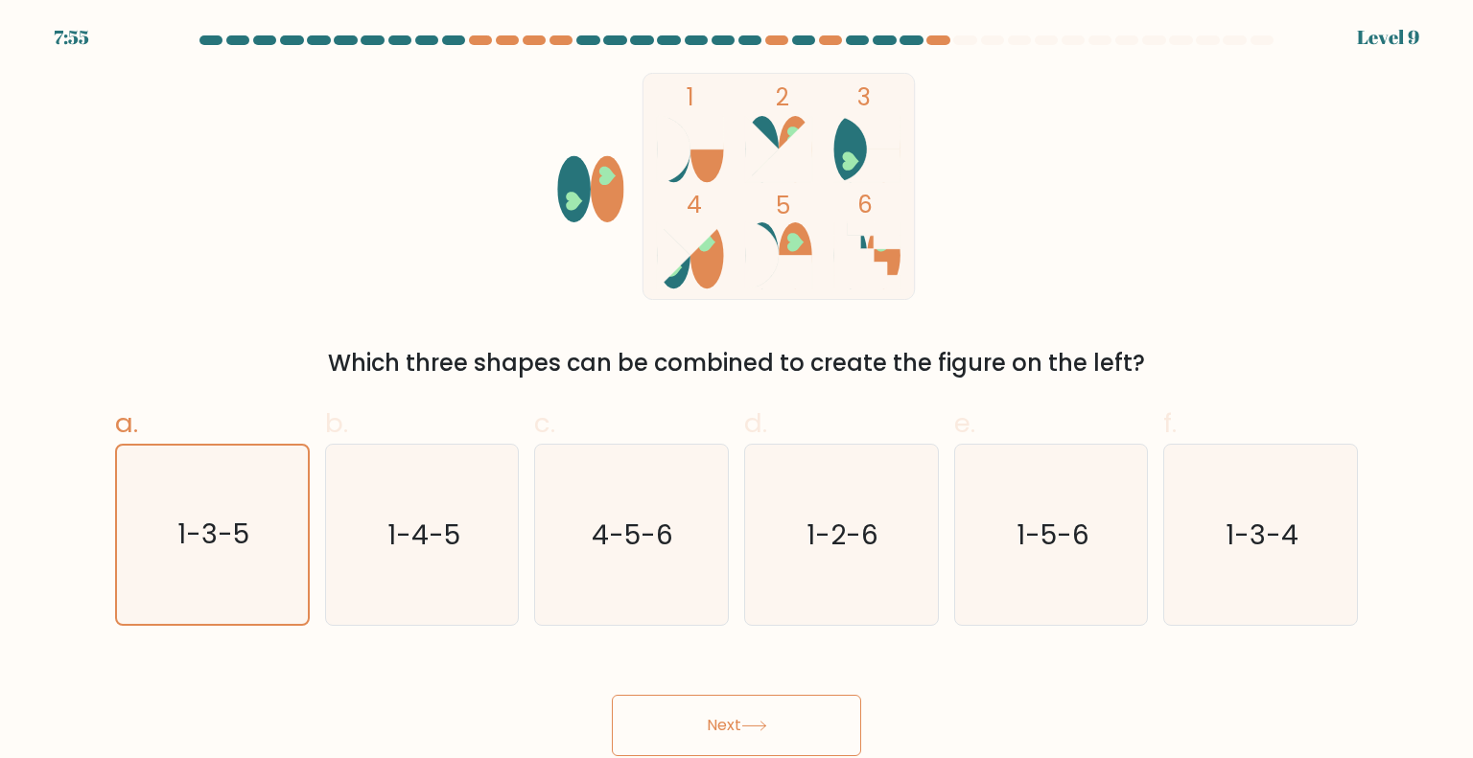
click at [711, 719] on button "Next" at bounding box center [736, 725] width 249 height 61
click at [750, 715] on button "Next" at bounding box center [736, 725] width 249 height 61
drag, startPoint x: 750, startPoint y: 715, endPoint x: 1107, endPoint y: 628, distance: 368.1
click at [757, 708] on button "Next" at bounding box center [736, 725] width 249 height 61
click at [1220, 568] on icon "1-3-4" at bounding box center [1260, 535] width 180 height 180
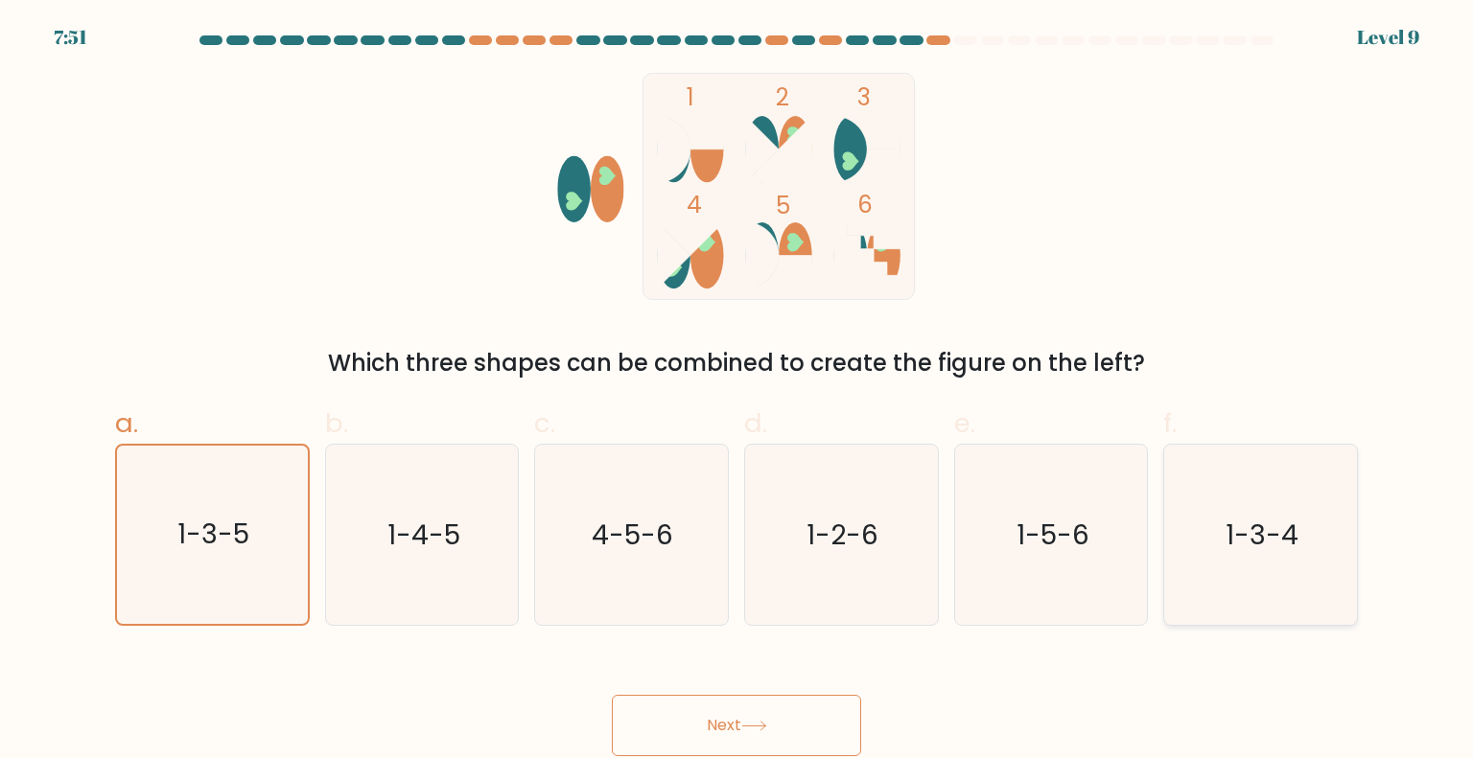
click at [737, 392] on input "f. 1-3-4" at bounding box center [736, 386] width 1 height 12
radio input "true"
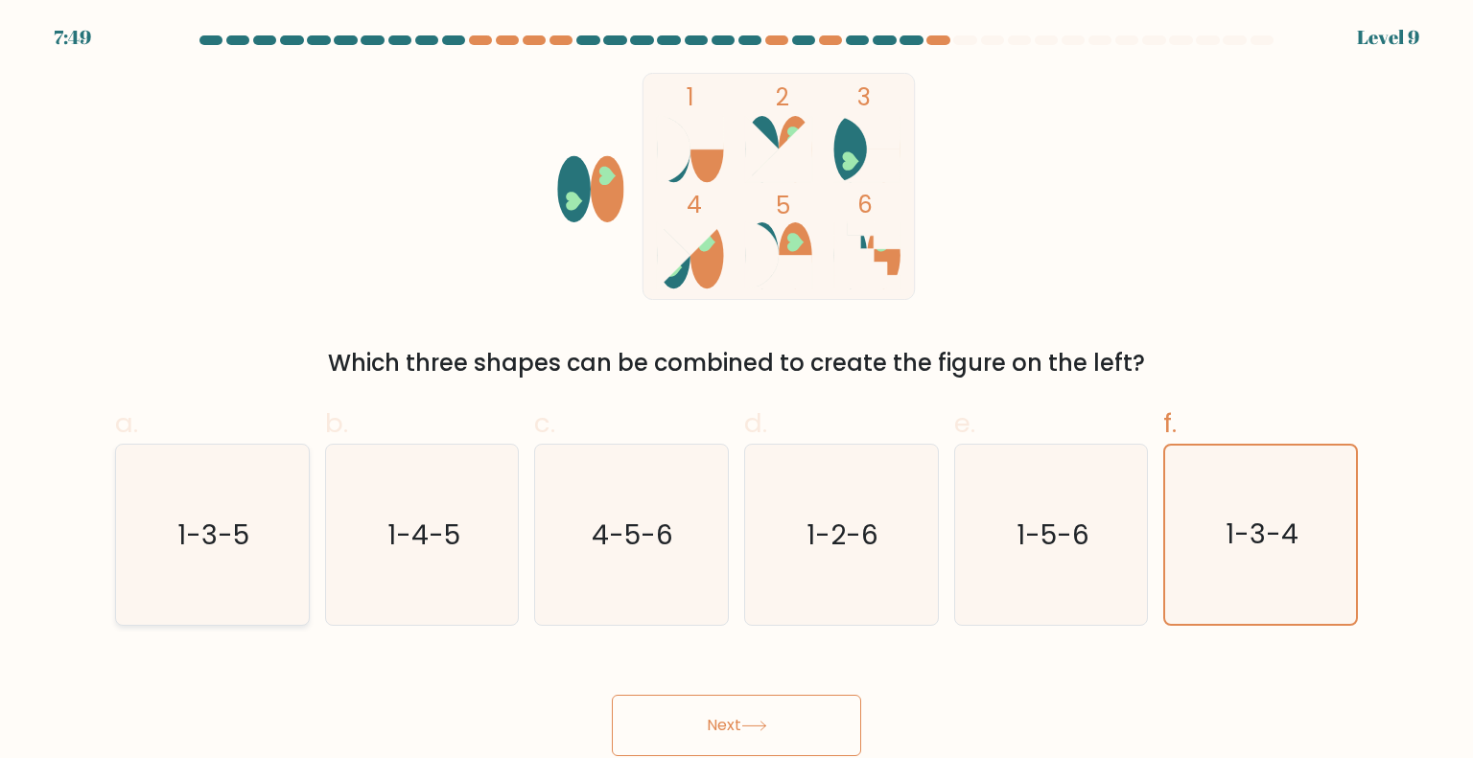
click at [288, 500] on icon "1-3-5" at bounding box center [212, 535] width 180 height 180
click at [736, 392] on input "a. 1-3-5" at bounding box center [736, 386] width 1 height 12
radio input "true"
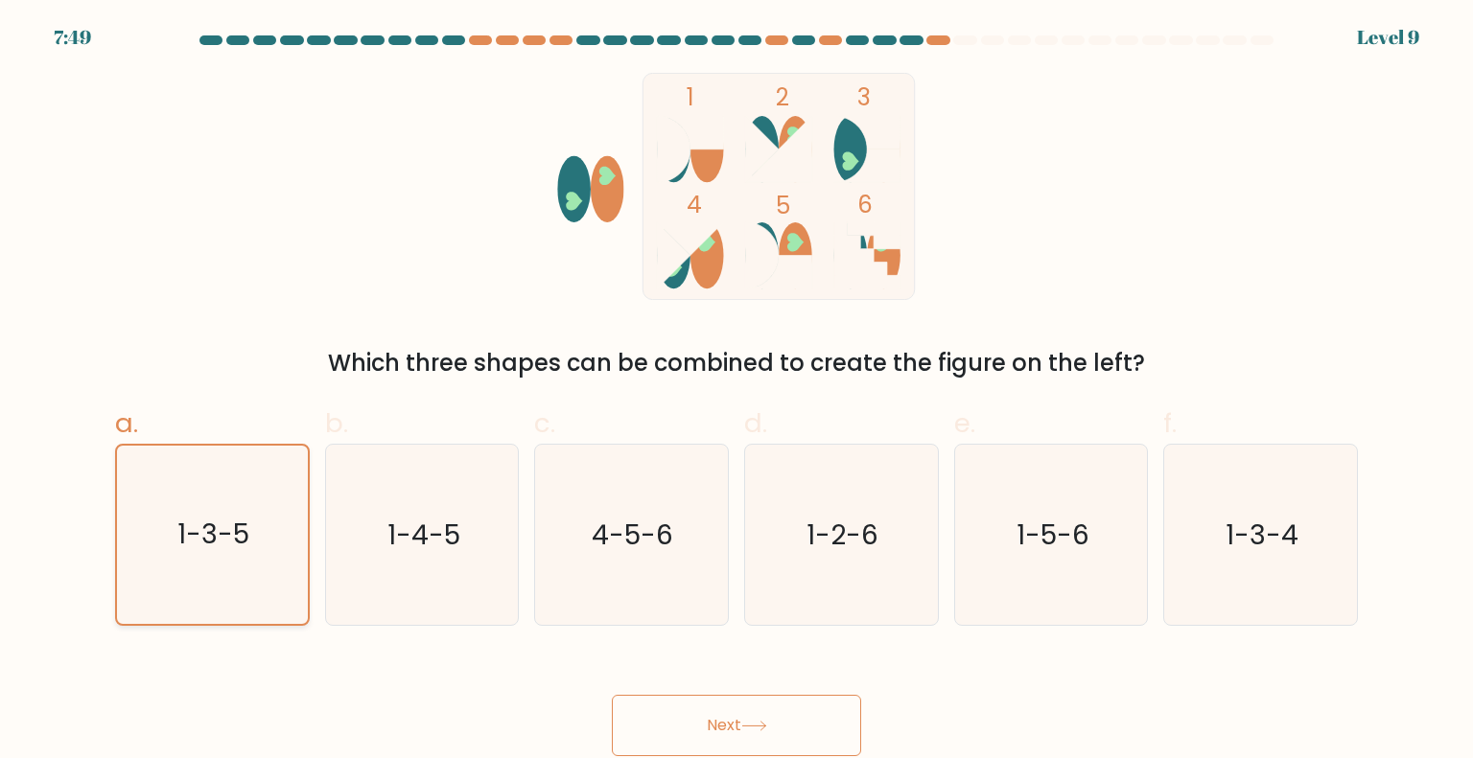
click at [287, 500] on icon "1-3-5" at bounding box center [212, 535] width 178 height 178
click at [736, 392] on input "a. 1-3-5" at bounding box center [736, 386] width 1 height 12
drag, startPoint x: 757, startPoint y: 718, endPoint x: 700, endPoint y: 719, distance: 57.5
click at [700, 719] on button "Next" at bounding box center [736, 725] width 249 height 61
click at [699, 719] on button "Next" at bounding box center [736, 725] width 249 height 61
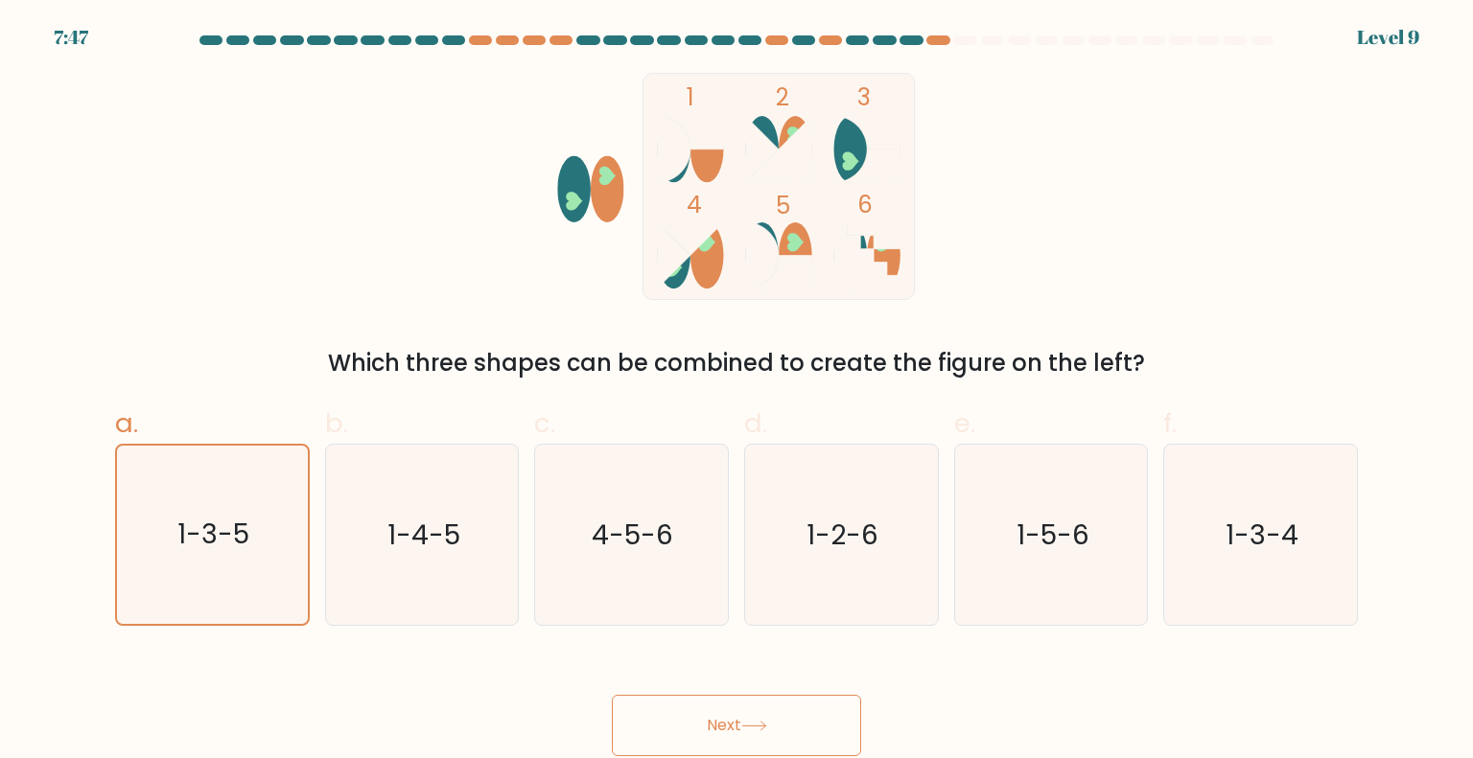
click at [696, 720] on button "Next" at bounding box center [736, 725] width 249 height 61
click at [220, 520] on text "1-3-5" at bounding box center [214, 534] width 72 height 38
click at [736, 392] on input "a. 1-3-5" at bounding box center [736, 386] width 1 height 12
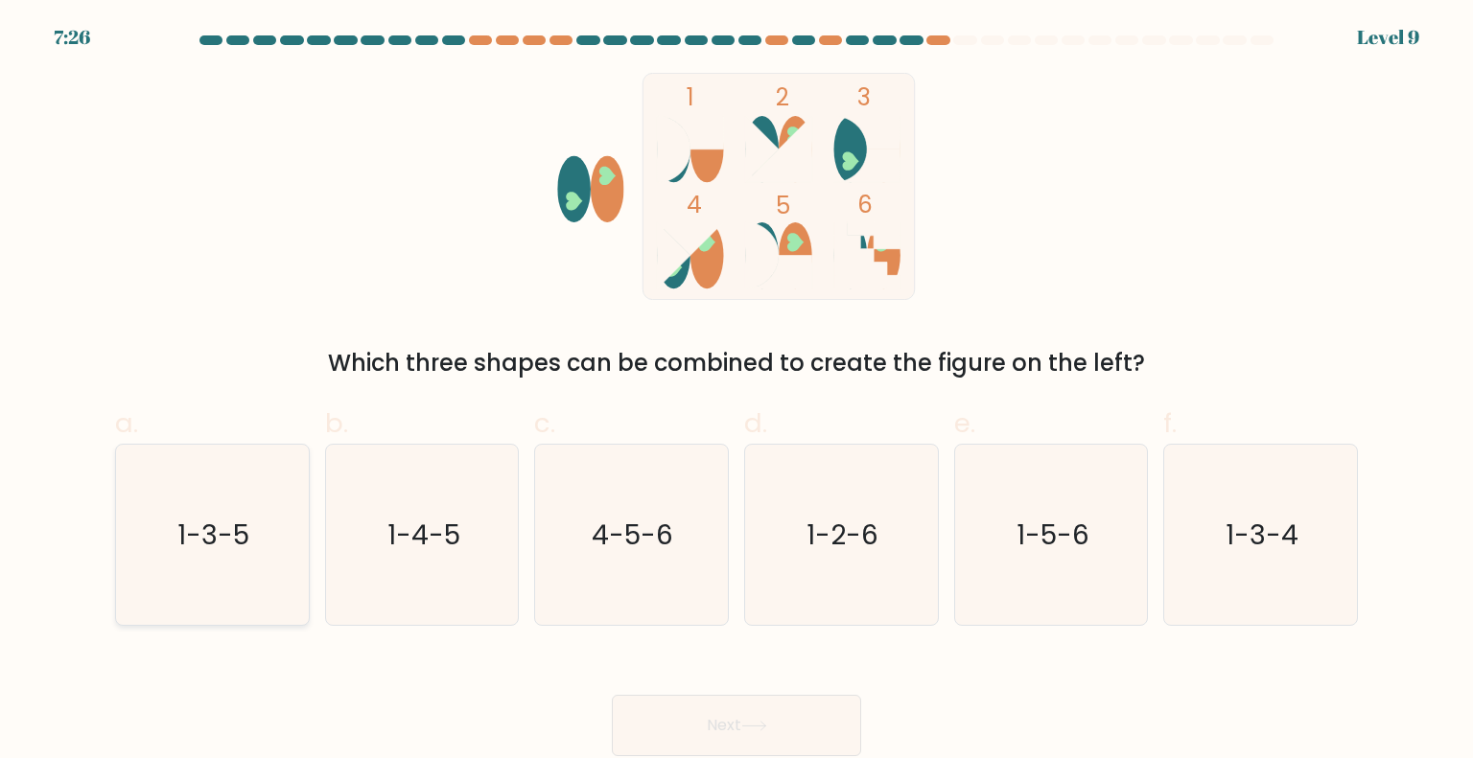
radio input "true"
click at [818, 720] on button "Next" at bounding box center [736, 725] width 249 height 61
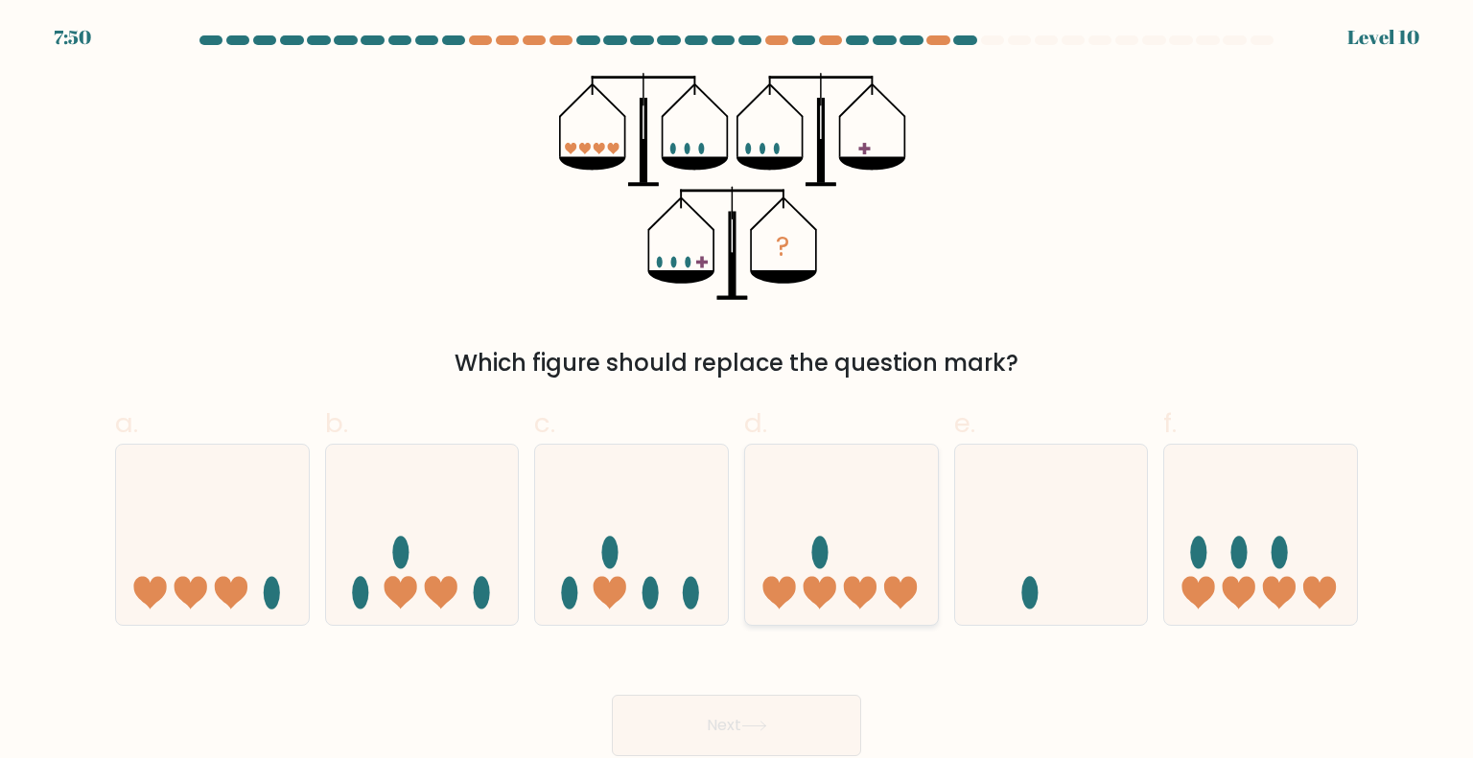
click at [856, 524] on icon at bounding box center [841, 534] width 193 height 159
click at [737, 392] on input "d." at bounding box center [736, 386] width 1 height 12
radio input "true"
click at [800, 728] on button "Next" at bounding box center [736, 725] width 249 height 61
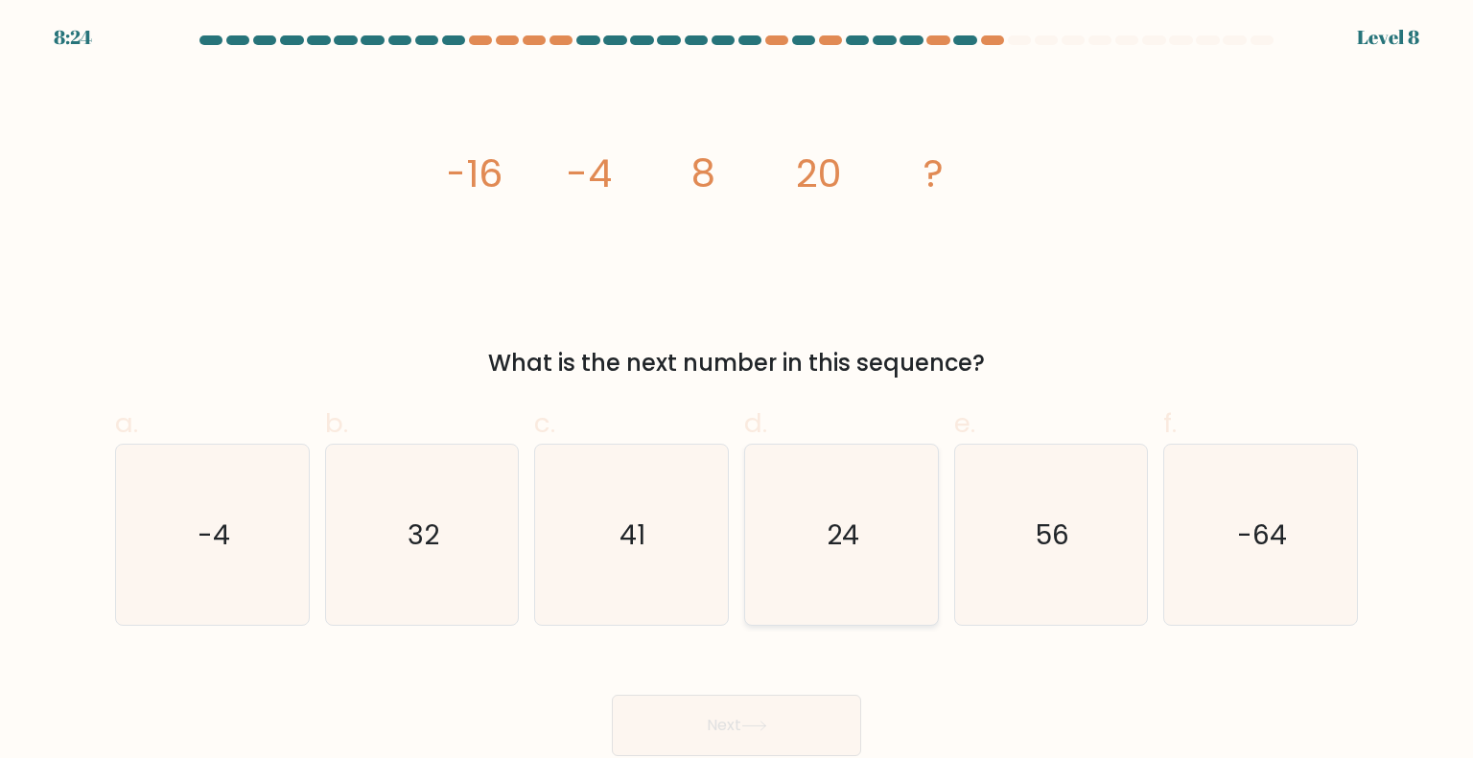
click at [850, 598] on icon "24" at bounding box center [841, 535] width 180 height 180
click at [737, 392] on input "d. 24" at bounding box center [736, 386] width 1 height 12
radio input "true"
click at [830, 721] on button "Next" at bounding box center [736, 725] width 249 height 61
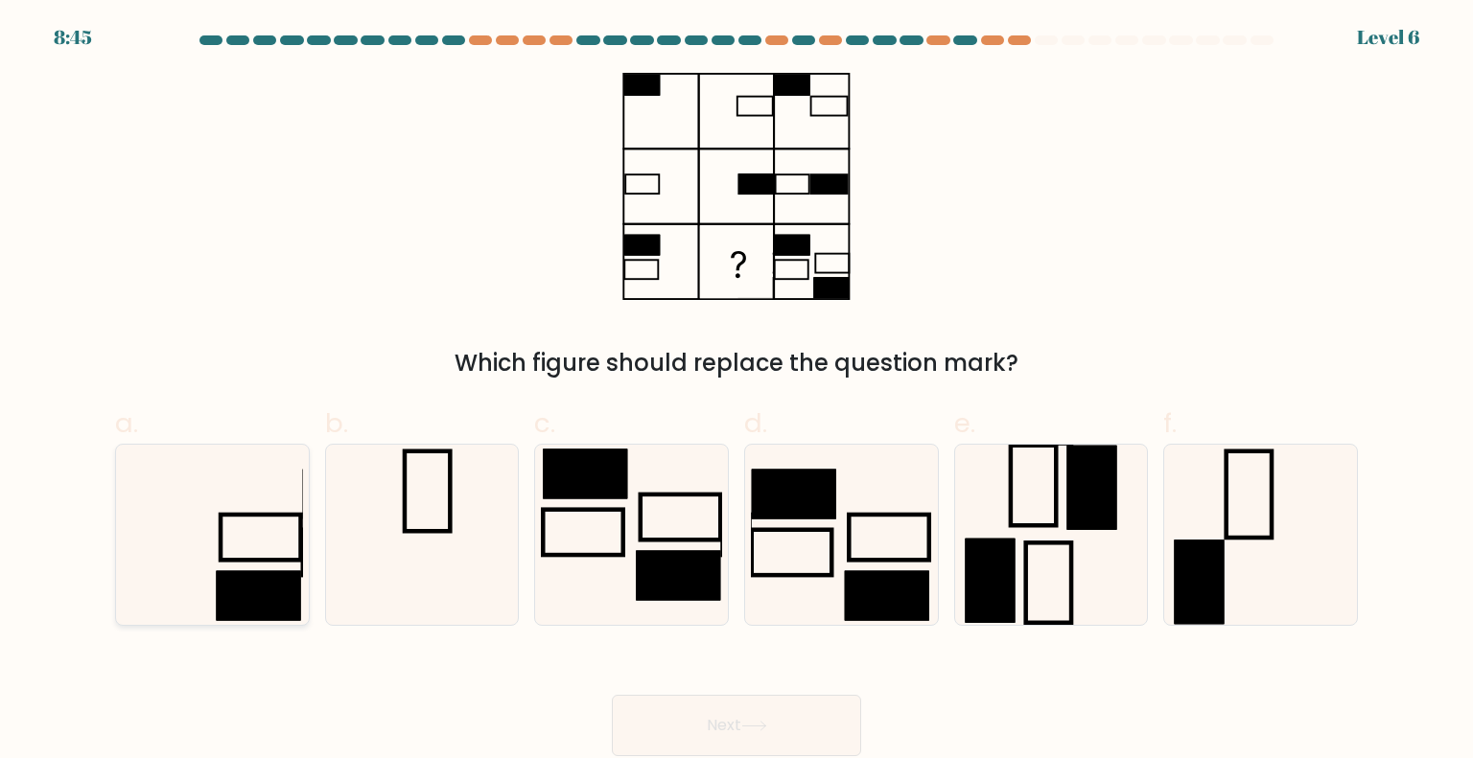
click at [284, 476] on icon at bounding box center [212, 535] width 180 height 180
click at [736, 392] on input "a." at bounding box center [736, 386] width 1 height 12
radio input "true"
click at [794, 742] on button "Next" at bounding box center [736, 725] width 249 height 61
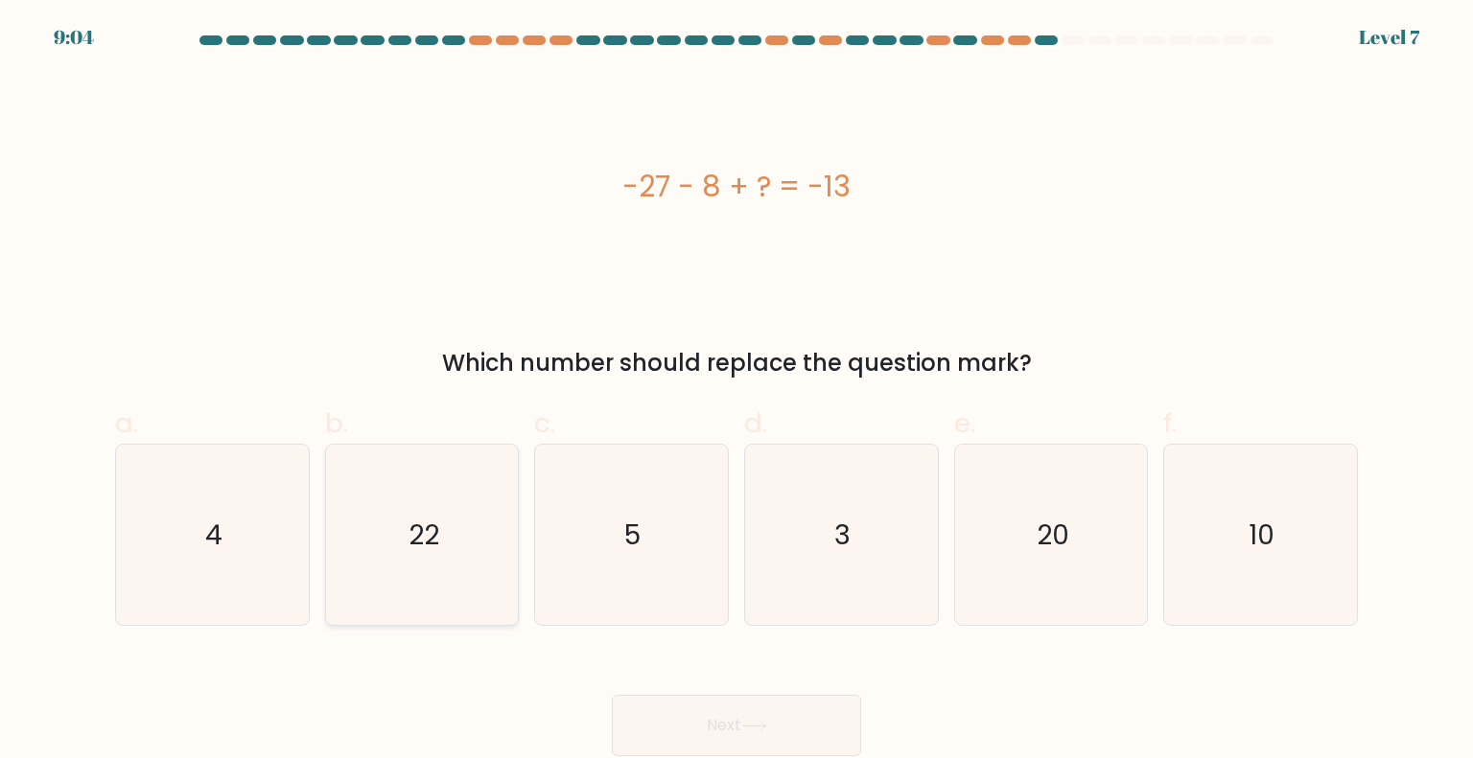
click at [430, 544] on text "22" at bounding box center [423, 534] width 31 height 38
click at [736, 392] on input "b. 22" at bounding box center [736, 386] width 1 height 12
radio input "true"
click at [754, 721] on icon at bounding box center [754, 726] width 26 height 11
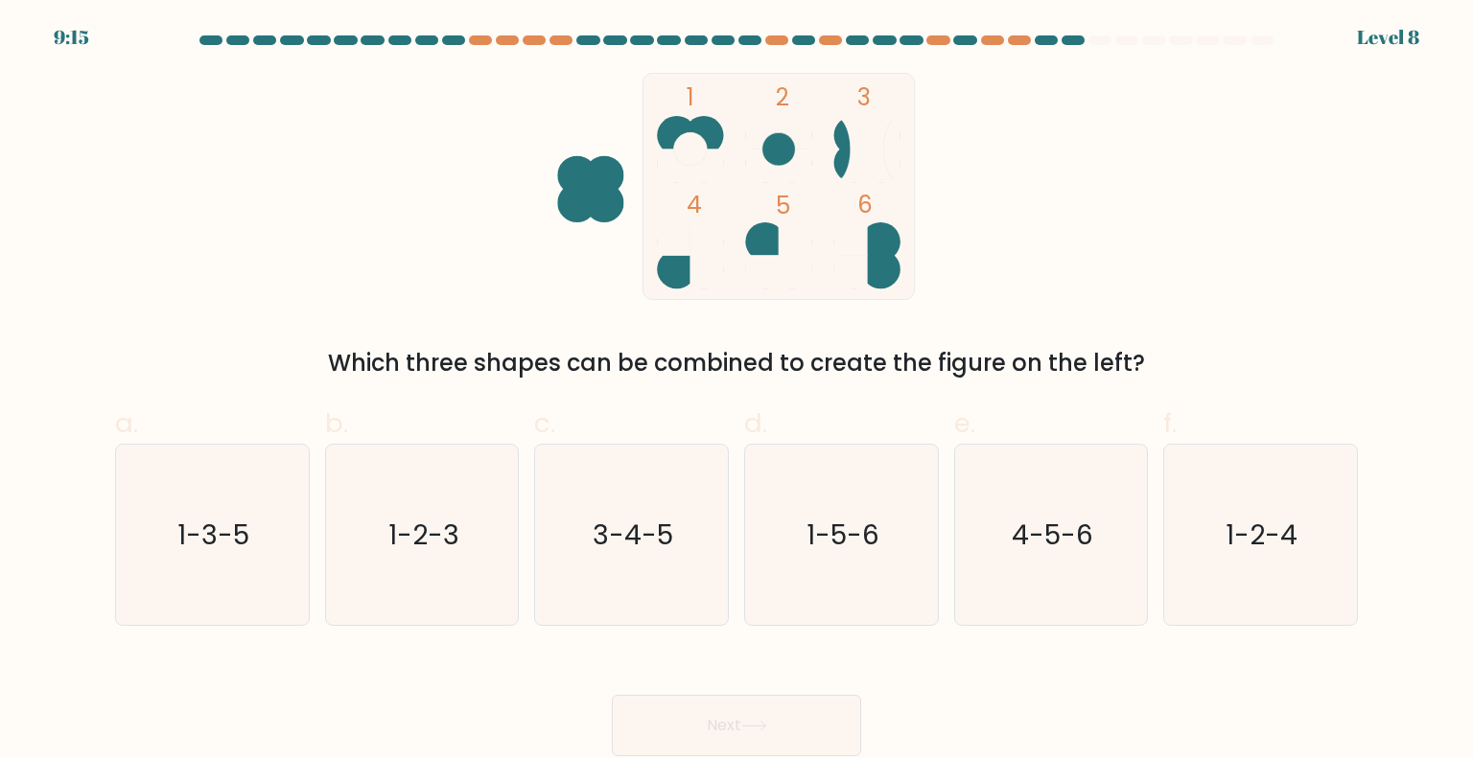
click at [671, 259] on ellipse at bounding box center [676, 269] width 39 height 39
click at [757, 228] on ellipse at bounding box center [765, 241] width 39 height 39
drag, startPoint x: 1043, startPoint y: 543, endPoint x: 1028, endPoint y: 568, distance: 29.3
click at [1046, 544] on text "4-5-6" at bounding box center [1051, 534] width 81 height 38
click at [737, 392] on input "e. 4-5-6" at bounding box center [736, 386] width 1 height 12
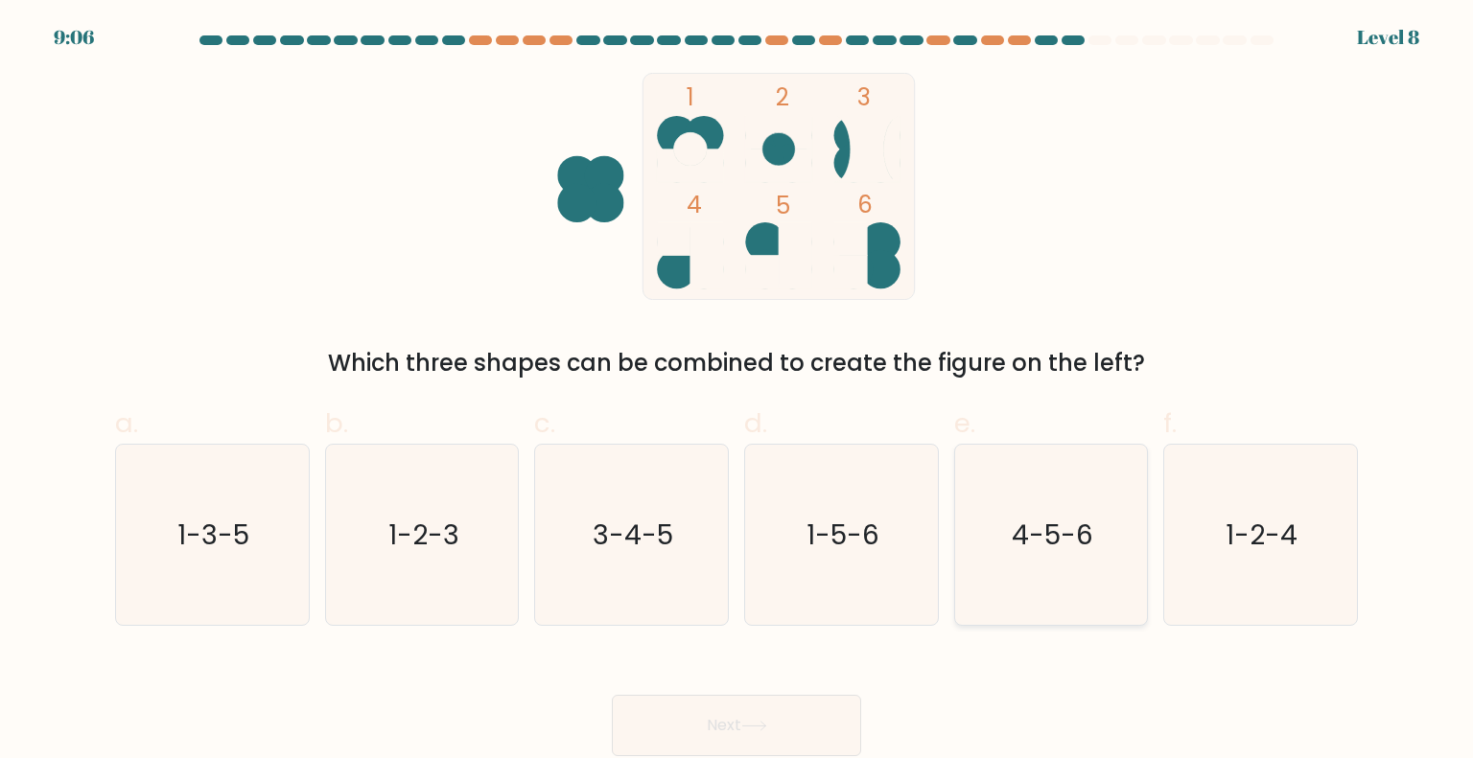
radio input "true"
click at [779, 726] on button "Next" at bounding box center [736, 725] width 249 height 61
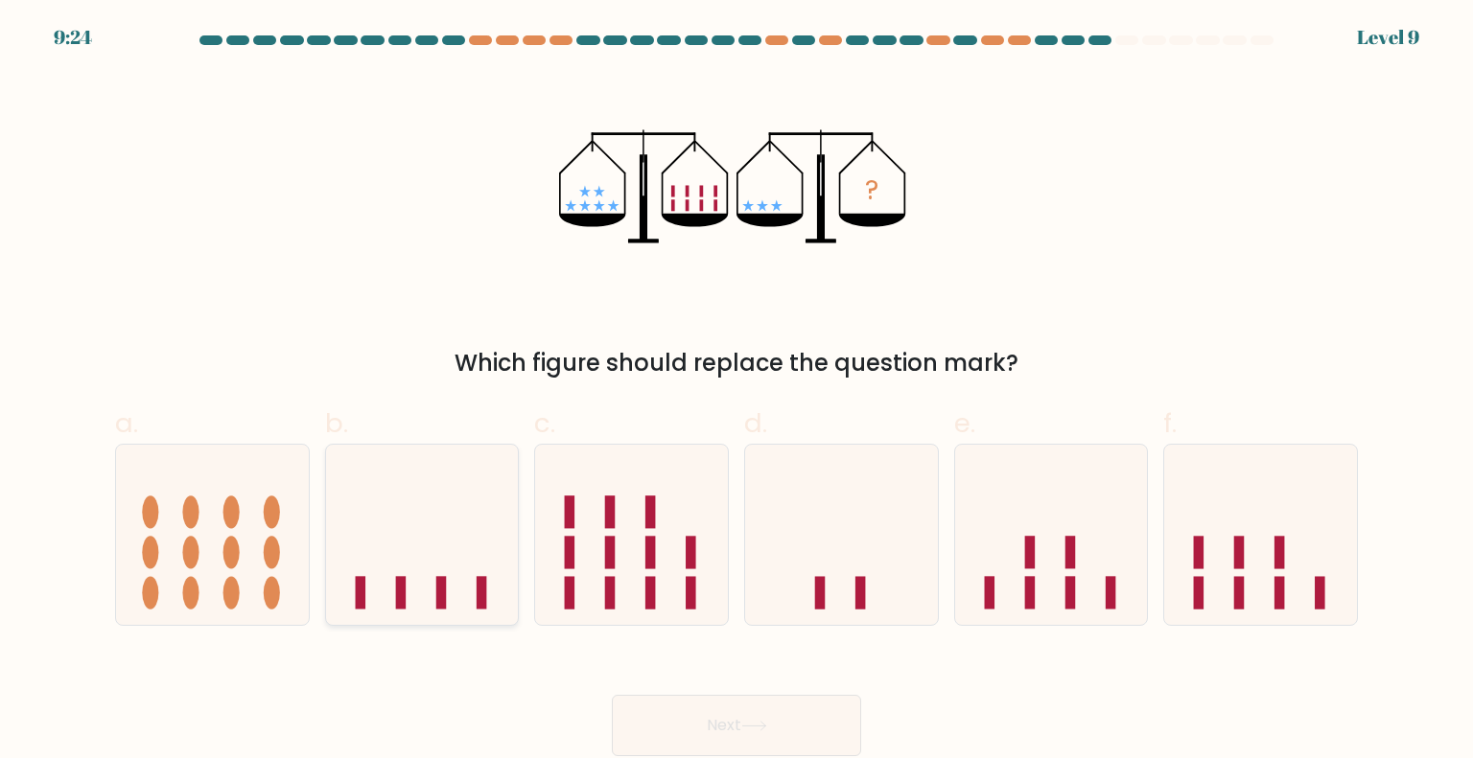
click at [493, 541] on icon at bounding box center [422, 534] width 193 height 159
click at [736, 392] on input "b." at bounding box center [736, 386] width 1 height 12
radio input "true"
click at [740, 727] on button "Next" at bounding box center [736, 725] width 249 height 61
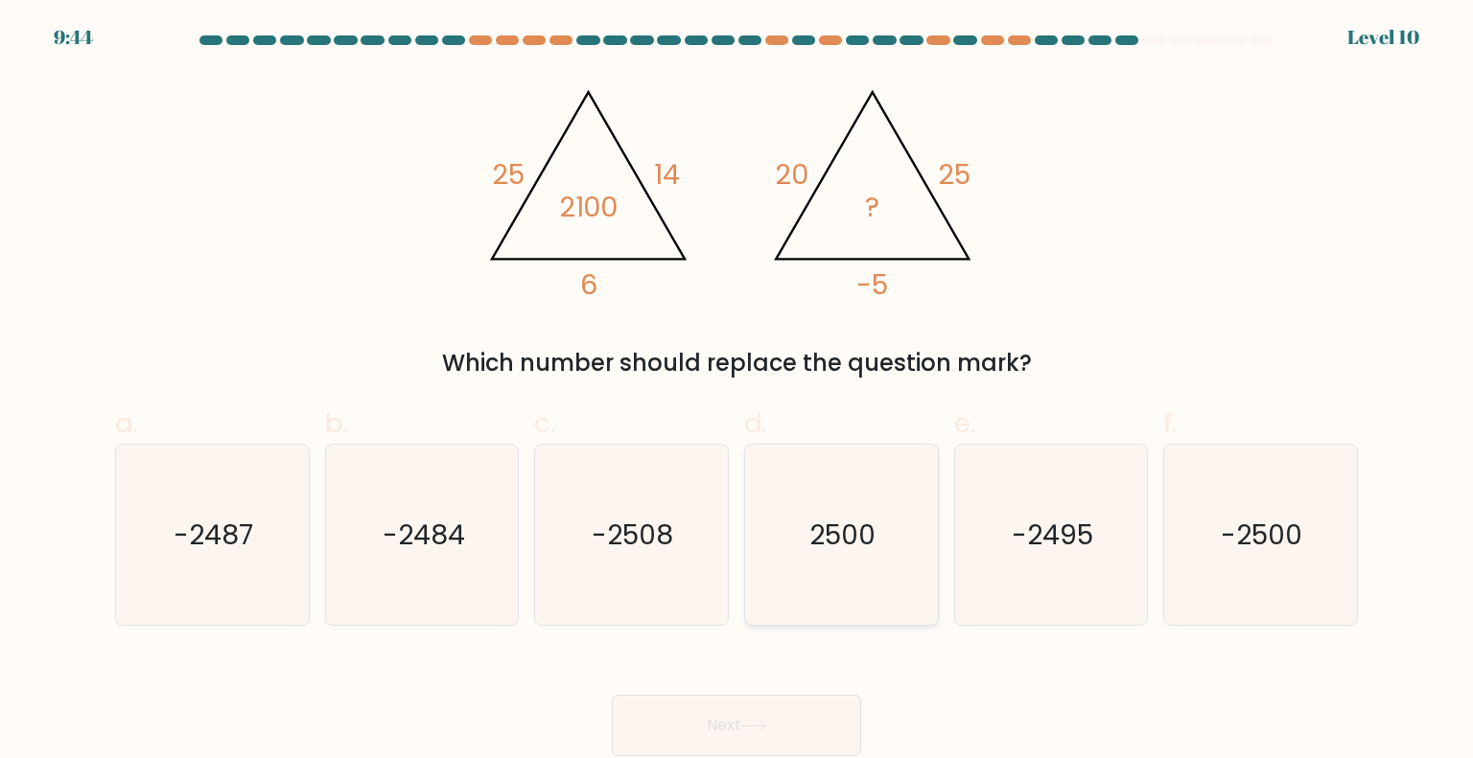
click at [779, 571] on icon "2500" at bounding box center [841, 535] width 180 height 180
click at [737, 392] on input "d. 2500" at bounding box center [736, 386] width 1 height 12
radio input "true"
click at [729, 732] on button "Next" at bounding box center [736, 725] width 249 height 61
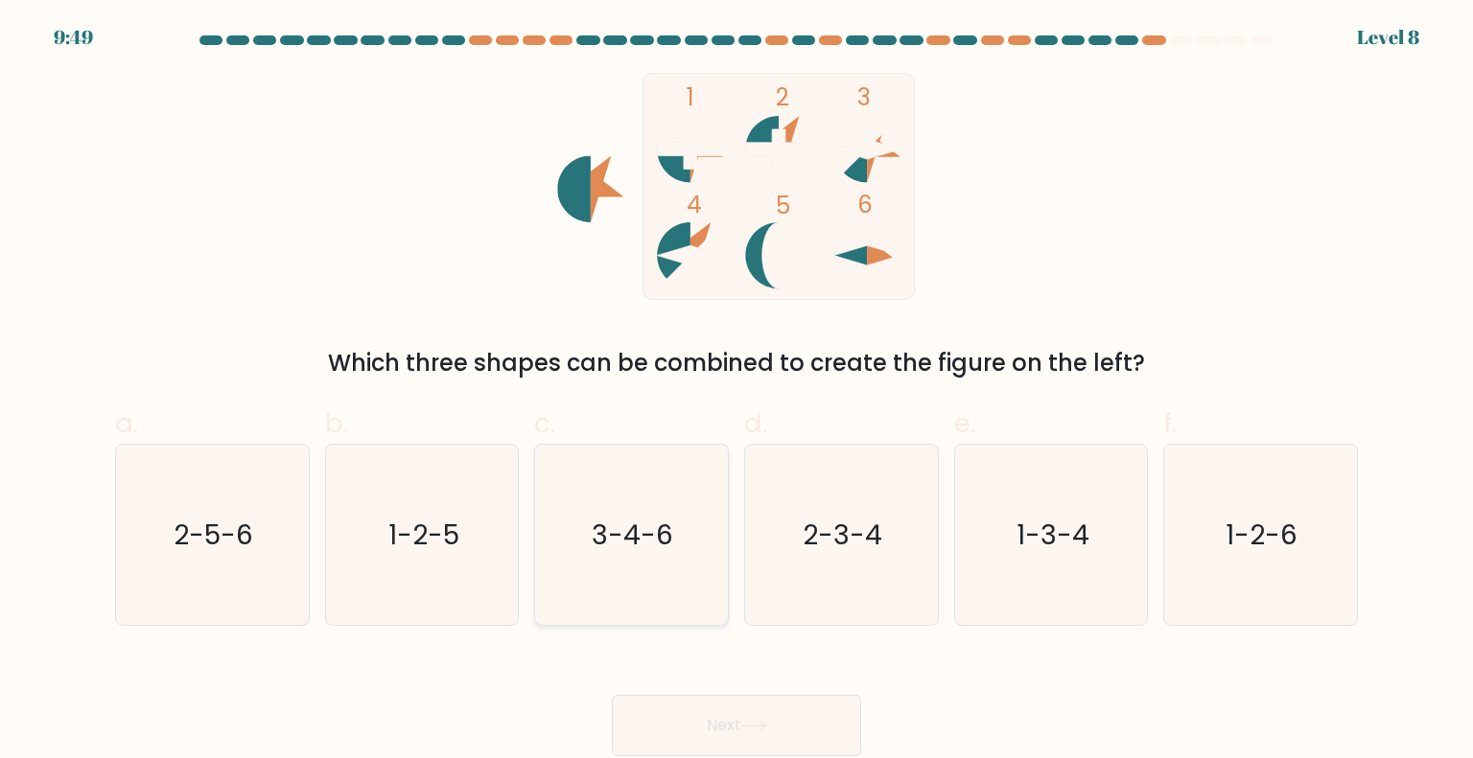
click at [633, 568] on icon "3-4-6" at bounding box center [631, 535] width 180 height 180
click at [736, 392] on input "c. 3-4-6" at bounding box center [736, 386] width 1 height 12
radio input "true"
click at [756, 722] on icon at bounding box center [754, 726] width 26 height 11
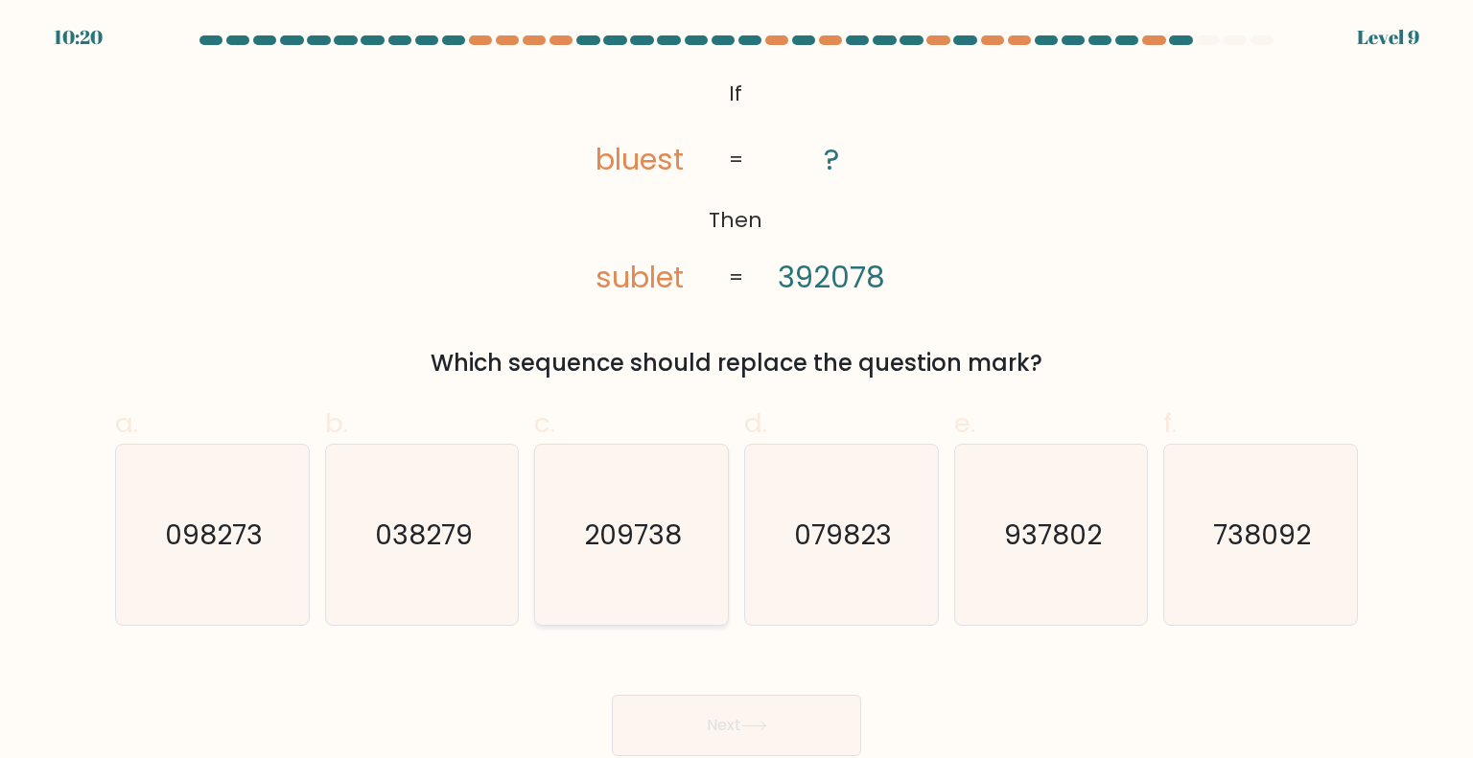
click at [609, 593] on icon "209738" at bounding box center [631, 535] width 180 height 180
click at [675, 579] on icon "209738" at bounding box center [631, 535] width 180 height 180
click at [736, 392] on input "c. 209738" at bounding box center [736, 386] width 1 height 12
radio input "true"
click at [762, 720] on button "Next" at bounding box center [736, 725] width 249 height 61
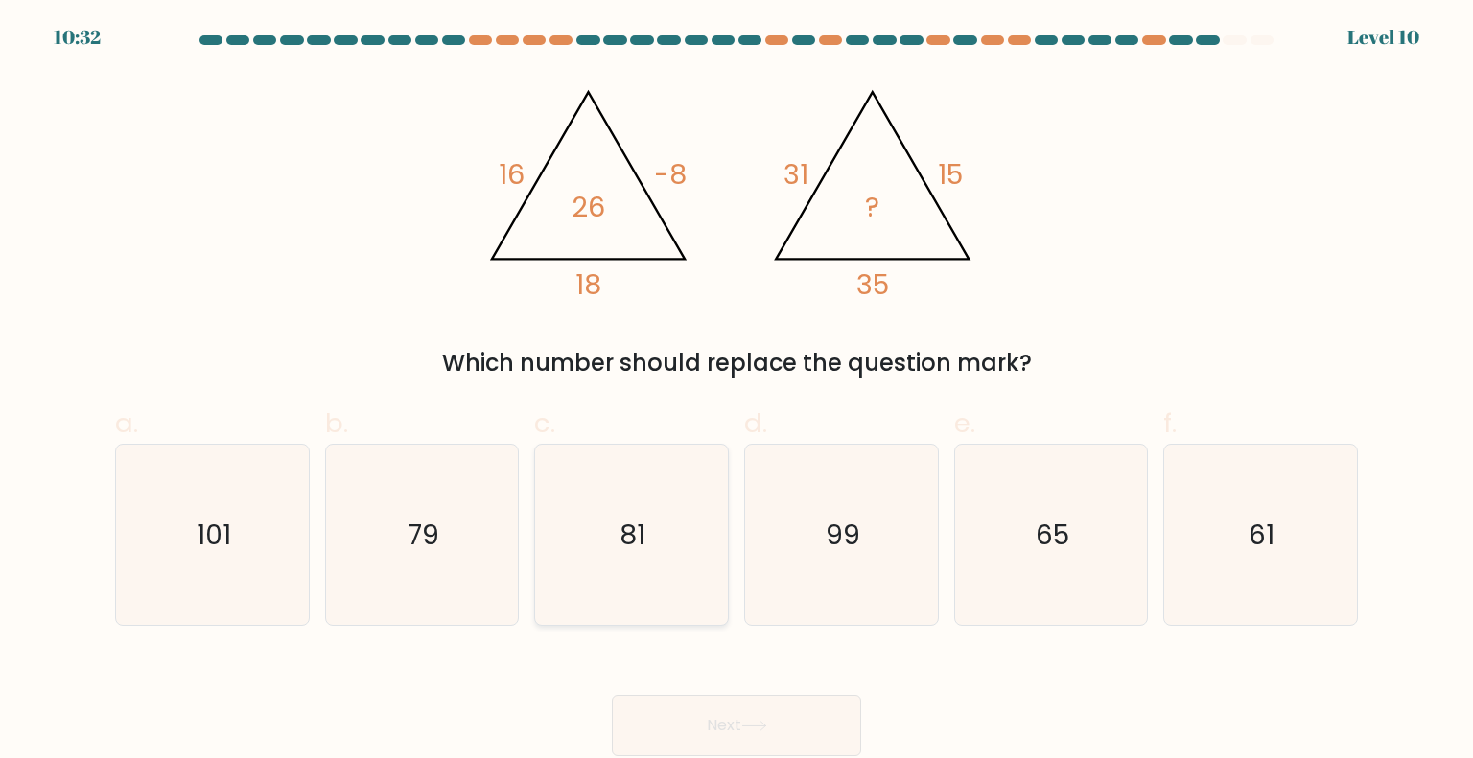
click at [590, 546] on icon "81" at bounding box center [631, 535] width 180 height 180
click at [736, 392] on input "c. 81" at bounding box center [736, 386] width 1 height 12
radio input "true"
click at [729, 724] on button "Next" at bounding box center [736, 725] width 249 height 61
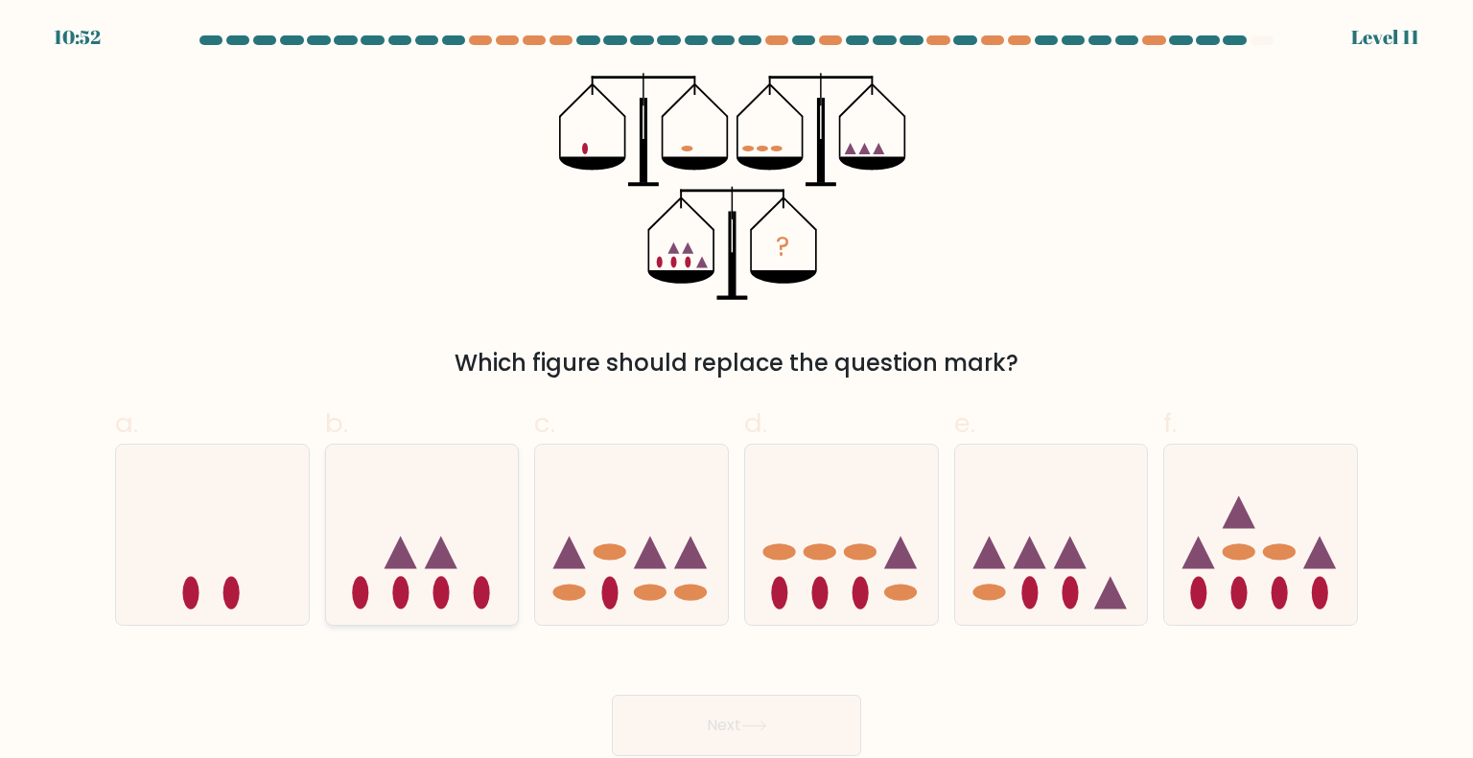
click at [384, 600] on icon at bounding box center [422, 534] width 193 height 159
click at [736, 392] on input "b." at bounding box center [736, 386] width 1 height 12
radio input "true"
click at [759, 728] on icon at bounding box center [754, 726] width 26 height 11
